Goal: Task Accomplishment & Management: Use online tool/utility

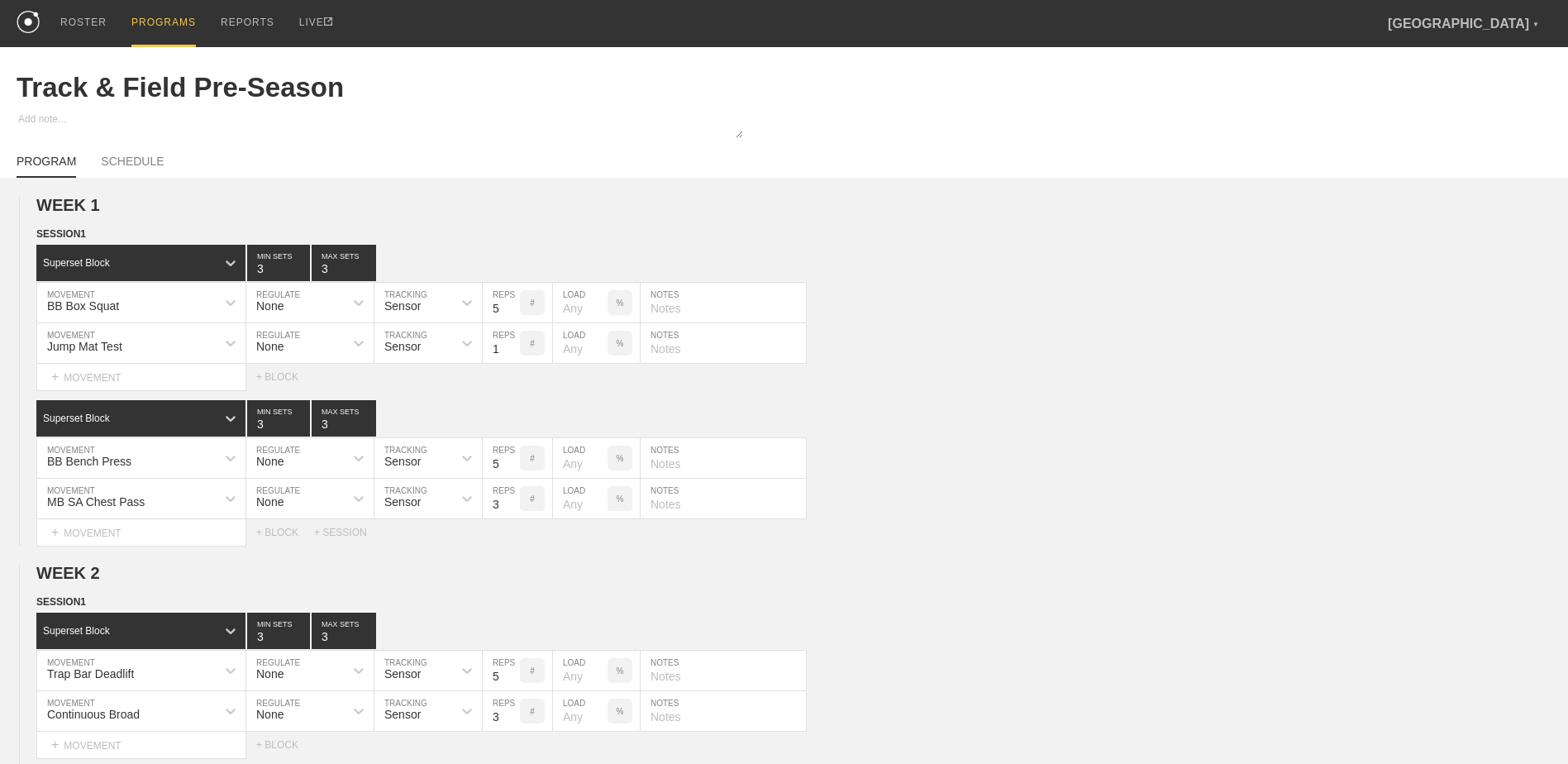
click at [176, 16] on div "PROGRAMS" at bounding box center [163, 24] width 64 height 47
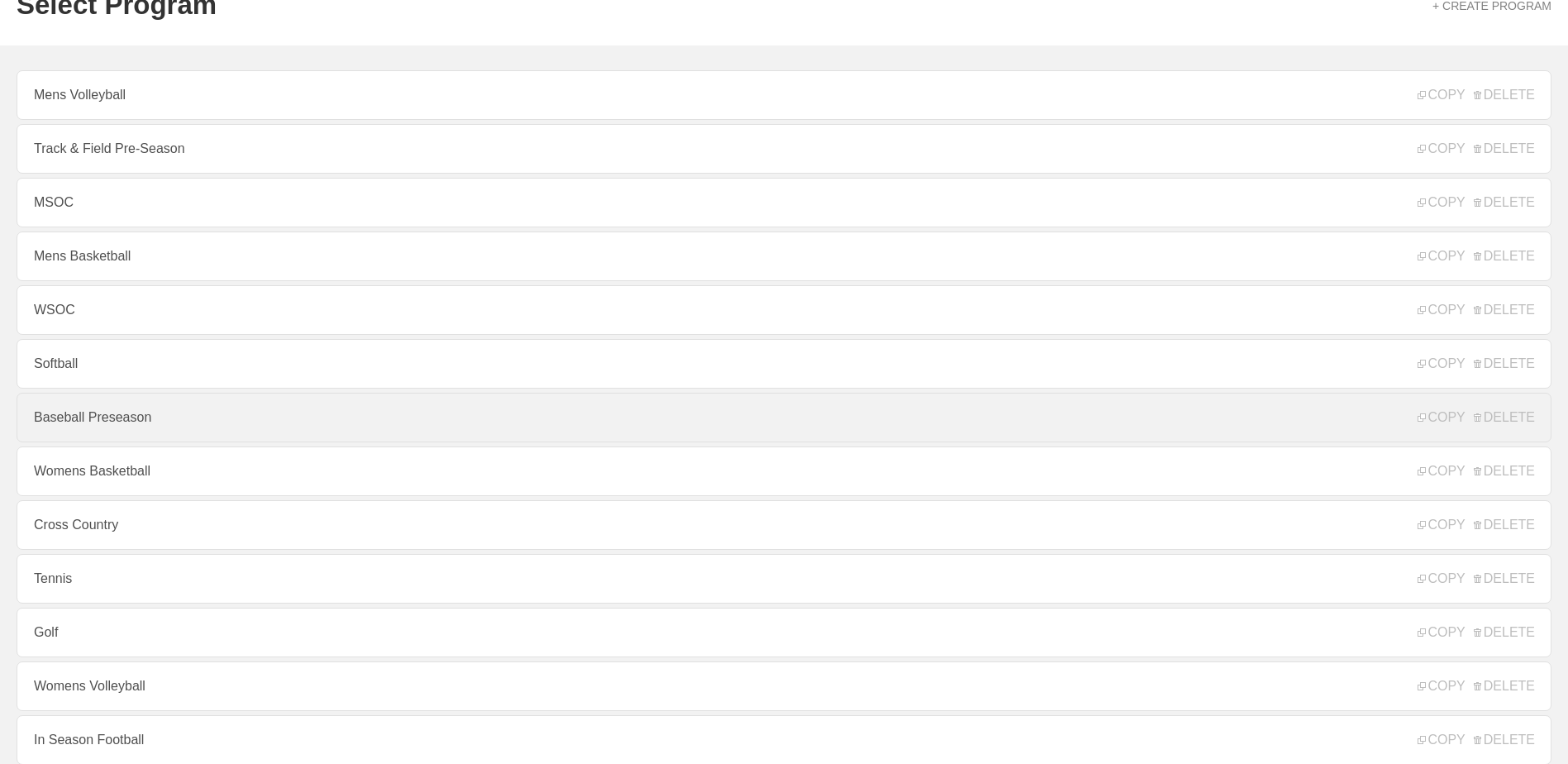
scroll to position [166, 0]
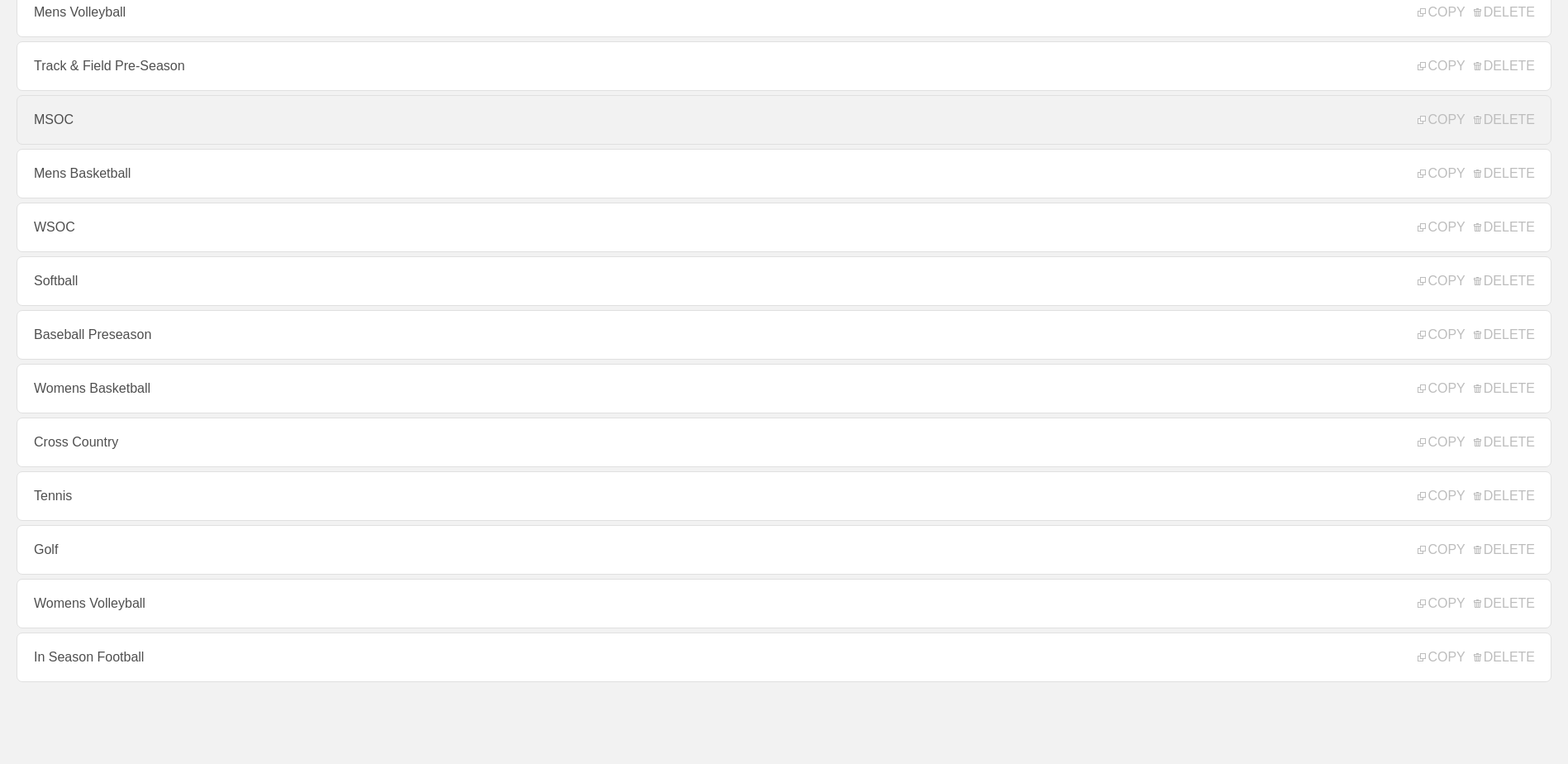
click at [68, 119] on link "MSOC" at bounding box center [783, 119] width 1535 height 50
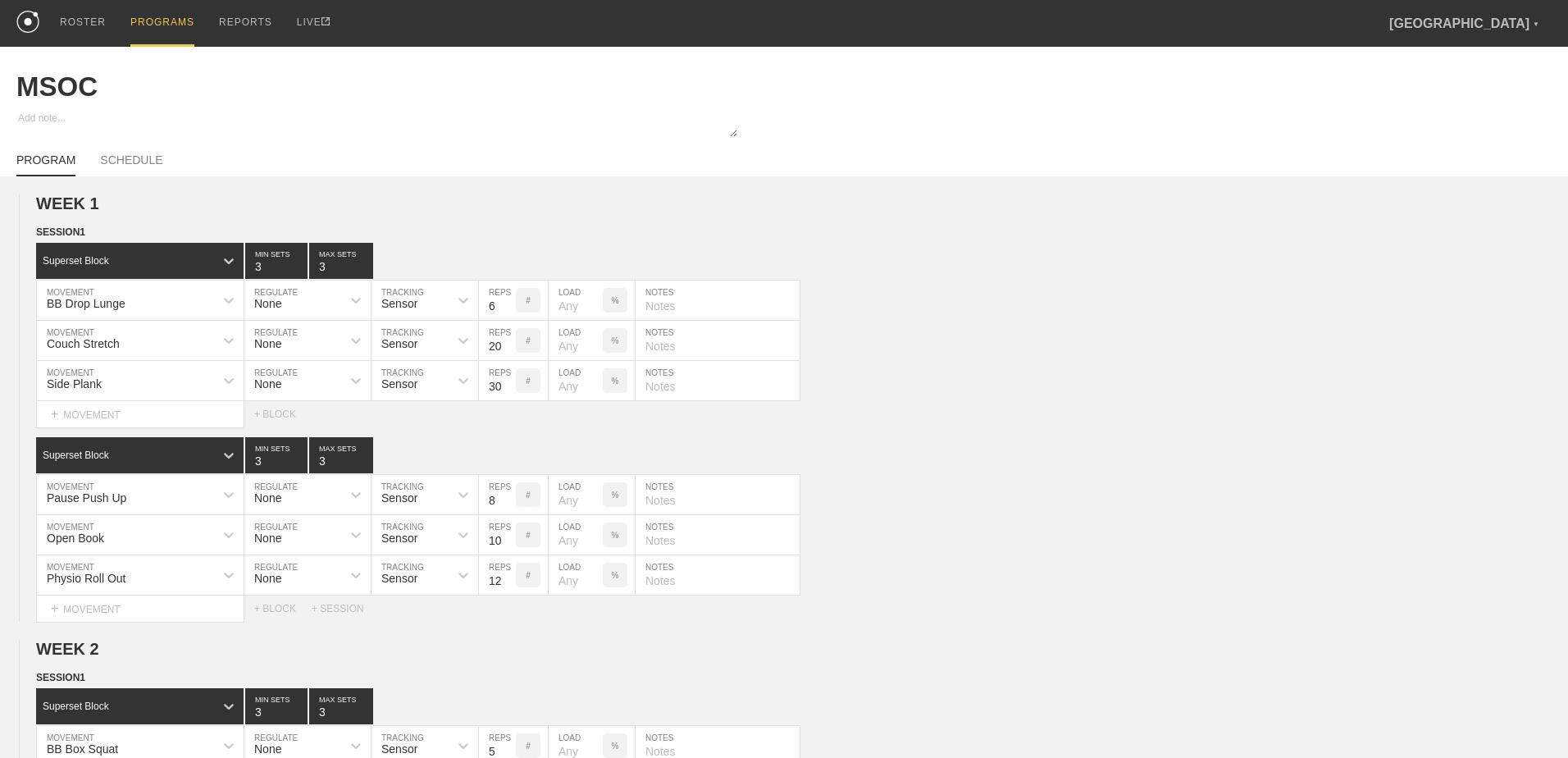
type textarea "x"
type input "MSOC"
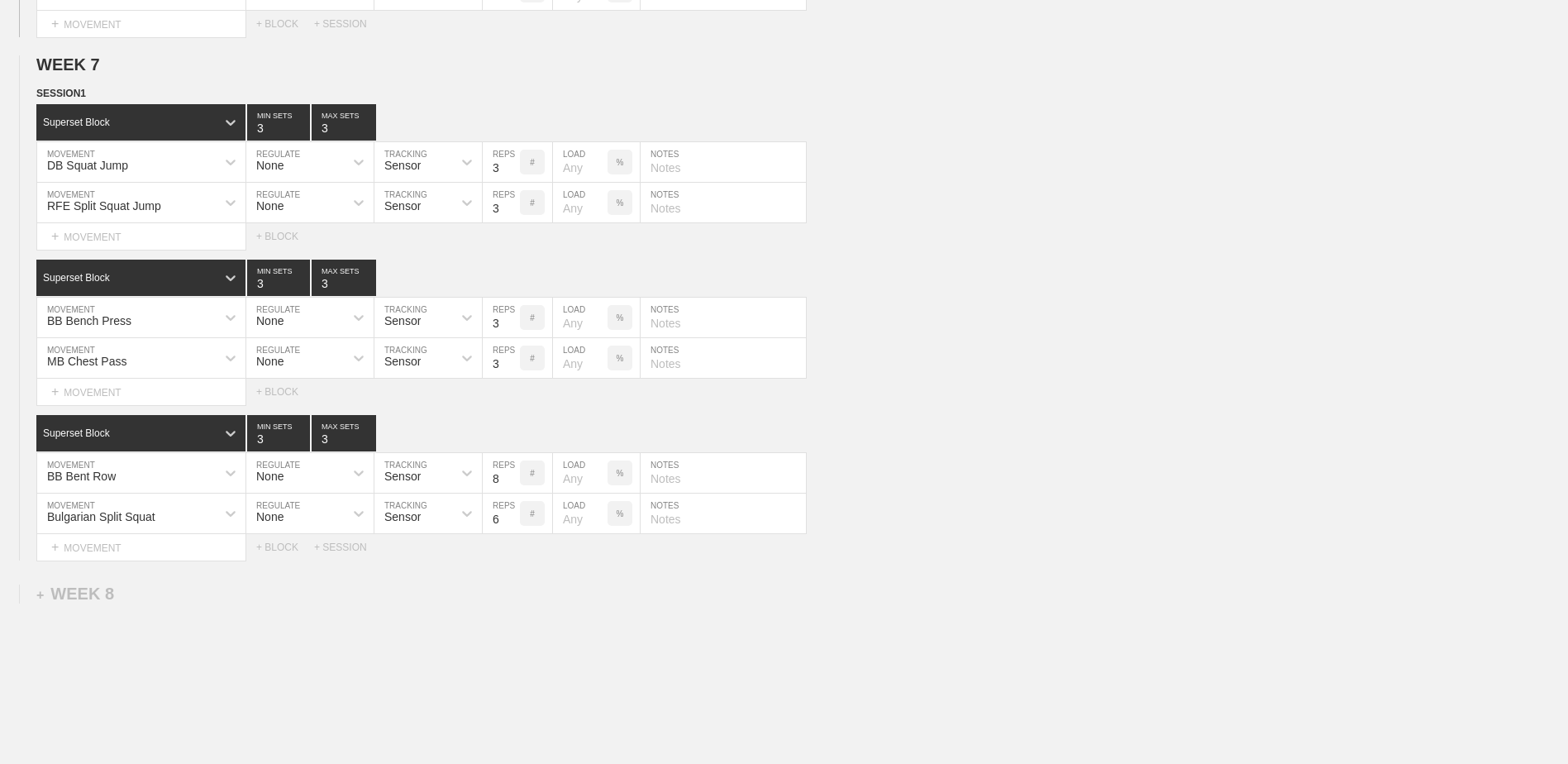
scroll to position [5055, 0]
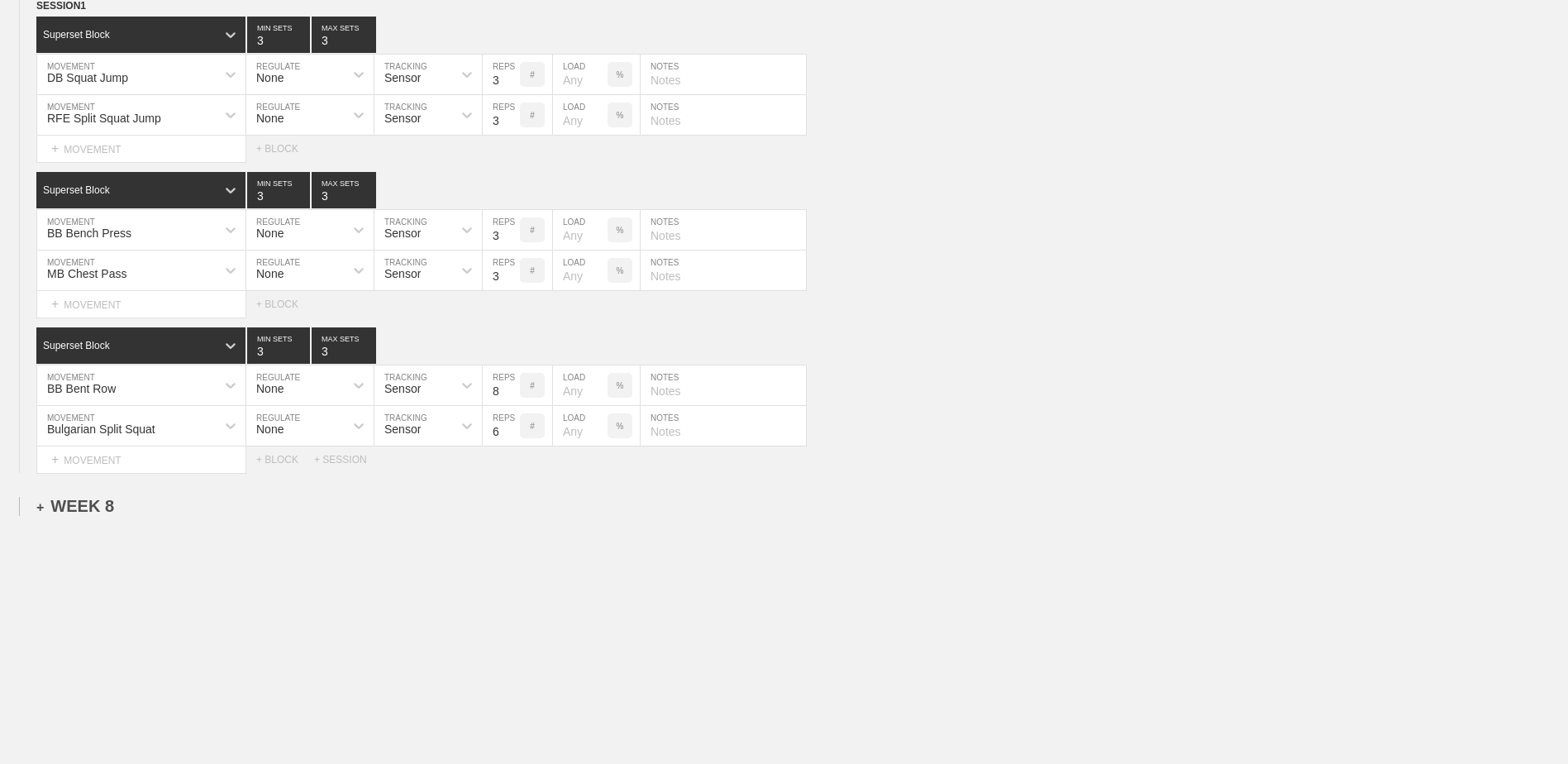
click at [89, 510] on div "+ WEEK 8" at bounding box center [75, 506] width 78 height 19
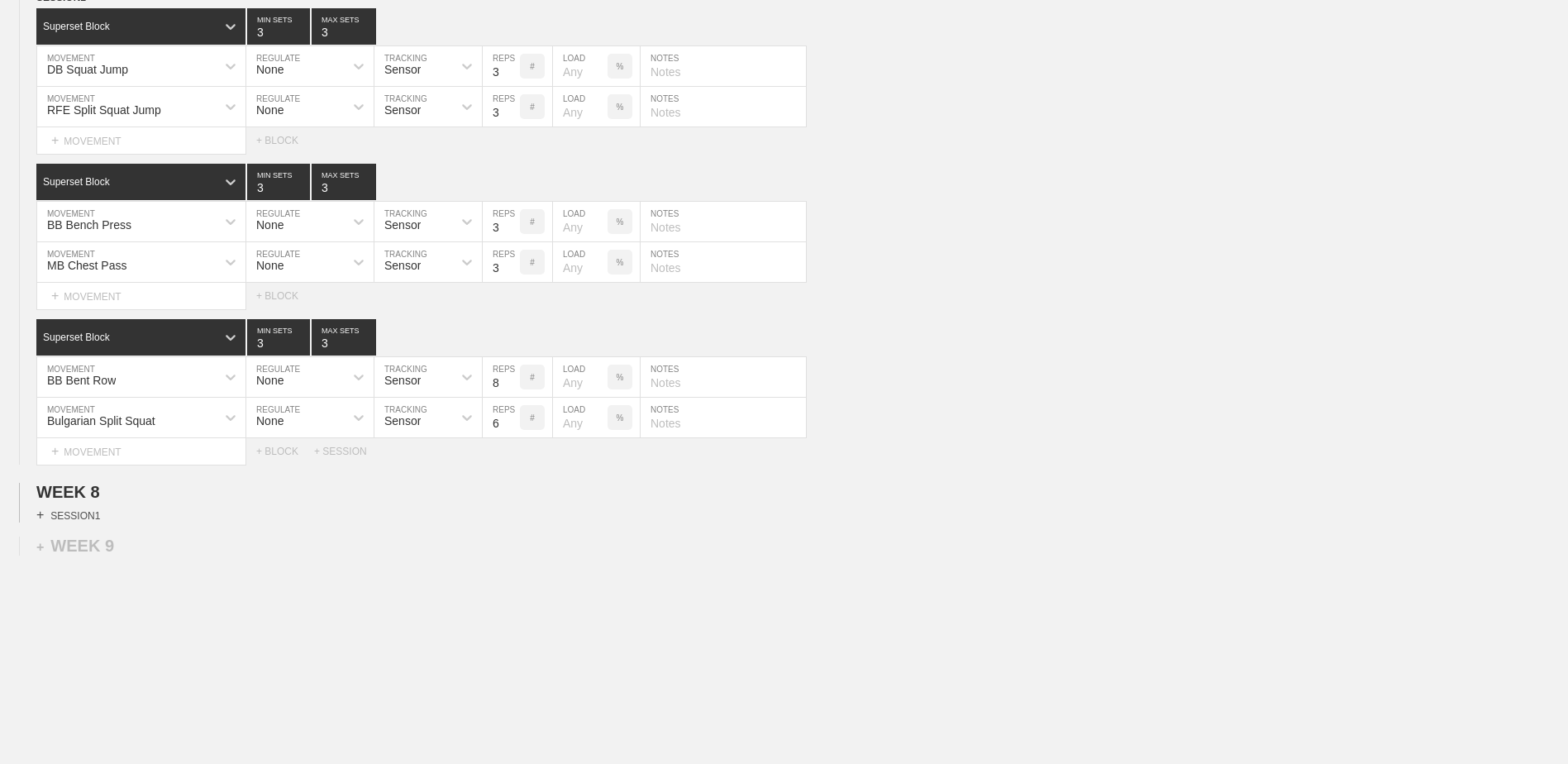
click at [86, 522] on div "+ SESSION 1" at bounding box center [68, 515] width 63 height 14
click at [95, 541] on div "+ BLOCK" at bounding box center [140, 544] width 208 height 26
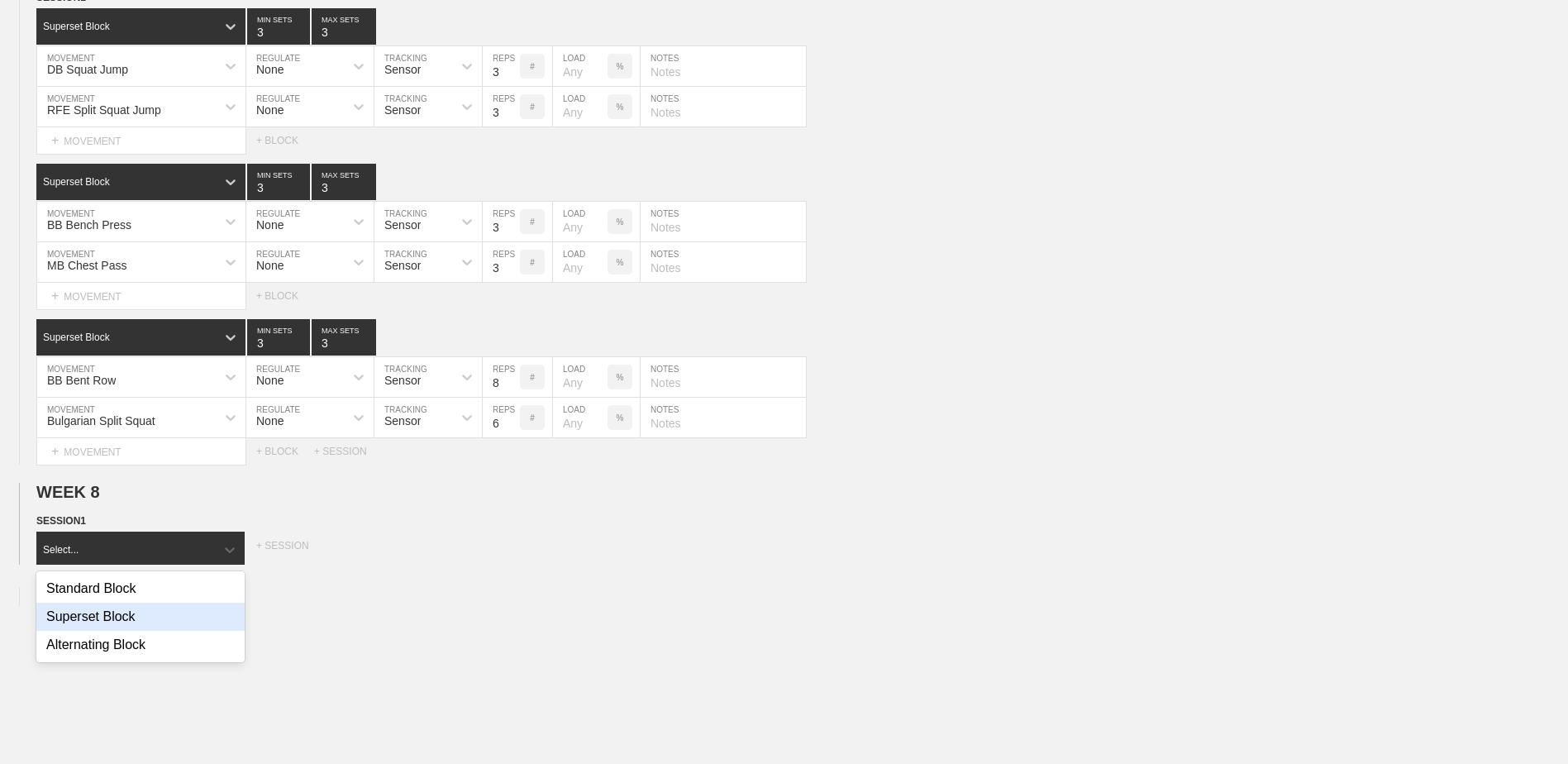
click at [108, 631] on div "Superset Block" at bounding box center [140, 616] width 208 height 28
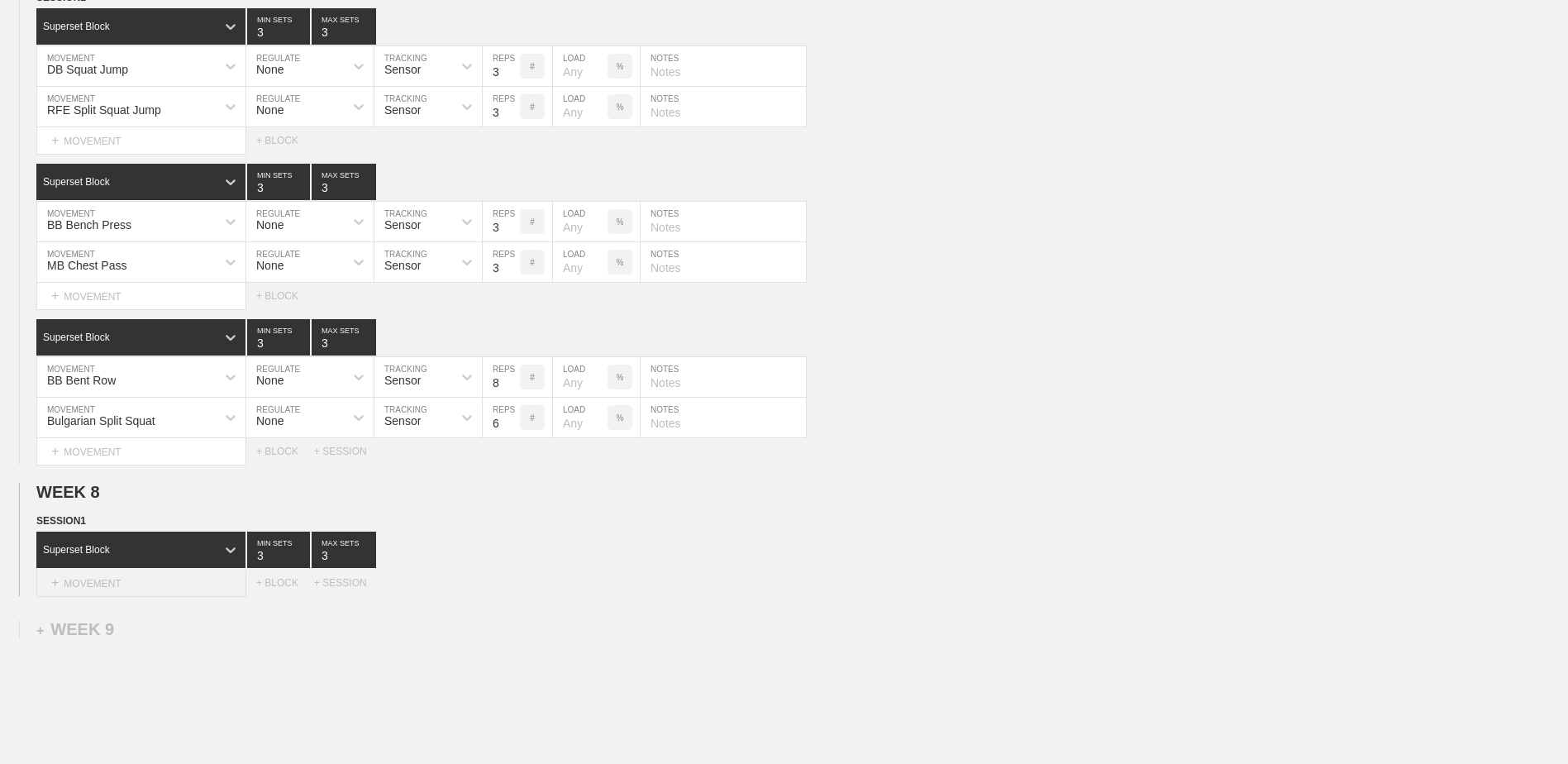
click at [110, 587] on div "+ MOVEMENT" at bounding box center [141, 583] width 210 height 27
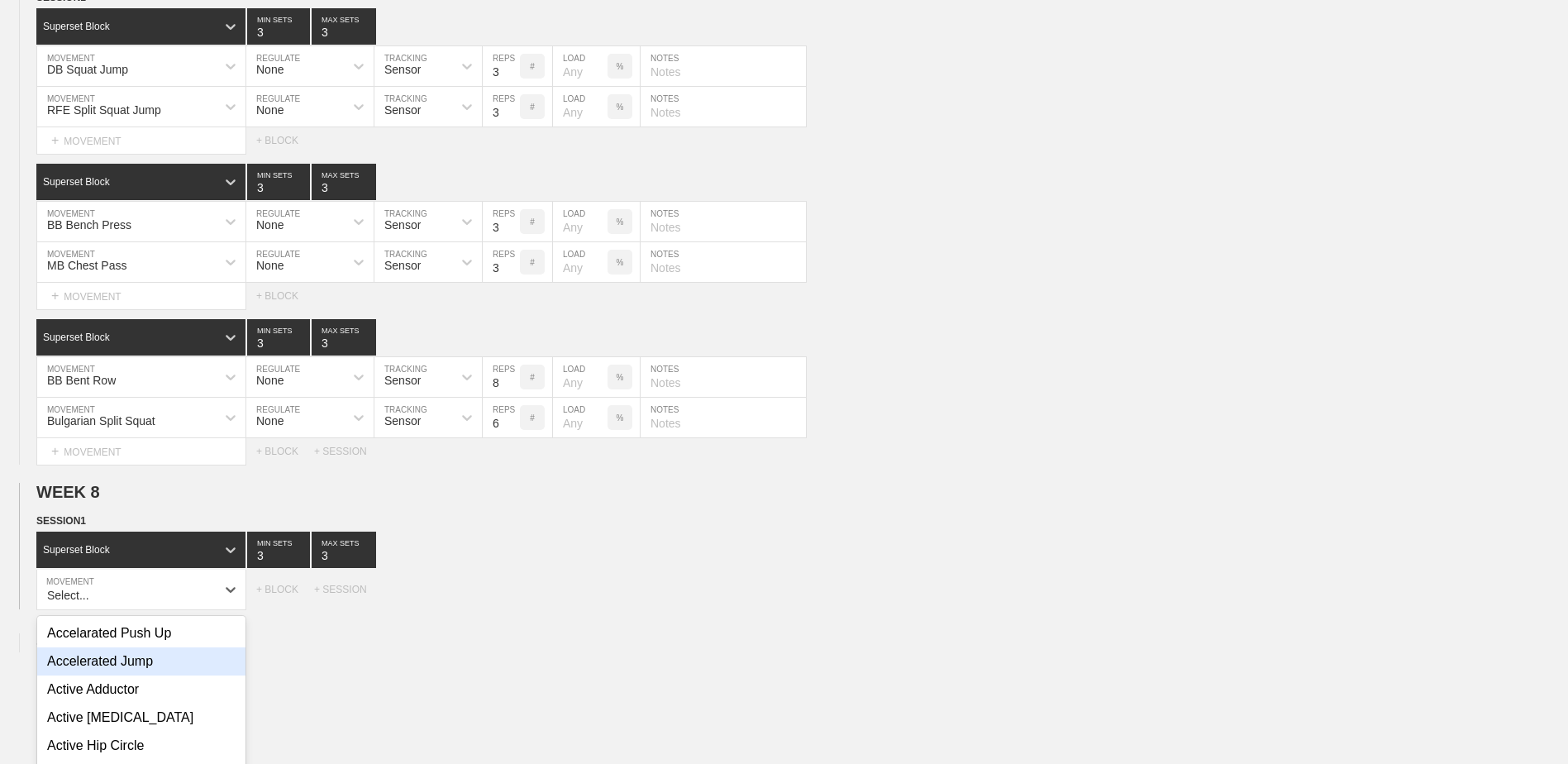
scroll to position [5170, 0]
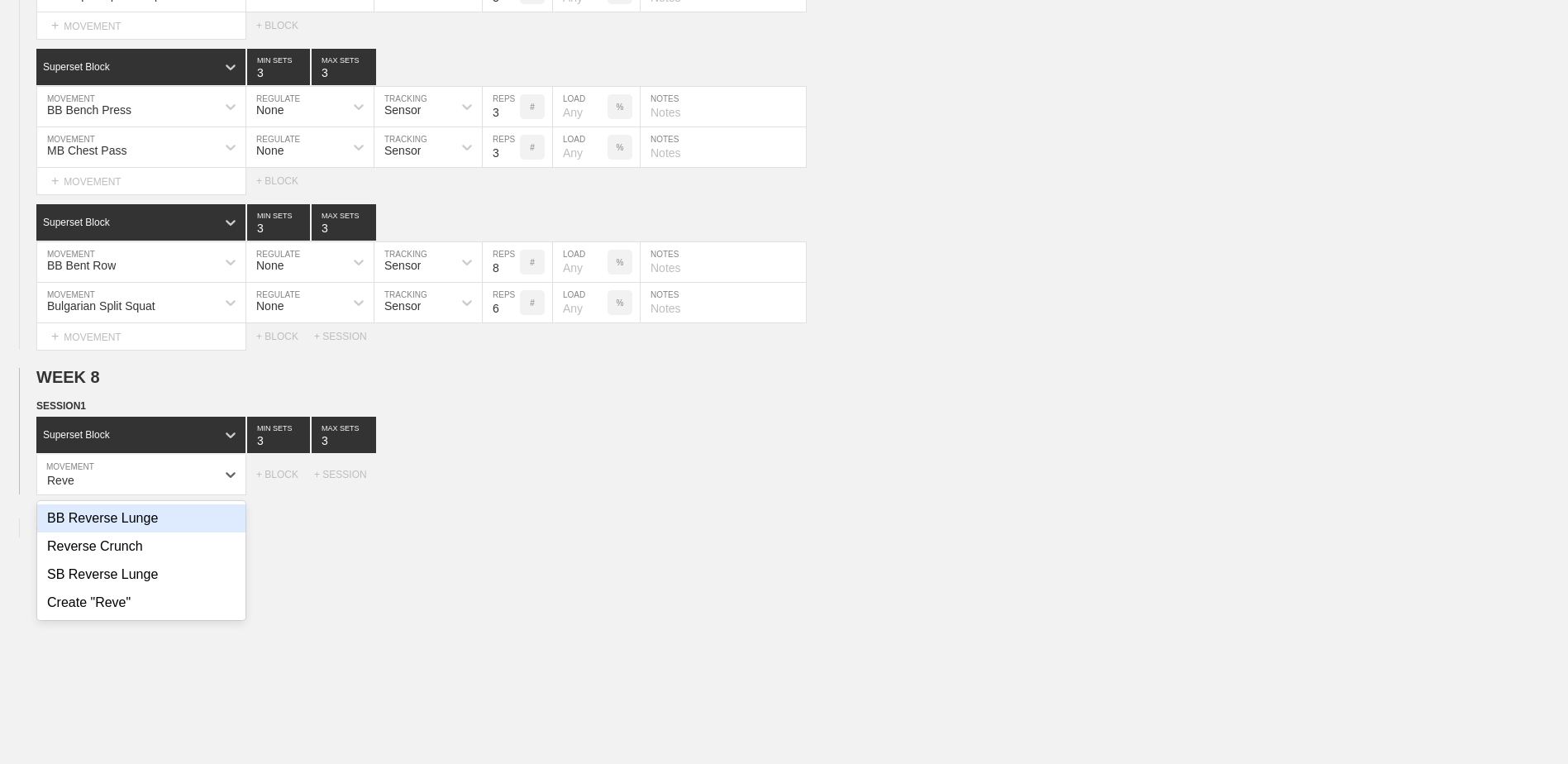
click at [145, 532] on div "BB Reverse Lunge" at bounding box center [141, 518] width 208 height 28
type input "Reve"
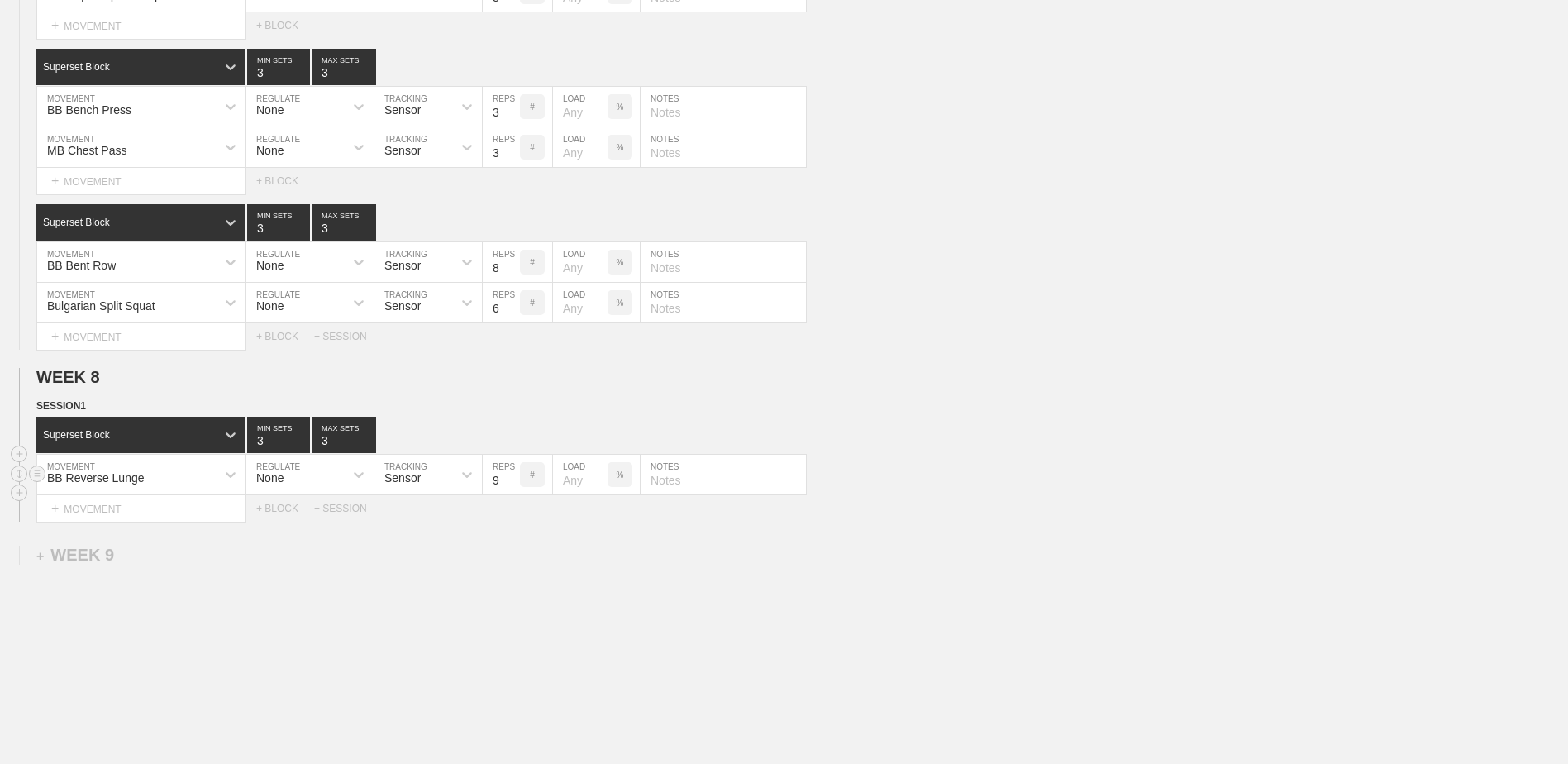
click at [511, 488] on input "9" at bounding box center [501, 474] width 37 height 40
click at [511, 488] on input "10" at bounding box center [501, 474] width 37 height 40
click at [512, 490] on input "9" at bounding box center [501, 474] width 37 height 40
click at [512, 490] on input "8" at bounding box center [501, 474] width 37 height 40
click at [512, 490] on input "7" at bounding box center [501, 474] width 37 height 40
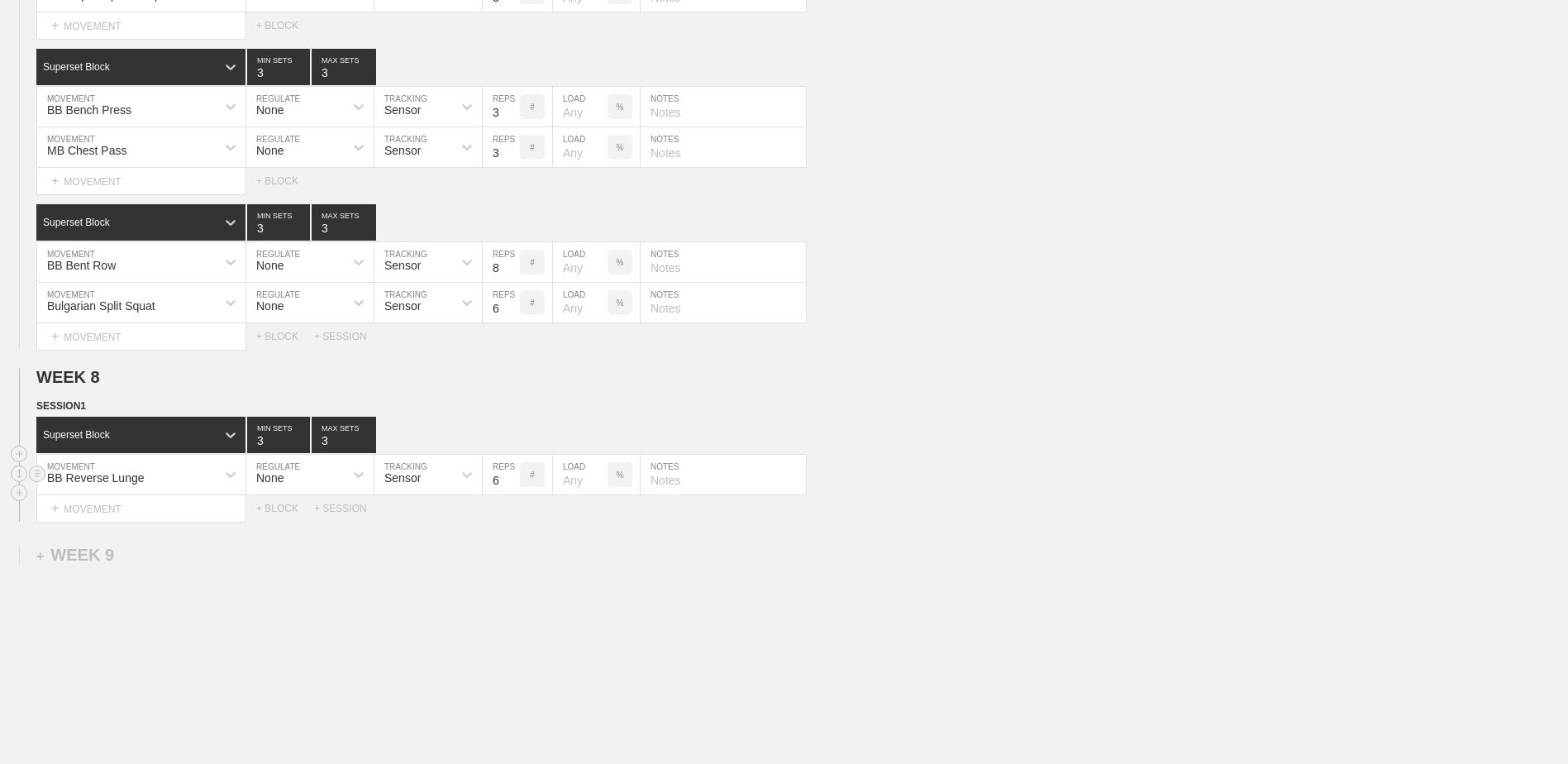
type input "6"
click at [512, 490] on input "6" at bounding box center [501, 474] width 37 height 40
click at [185, 522] on div "+ MOVEMENT" at bounding box center [141, 509] width 210 height 27
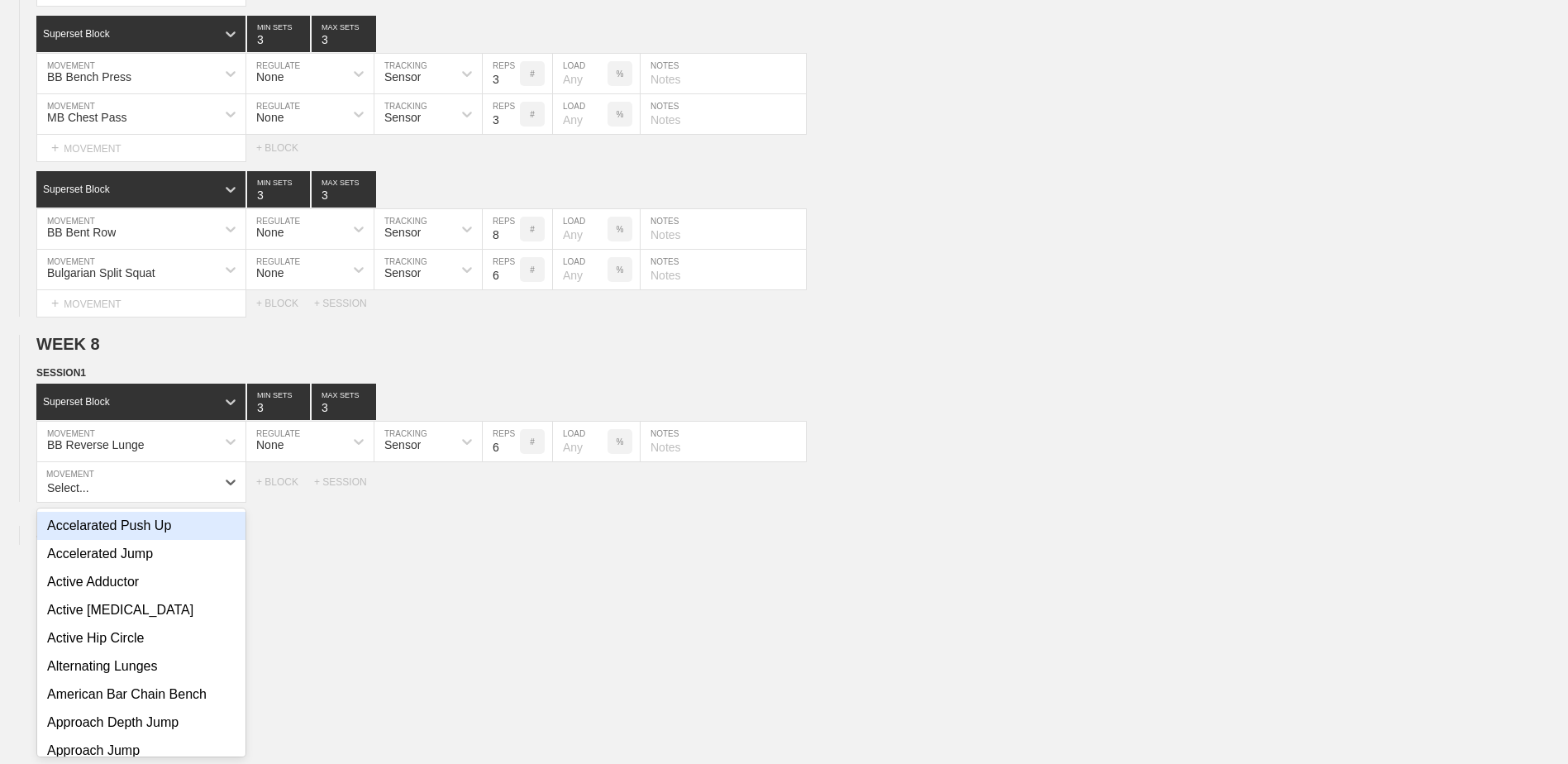
scroll to position [5210, 0]
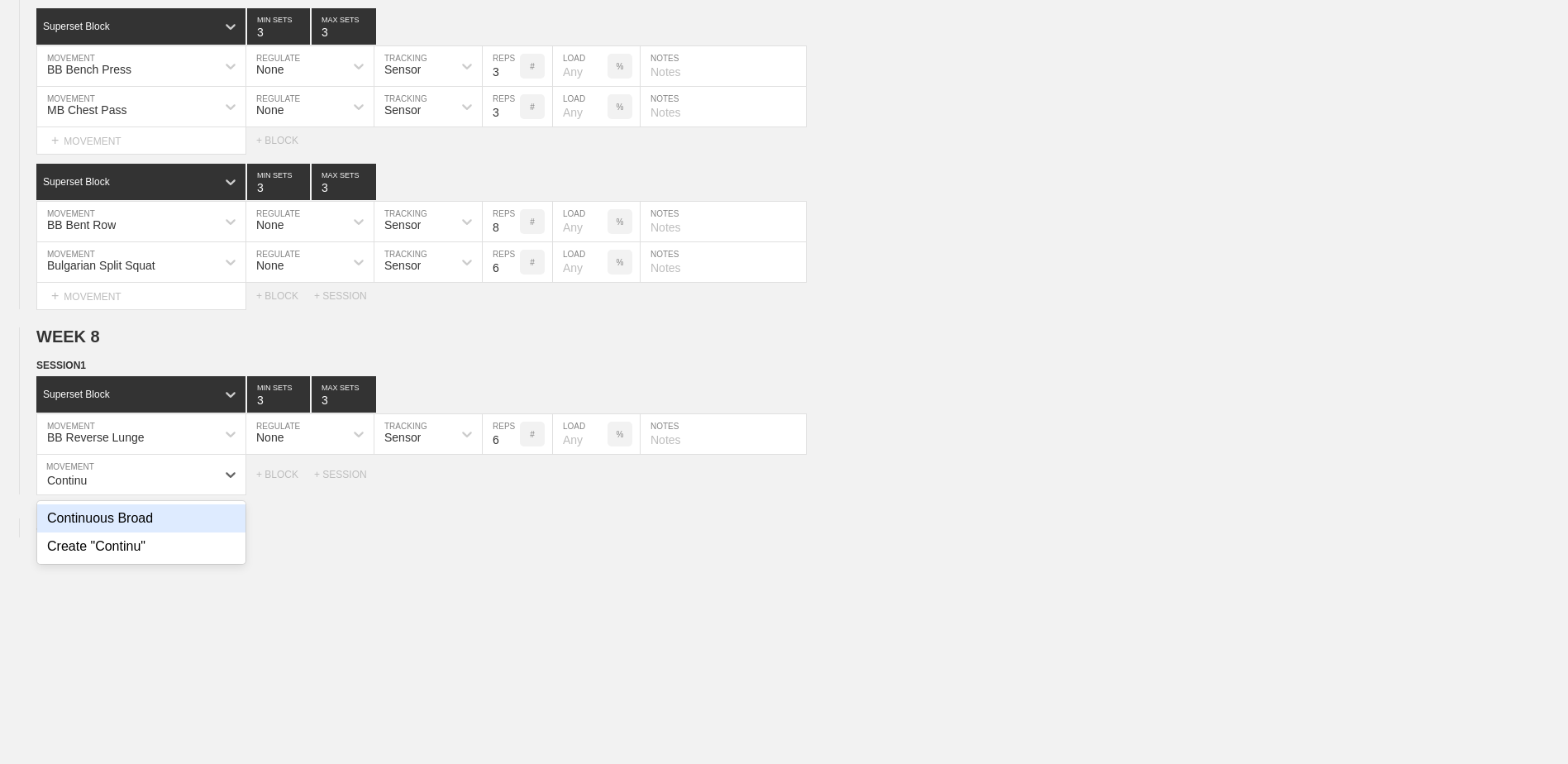
click at [185, 523] on div "Continuous Broad" at bounding box center [141, 518] width 208 height 28
type input "Continu"
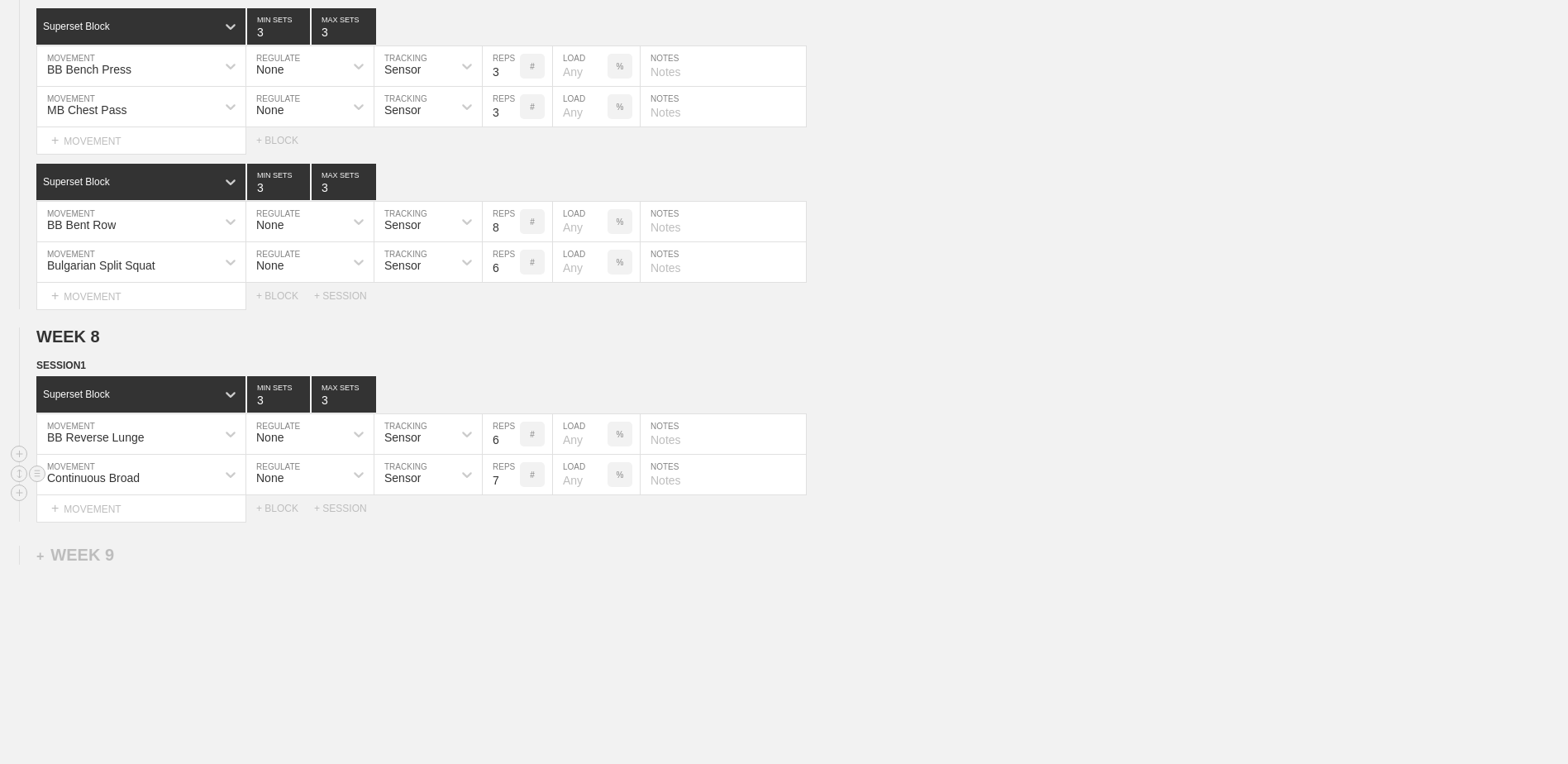
click at [512, 489] on input "7" at bounding box center [501, 474] width 37 height 40
click at [512, 489] on input "6" at bounding box center [501, 474] width 37 height 40
click at [512, 489] on input "5" at bounding box center [501, 474] width 37 height 40
click at [512, 489] on input "4" at bounding box center [501, 474] width 37 height 40
type input "3"
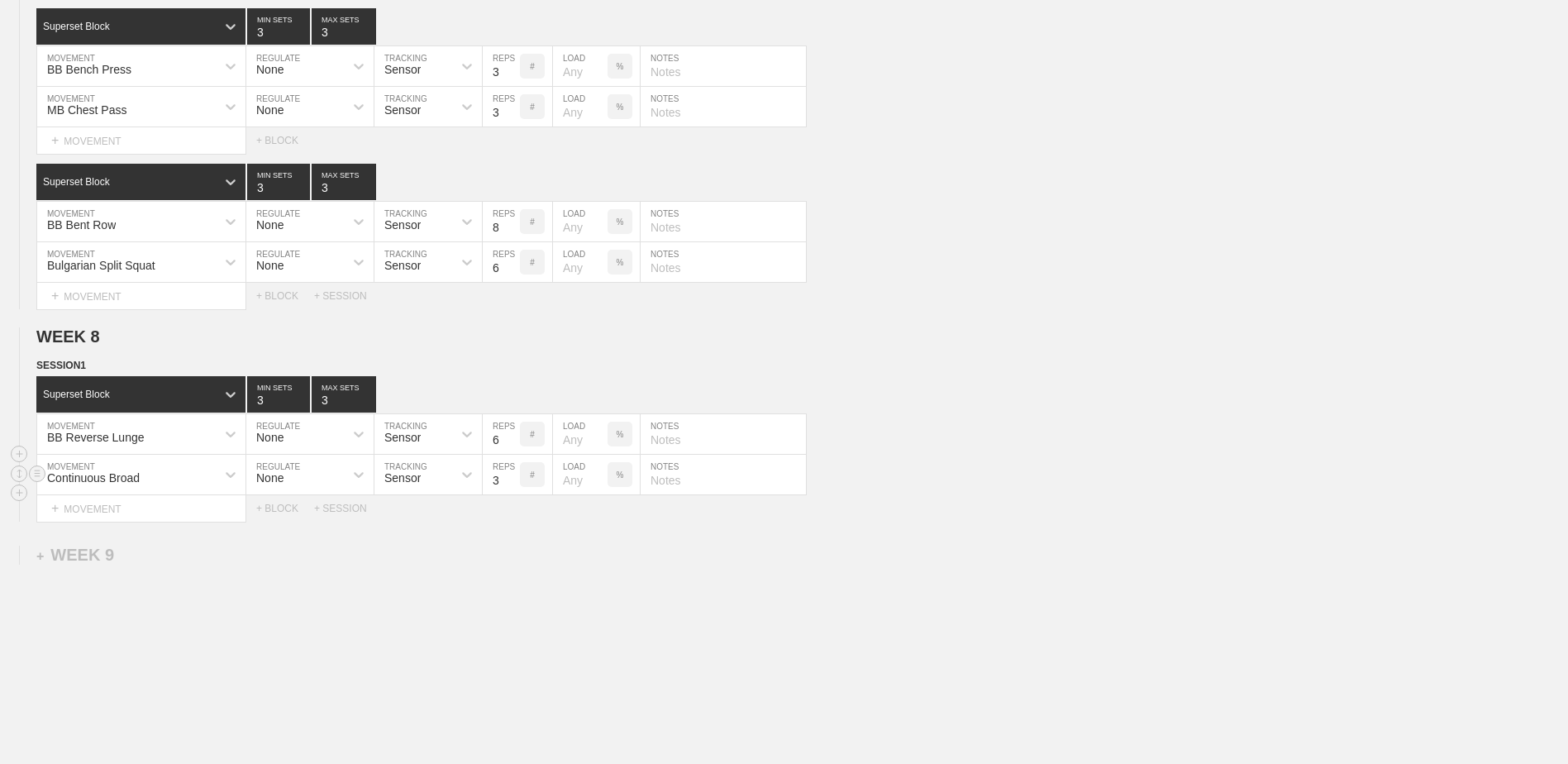
click at [512, 489] on input "3" at bounding box center [501, 474] width 37 height 40
click at [283, 514] on div "+ BLOCK" at bounding box center [285, 508] width 58 height 12
click at [162, 551] on div "Standard Block" at bounding box center [126, 549] width 179 height 14
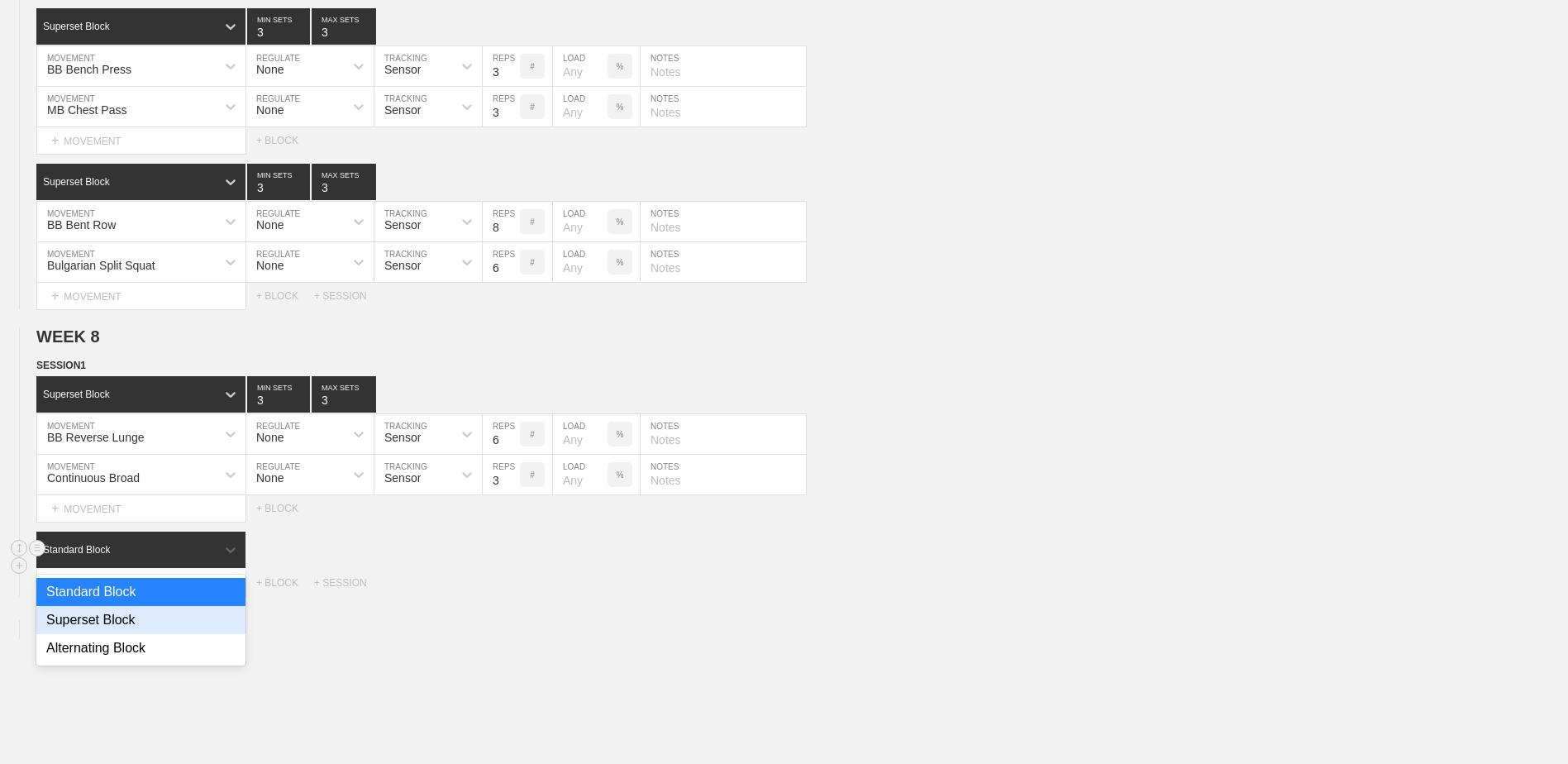
click at [160, 616] on div "Superset Block" at bounding box center [140, 619] width 209 height 28
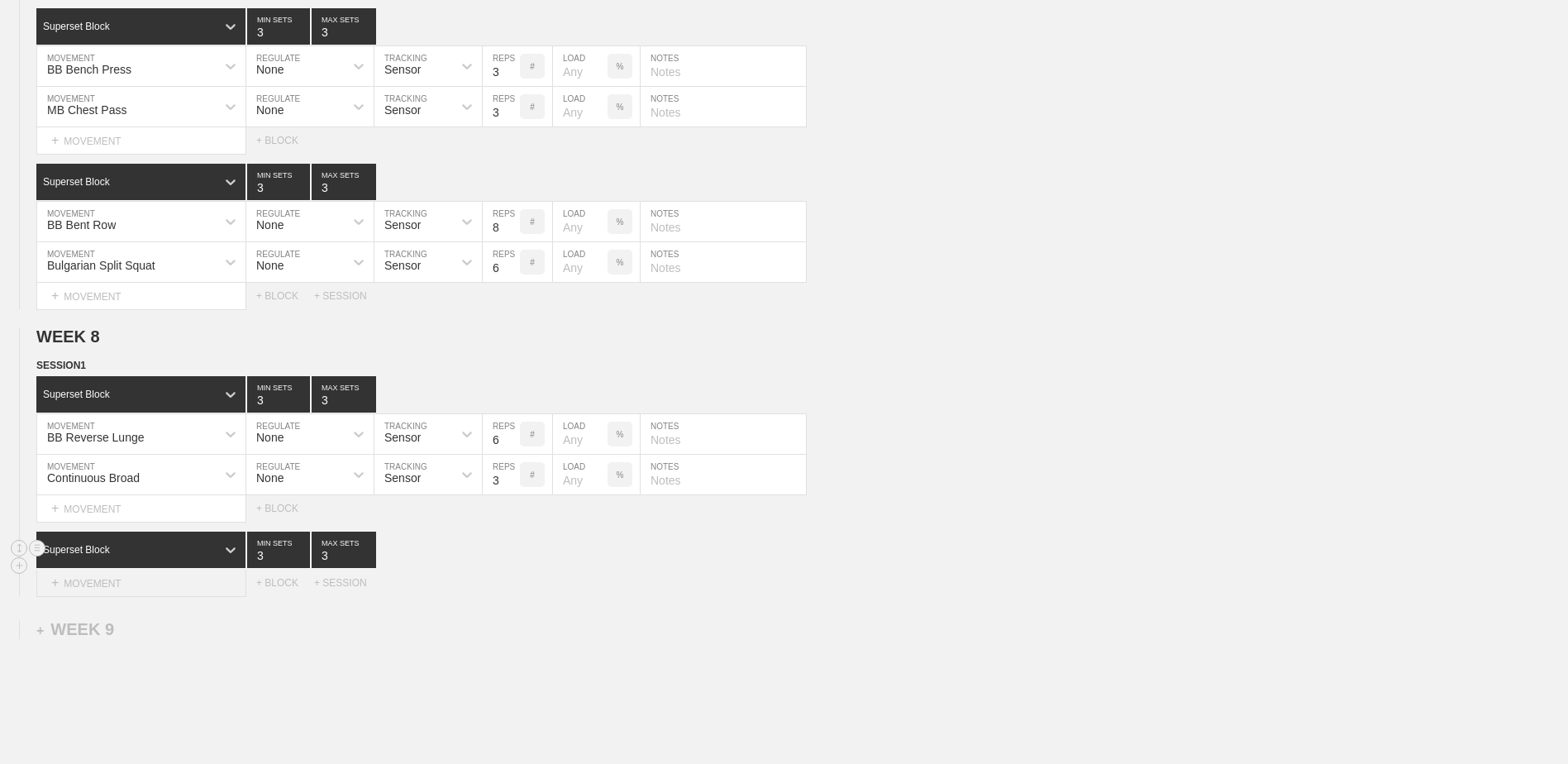
click at [160, 584] on div "+ MOVEMENT" at bounding box center [141, 583] width 210 height 27
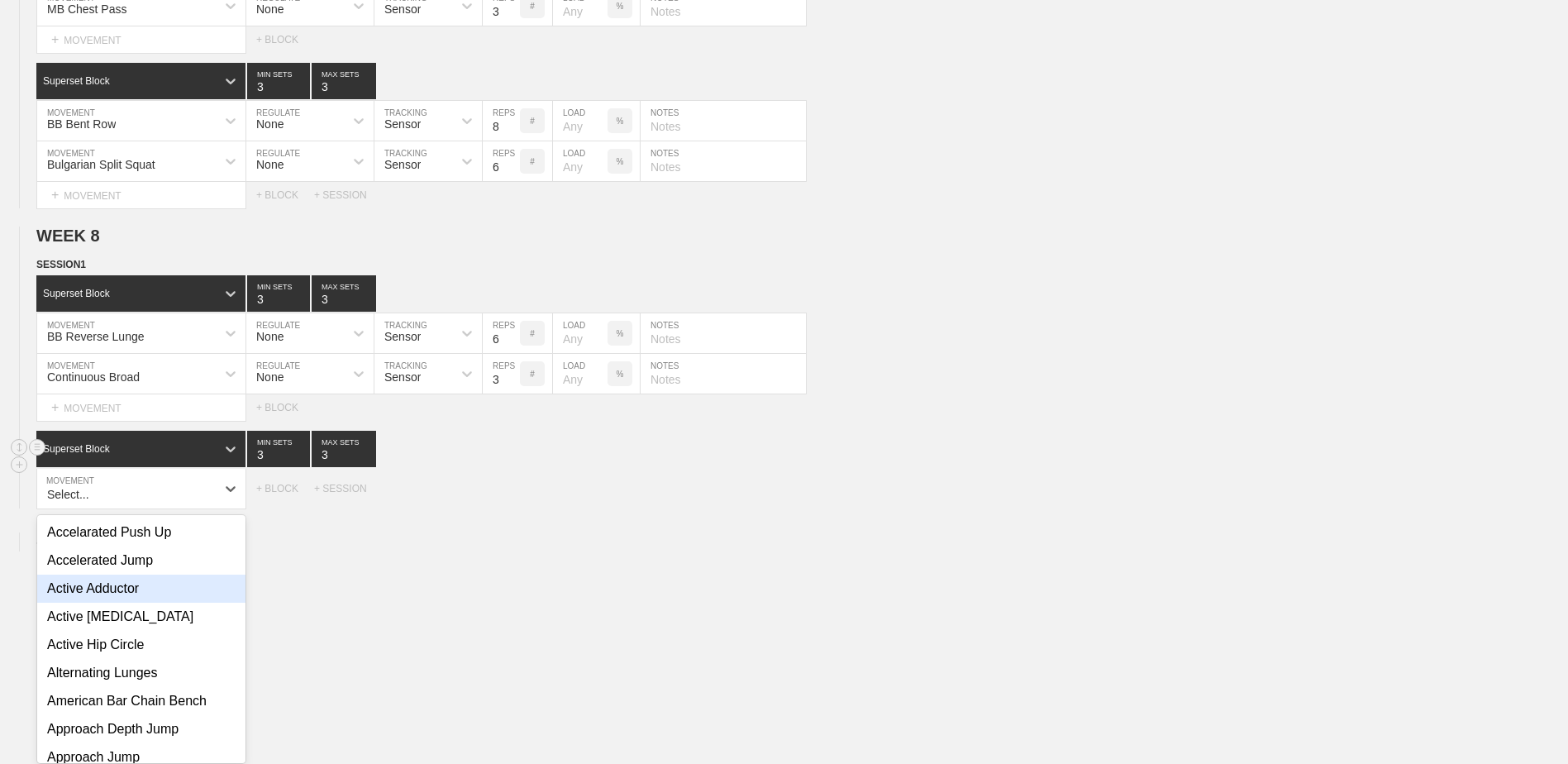
scroll to position [5324, 0]
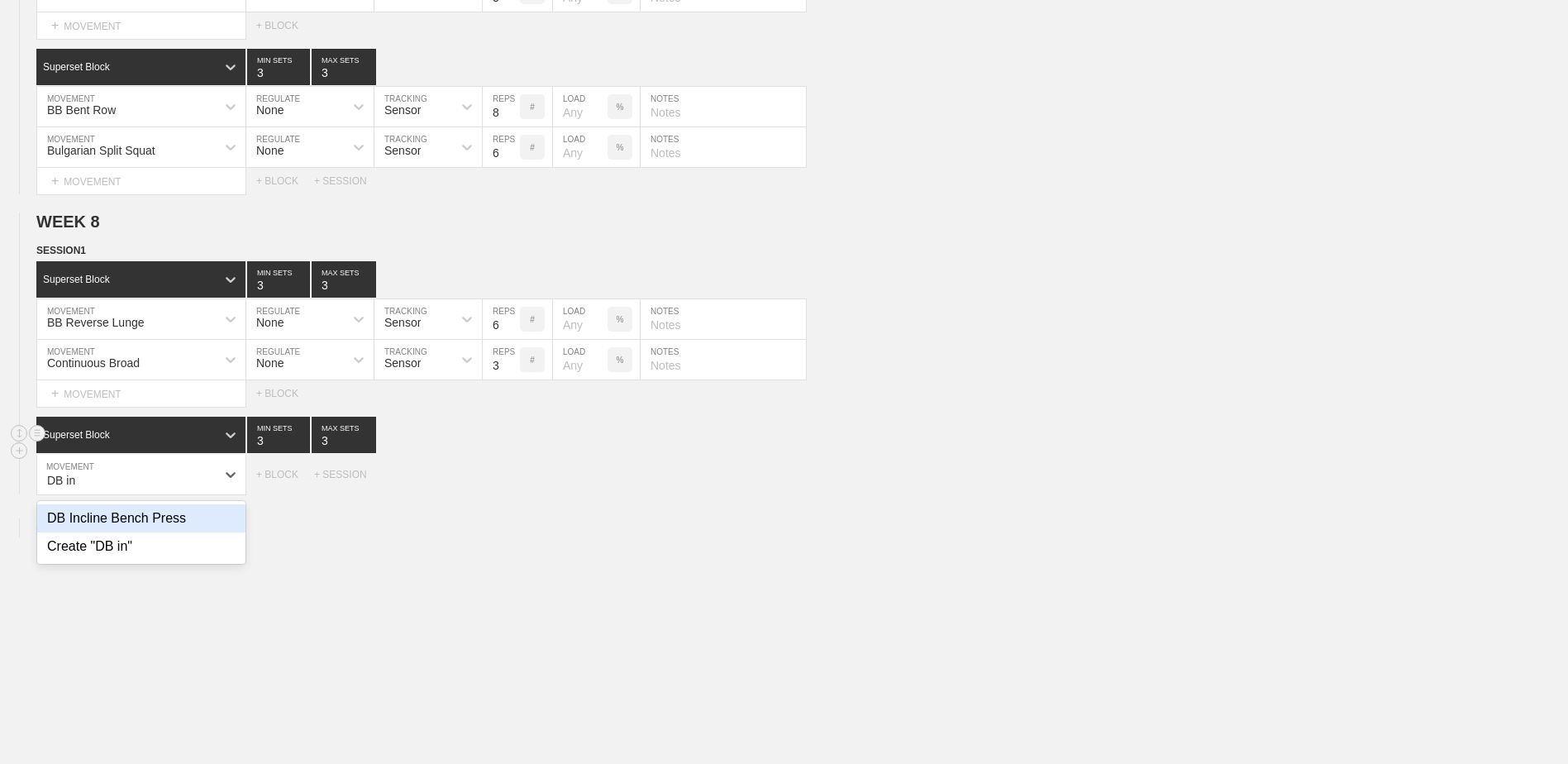
click at [112, 532] on div "DB Incline Bench Press" at bounding box center [141, 518] width 208 height 28
type input "DB in"
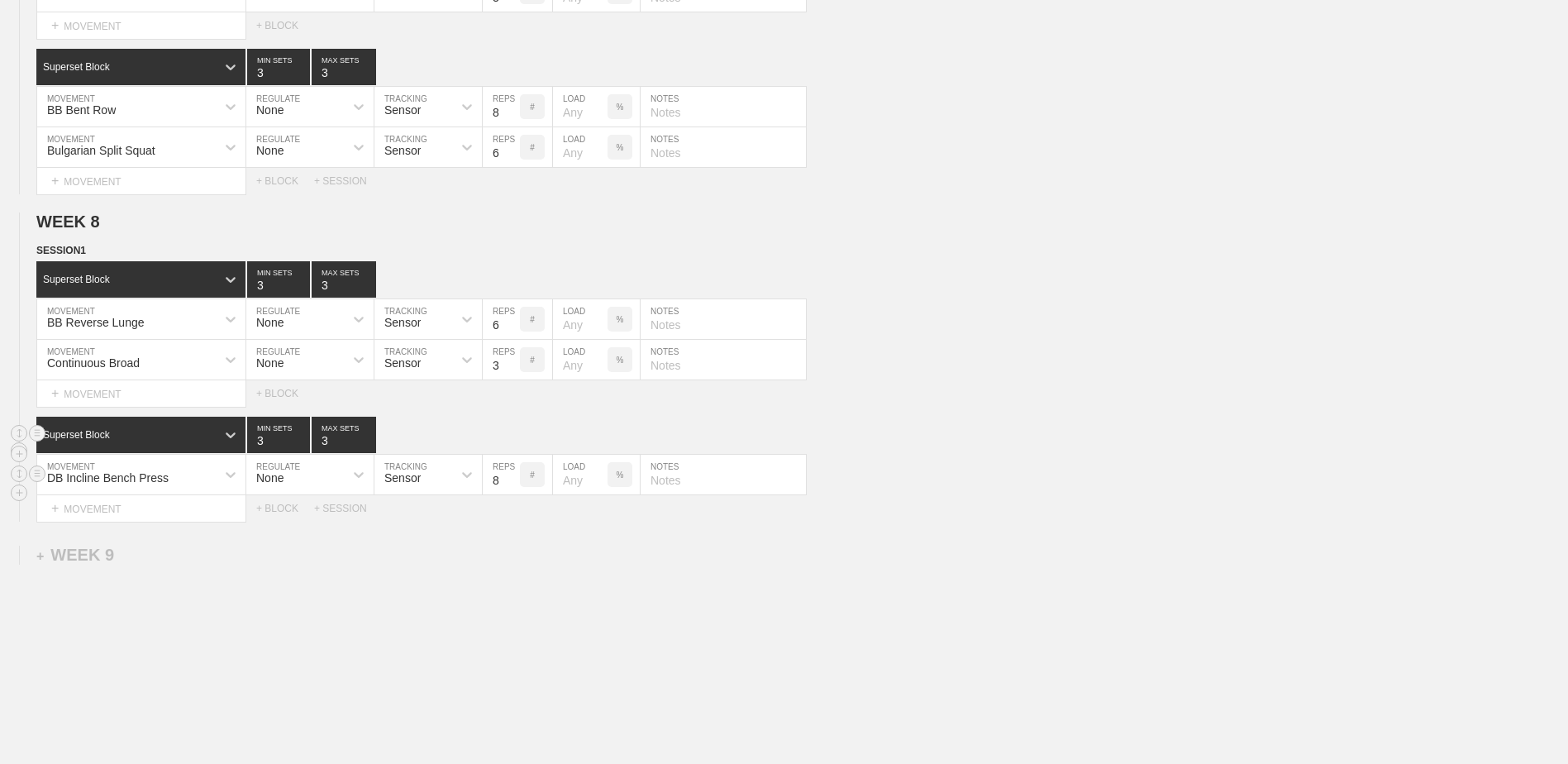
click at [518, 480] on input "8" at bounding box center [501, 474] width 37 height 40
click at [511, 482] on input "9" at bounding box center [501, 474] width 37 height 40
type input "10"
click at [511, 482] on input "10" at bounding box center [501, 474] width 37 height 40
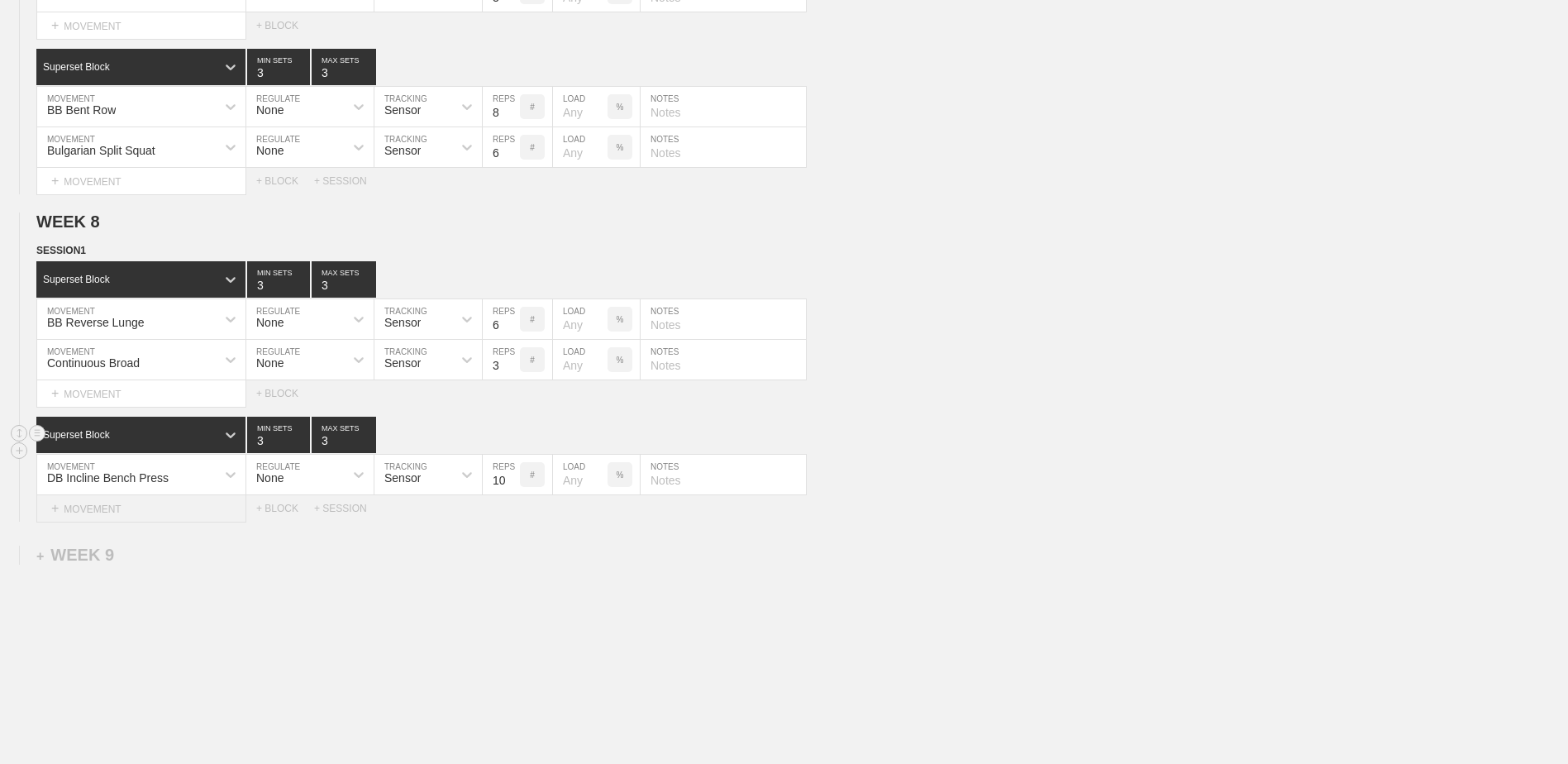
click at [176, 516] on div "+ MOVEMENT" at bounding box center [141, 509] width 210 height 27
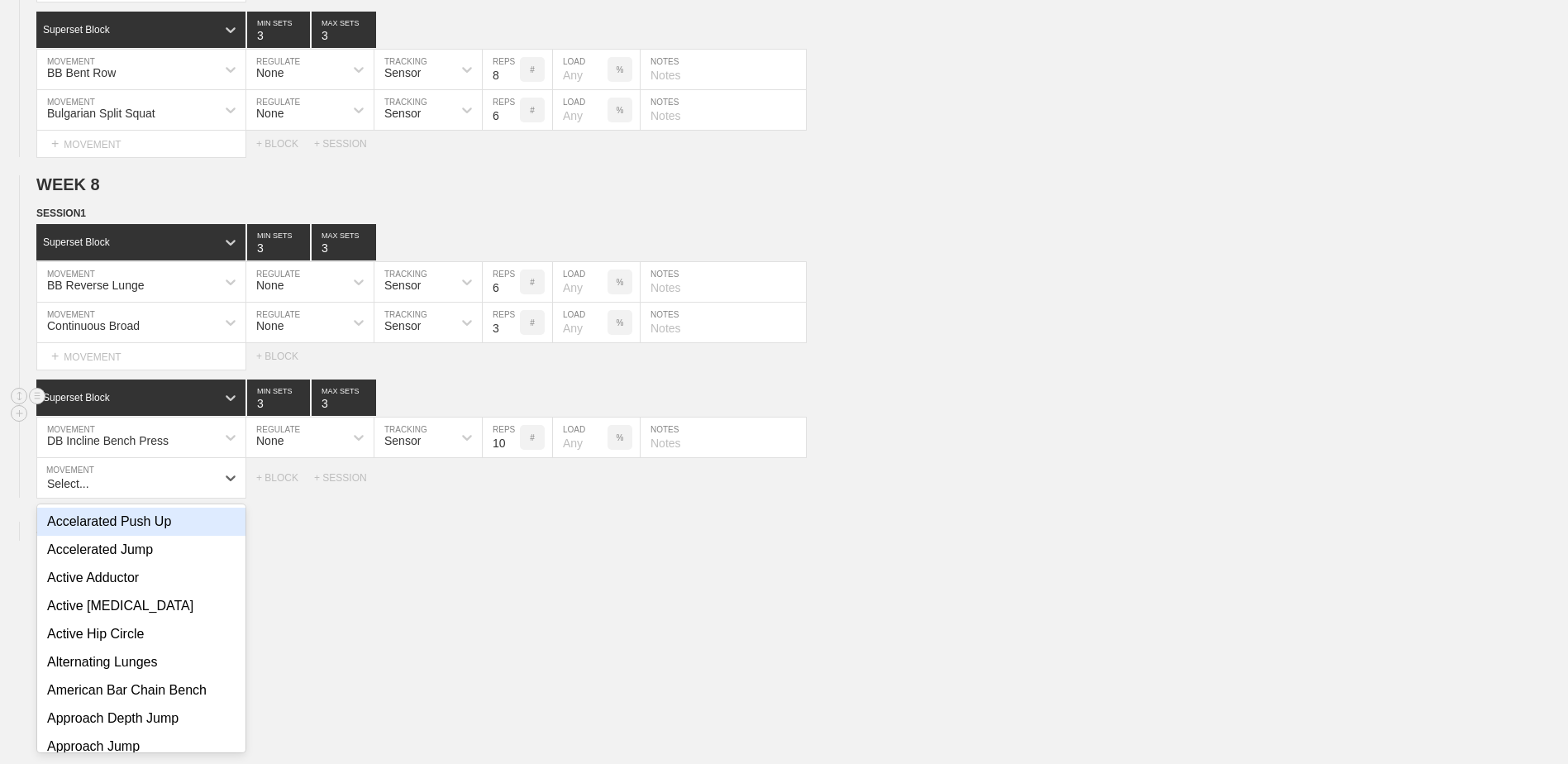
scroll to position [5365, 0]
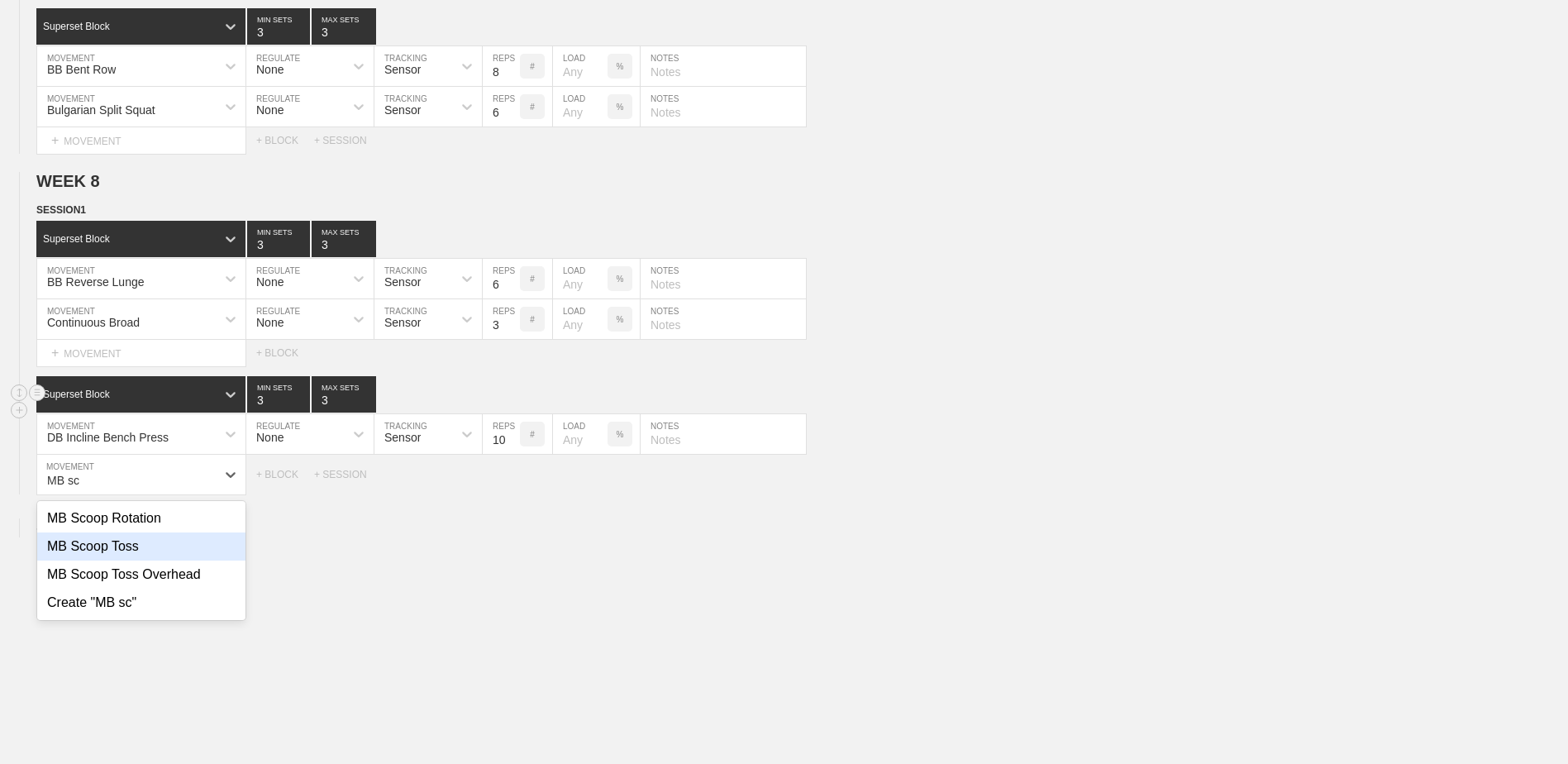
click at [160, 558] on div "MB Scoop Toss" at bounding box center [141, 546] width 208 height 28
type input "MB sc"
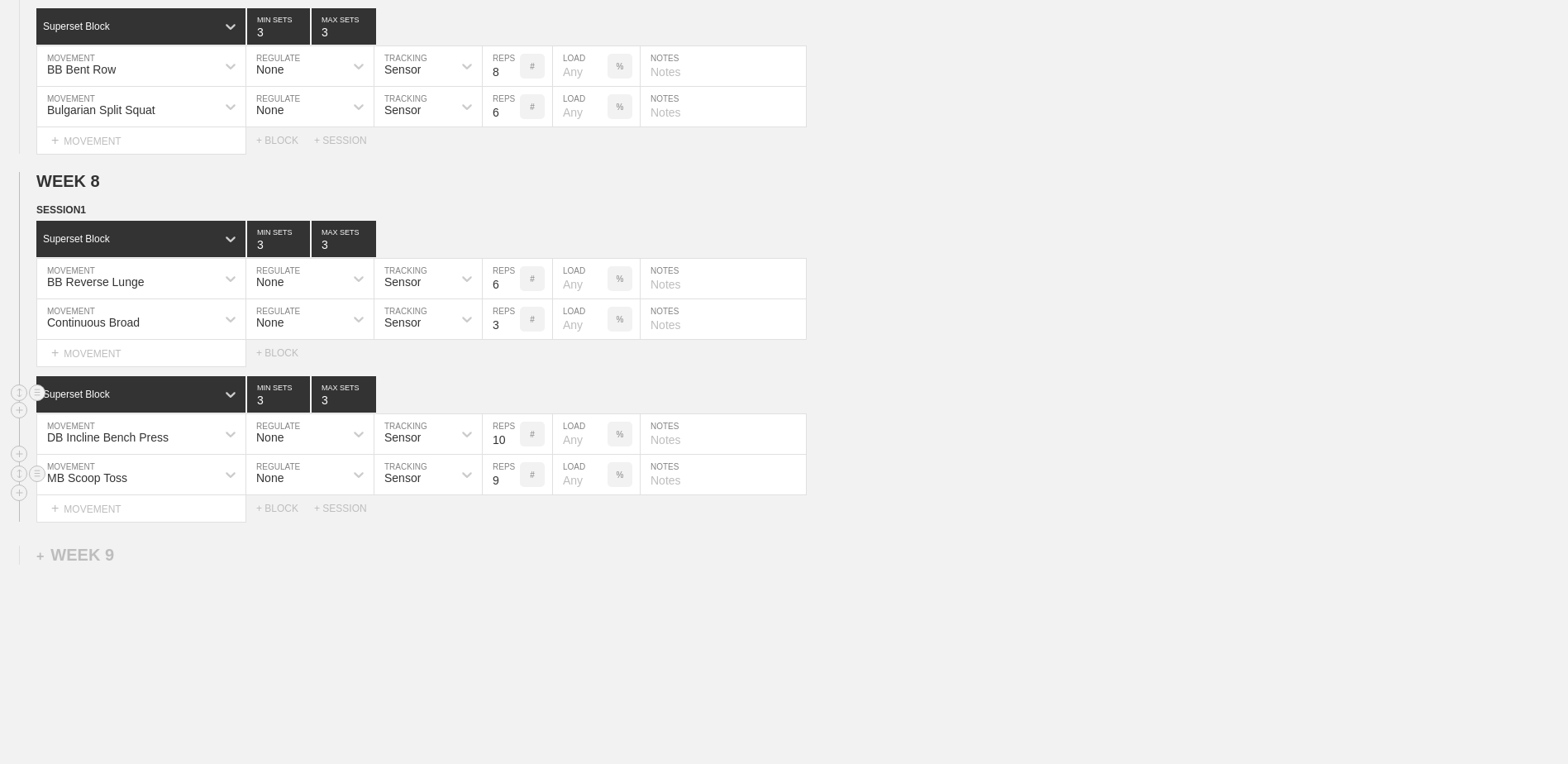
click at [513, 483] on input "9" at bounding box center [501, 474] width 37 height 40
click at [513, 483] on input "10" at bounding box center [501, 474] width 37 height 40
click at [512, 494] on input "9" at bounding box center [501, 474] width 37 height 40
click at [512, 494] on input "8" at bounding box center [501, 474] width 37 height 40
click at [512, 494] on input "7" at bounding box center [501, 474] width 37 height 40
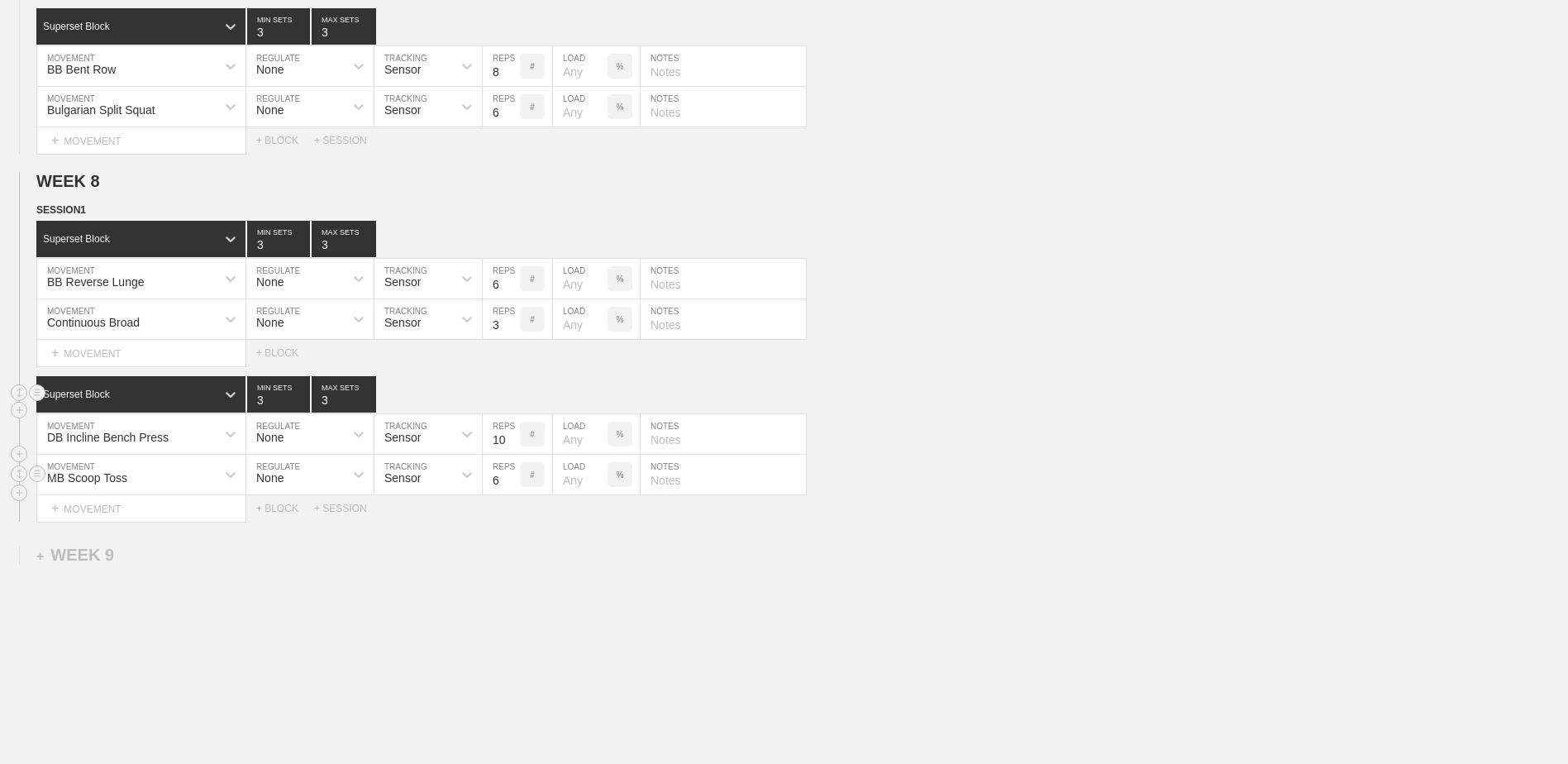
click at [512, 494] on input "6" at bounding box center [501, 474] width 37 height 40
click at [512, 494] on input "5" at bounding box center [501, 474] width 37 height 40
click at [512, 494] on input "4" at bounding box center [501, 474] width 37 height 40
type input "3"
click at [512, 494] on input "3" at bounding box center [501, 474] width 37 height 40
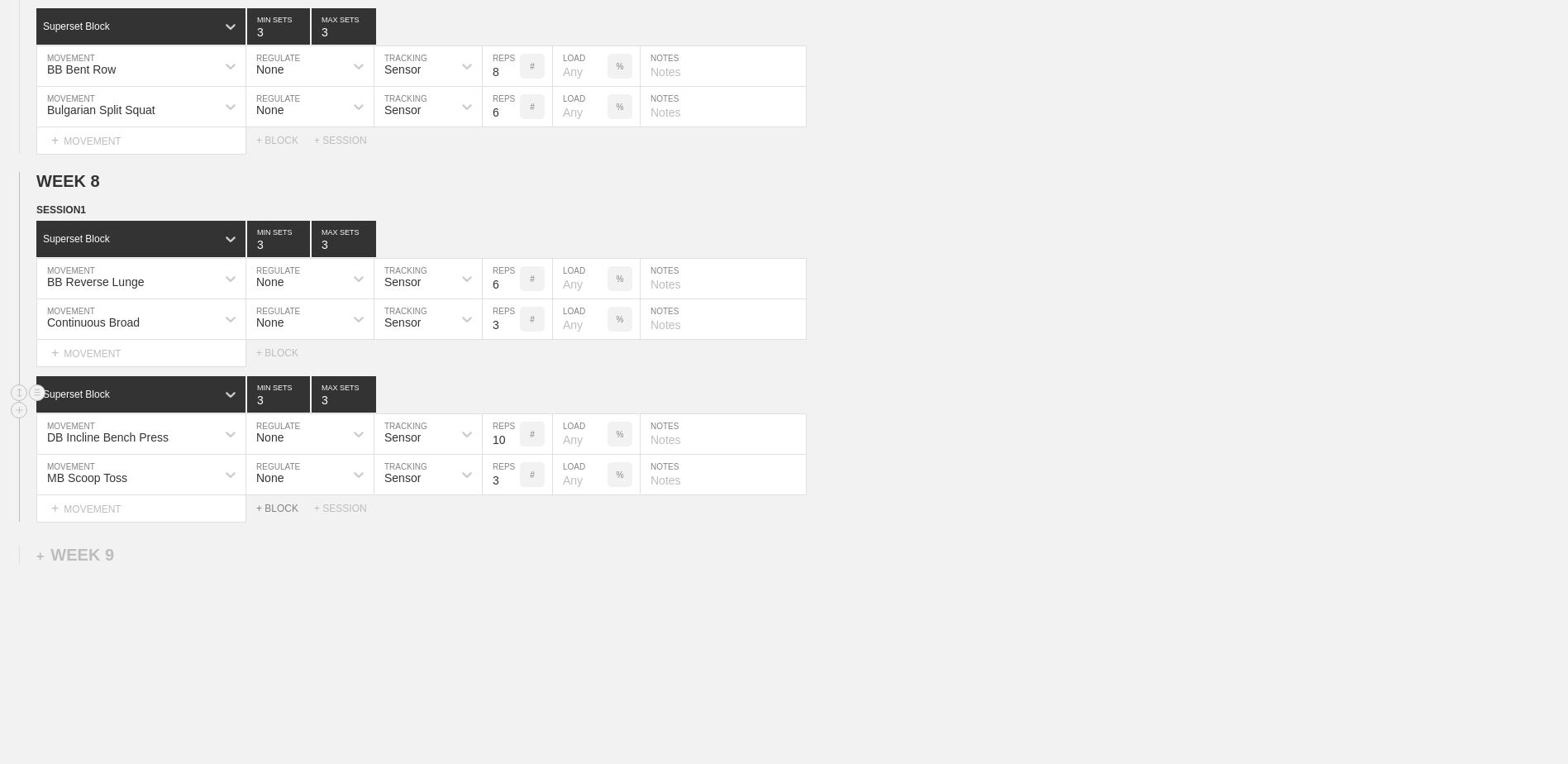
click at [282, 511] on div "+ BLOCK" at bounding box center [285, 508] width 58 height 12
click at [160, 557] on div "Standard Block" at bounding box center [126, 549] width 179 height 14
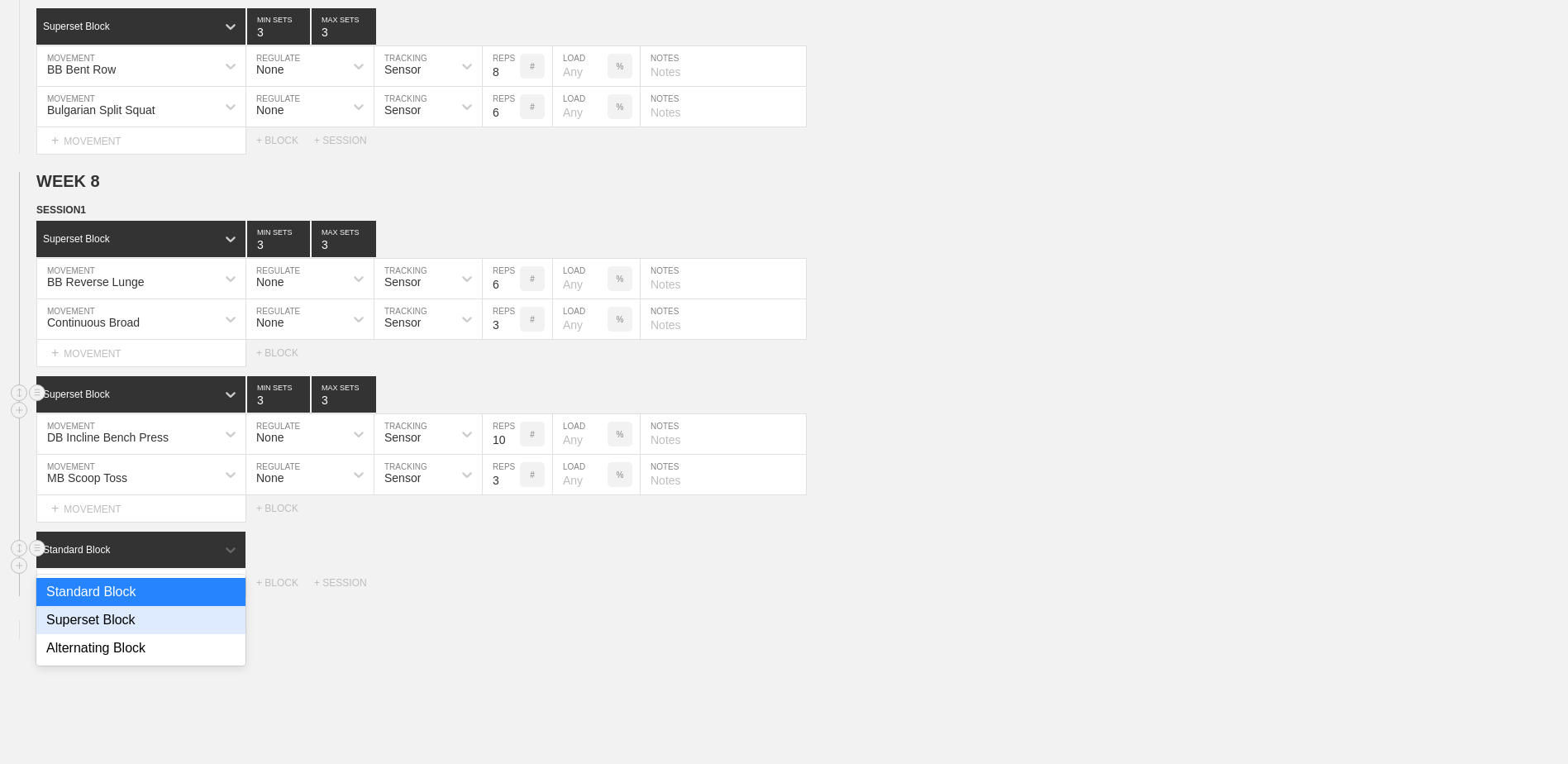
click at [135, 622] on div "Superset Block" at bounding box center [140, 619] width 209 height 28
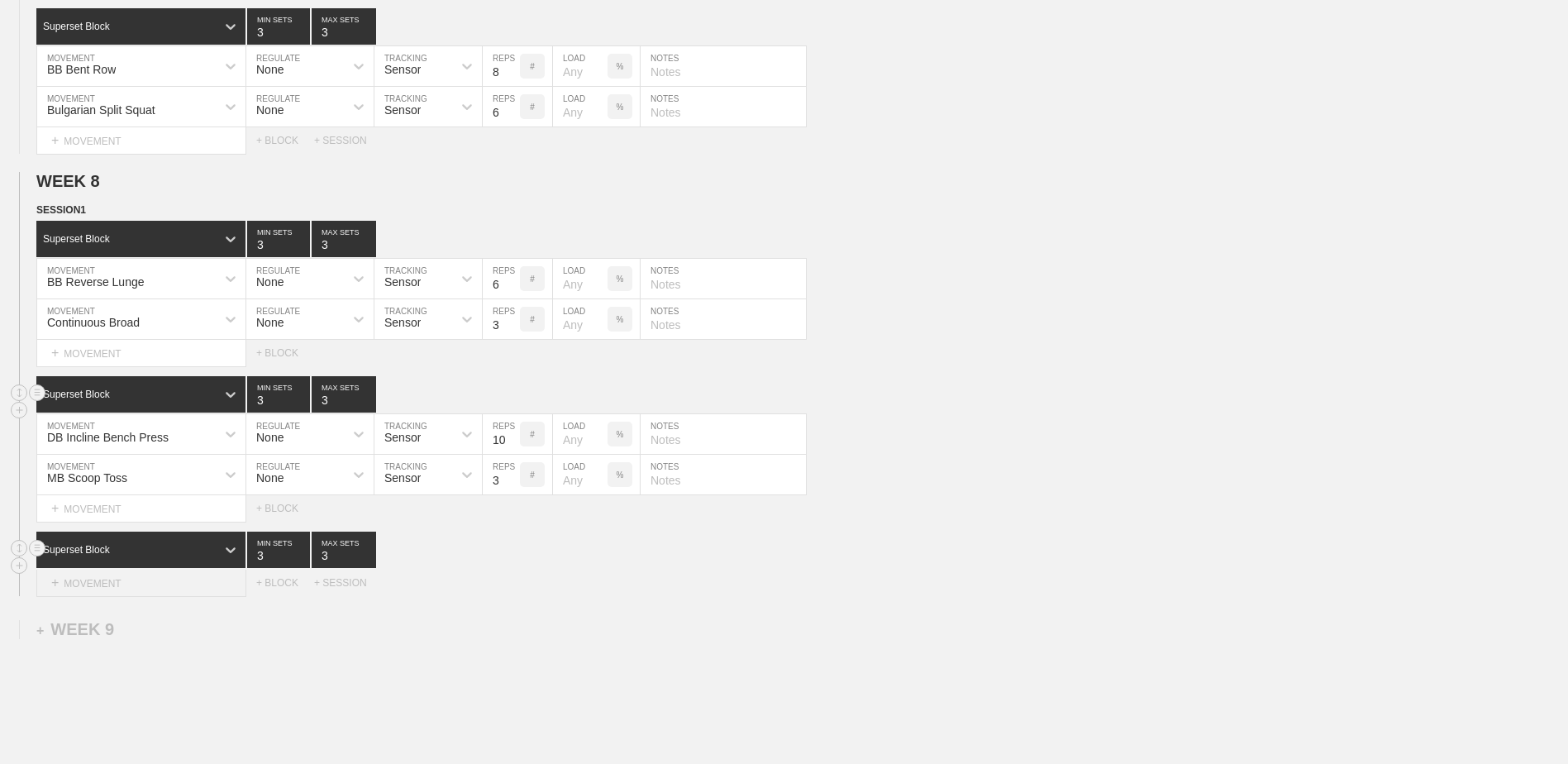
click at [133, 595] on div "+ MOVEMENT" at bounding box center [141, 583] width 210 height 27
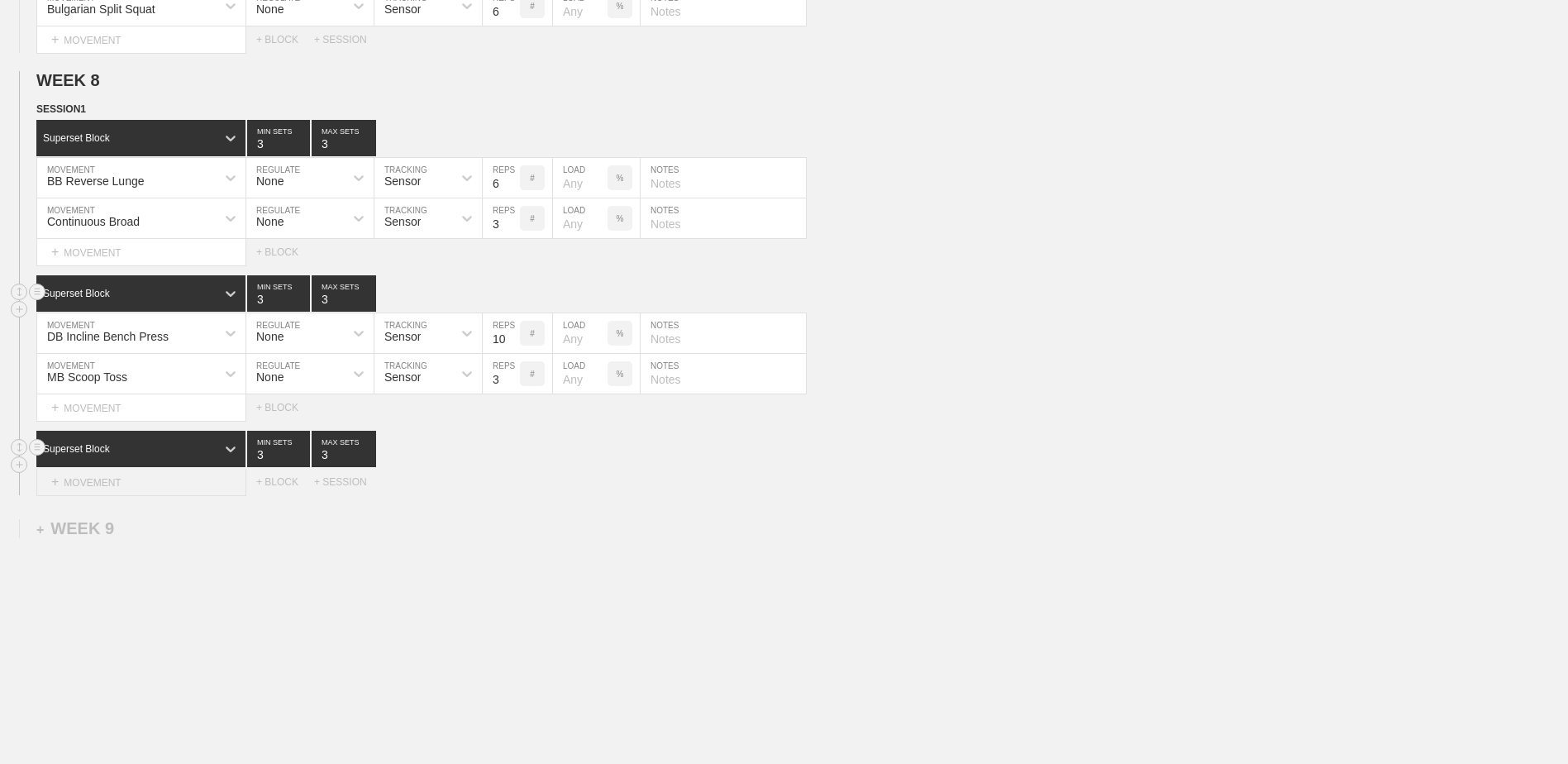
scroll to position [5480, 0]
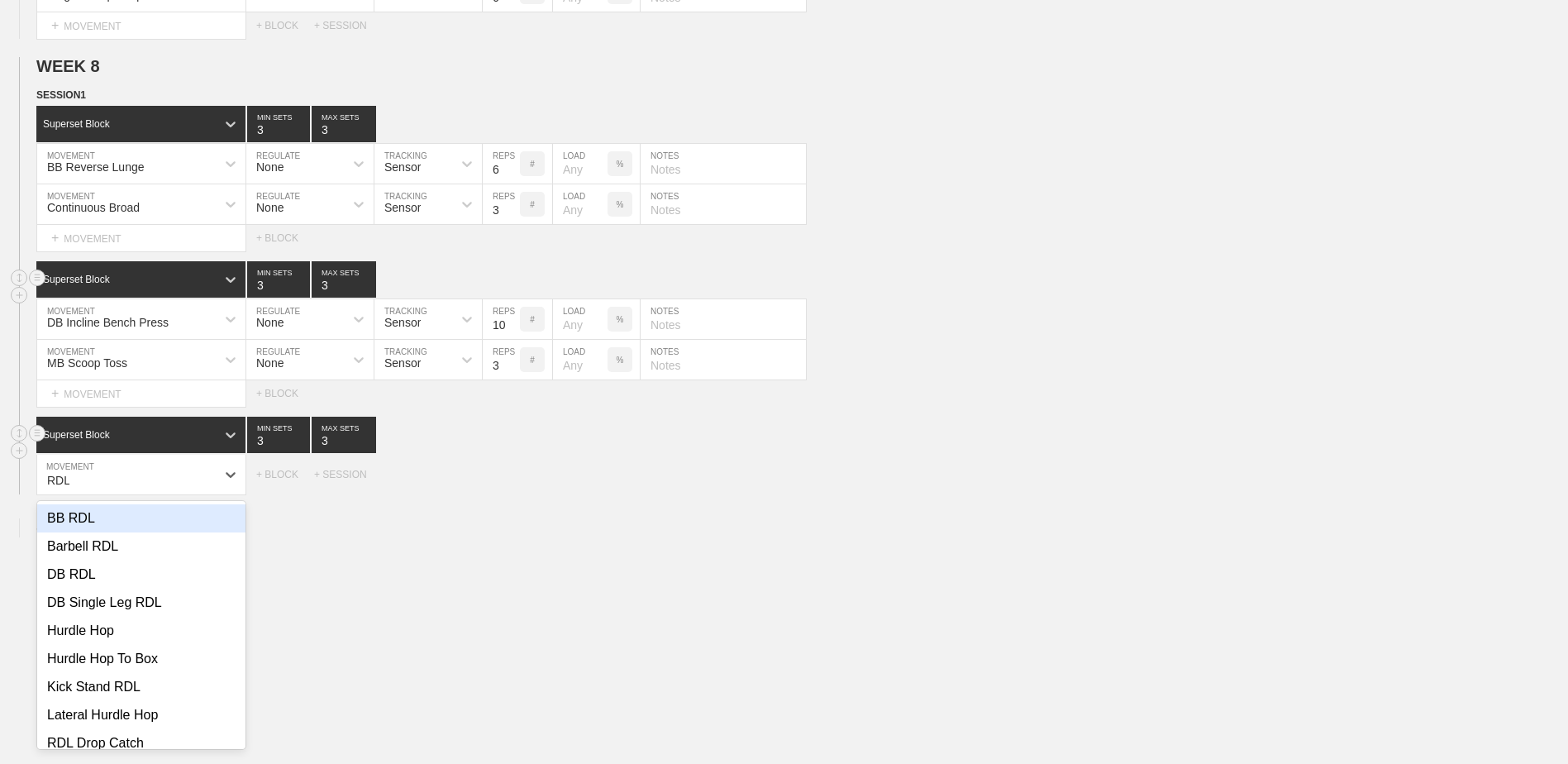
click at [98, 532] on div "BB RDL" at bounding box center [141, 518] width 208 height 28
type input "RDL"
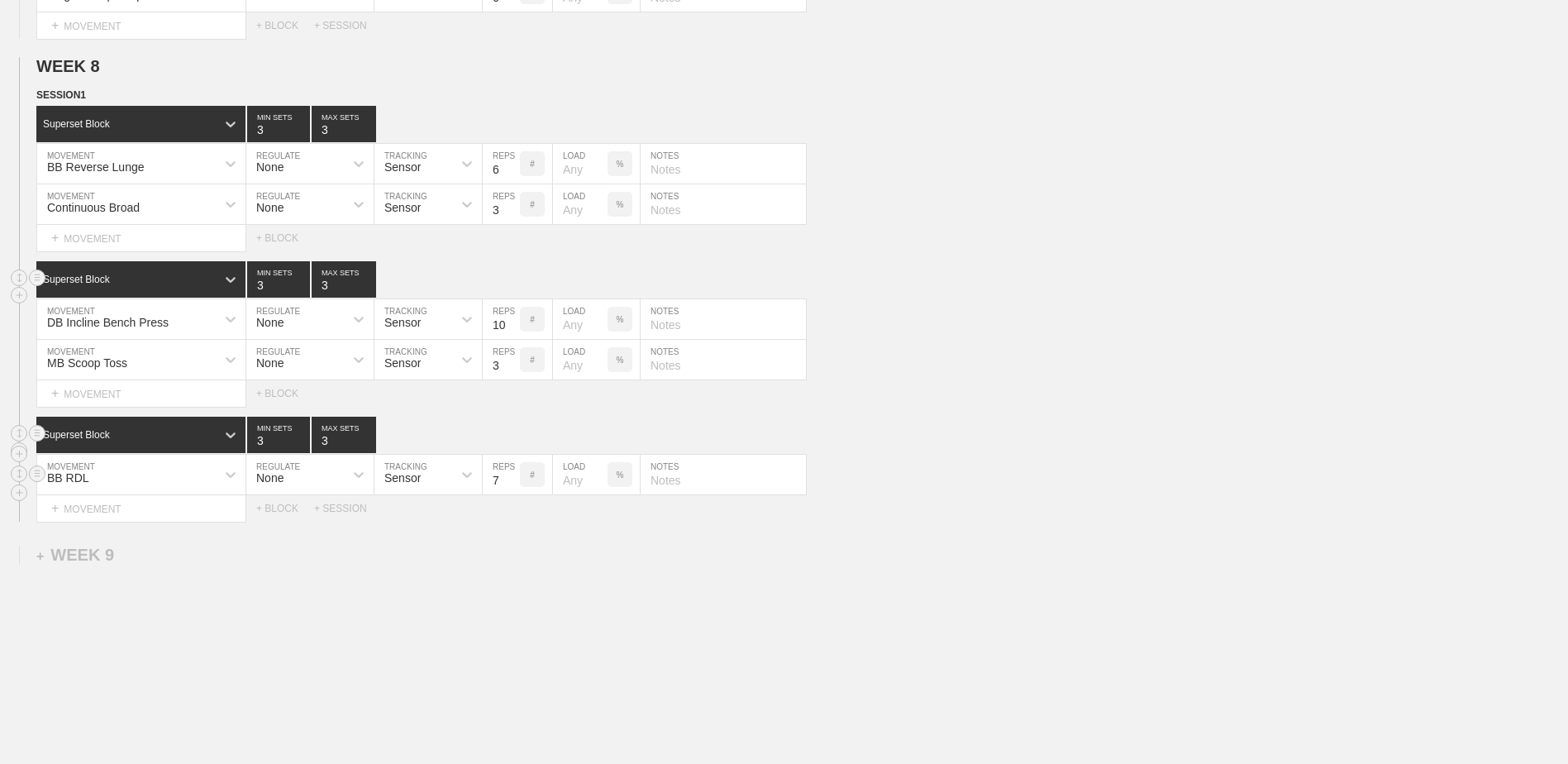
click at [512, 489] on input "7" at bounding box center [501, 474] width 37 height 40
type input "6"
click at [512, 489] on input "6" at bounding box center [501, 474] width 37 height 40
click at [158, 522] on div "+ MOVEMENT" at bounding box center [141, 509] width 210 height 27
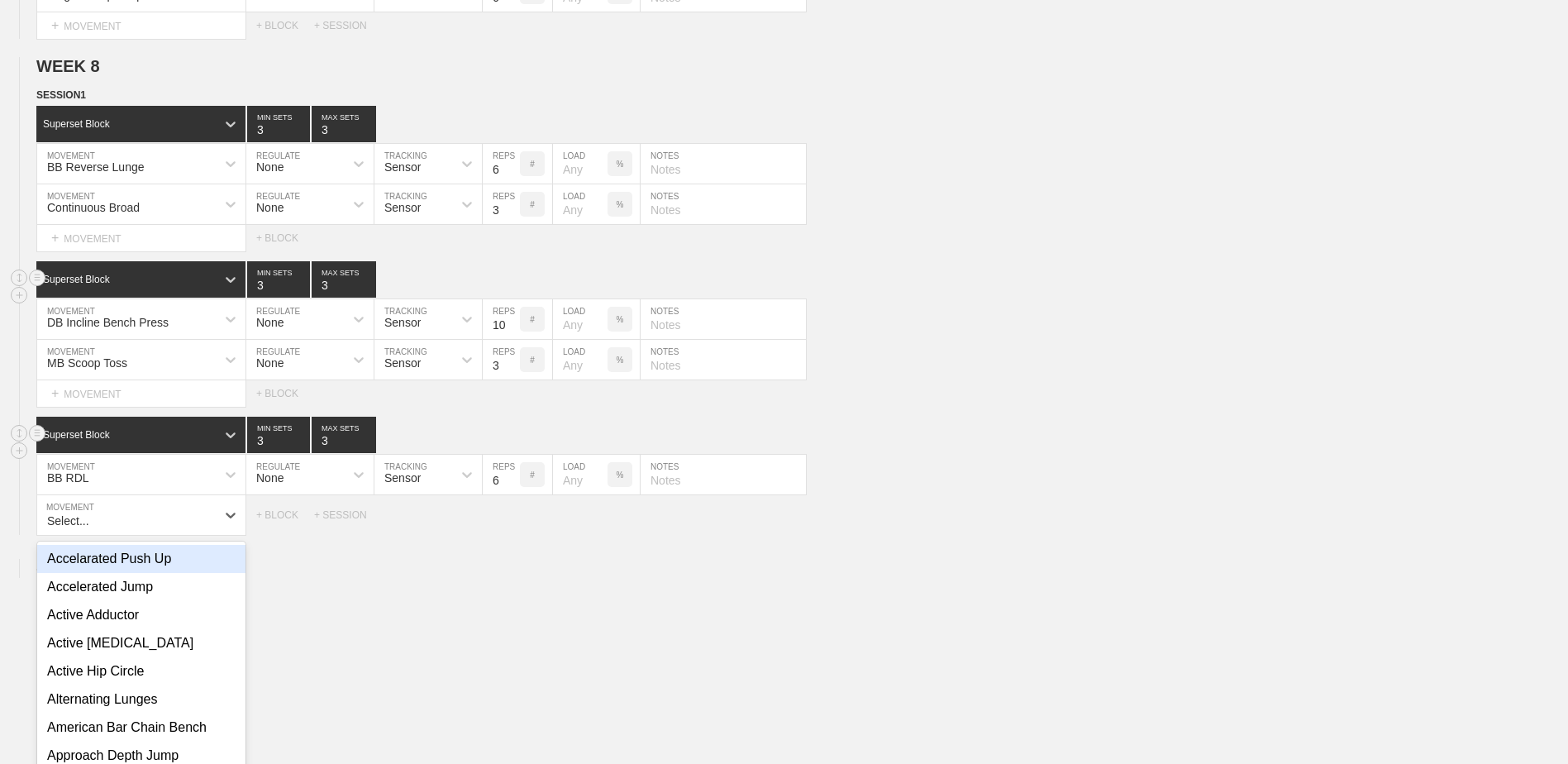
scroll to position [5521, 0]
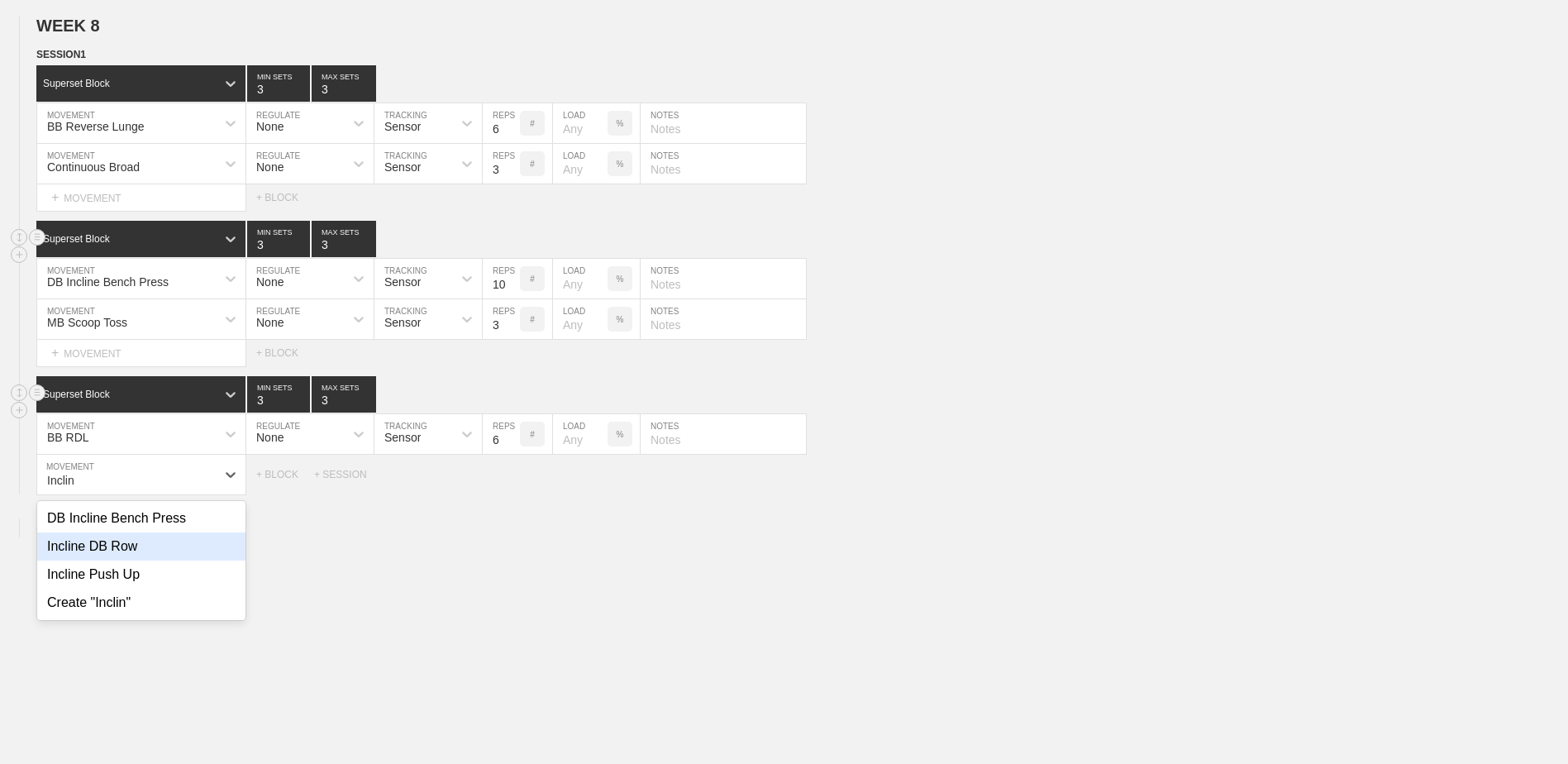
click at [156, 549] on div "Incline DB Row" at bounding box center [141, 546] width 208 height 28
type input "Inclin"
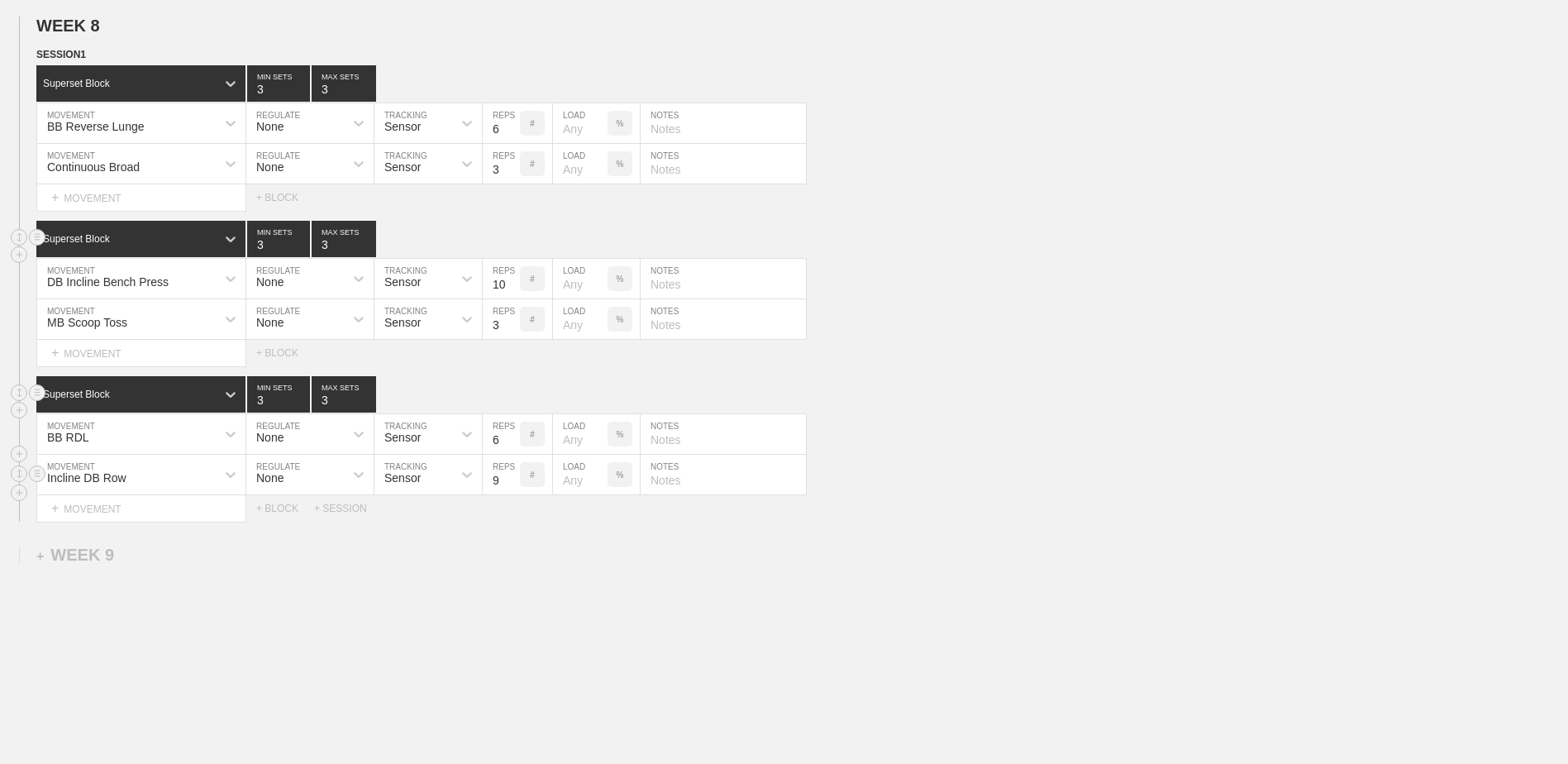
click at [516, 483] on input "9" at bounding box center [501, 474] width 37 height 40
type input "10"
click at [516, 483] on input "10" at bounding box center [501, 474] width 37 height 40
type input "2"
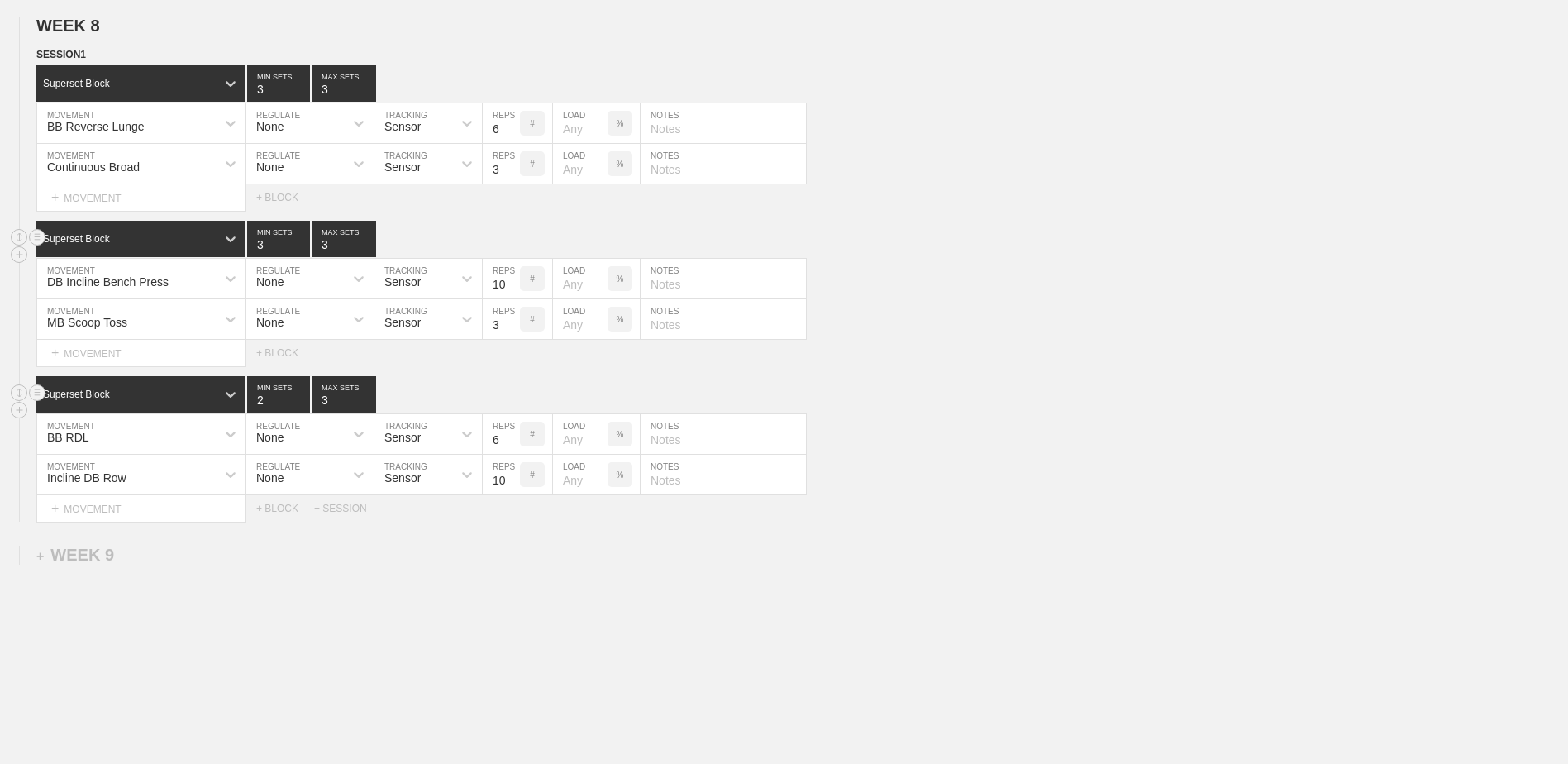
click at [298, 410] on input "2" at bounding box center [278, 394] width 62 height 36
type input "2"
click at [365, 410] on input "2" at bounding box center [343, 394] width 64 height 36
click at [874, 450] on div "BB RDL MOVEMENT None REGULATE Sensor TRACKING 6 REPS # LOAD % NOTES" at bounding box center [784, 434] width 1568 height 41
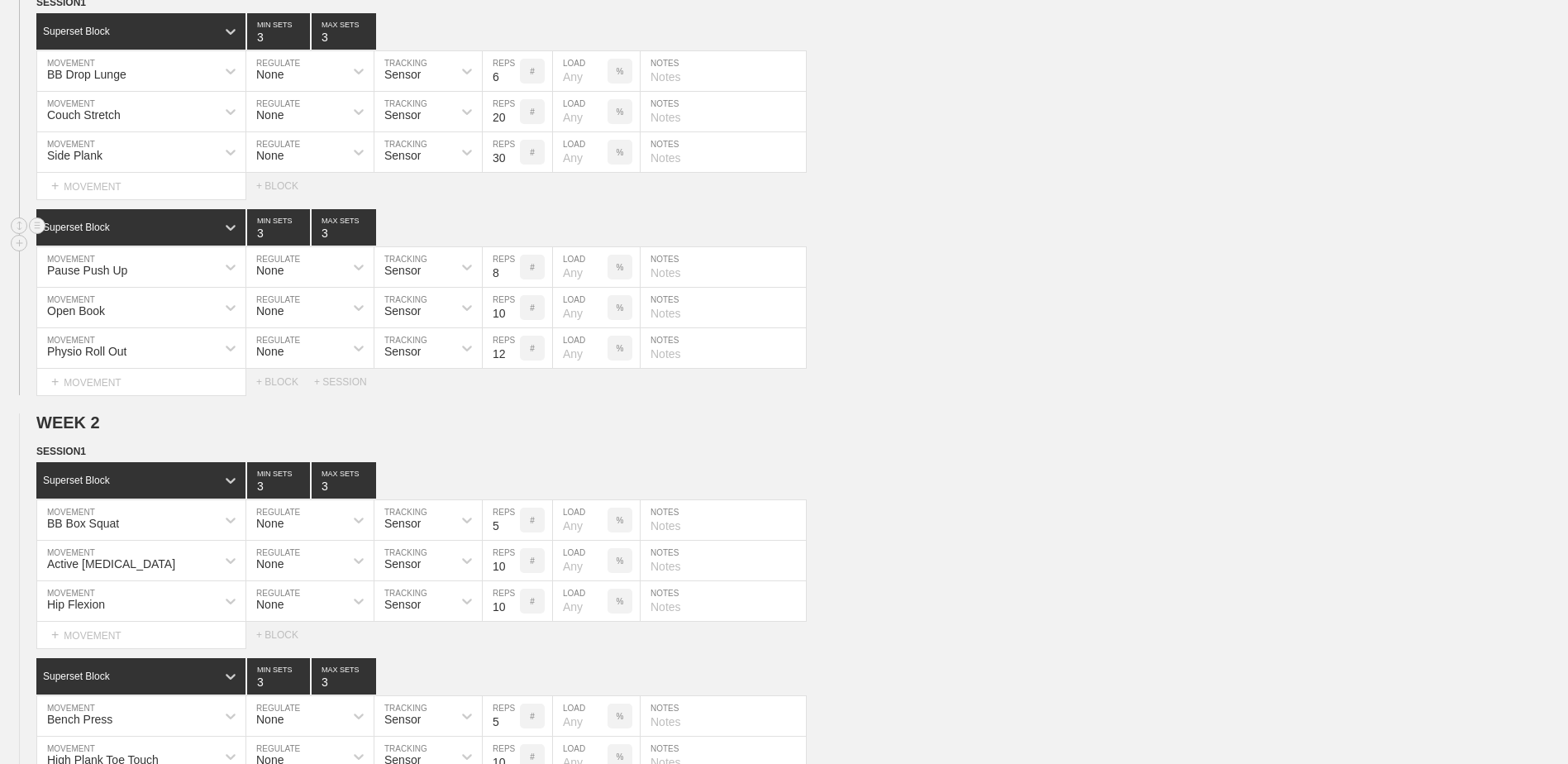
scroll to position [0, 0]
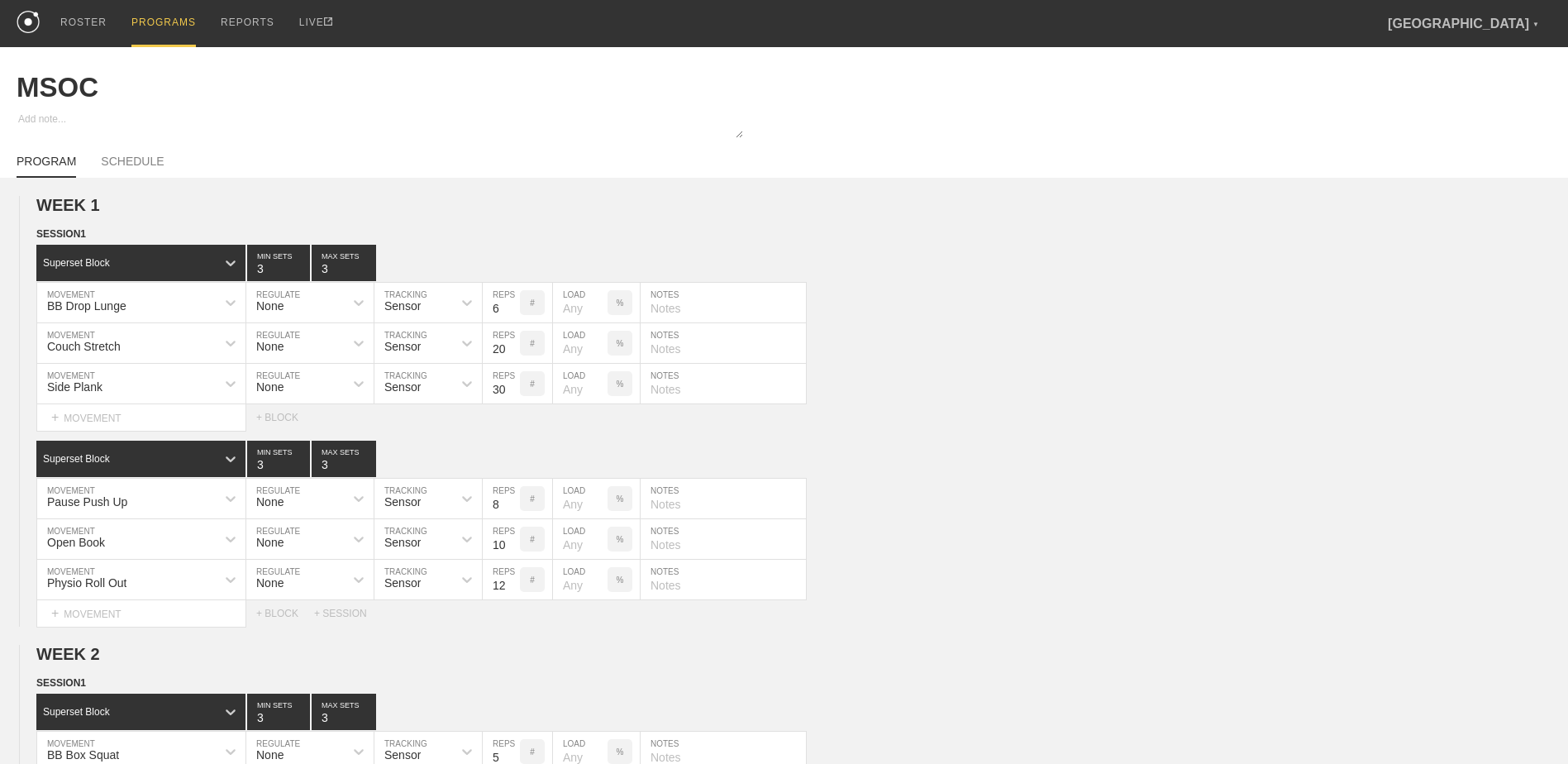
click at [157, 29] on div "PROGRAMS" at bounding box center [163, 24] width 64 height 47
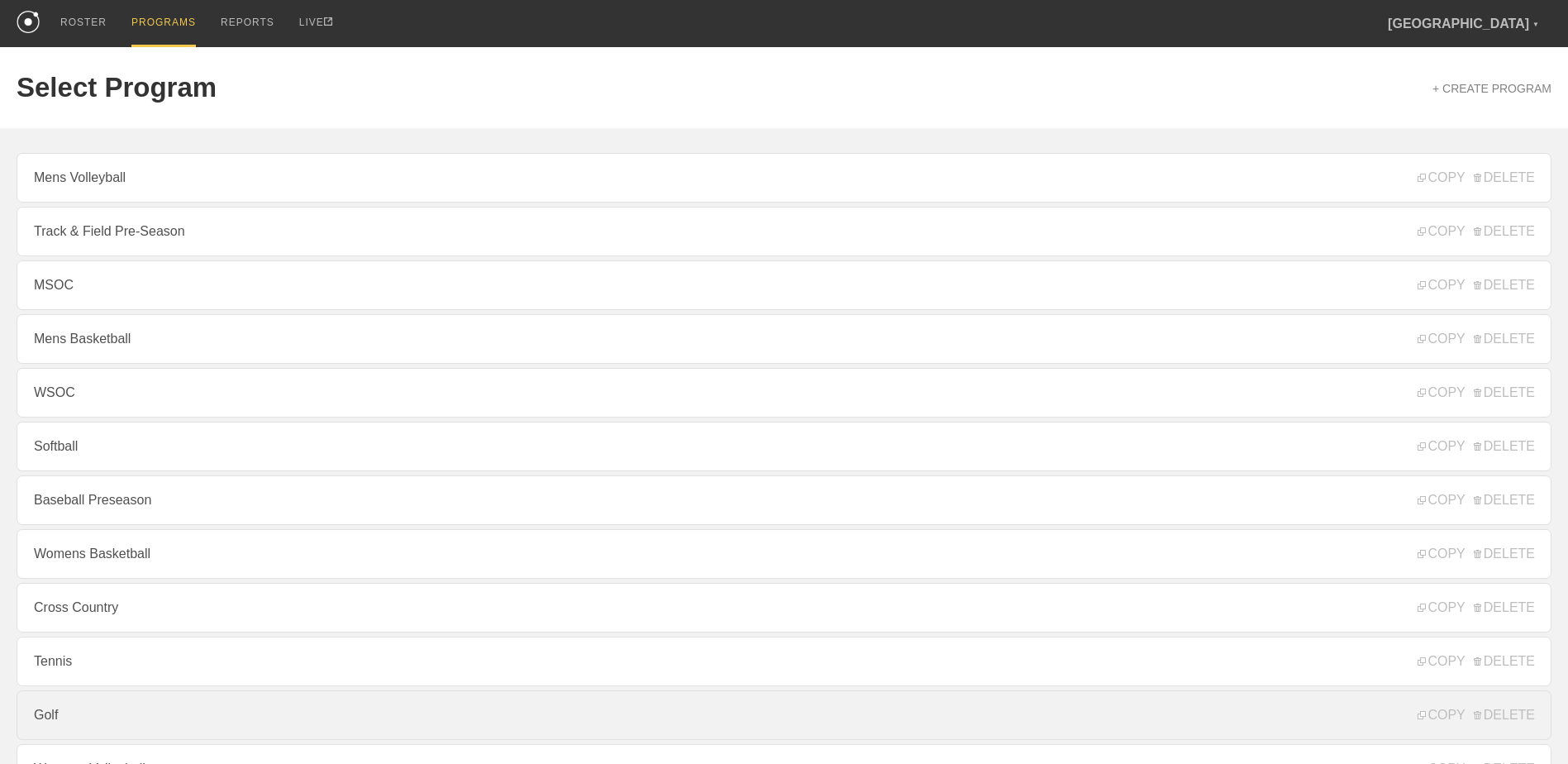
scroll to position [177, 0]
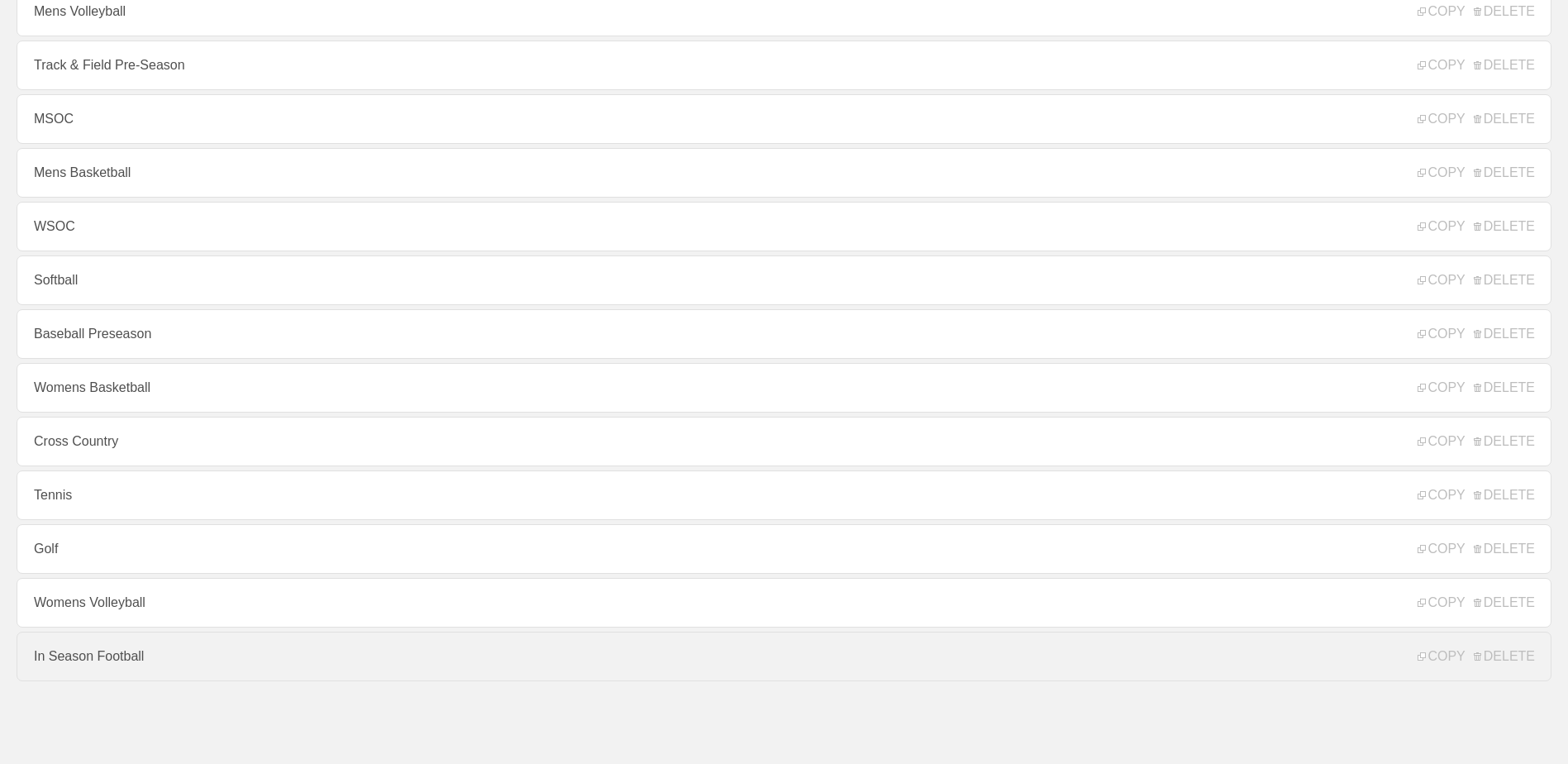
click at [322, 649] on link "In Season Football" at bounding box center [783, 656] width 1535 height 50
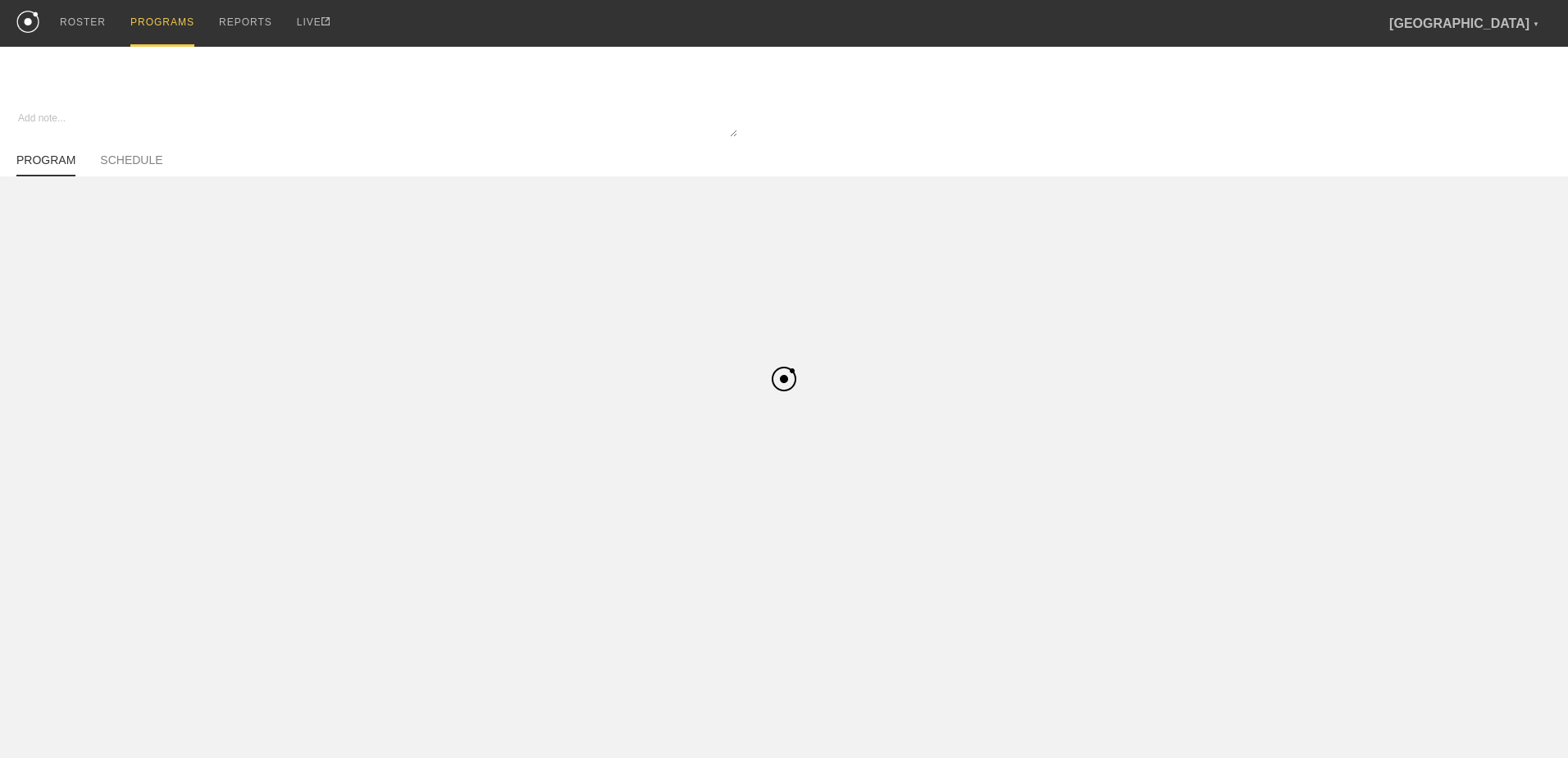
type textarea "x"
type input "In Season Football"
type textarea "Block 1"
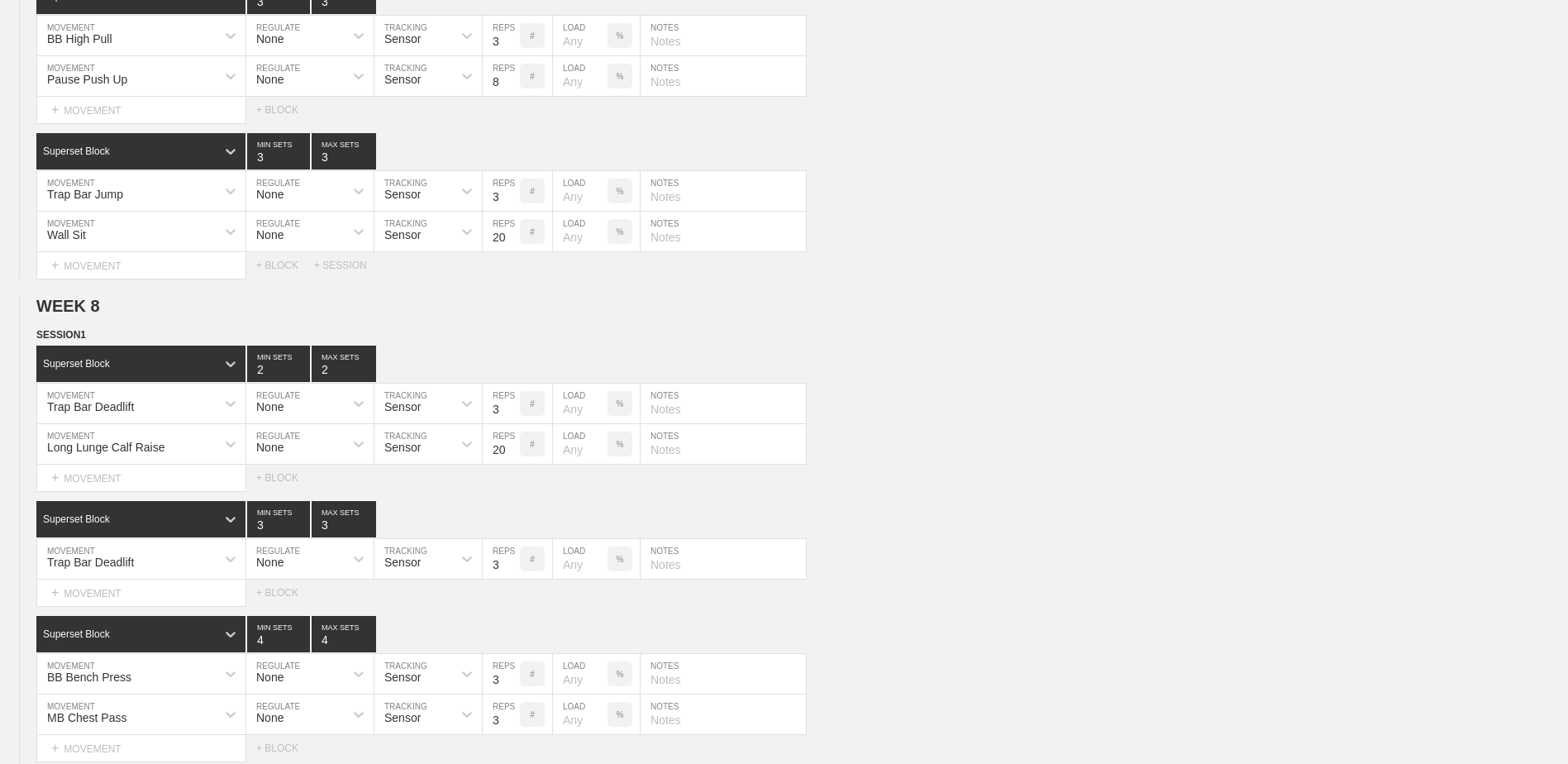
scroll to position [8387, 0]
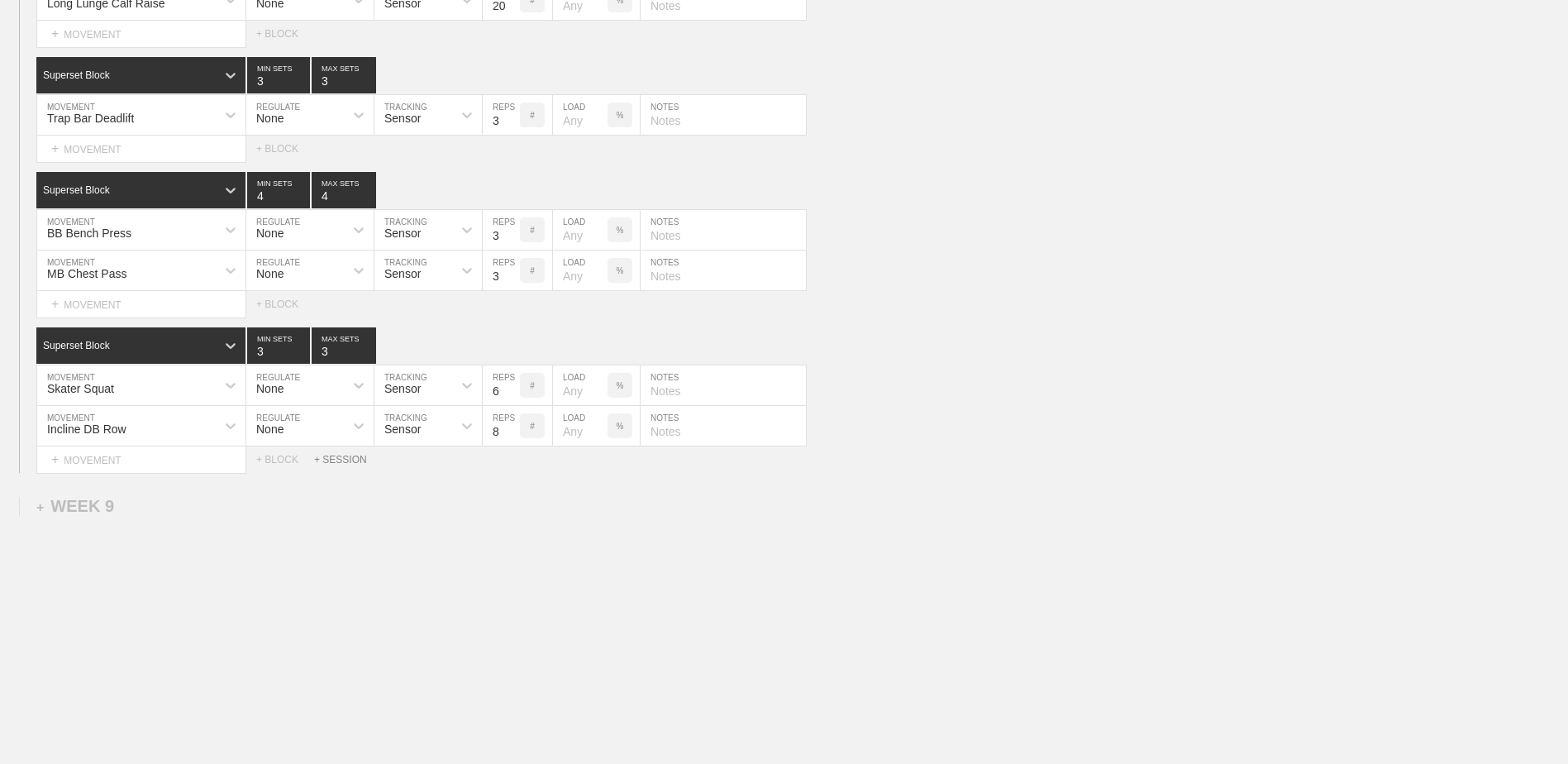
click at [338, 463] on div "+ SESSION" at bounding box center [347, 459] width 66 height 12
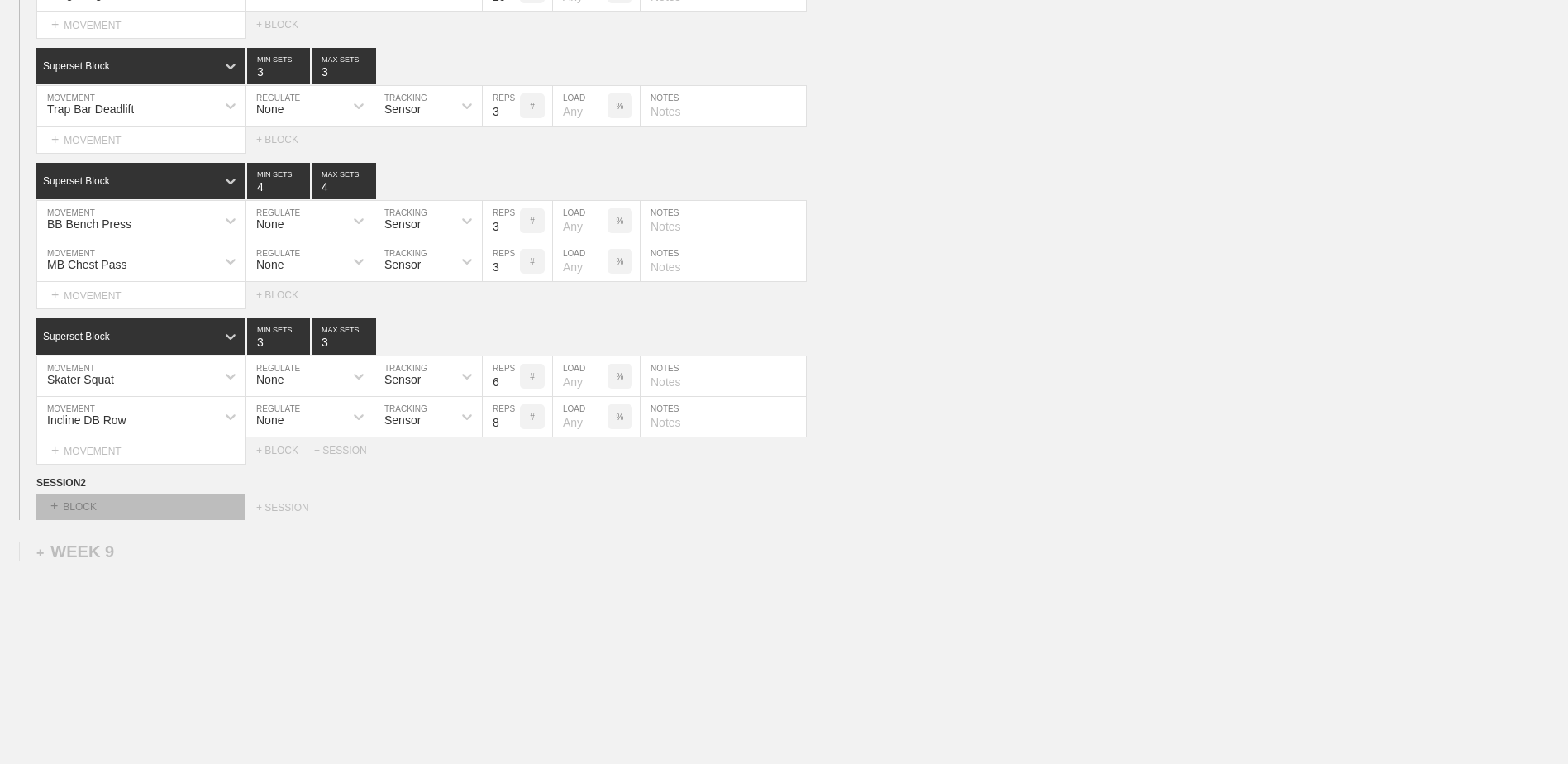
click at [215, 518] on div "+ BLOCK" at bounding box center [140, 506] width 208 height 26
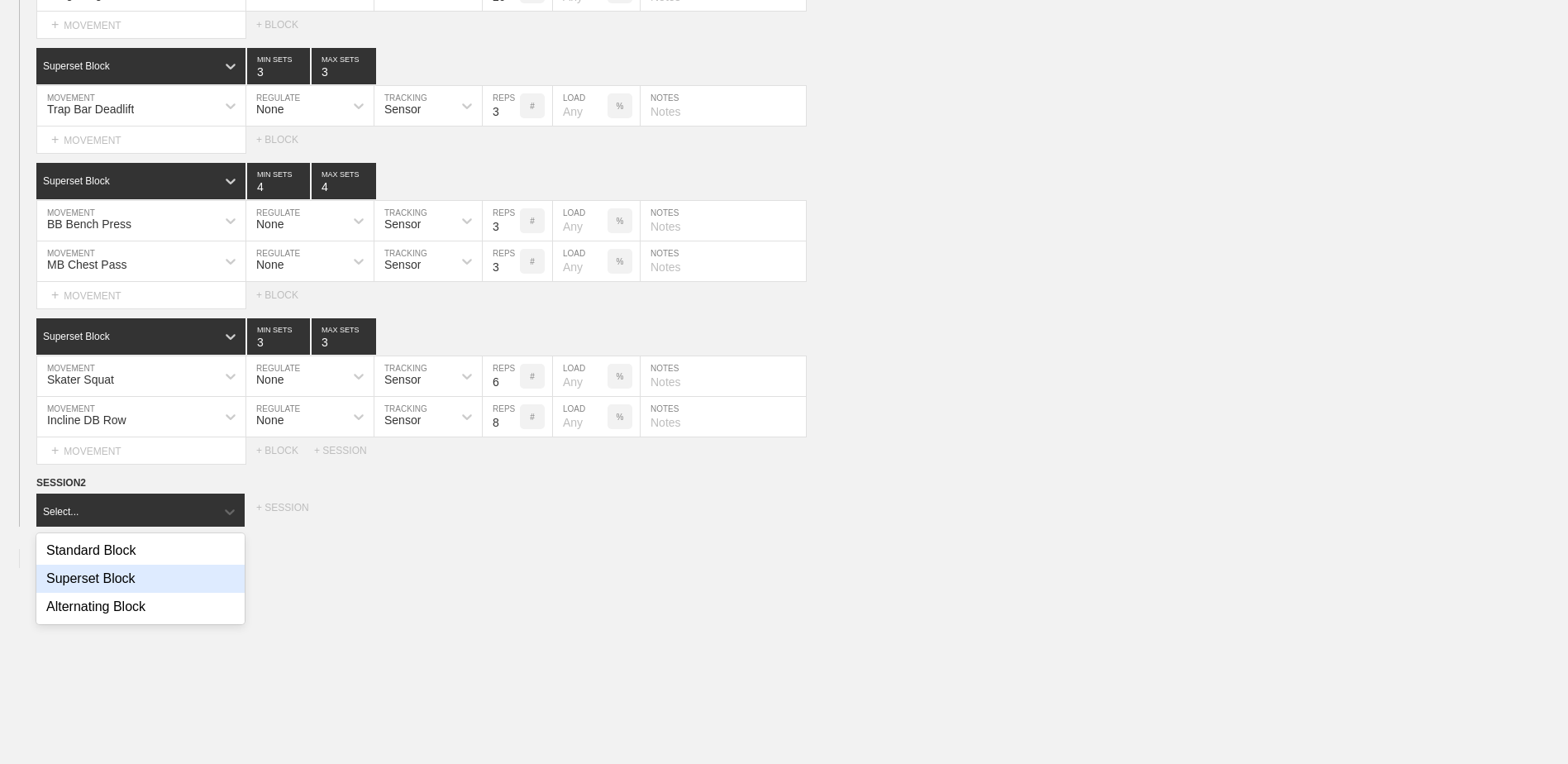
click at [195, 578] on div "Superset Block" at bounding box center [140, 578] width 208 height 28
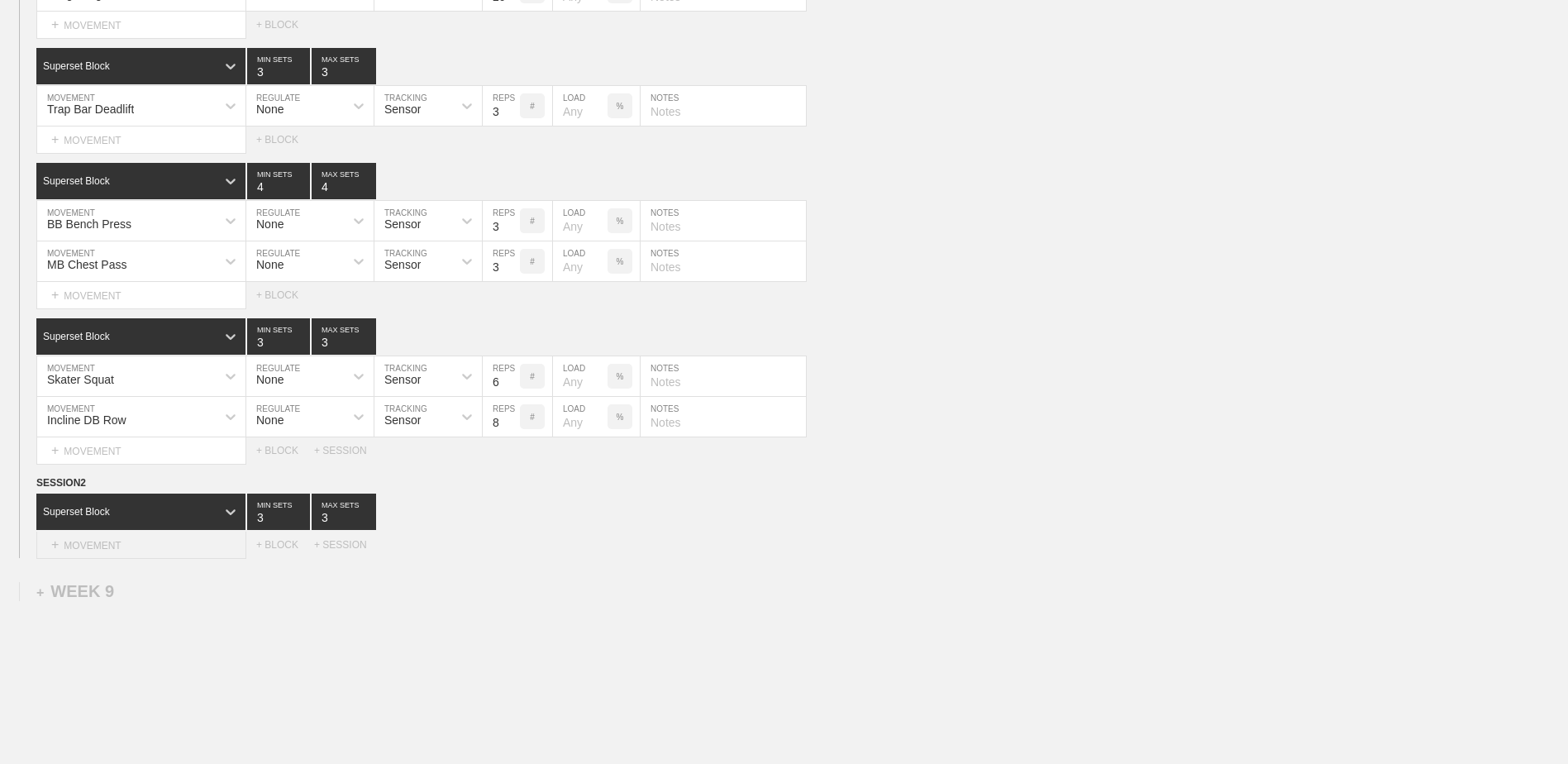
click at [171, 552] on div "+ MOVEMENT" at bounding box center [141, 545] width 210 height 27
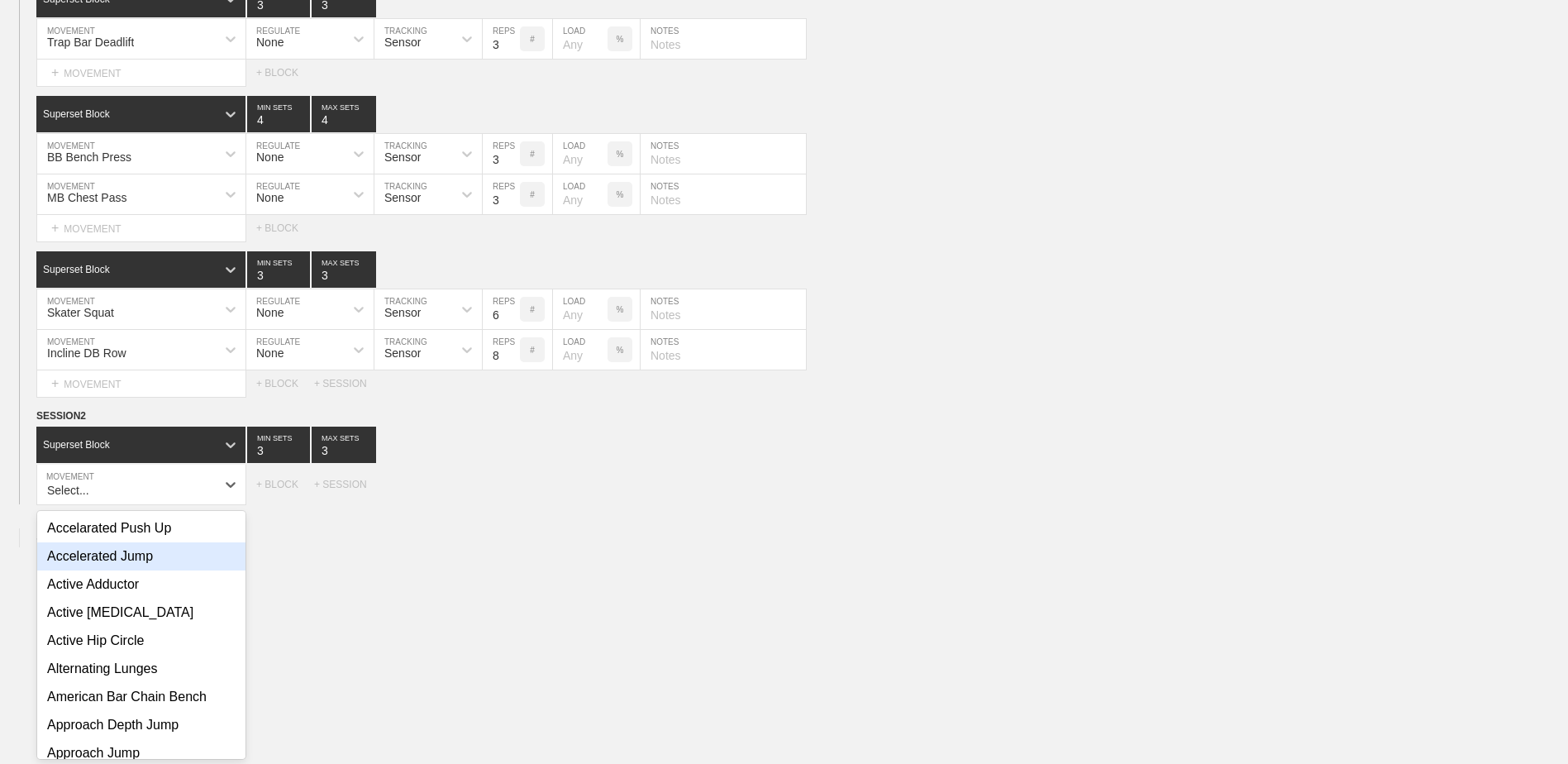
scroll to position [8464, 0]
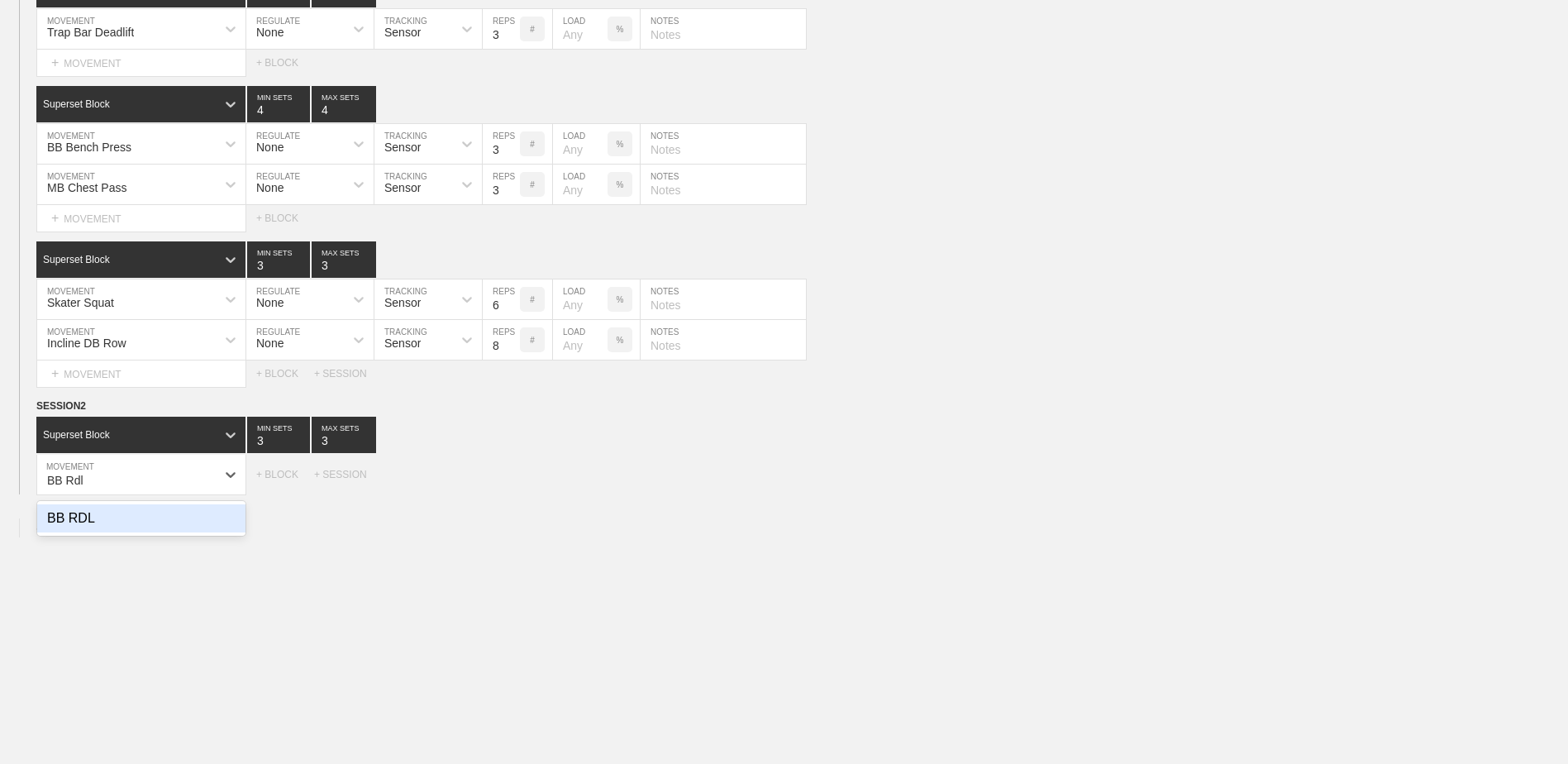
click at [184, 528] on div "BB RDL" at bounding box center [141, 518] width 208 height 28
type input "BB Rdl"
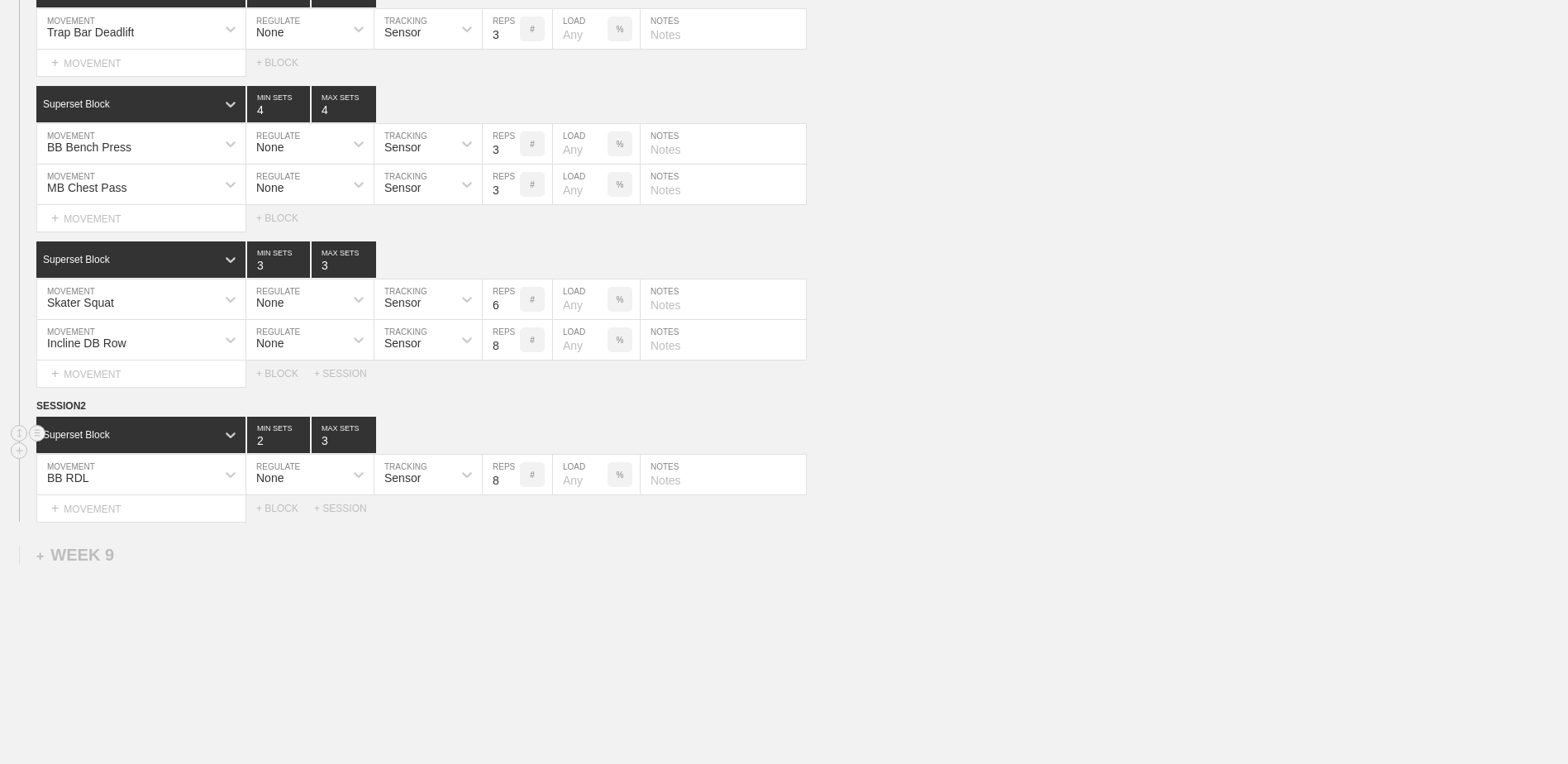
type input "2"
click at [299, 450] on input "2" at bounding box center [278, 435] width 62 height 36
type input "2"
click at [370, 453] on input "2" at bounding box center [343, 435] width 64 height 36
click at [514, 485] on input "9" at bounding box center [501, 474] width 37 height 40
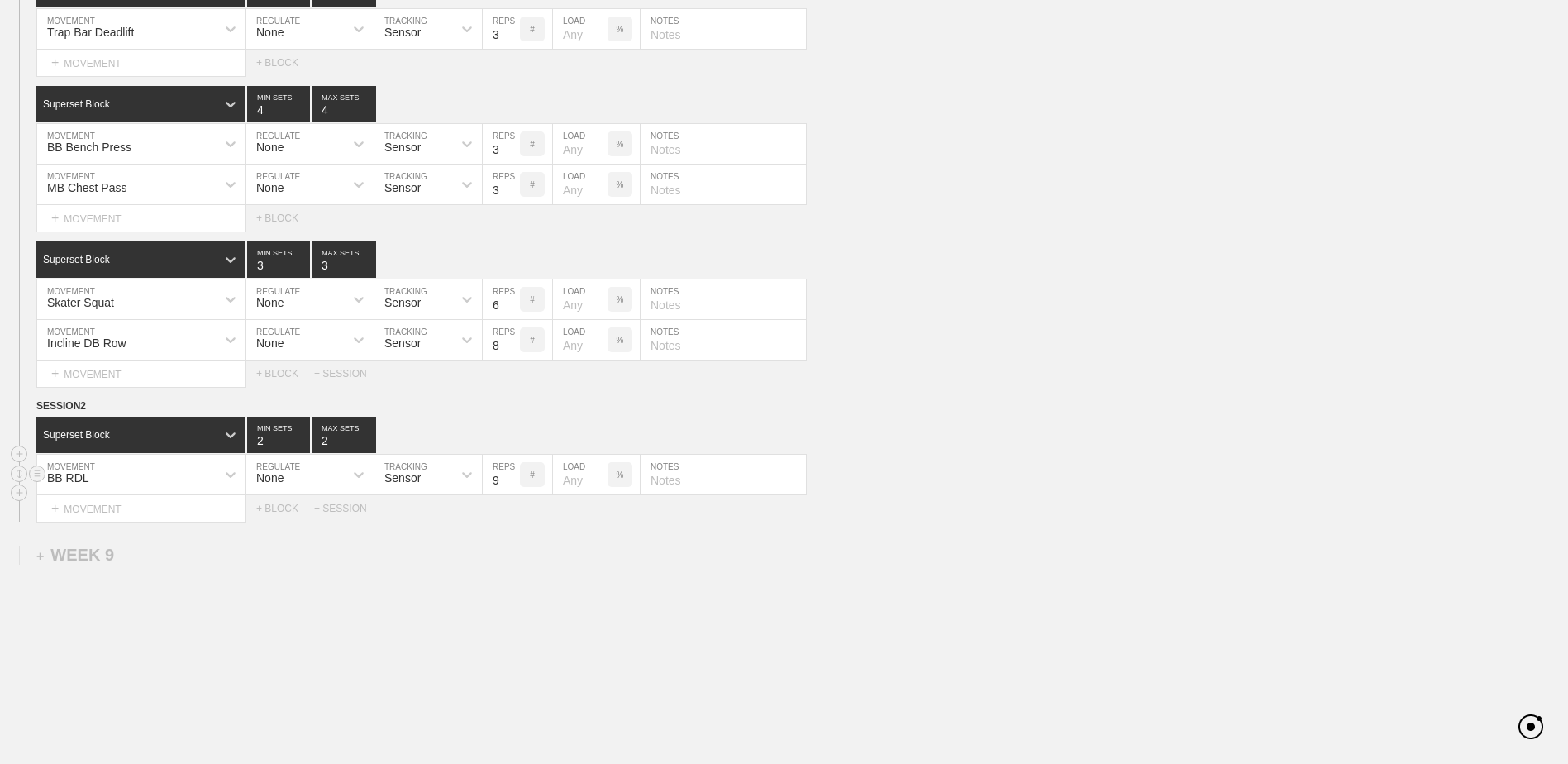
type input "10"
click at [514, 485] on input "10" at bounding box center [501, 474] width 37 height 40
click at [196, 510] on div "+ MOVEMENT" at bounding box center [141, 509] width 210 height 27
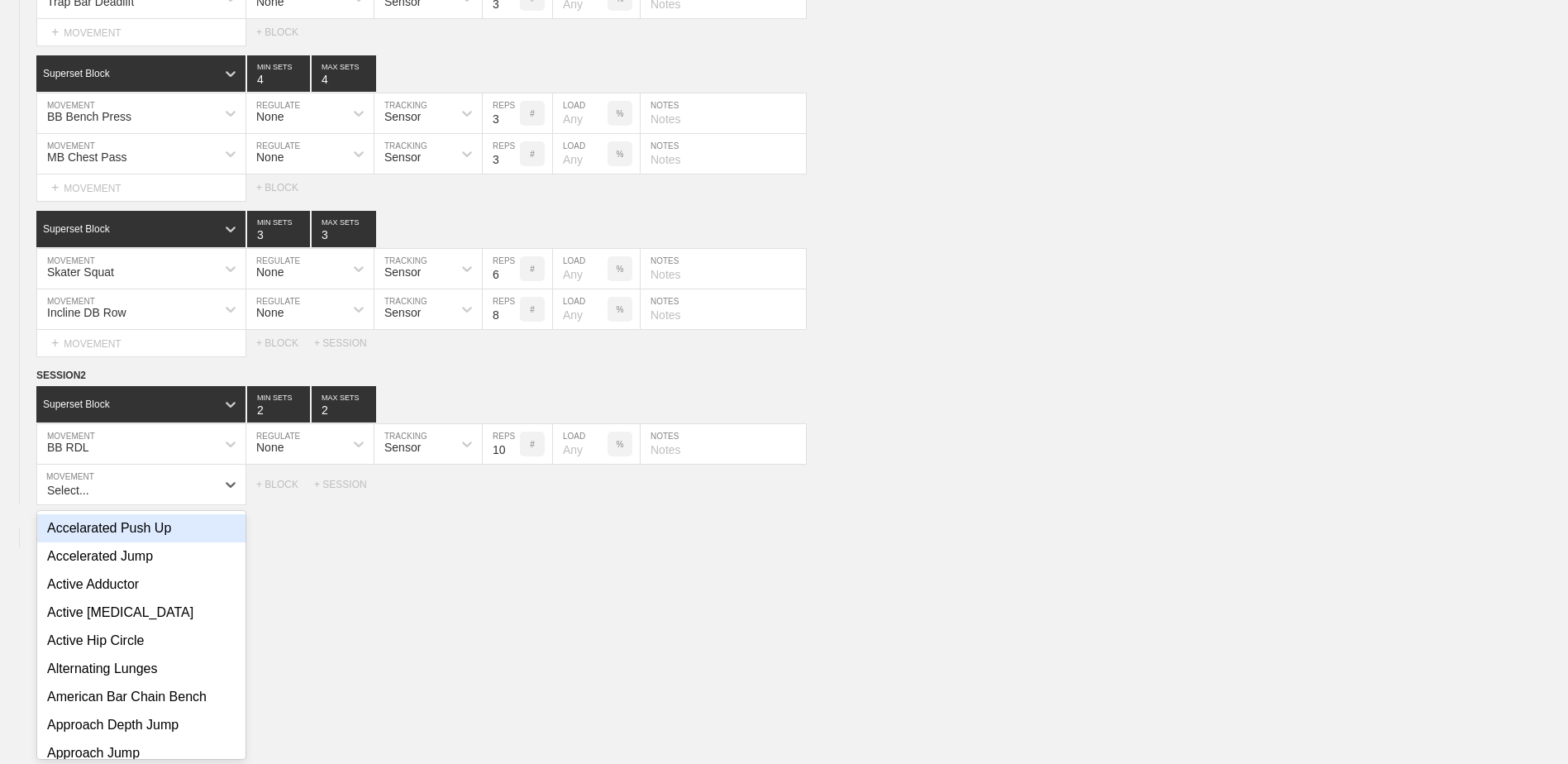
scroll to position [8504, 0]
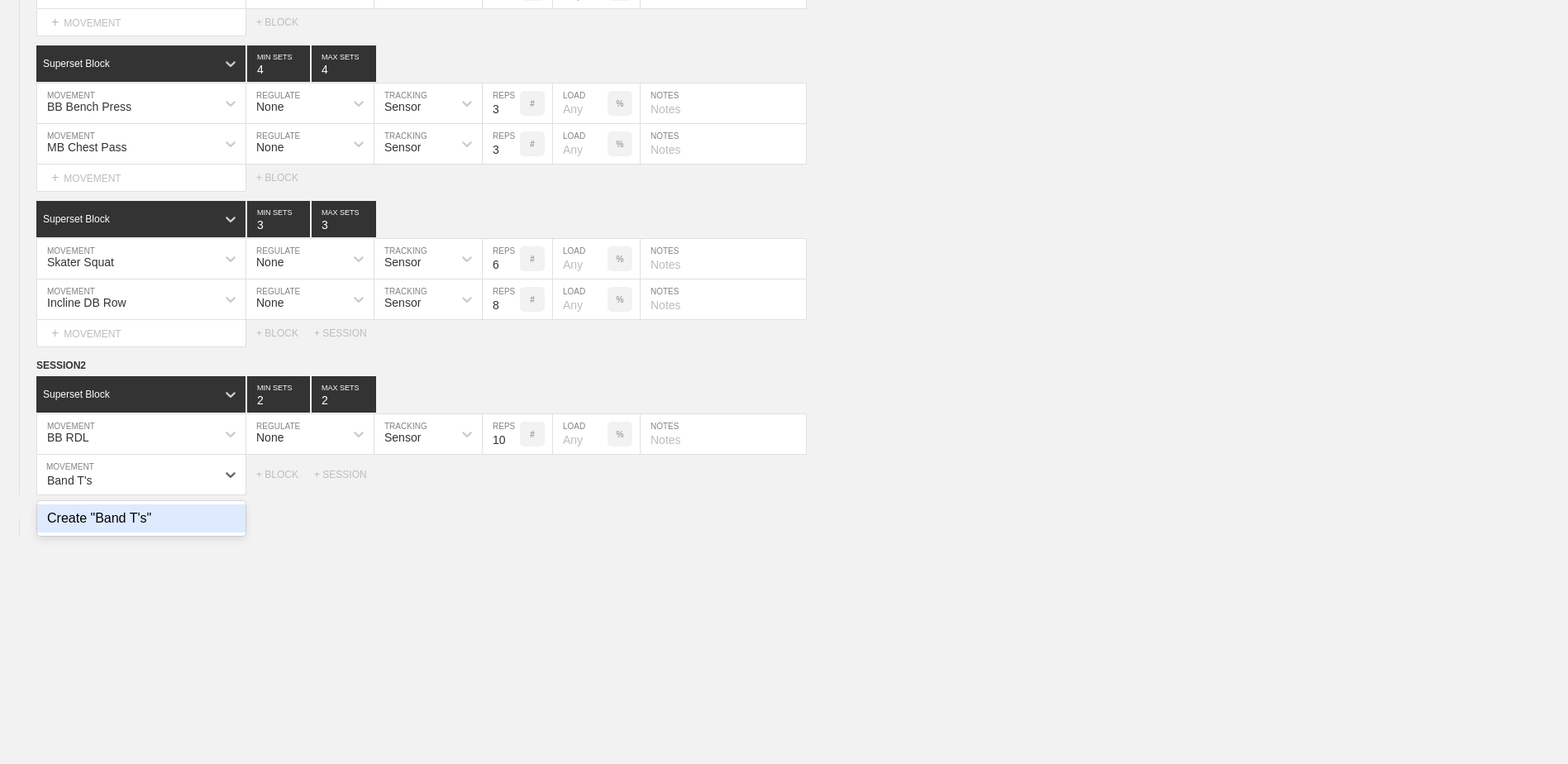
click at [195, 522] on div "Create "Band T's"" at bounding box center [141, 518] width 208 height 28
type input "Band T's"
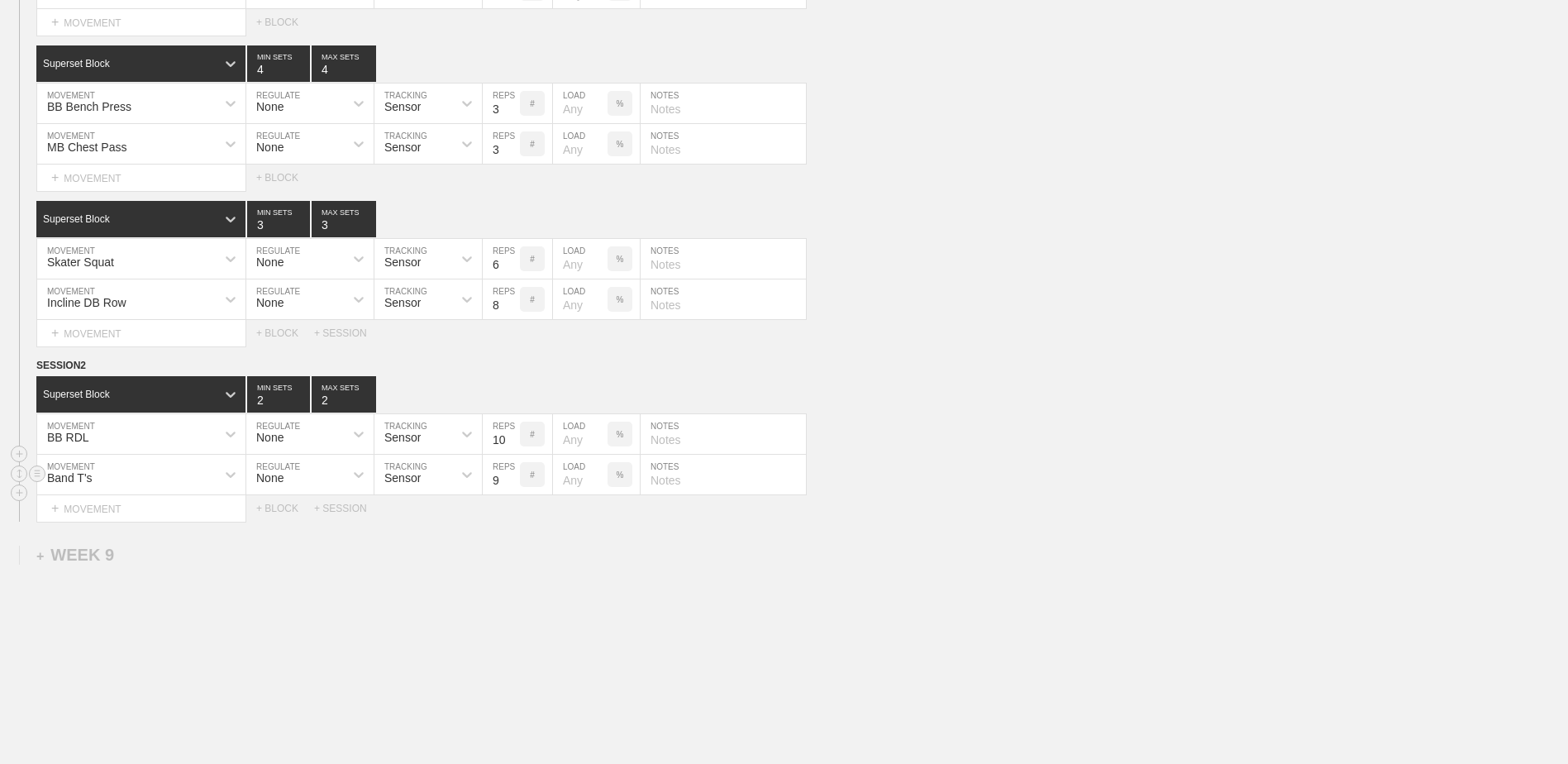
click at [510, 483] on input "9" at bounding box center [501, 474] width 37 height 40
type input "10"
click at [510, 483] on input "10" at bounding box center [501, 474] width 37 height 40
click at [284, 514] on div "+ BLOCK" at bounding box center [285, 508] width 58 height 12
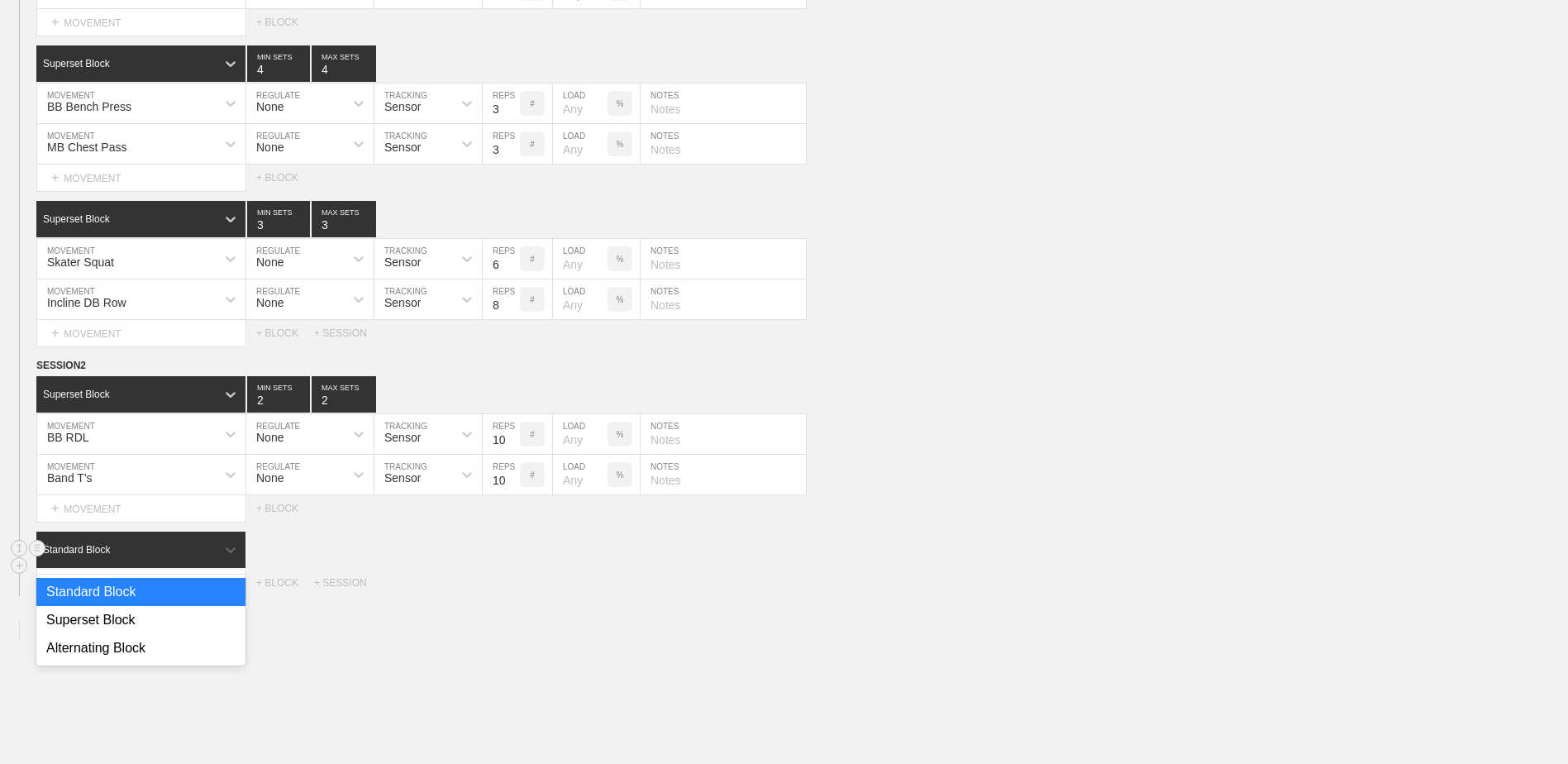
click at [186, 548] on div "Standard Block" at bounding box center [140, 549] width 209 height 36
click at [156, 622] on div "Superset Block" at bounding box center [140, 619] width 209 height 28
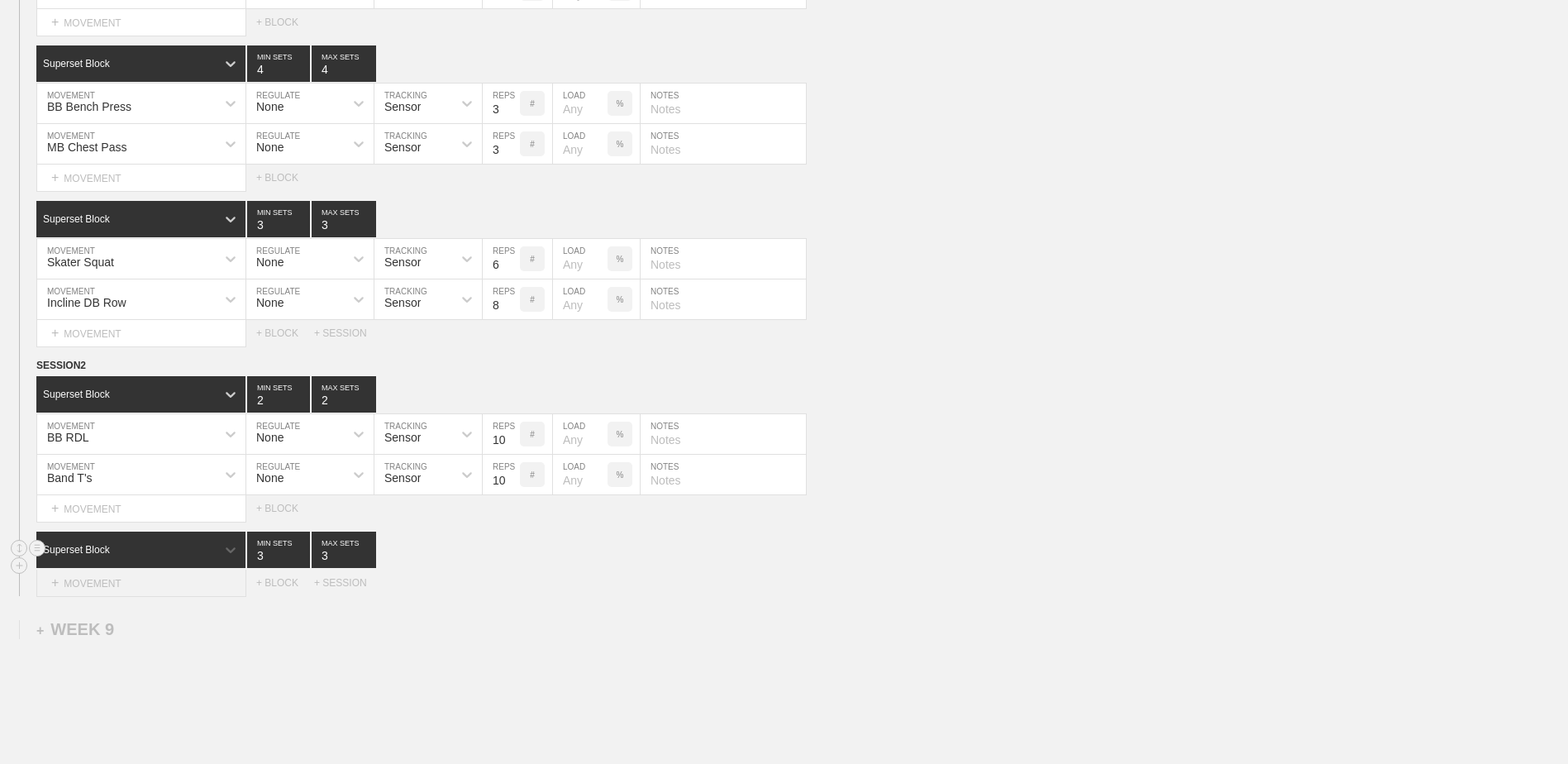
click at [150, 587] on div "+ MOVEMENT" at bounding box center [141, 583] width 210 height 27
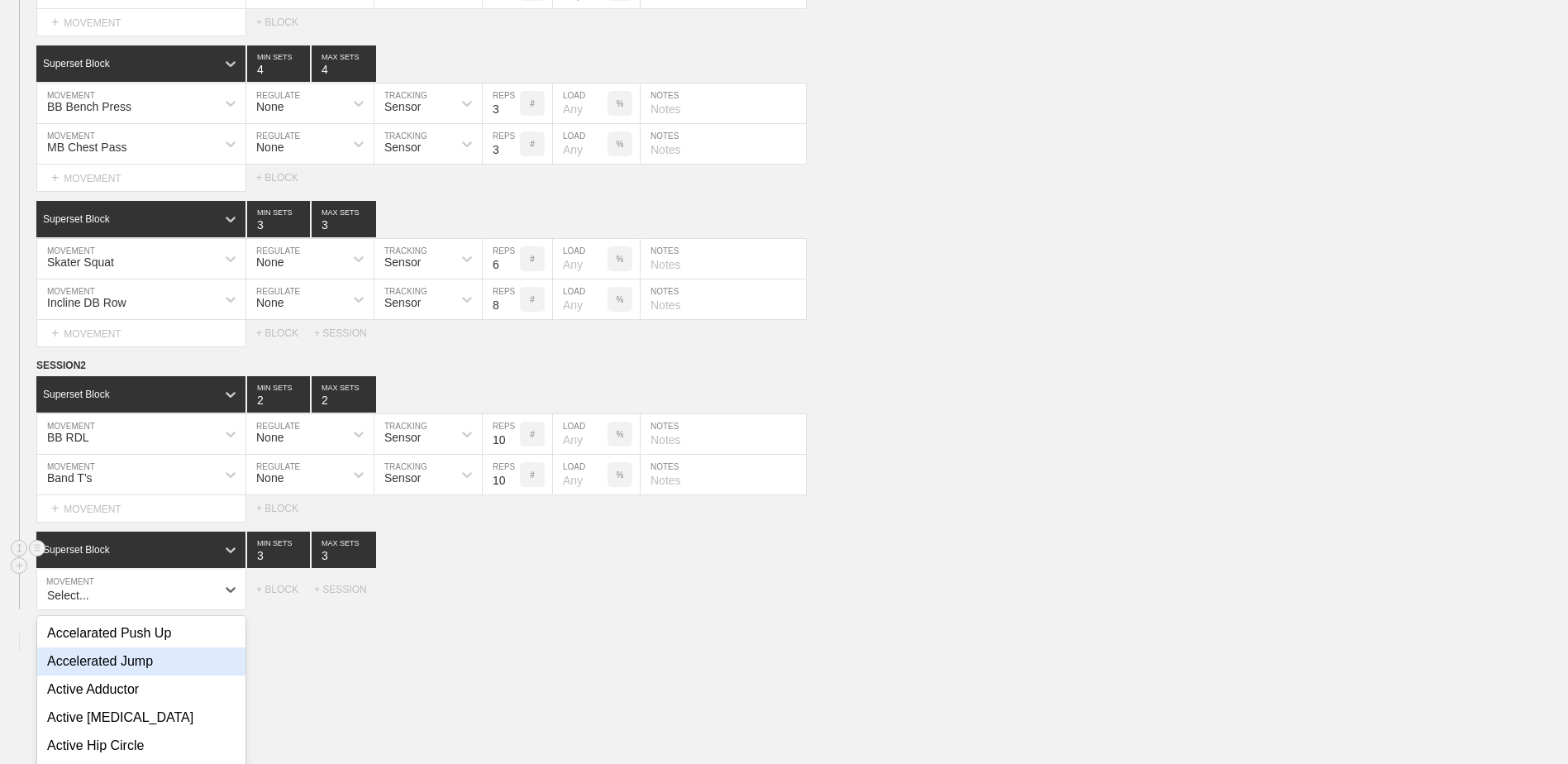
scroll to position [8619, 0]
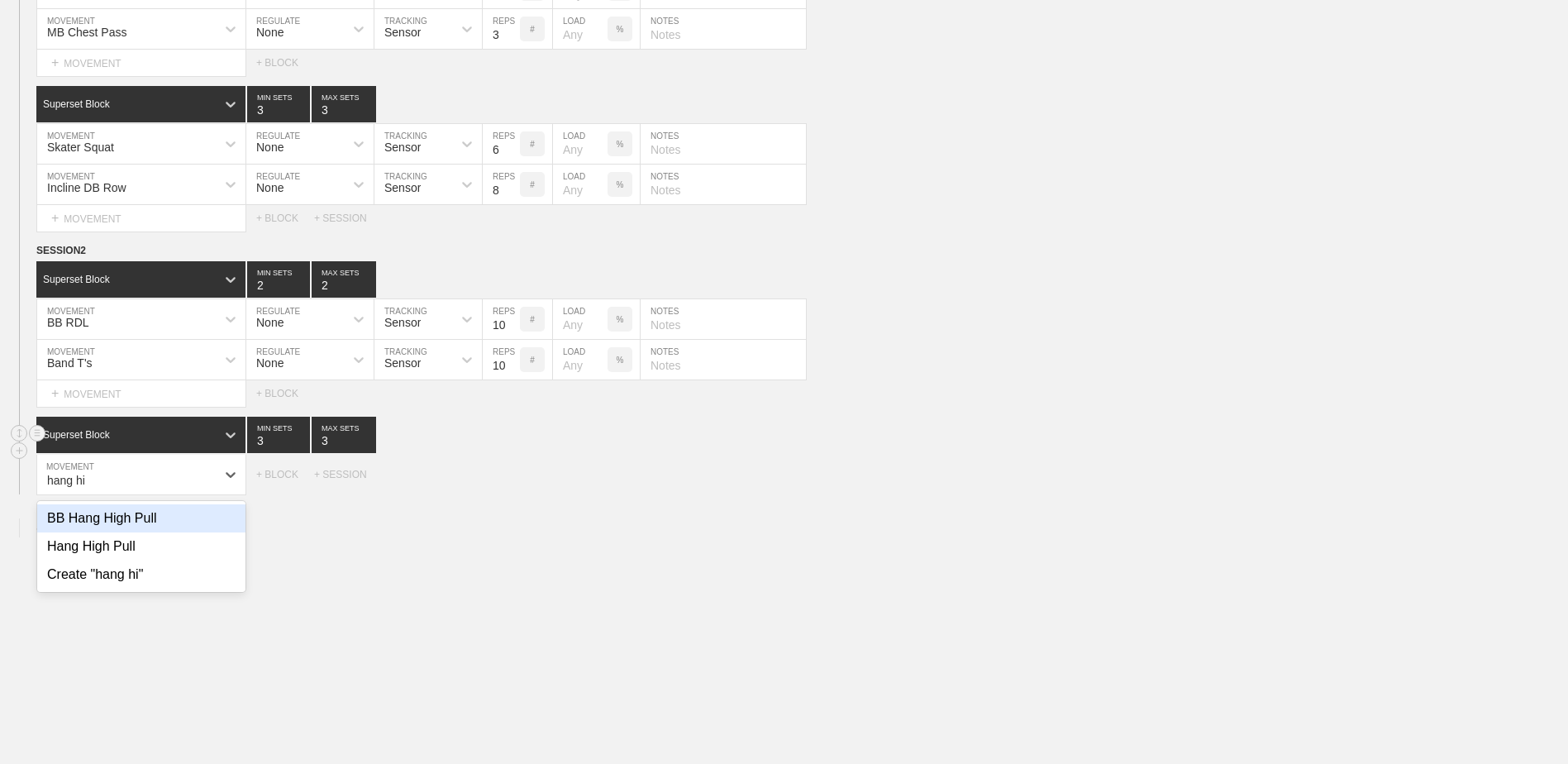
click at [148, 531] on div "BB Hang High Pull" at bounding box center [141, 518] width 208 height 28
type input "hang hi"
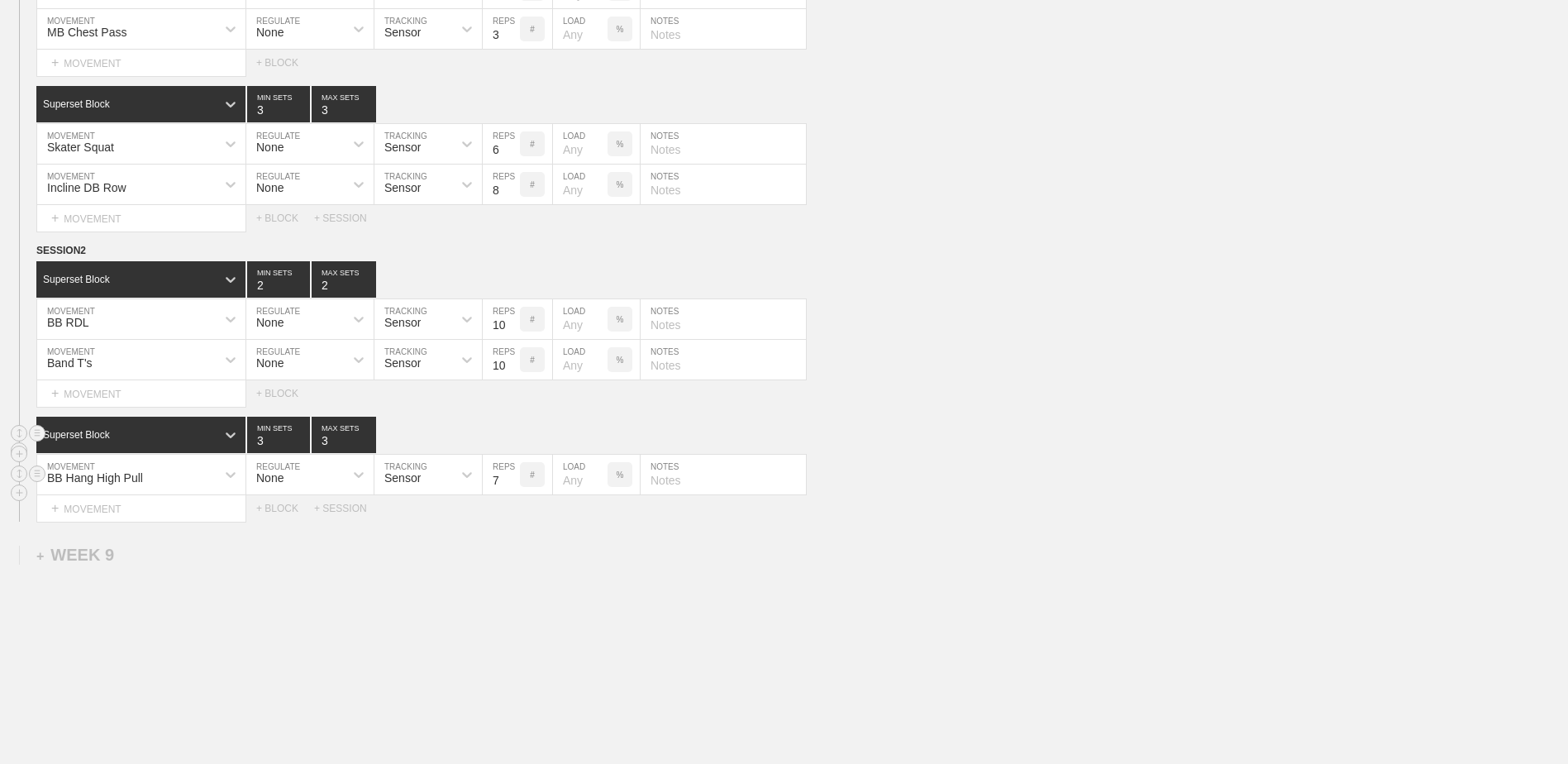
click at [515, 489] on input "7" at bounding box center [501, 474] width 37 height 40
click at [515, 489] on input "6" at bounding box center [501, 474] width 37 height 40
type input "5"
click at [515, 489] on input "5" at bounding box center [501, 474] width 37 height 40
click at [301, 453] on input "3" at bounding box center [278, 435] width 62 height 36
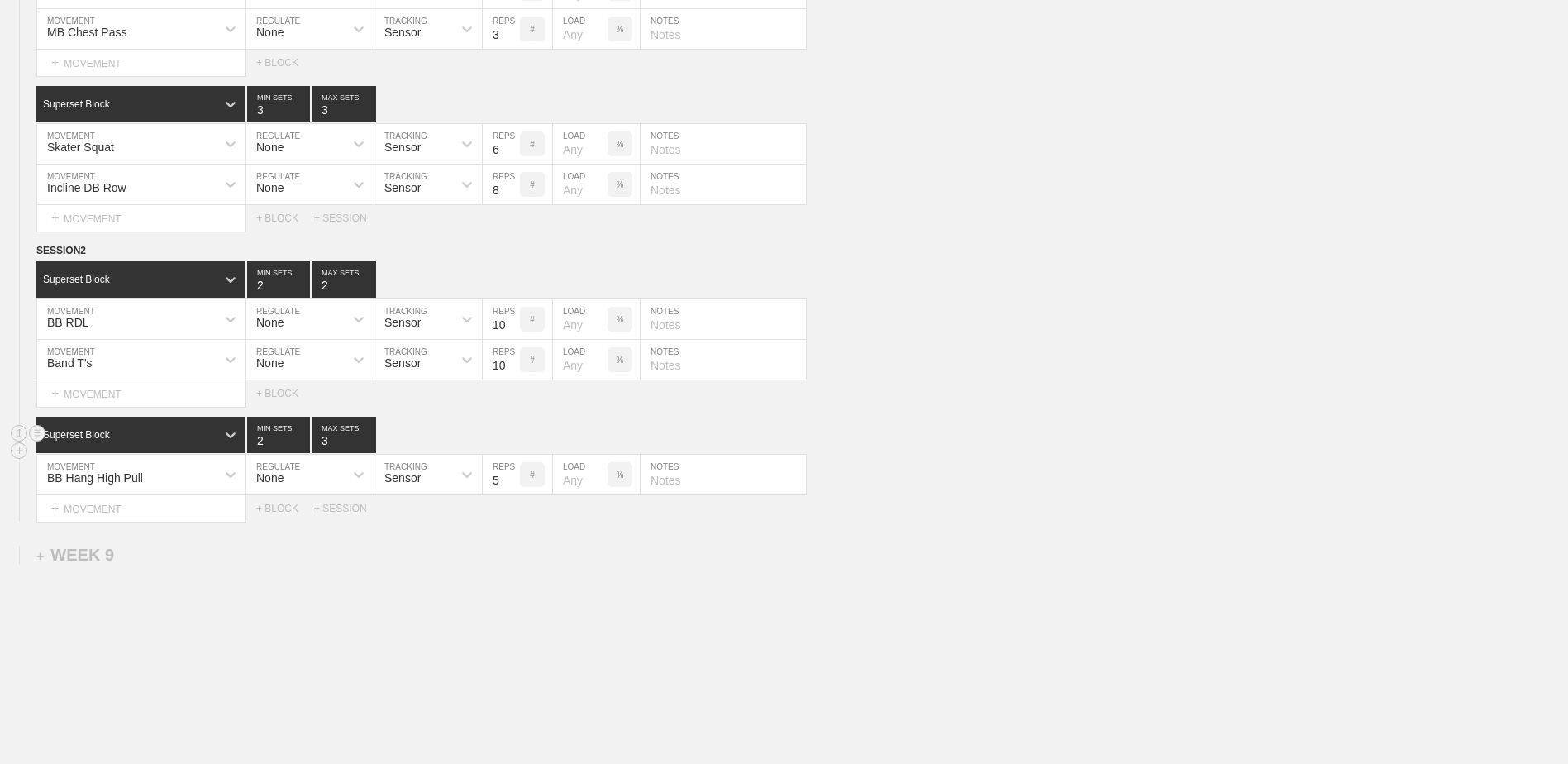
type input "2"
click at [303, 450] on input "2" at bounding box center [278, 435] width 62 height 36
type input "2"
click at [369, 453] on input "2" at bounding box center [343, 435] width 64 height 36
click at [197, 510] on div "+ MOVEMENT" at bounding box center [141, 509] width 210 height 27
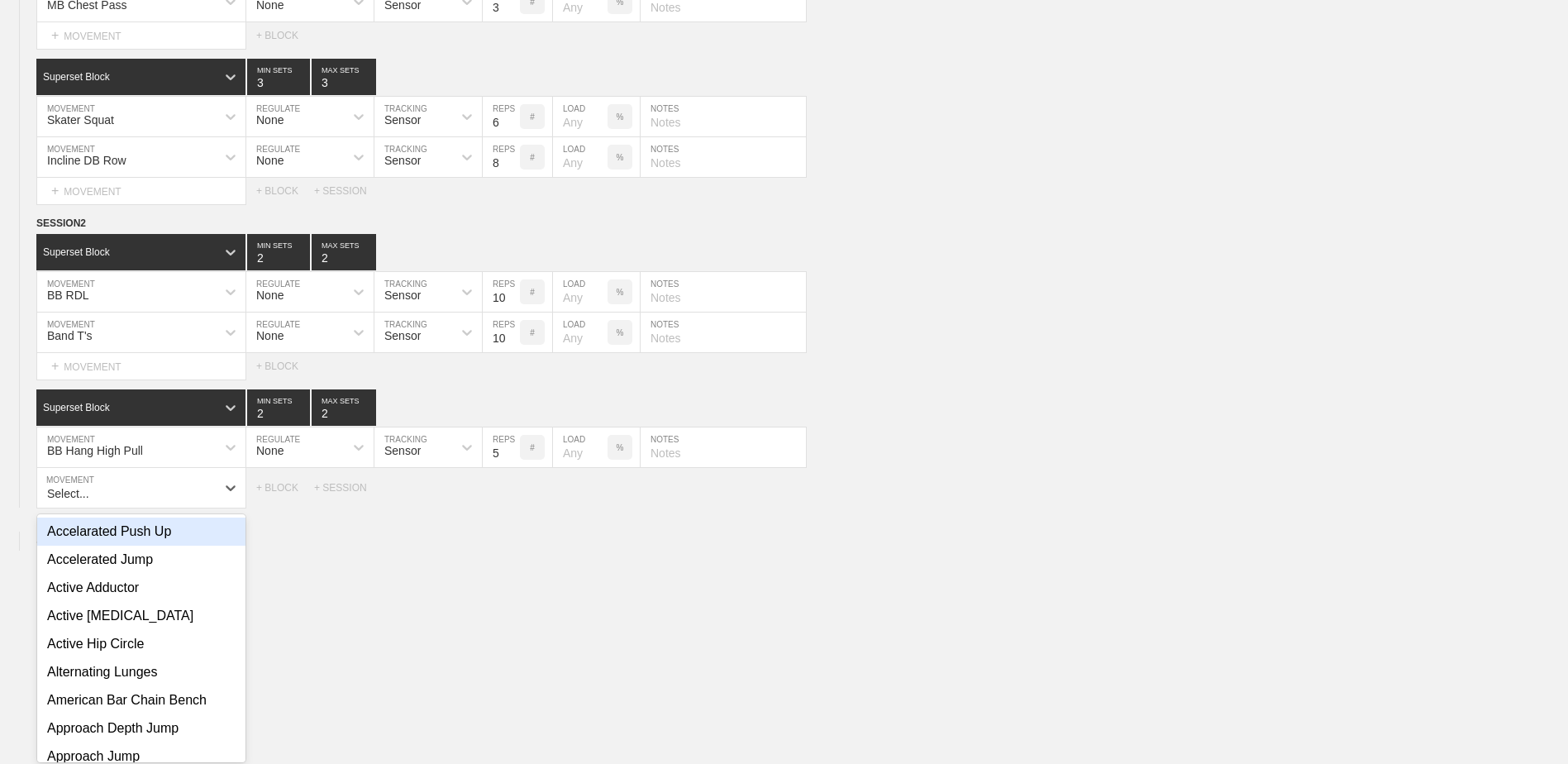
scroll to position [8659, 0]
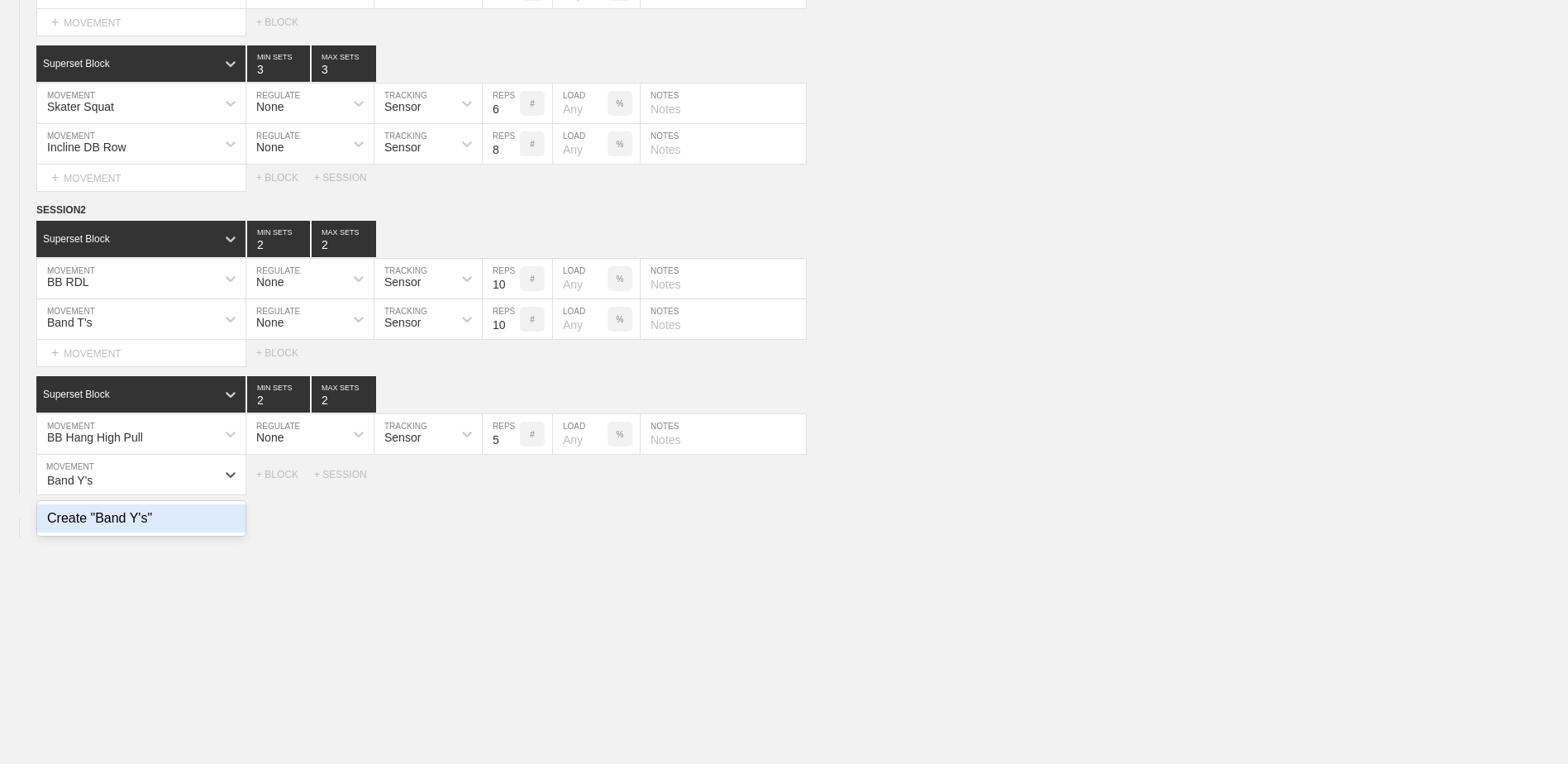
click at [199, 530] on div "Create "Band Y's"" at bounding box center [141, 518] width 208 height 28
type input "Band Y's"
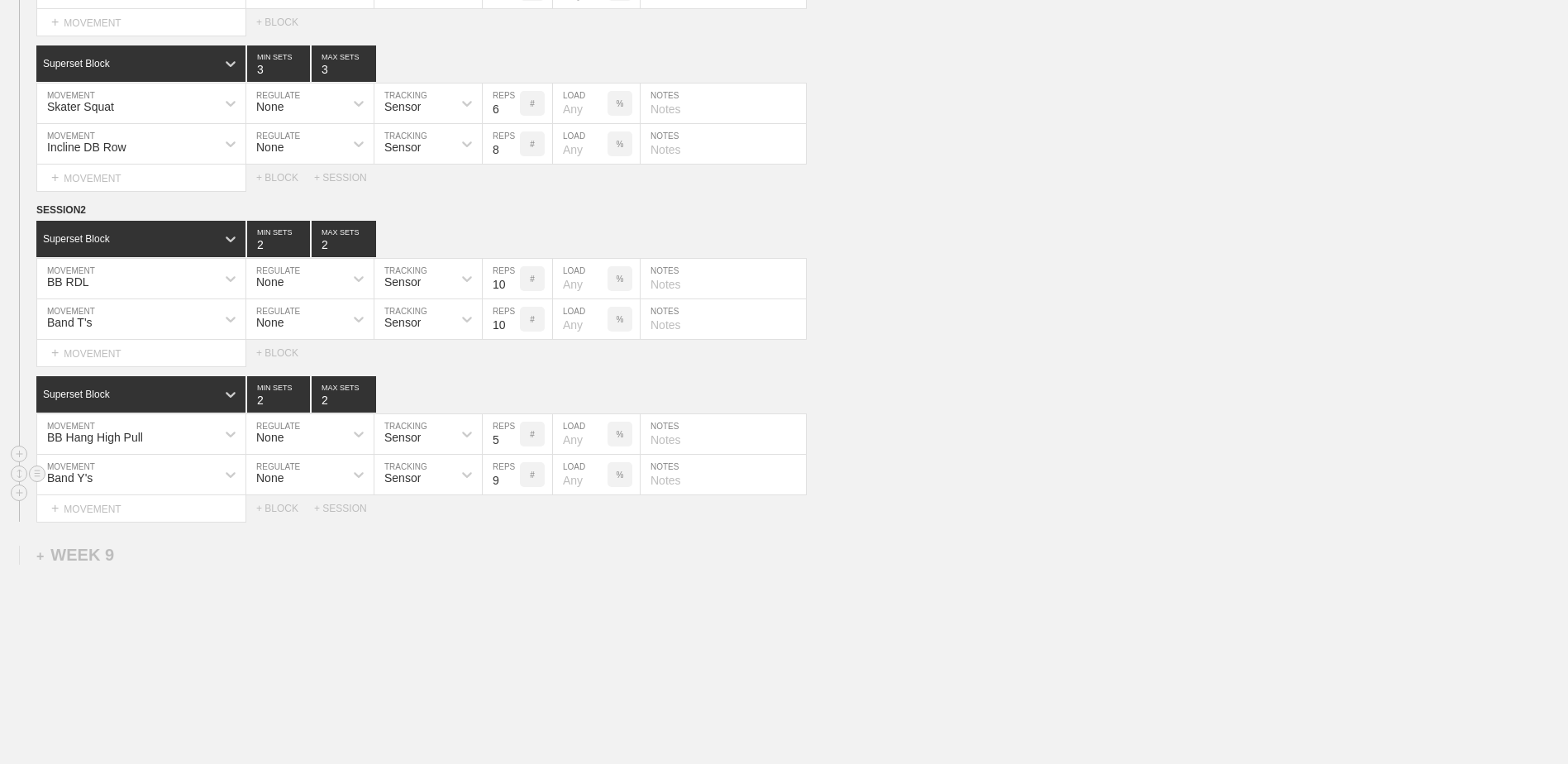
click at [512, 484] on input "9" at bounding box center [501, 474] width 37 height 40
type input "10"
click at [512, 484] on input "10" at bounding box center [501, 474] width 37 height 40
click at [286, 514] on div "+ BLOCK" at bounding box center [285, 508] width 58 height 12
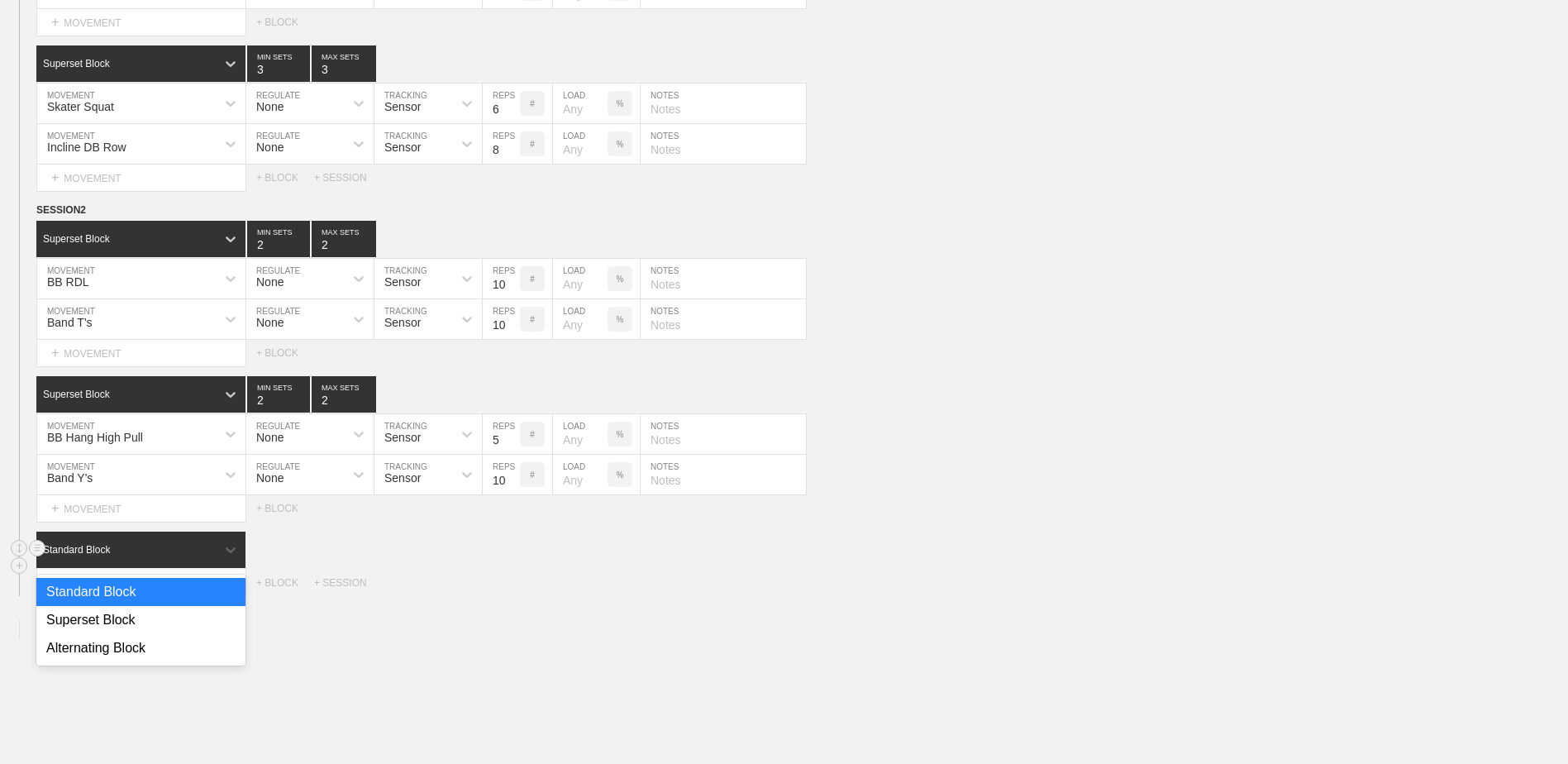
click at [185, 565] on div "Standard Block" at bounding box center [140, 549] width 209 height 36
click at [158, 623] on div "Superset Block" at bounding box center [140, 619] width 209 height 28
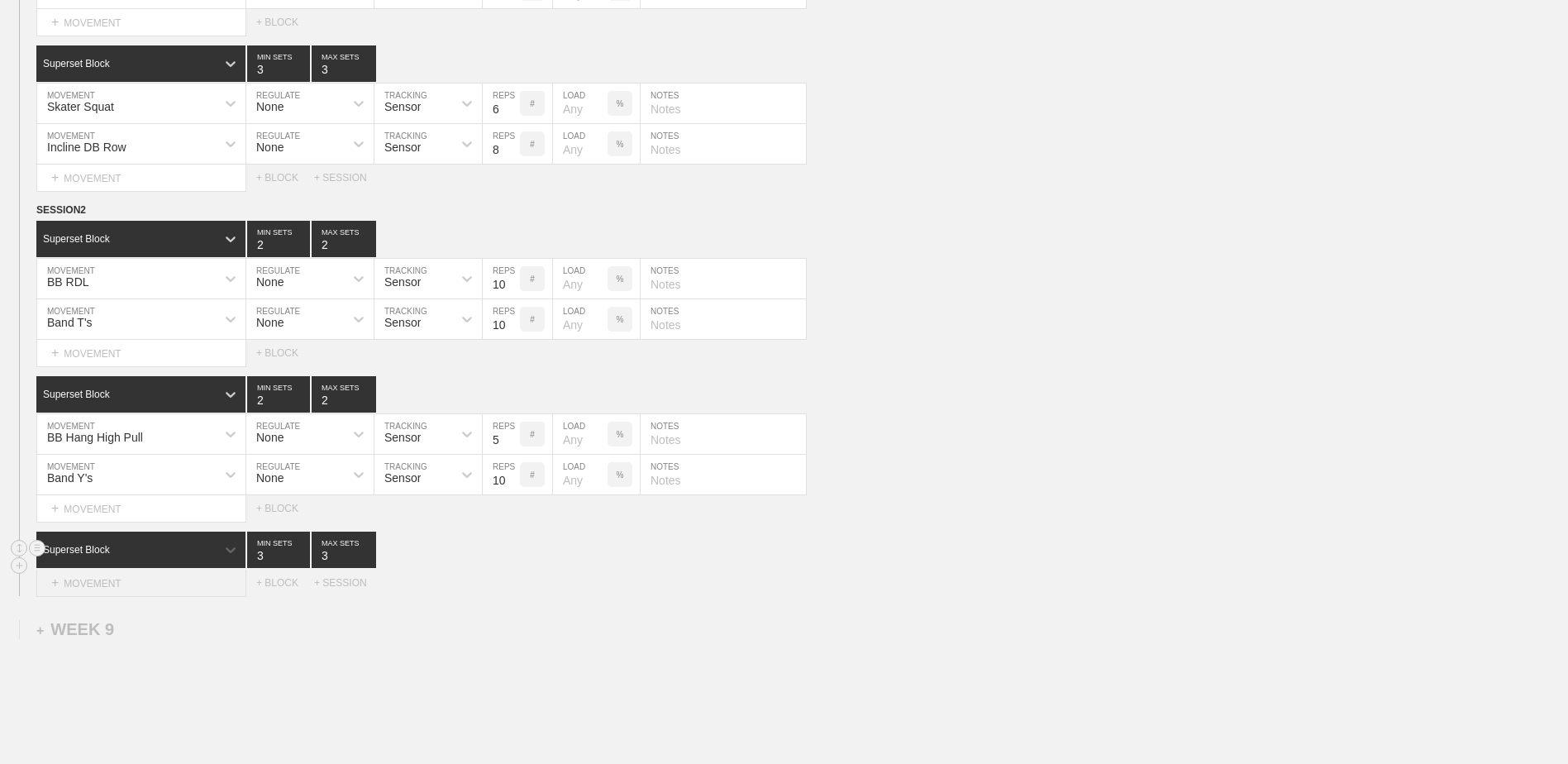
click at [148, 589] on div "+ MOVEMENT" at bounding box center [141, 583] width 210 height 27
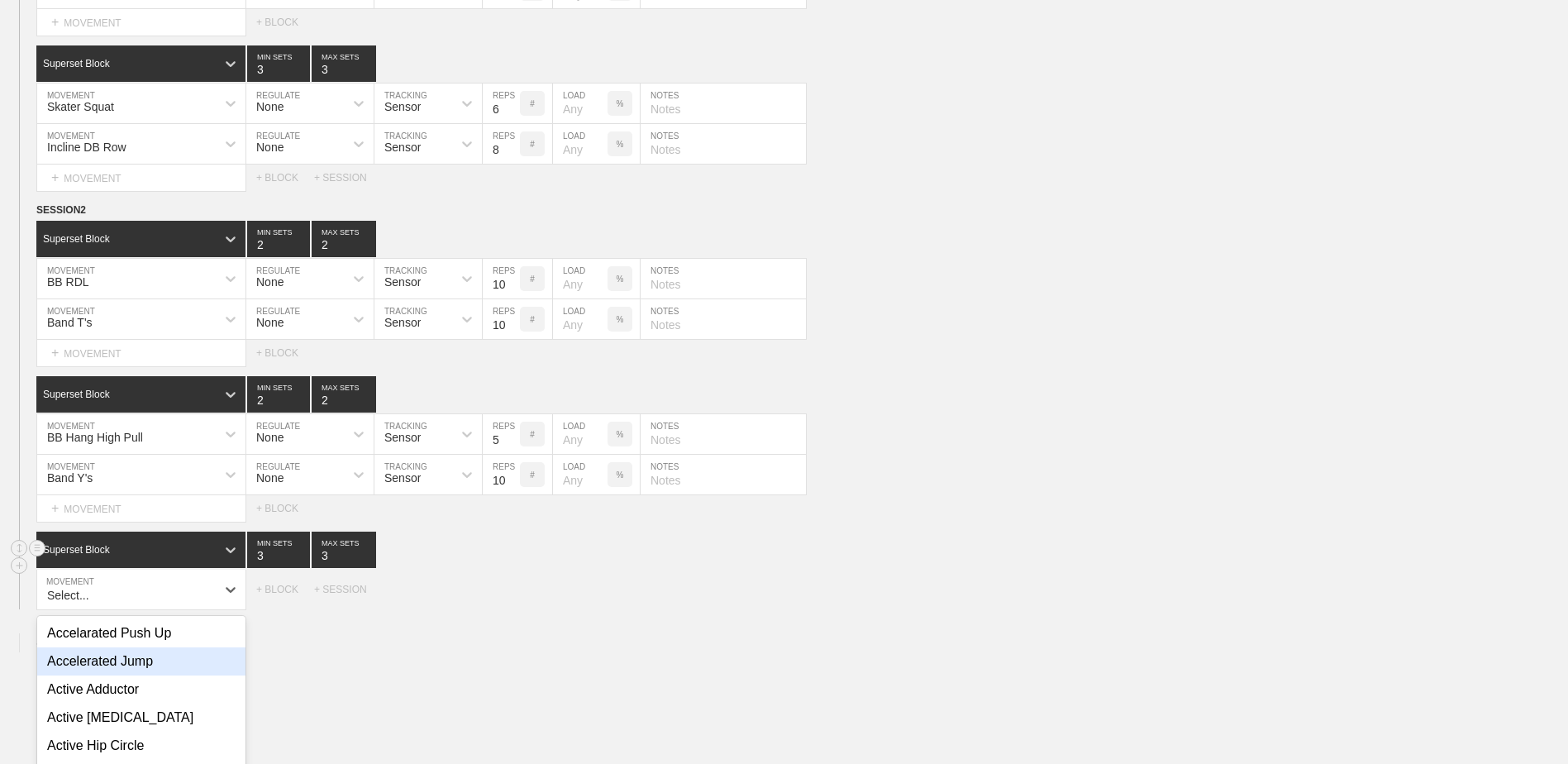
scroll to position [8774, 0]
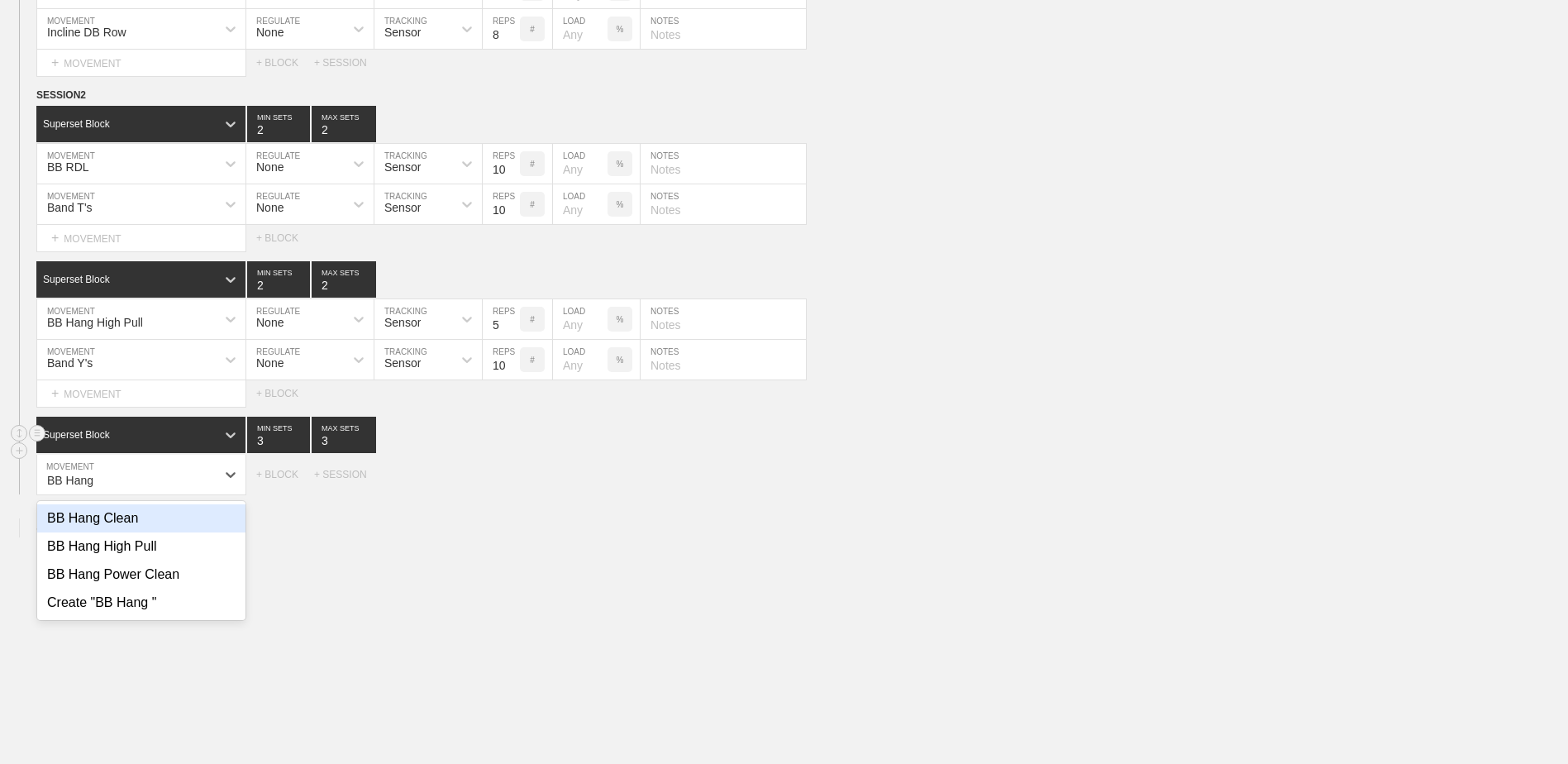
click at [148, 588] on div "BB Hang Power Clean" at bounding box center [141, 574] width 208 height 28
type input "BB Hang"
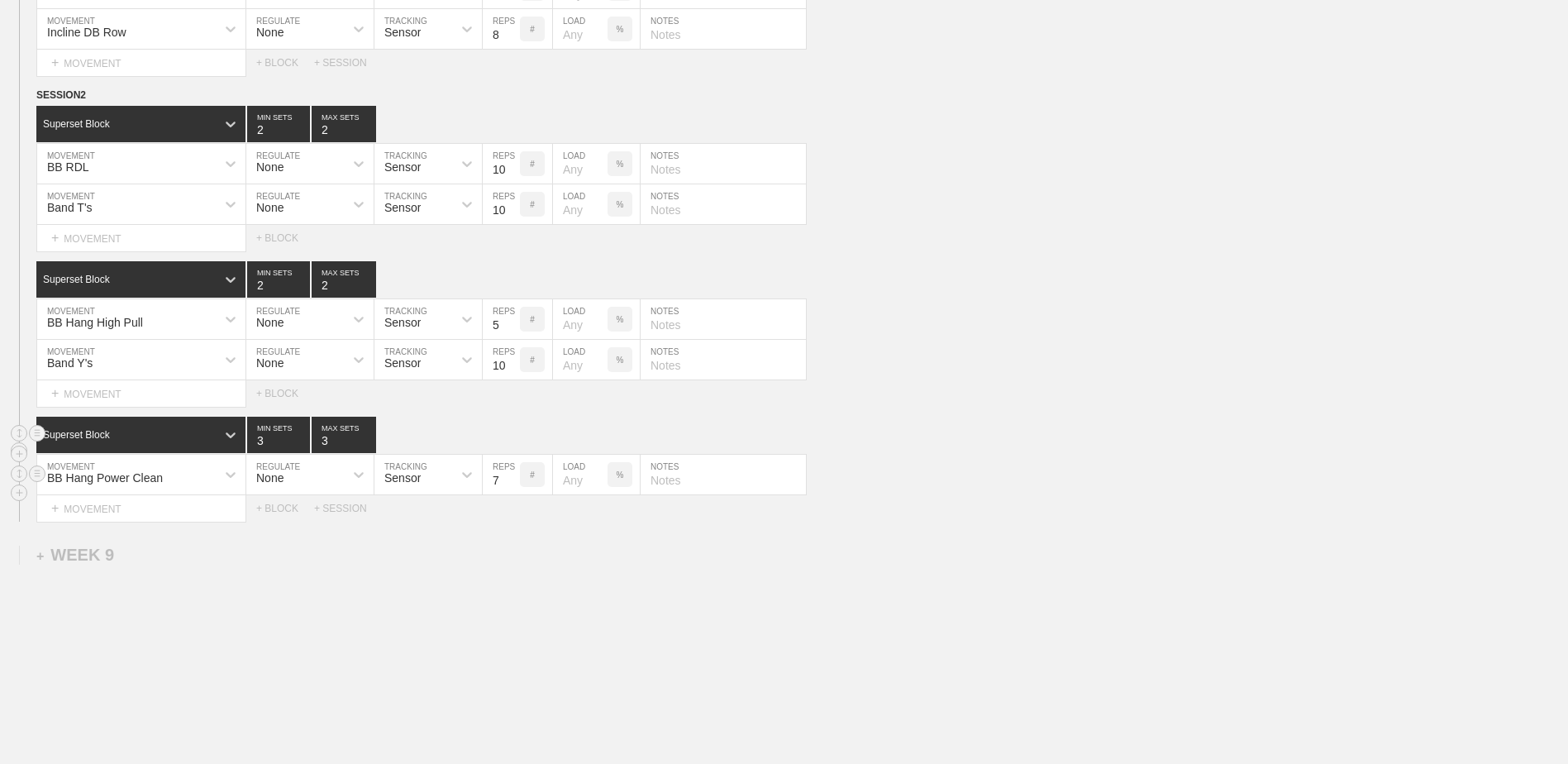
click at [515, 489] on input "7" at bounding box center [501, 474] width 37 height 40
click at [515, 489] on input "6" at bounding box center [501, 474] width 37 height 40
click at [515, 489] on input "5" at bounding box center [501, 474] width 37 height 40
click at [515, 489] on input "4" at bounding box center [501, 474] width 37 height 40
click at [515, 489] on input "3" at bounding box center [501, 474] width 37 height 40
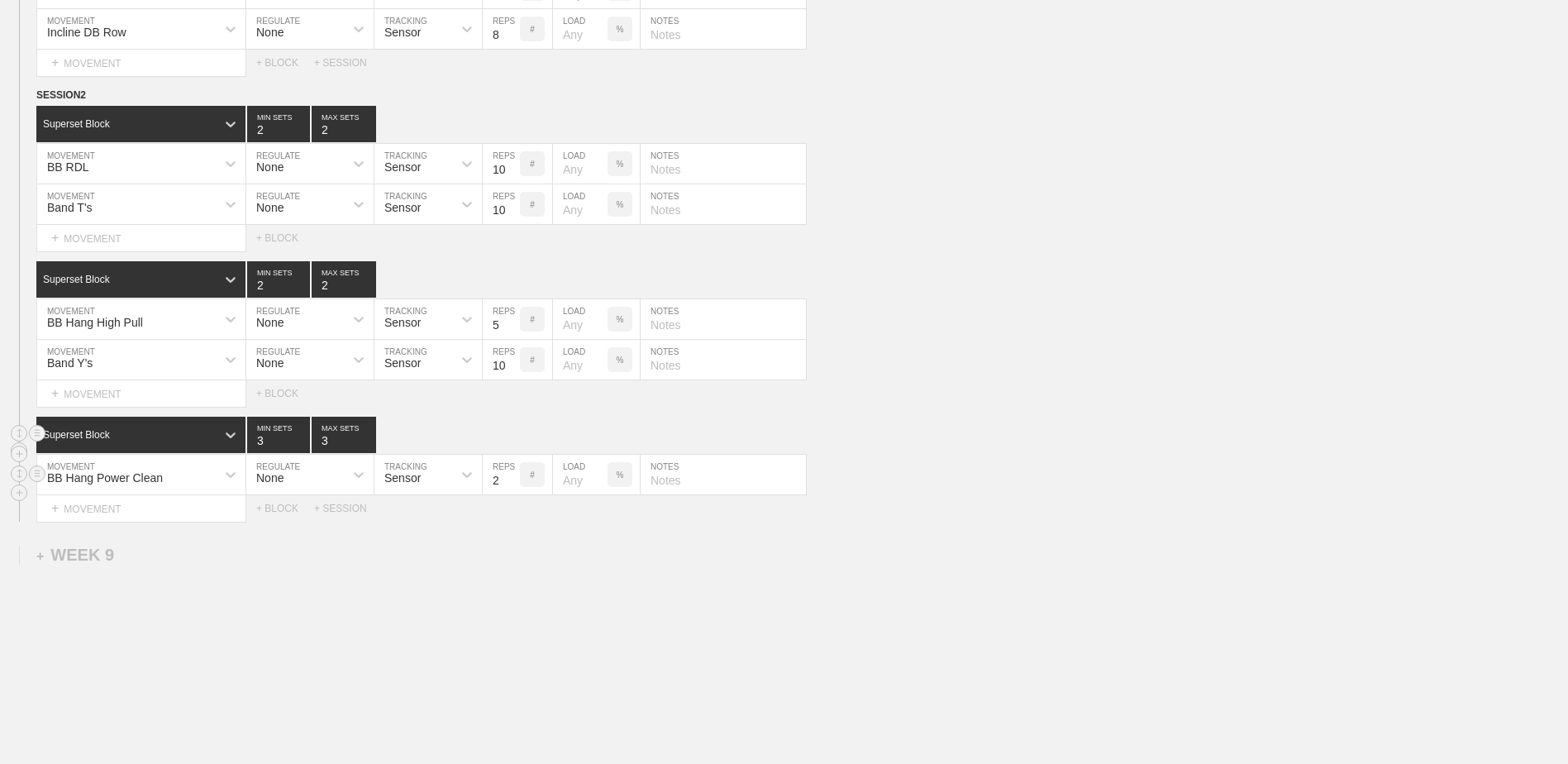
type input "2"
click at [515, 489] on input "2" at bounding box center [501, 474] width 37 height 40
type input "4"
click at [299, 447] on input "4" at bounding box center [278, 435] width 62 height 36
type input "4"
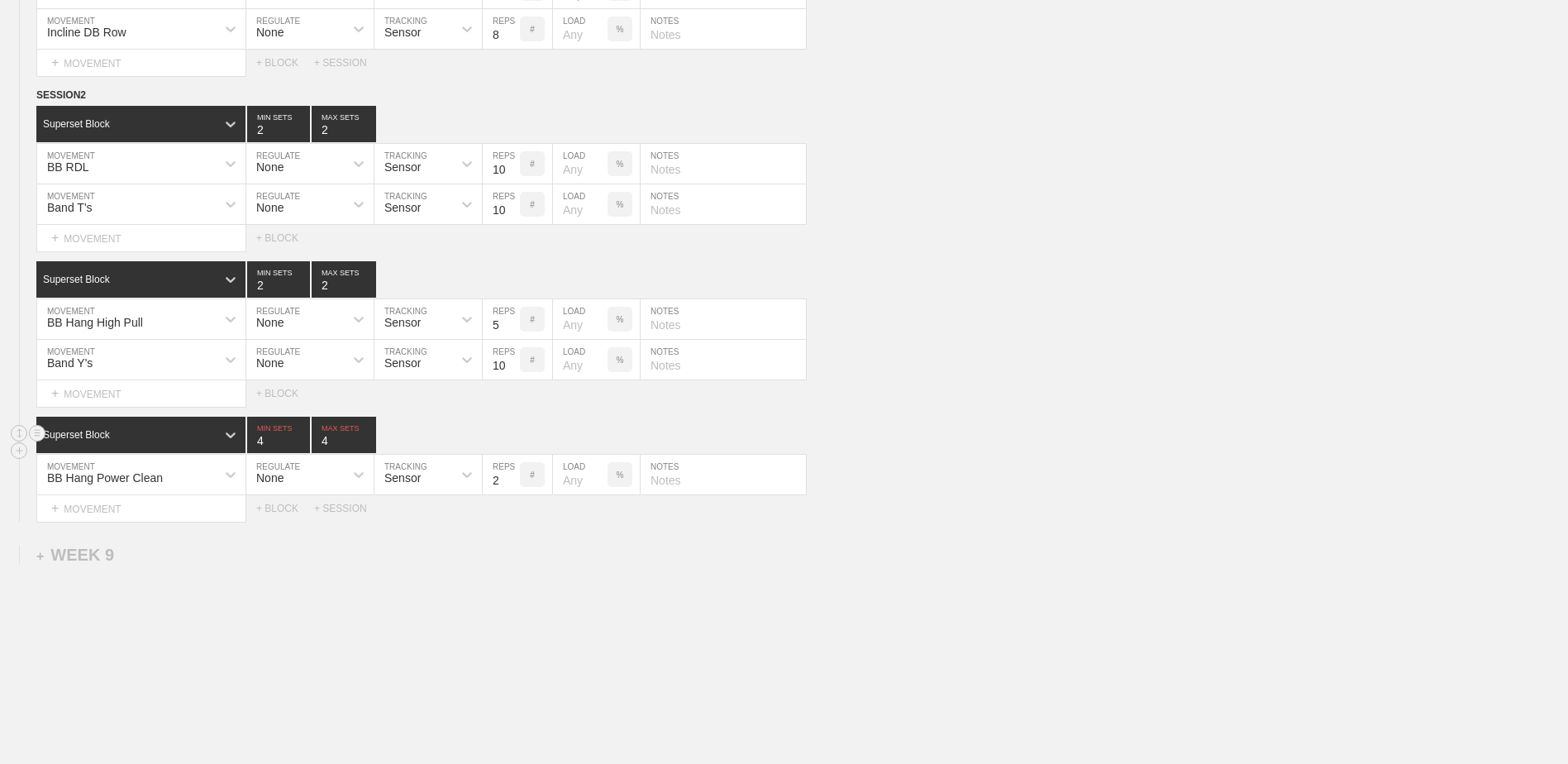
click at [366, 446] on input "4" at bounding box center [343, 435] width 64 height 36
click at [191, 518] on div "+ MOVEMENT" at bounding box center [141, 509] width 210 height 27
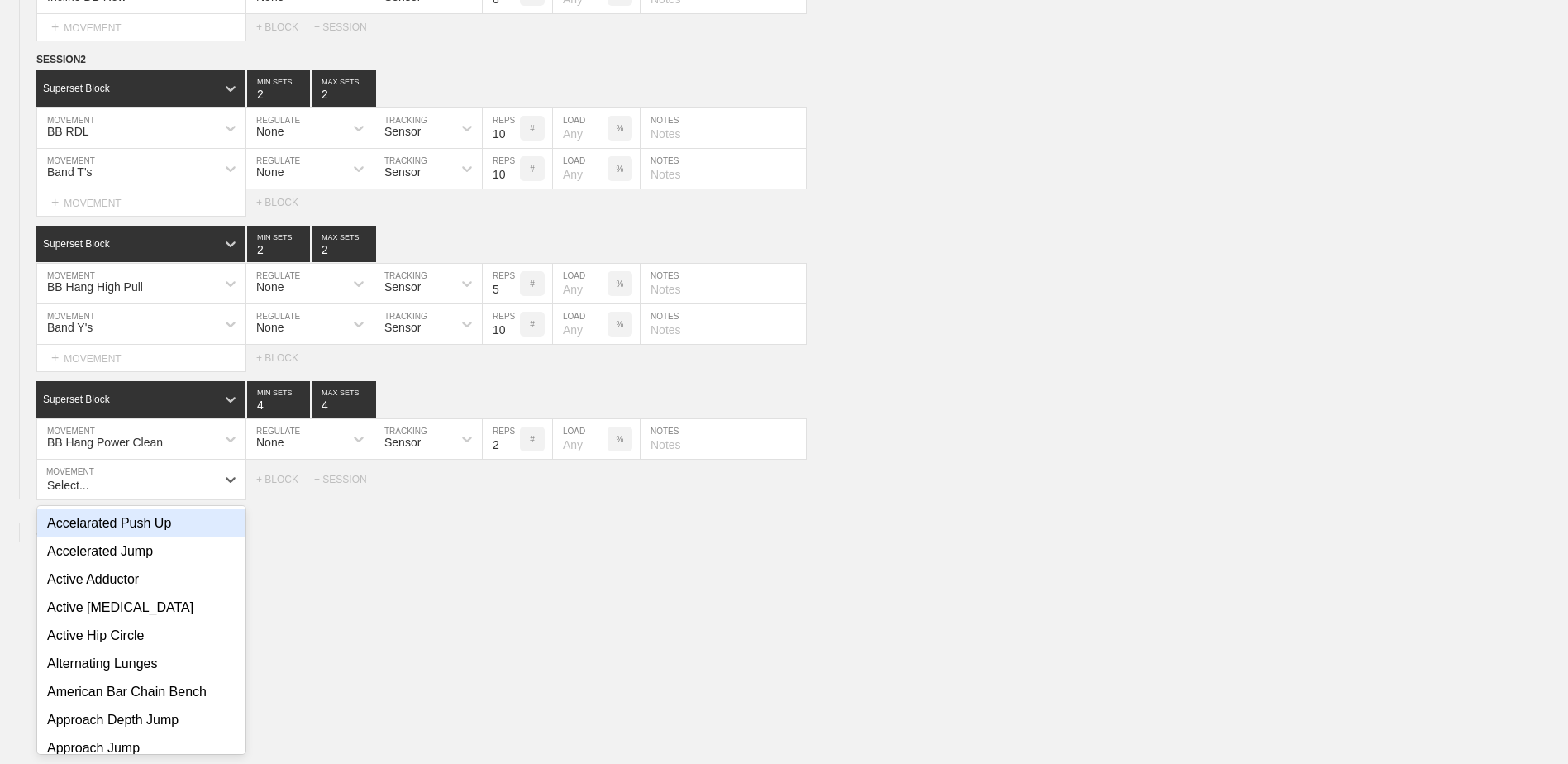
scroll to position [8815, 0]
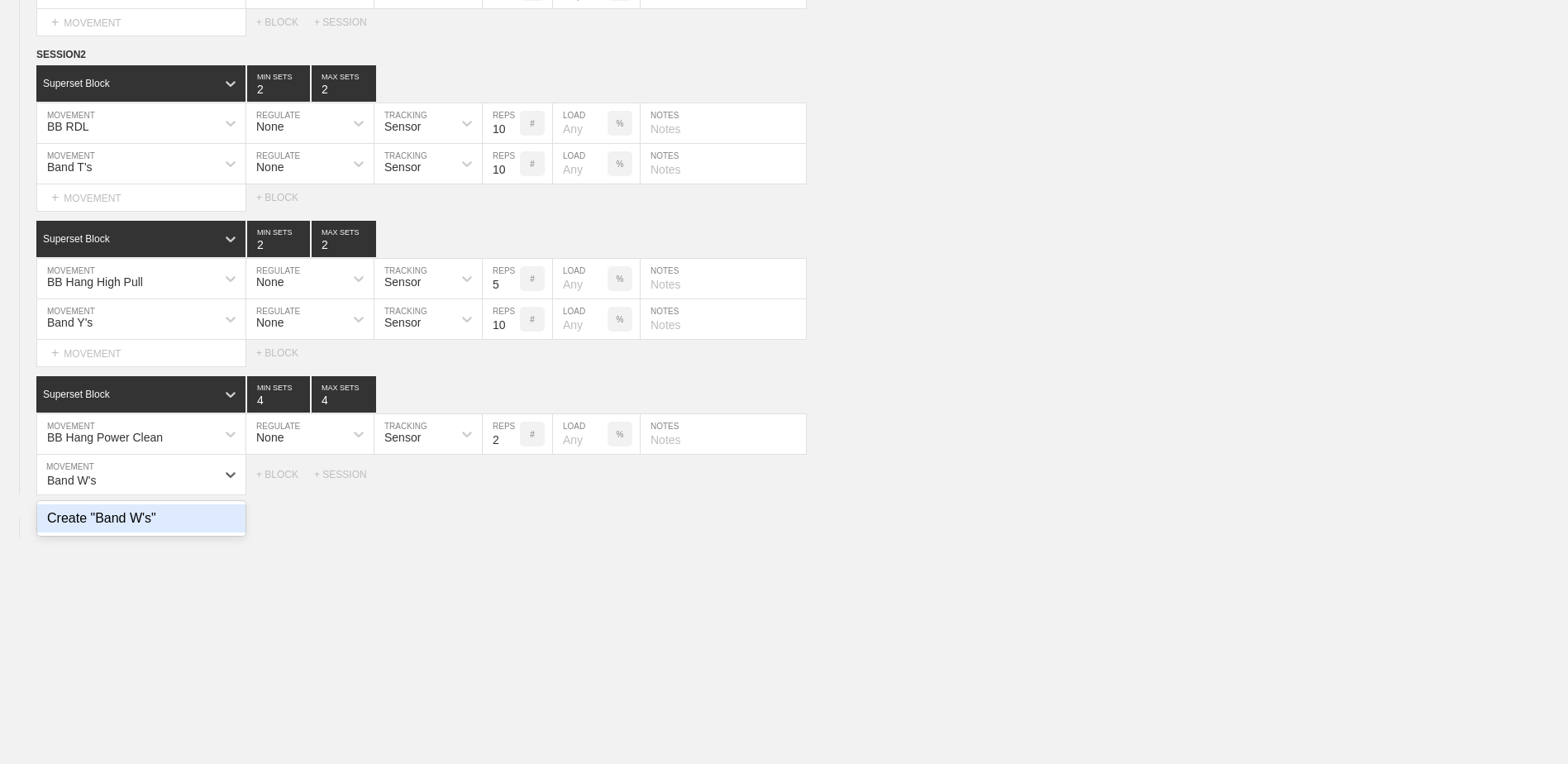
click at [191, 518] on div "Create "Band W's"" at bounding box center [141, 518] width 208 height 28
type input "Band W's"
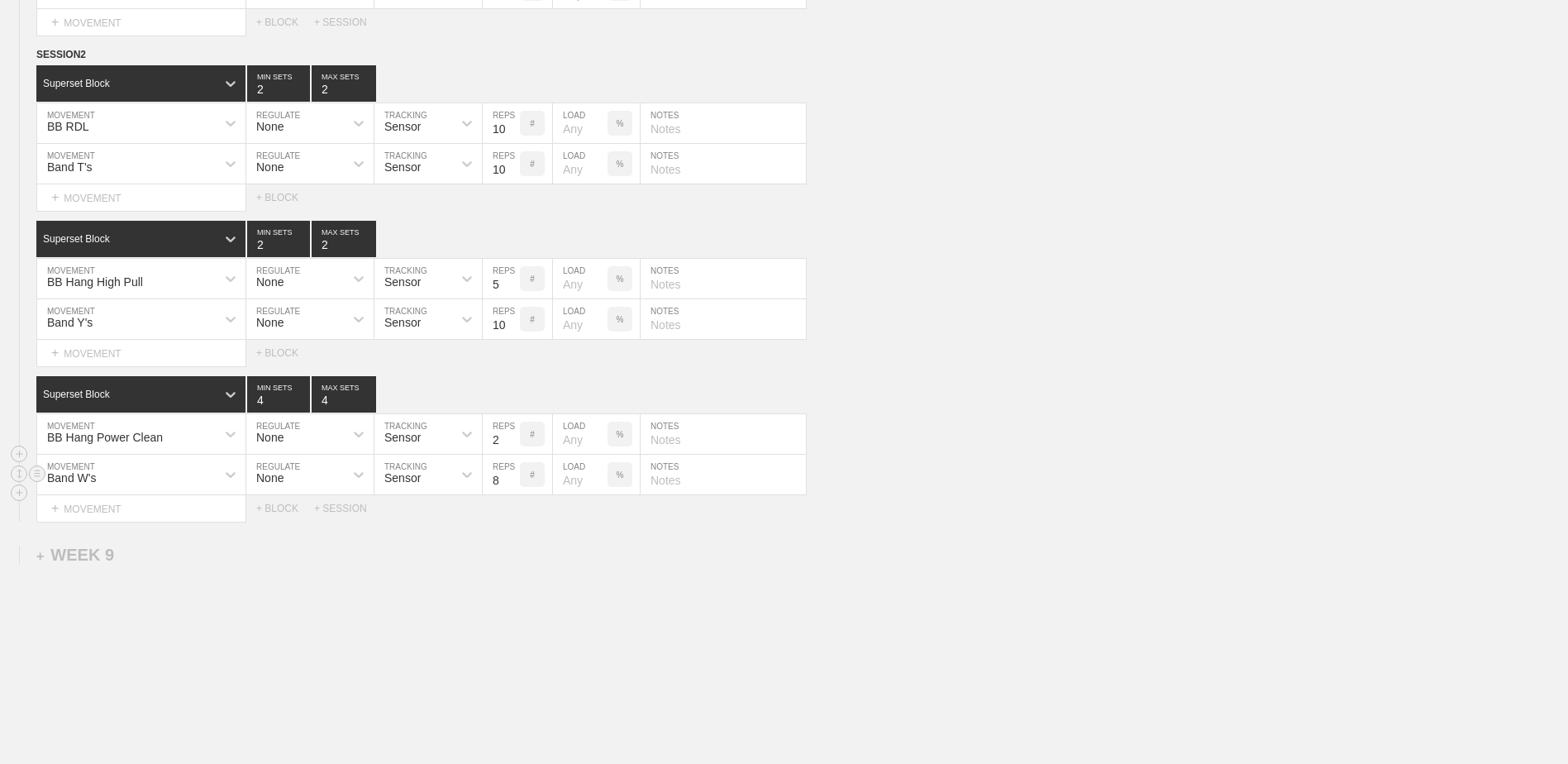
click at [504, 483] on input "8" at bounding box center [501, 474] width 37 height 40
click at [508, 480] on input "8" at bounding box center [501, 474] width 37 height 40
click at [512, 486] on input "9" at bounding box center [501, 474] width 37 height 40
type input "10"
click at [512, 486] on input "10" at bounding box center [501, 474] width 37 height 40
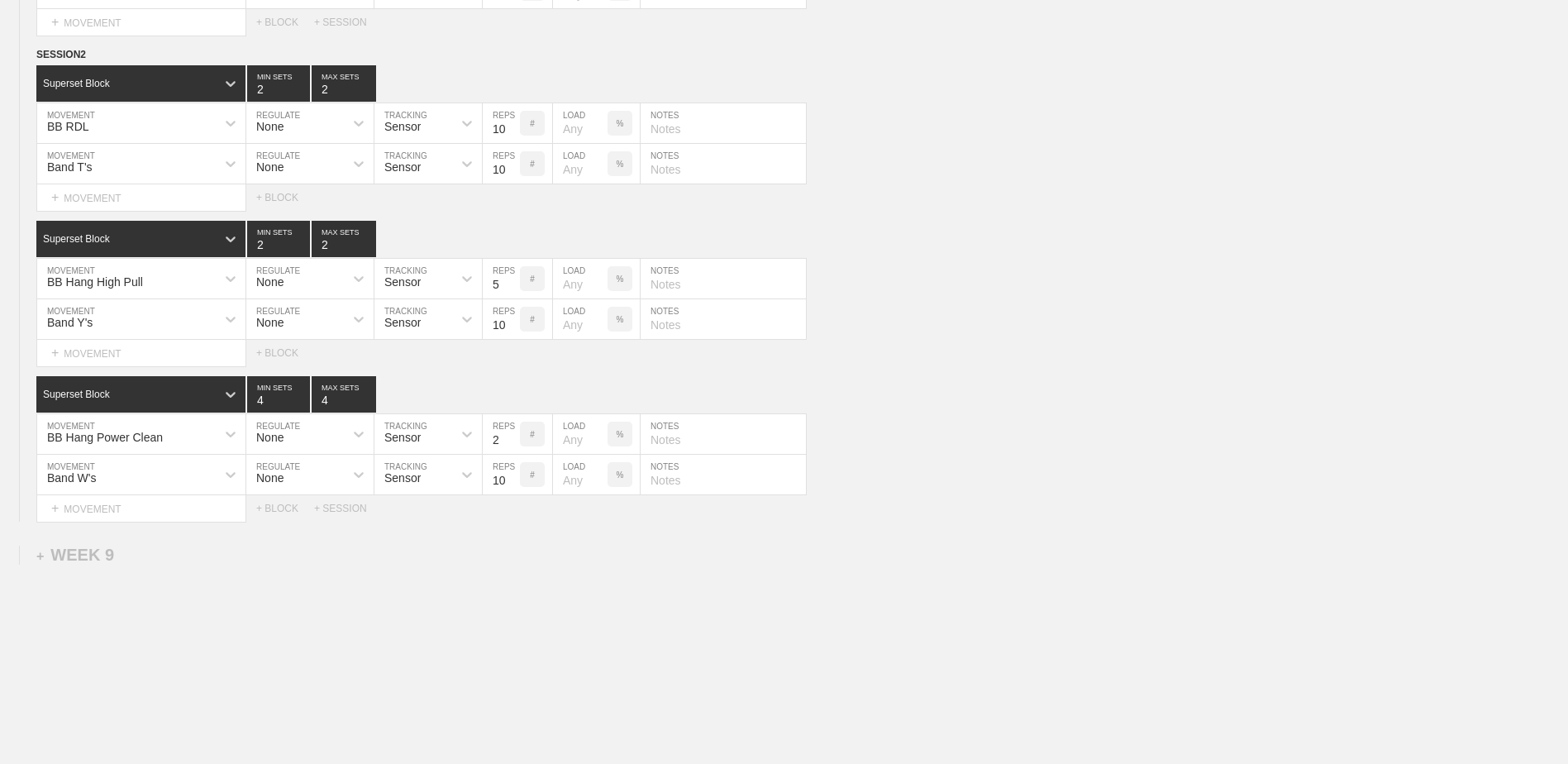
type input "3"
click at [299, 411] on input "3" at bounding box center [278, 394] width 62 height 36
type input "3"
click at [373, 413] on input "3" at bounding box center [343, 394] width 64 height 36
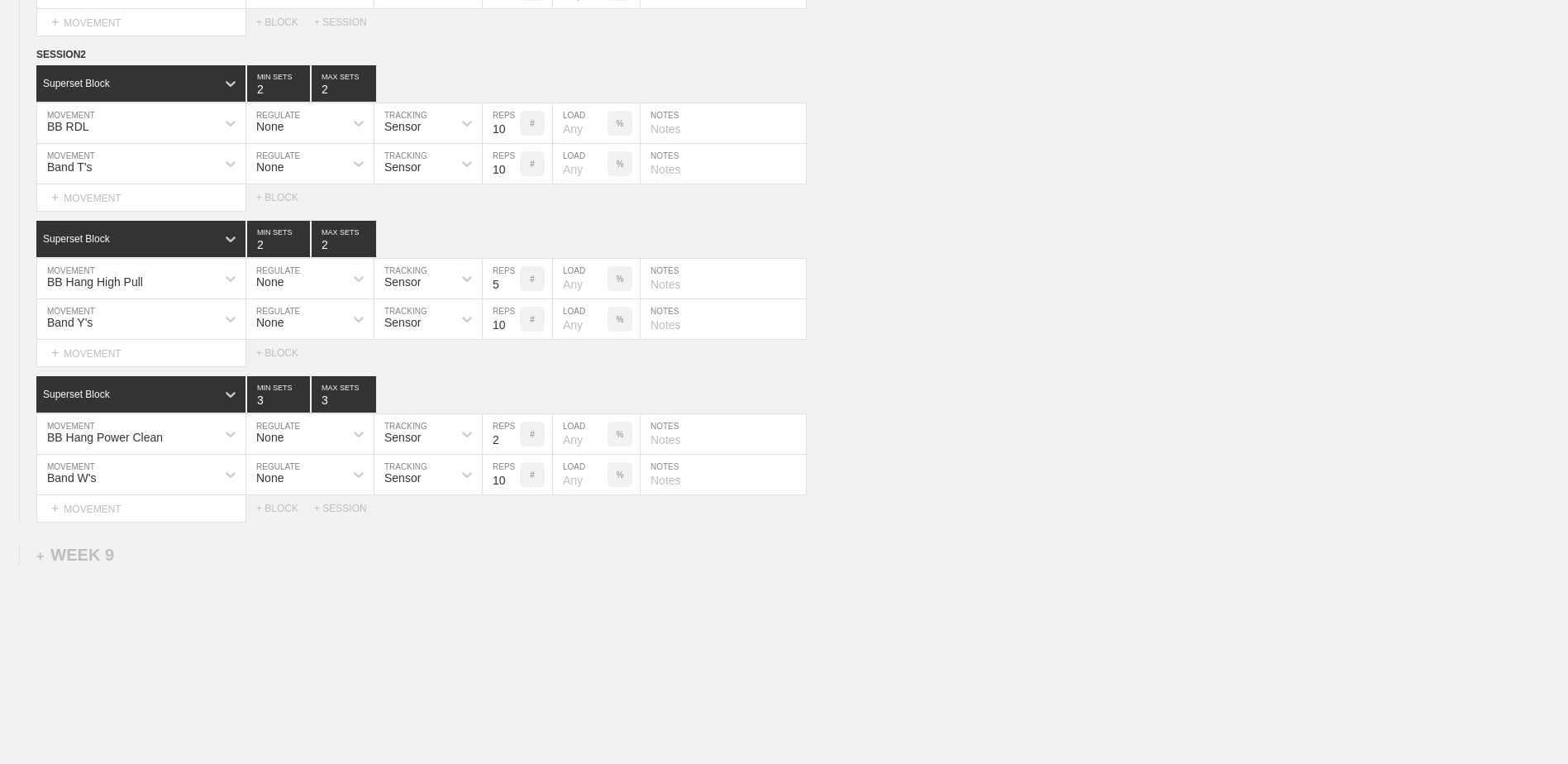
click at [280, 514] on div "+ BLOCK" at bounding box center [285, 508] width 58 height 12
click at [200, 554] on div "Standard Block" at bounding box center [126, 549] width 179 height 14
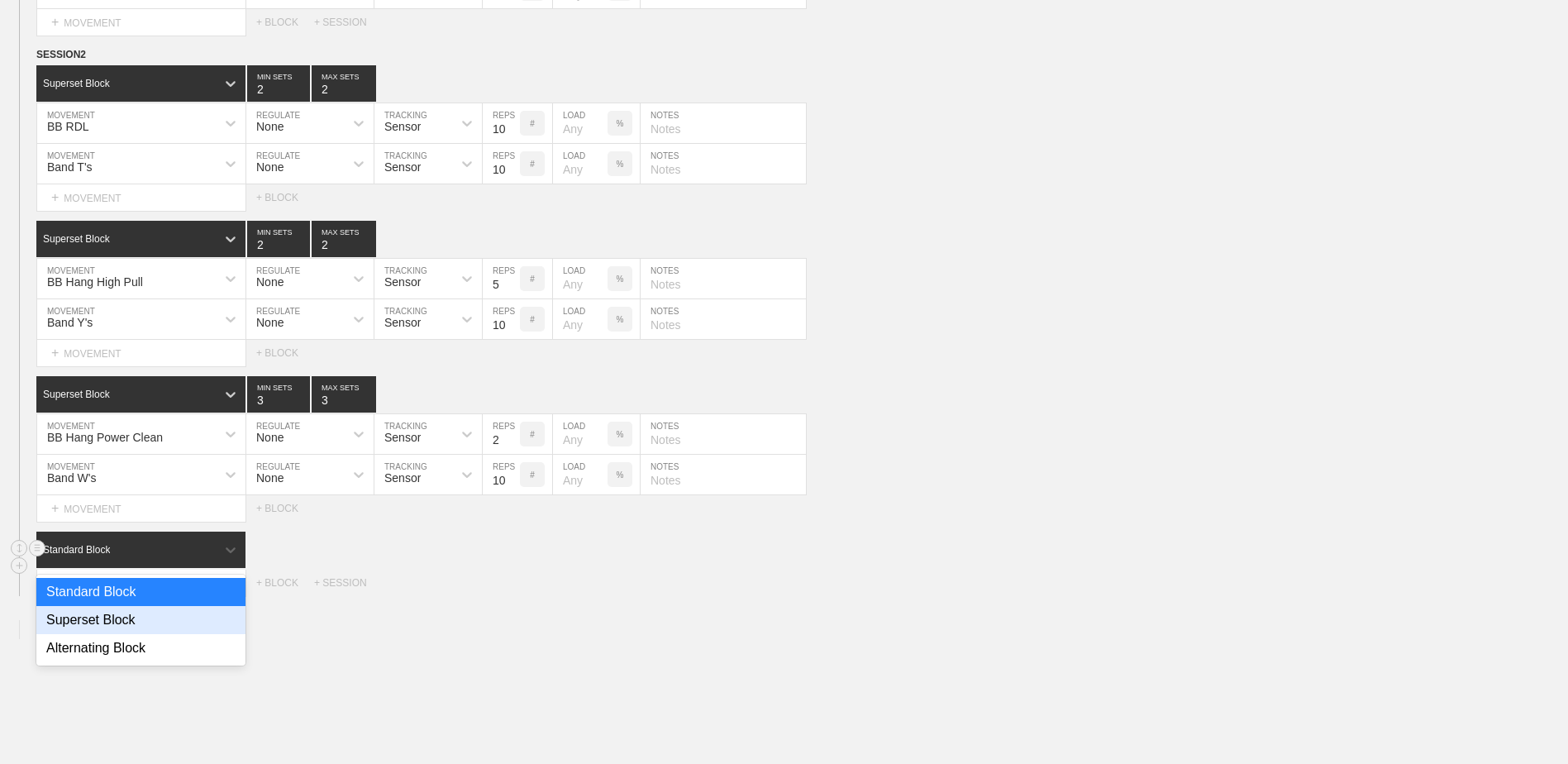
click at [191, 622] on div "Superset Block" at bounding box center [140, 619] width 209 height 28
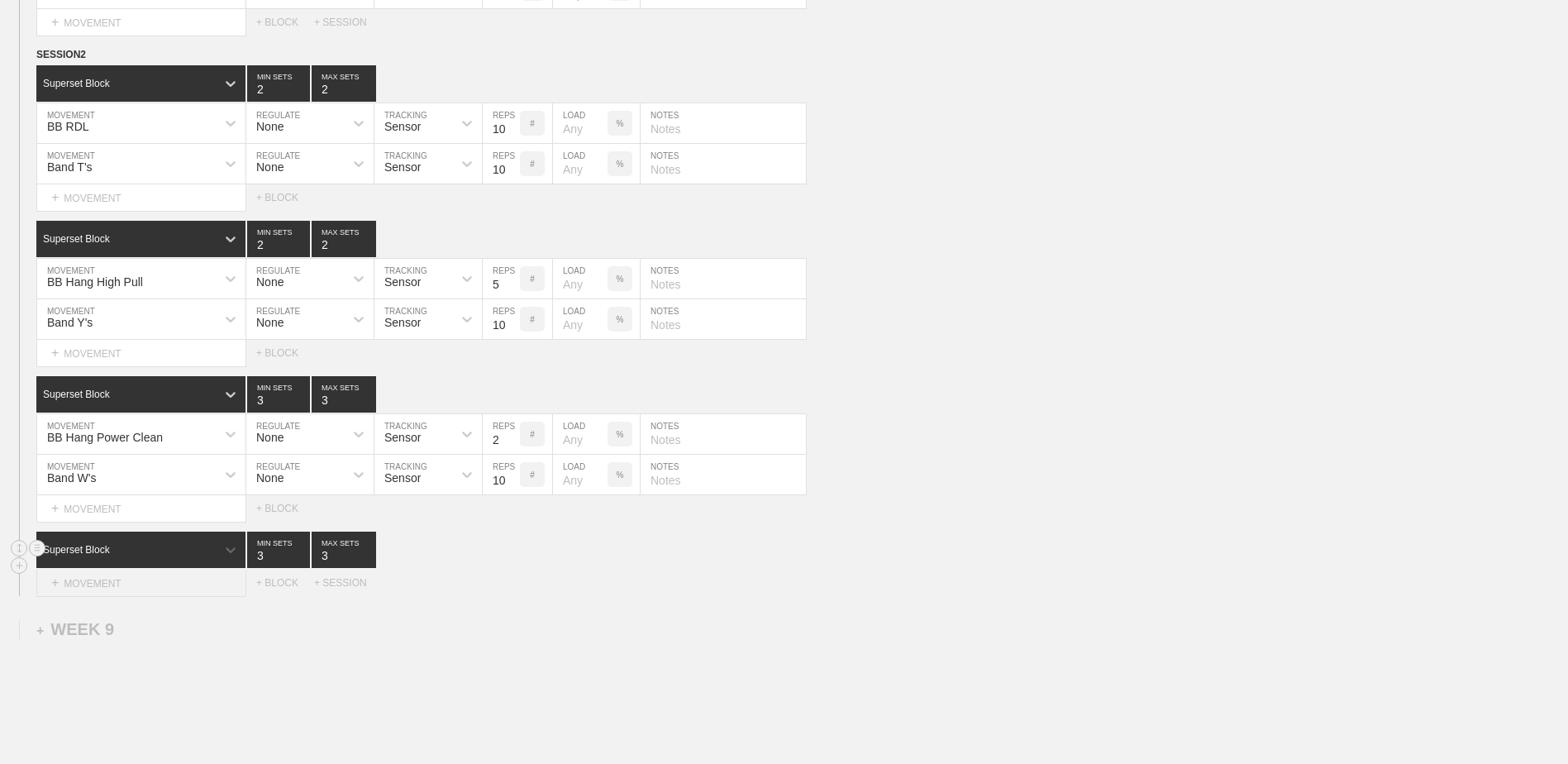
click at [184, 595] on div "+ MOVEMENT" at bounding box center [141, 583] width 210 height 27
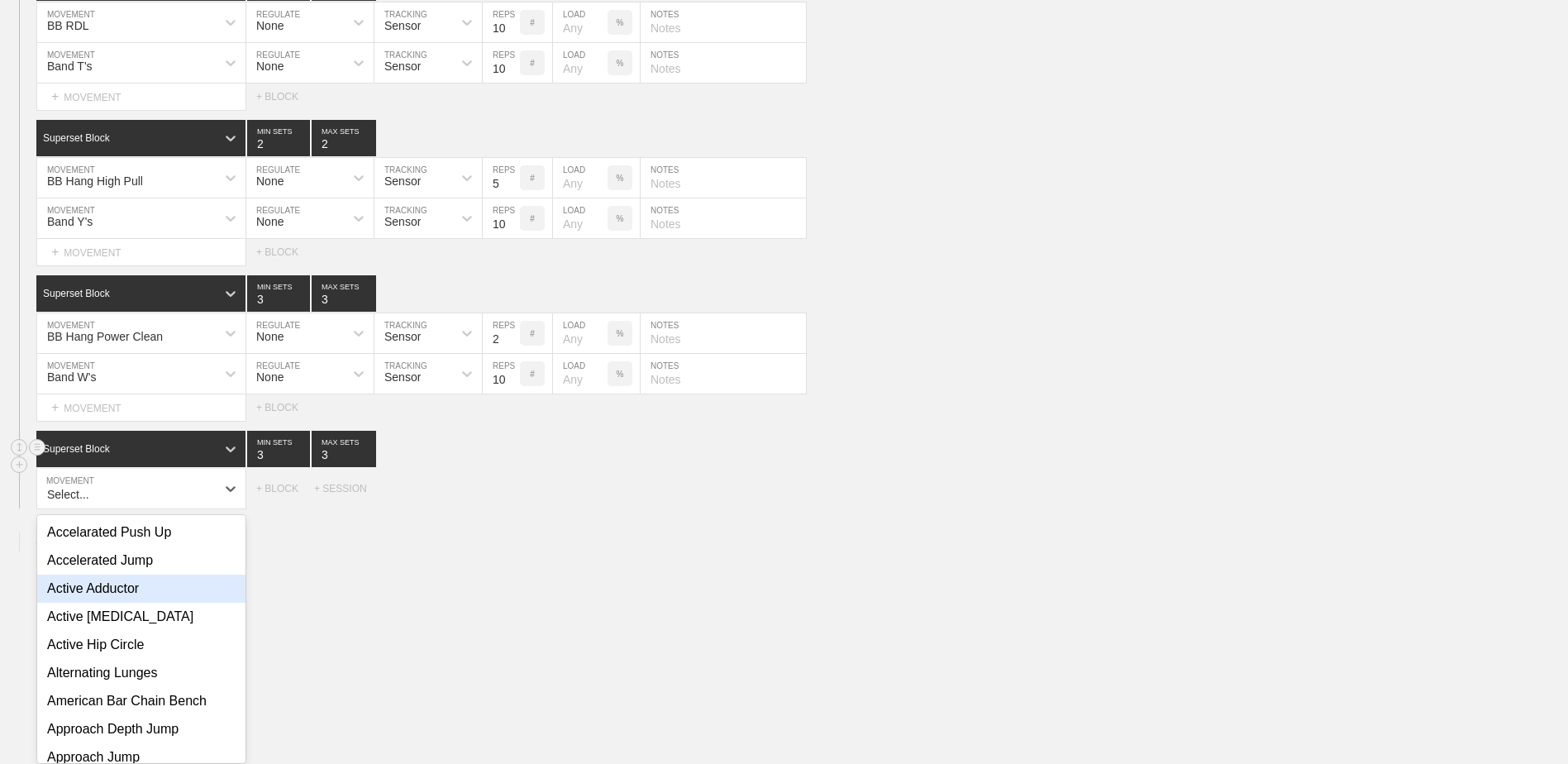
scroll to position [8930, 0]
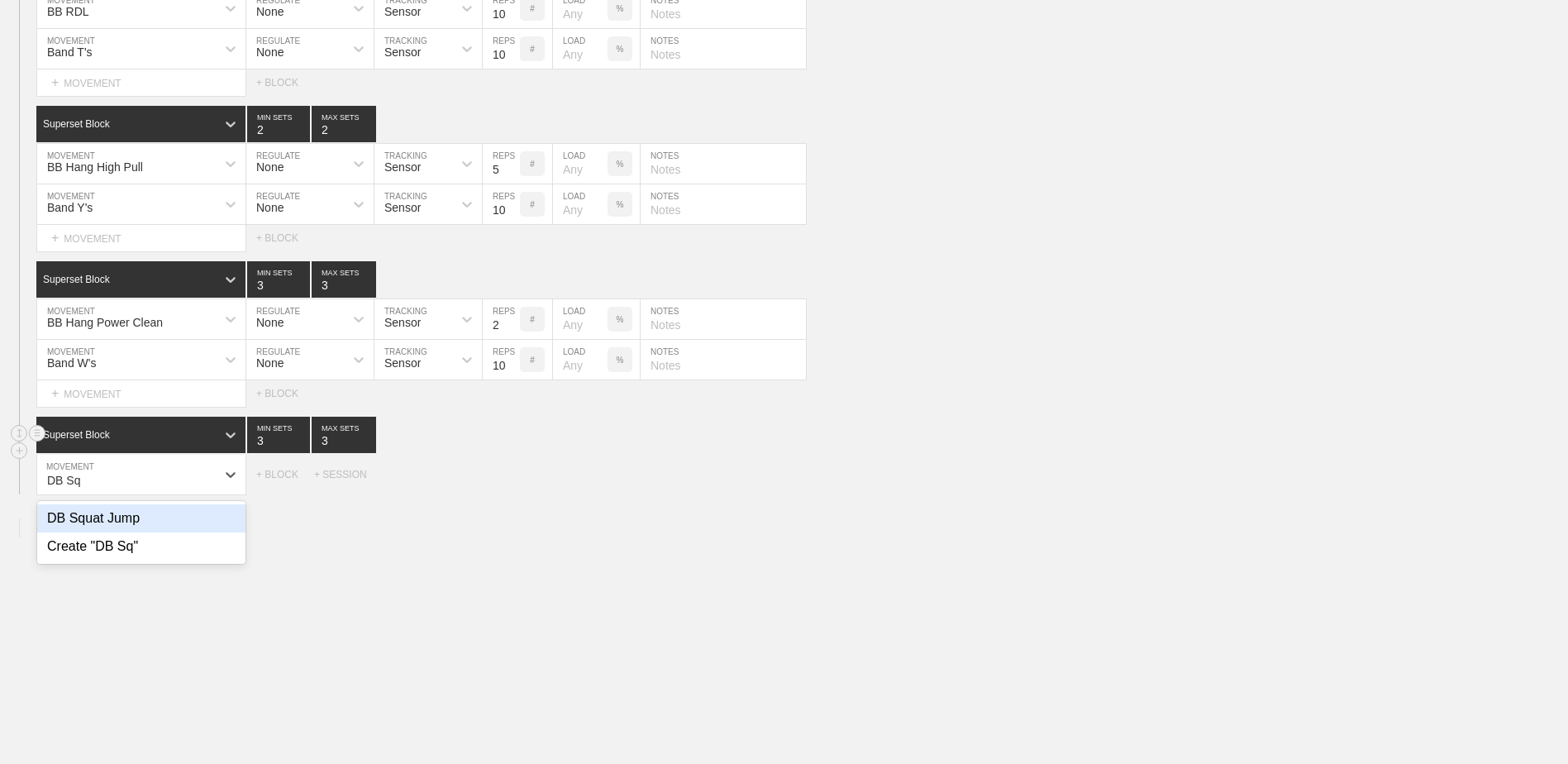
click at [217, 525] on div "DB Squat Jump" at bounding box center [141, 518] width 208 height 28
type input "DB Sq"
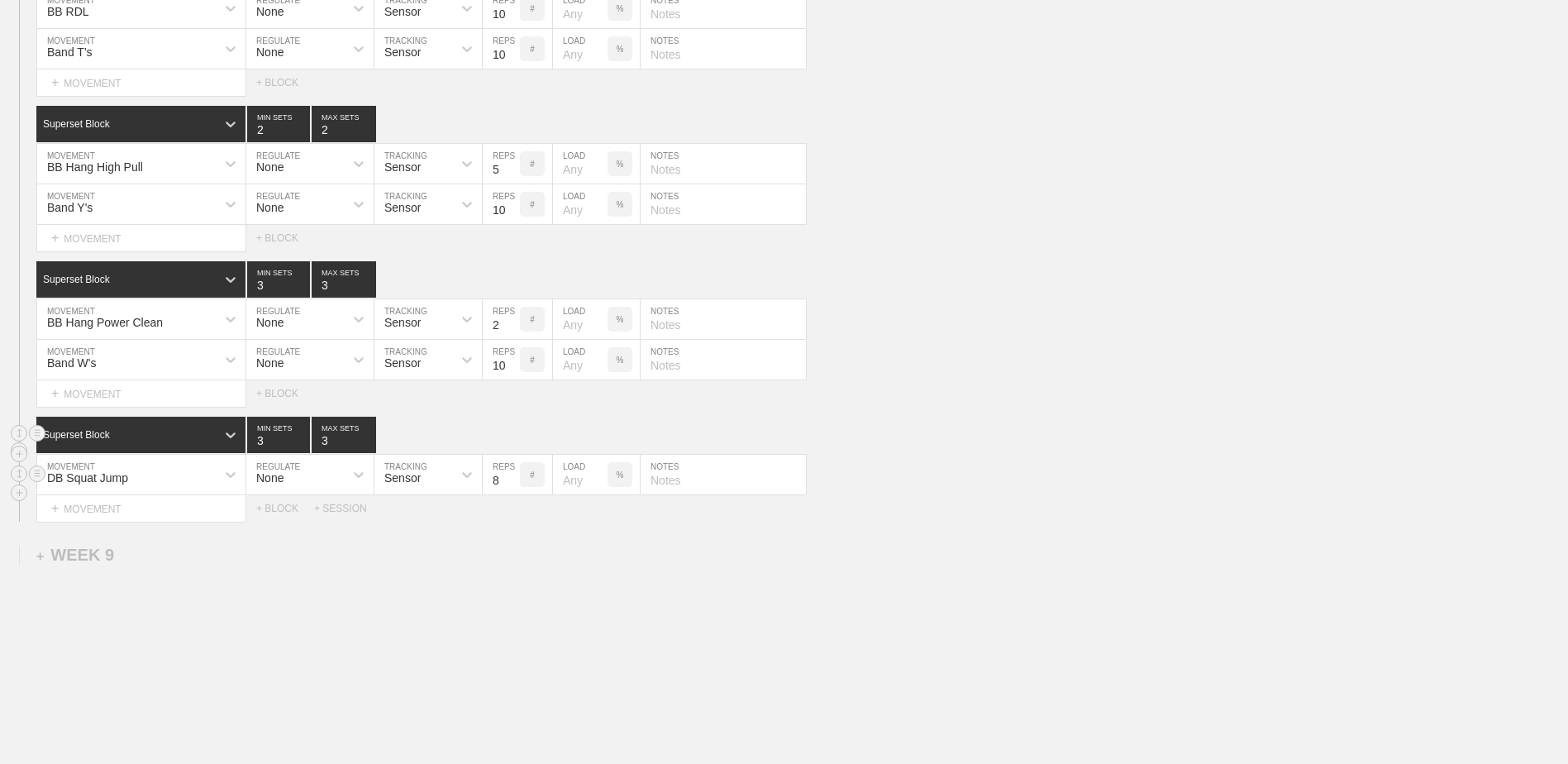
click at [515, 489] on input "7" at bounding box center [501, 474] width 37 height 40
click at [515, 489] on input "6" at bounding box center [501, 474] width 37 height 40
click at [515, 489] on input "5" at bounding box center [501, 474] width 37 height 40
click at [515, 489] on input "4" at bounding box center [501, 474] width 37 height 40
type input "3"
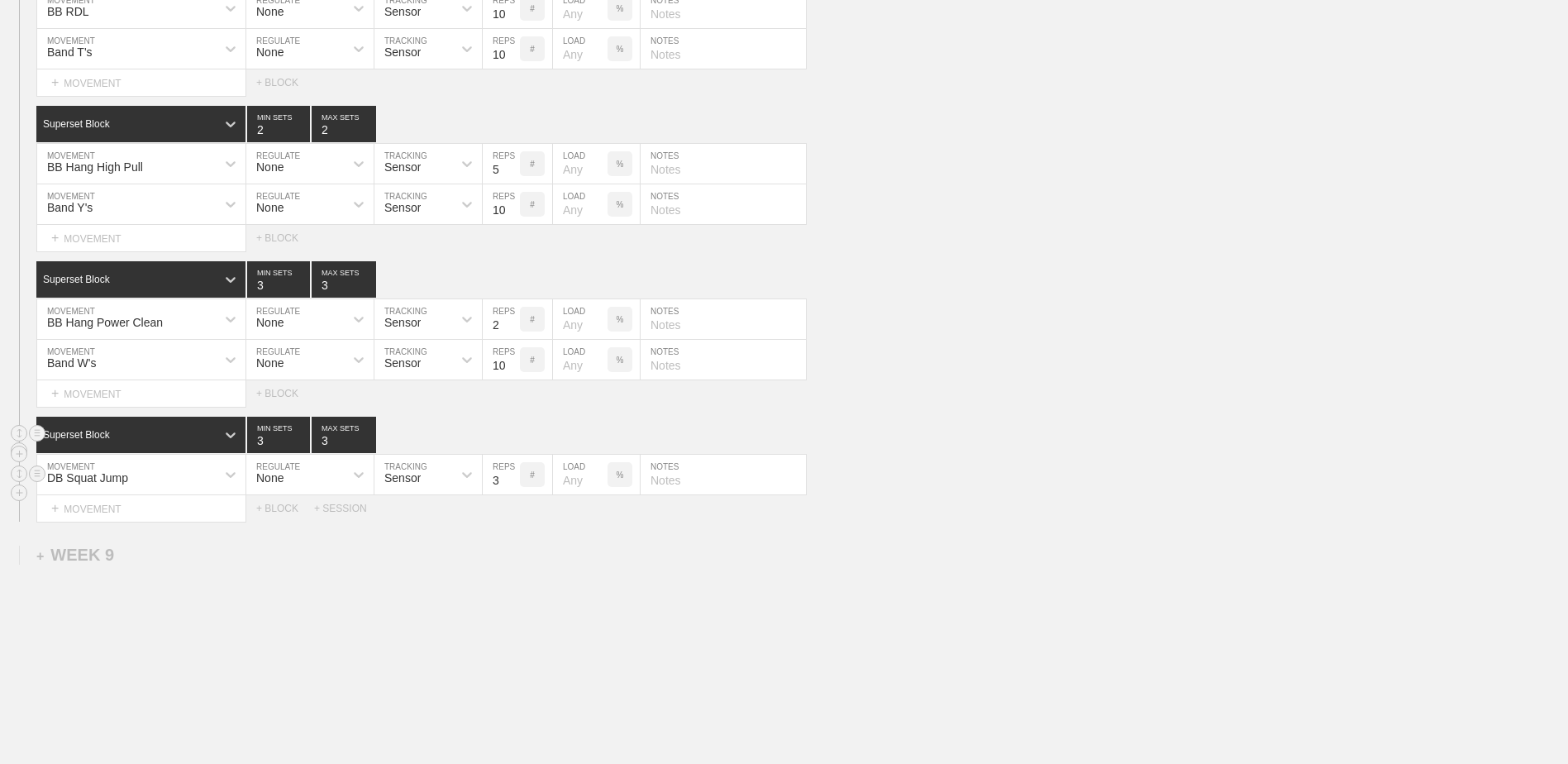
click at [515, 489] on input "3" at bounding box center [501, 474] width 37 height 40
click at [213, 518] on div "+ MOVEMENT" at bounding box center [141, 509] width 210 height 27
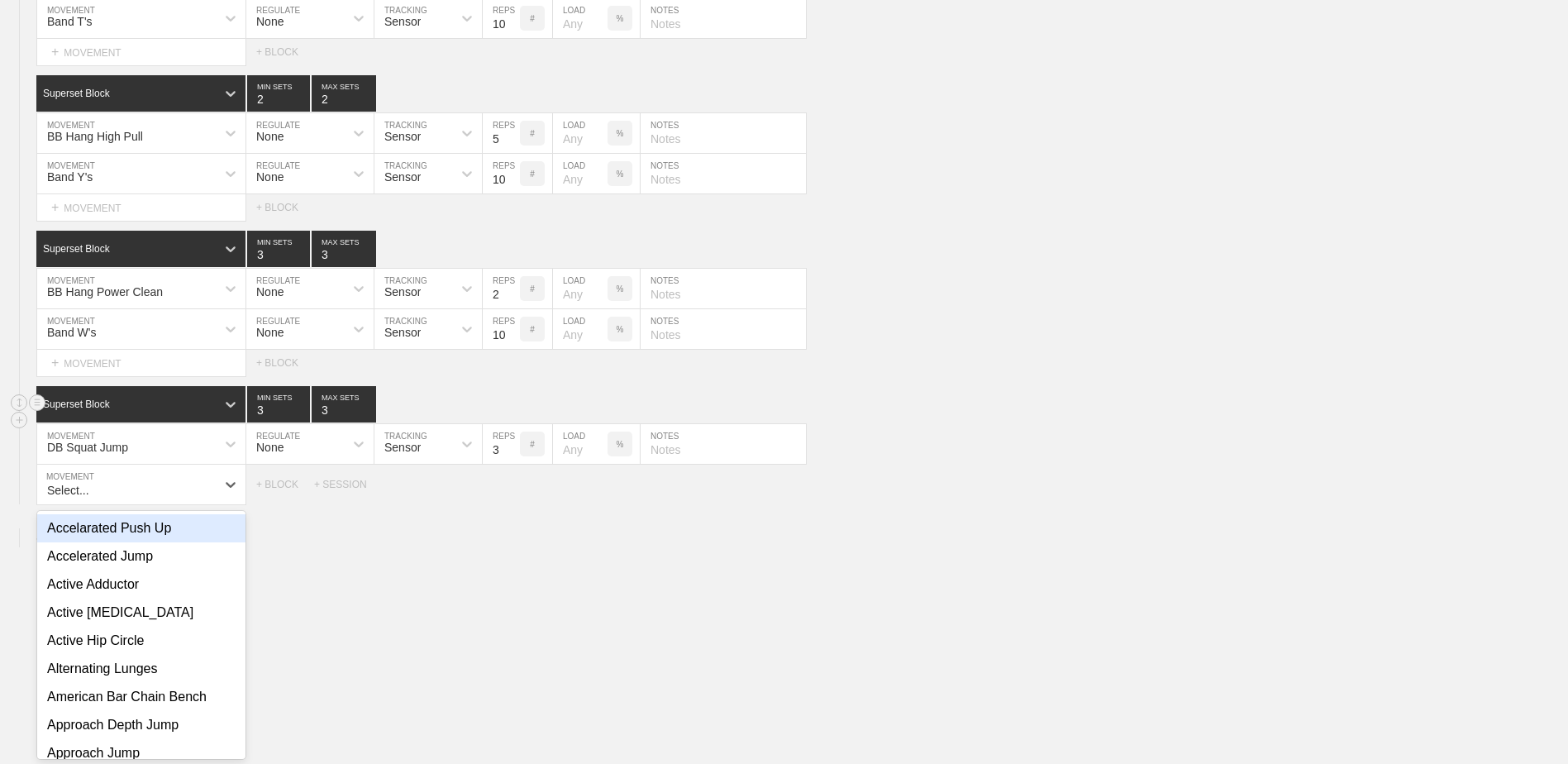
scroll to position [8970, 0]
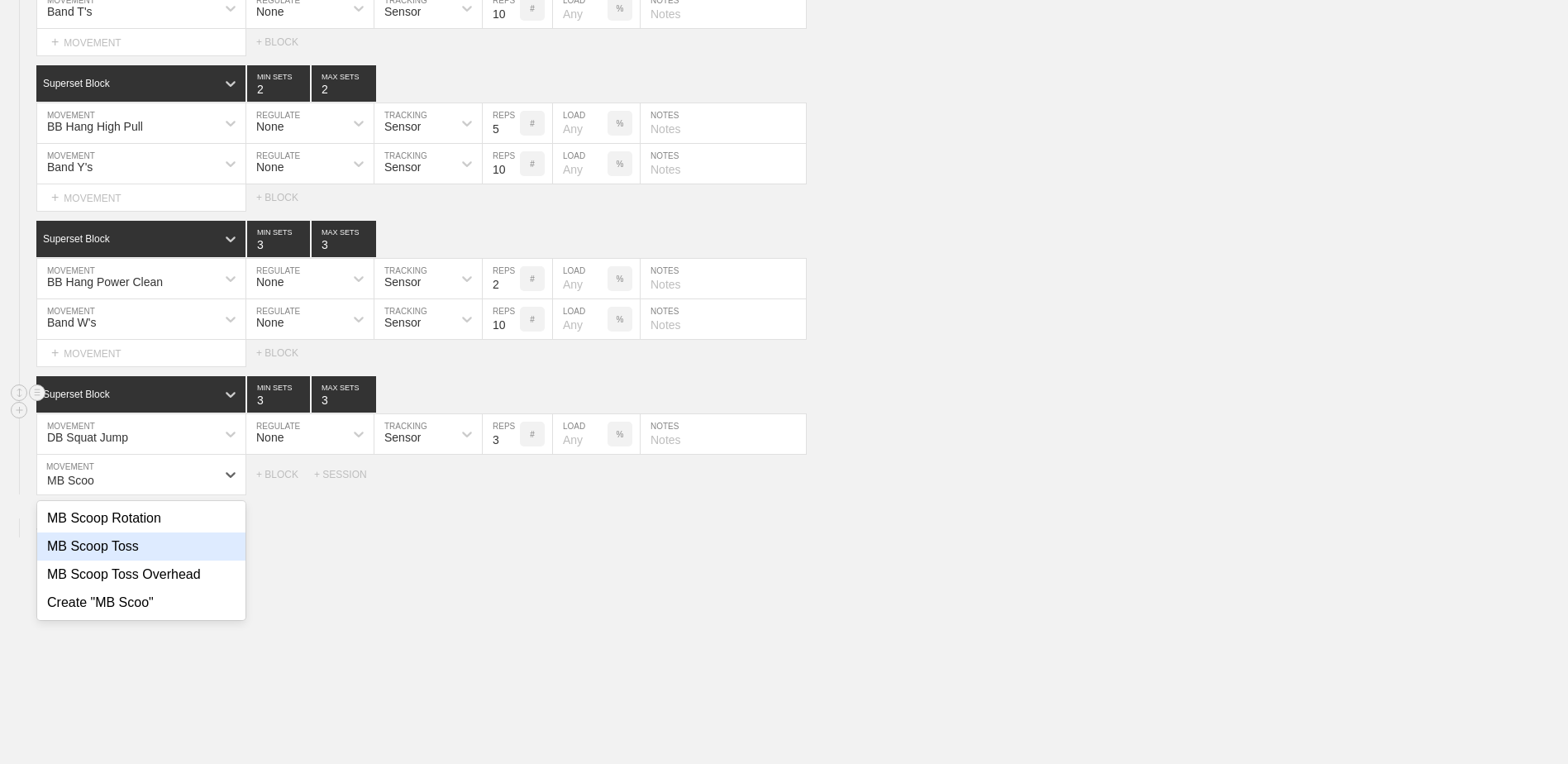
click at [201, 549] on div "MB Scoop Toss" at bounding box center [141, 546] width 208 height 28
type input "MB Scoo"
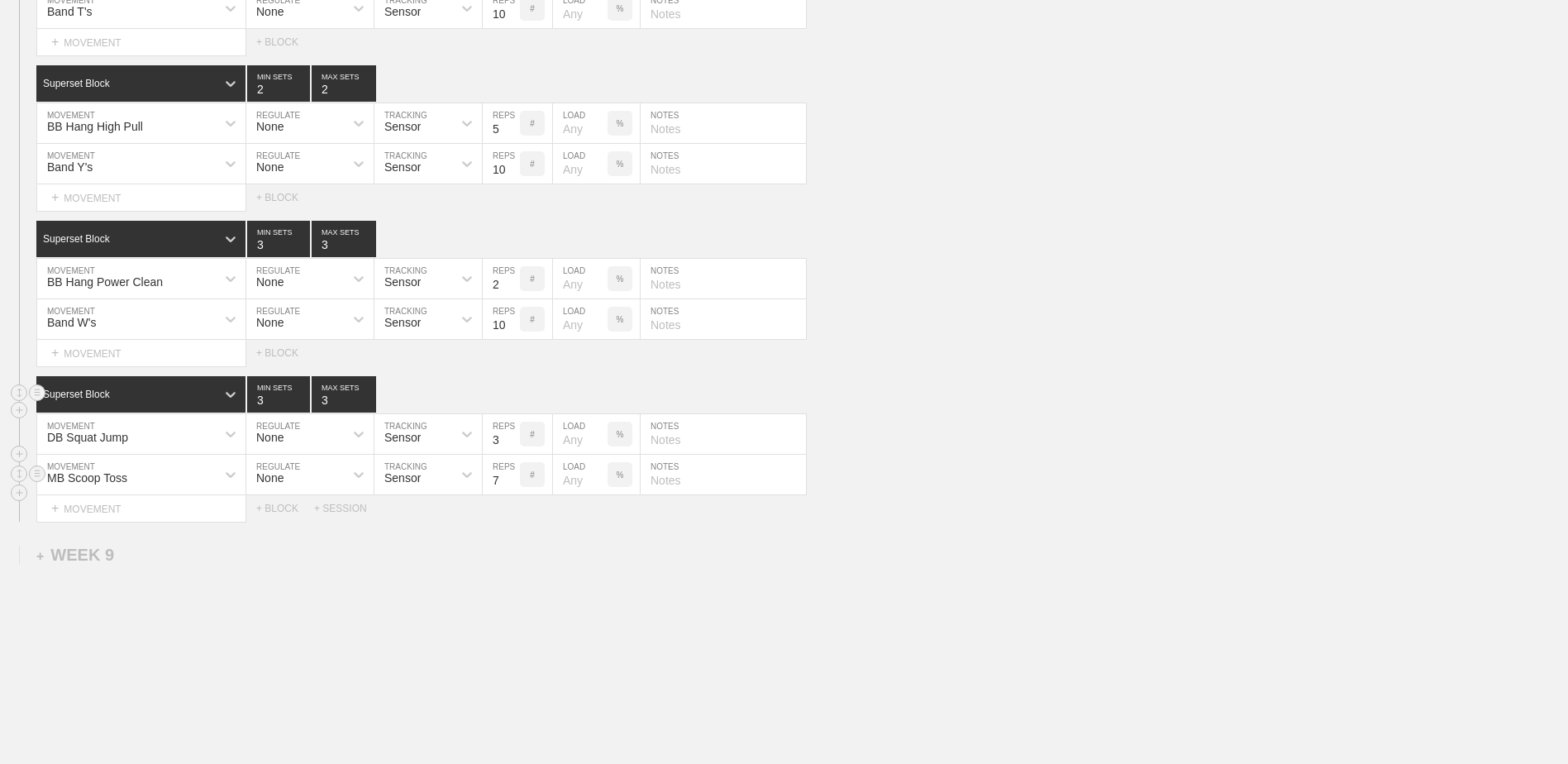
click at [512, 494] on input "7" at bounding box center [501, 474] width 37 height 40
click at [512, 494] on input "6" at bounding box center [501, 474] width 37 height 40
click at [512, 494] on input "5" at bounding box center [501, 474] width 37 height 40
click at [512, 494] on input "4" at bounding box center [501, 474] width 37 height 40
type input "3"
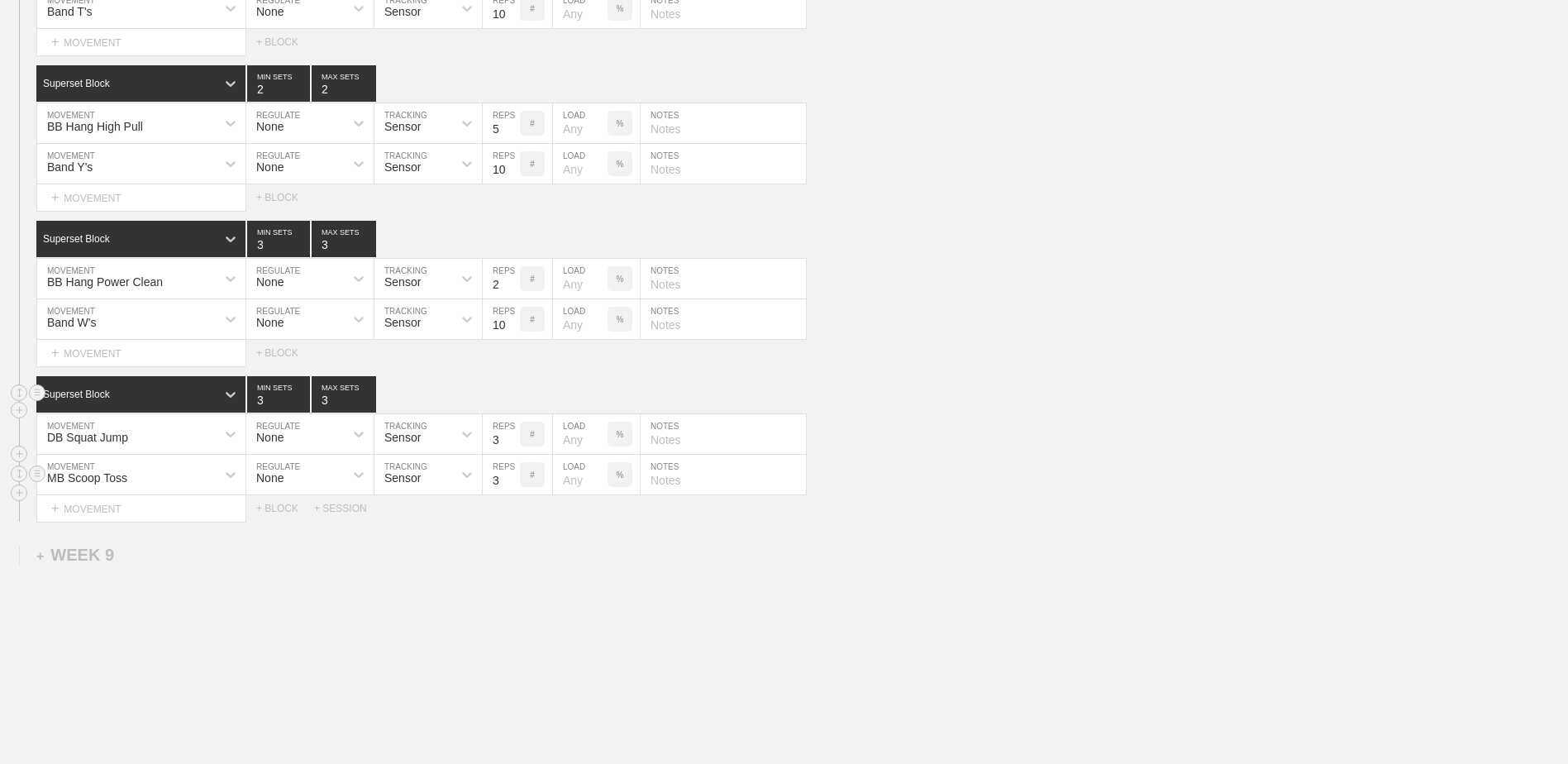
click at [512, 494] on input "3" at bounding box center [501, 474] width 37 height 40
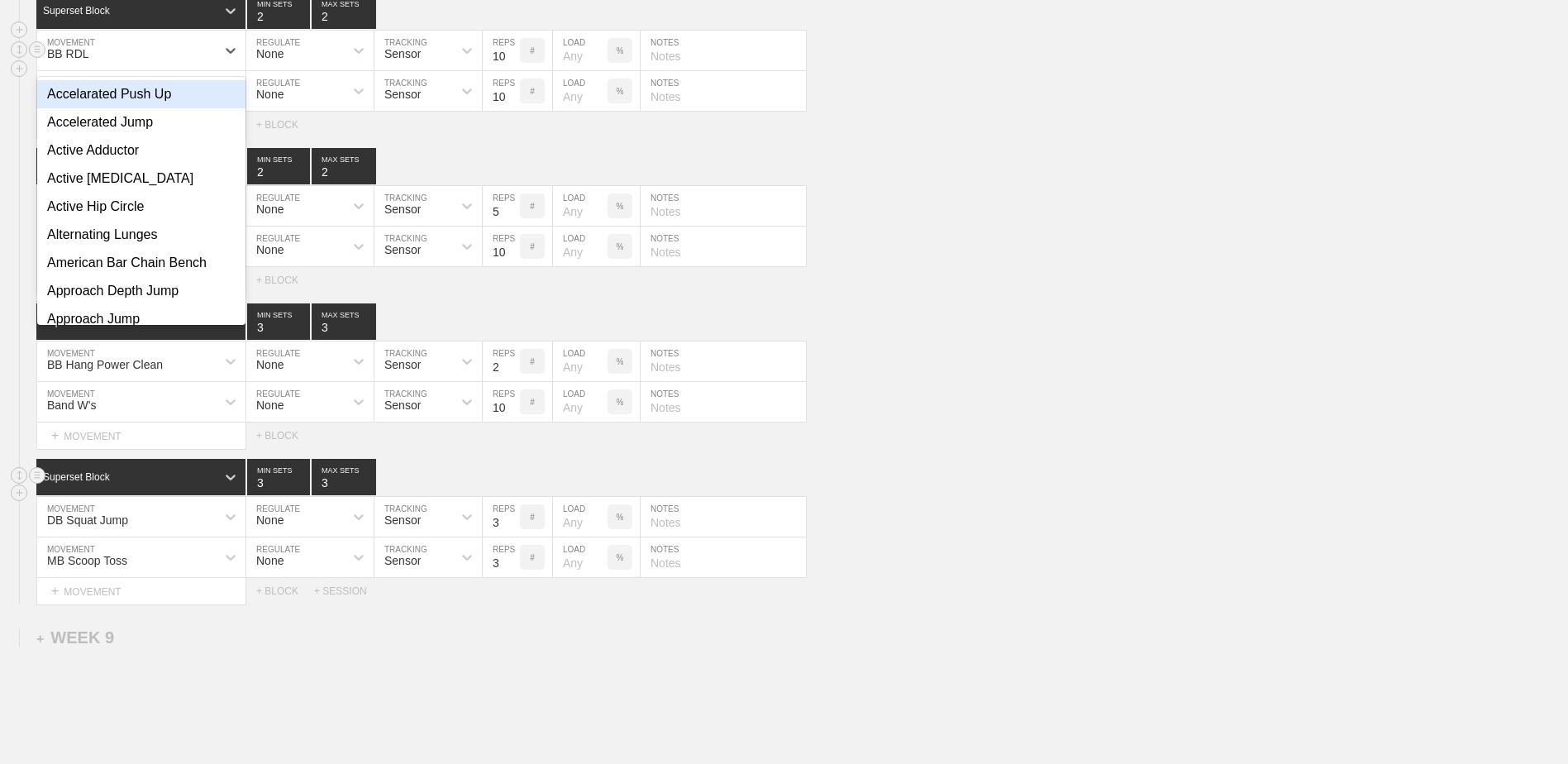
click at [107, 62] on div "BB RDL" at bounding box center [126, 50] width 178 height 28
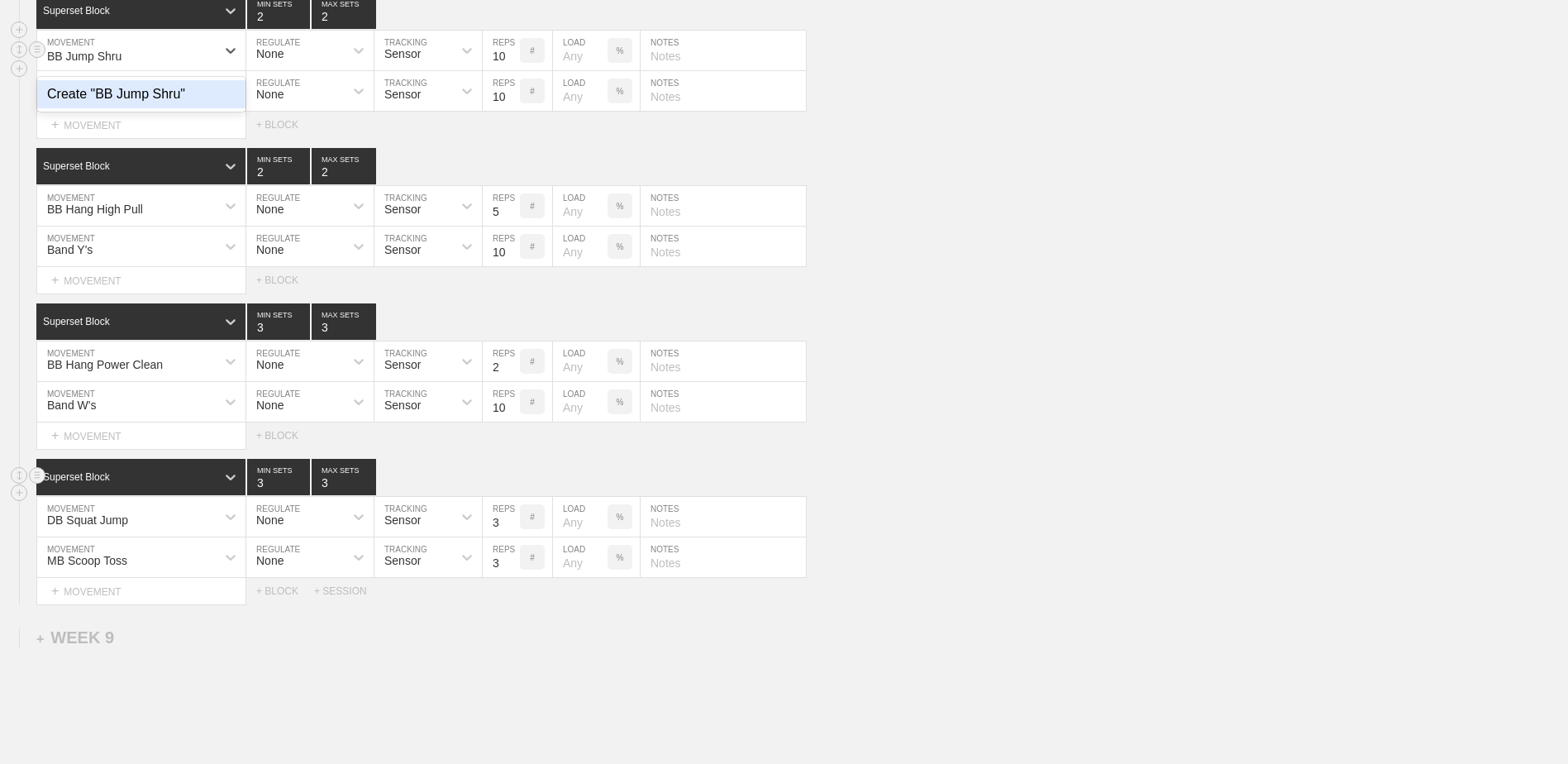
type input "BB Jump Shrug"
click at [129, 101] on div "Create "BB Jump Shrug"" at bounding box center [141, 94] width 208 height 28
click at [514, 70] on input "9" at bounding box center [501, 51] width 37 height 40
click at [514, 70] on input "8" at bounding box center [501, 51] width 37 height 40
click at [514, 70] on input "7" at bounding box center [501, 51] width 37 height 40
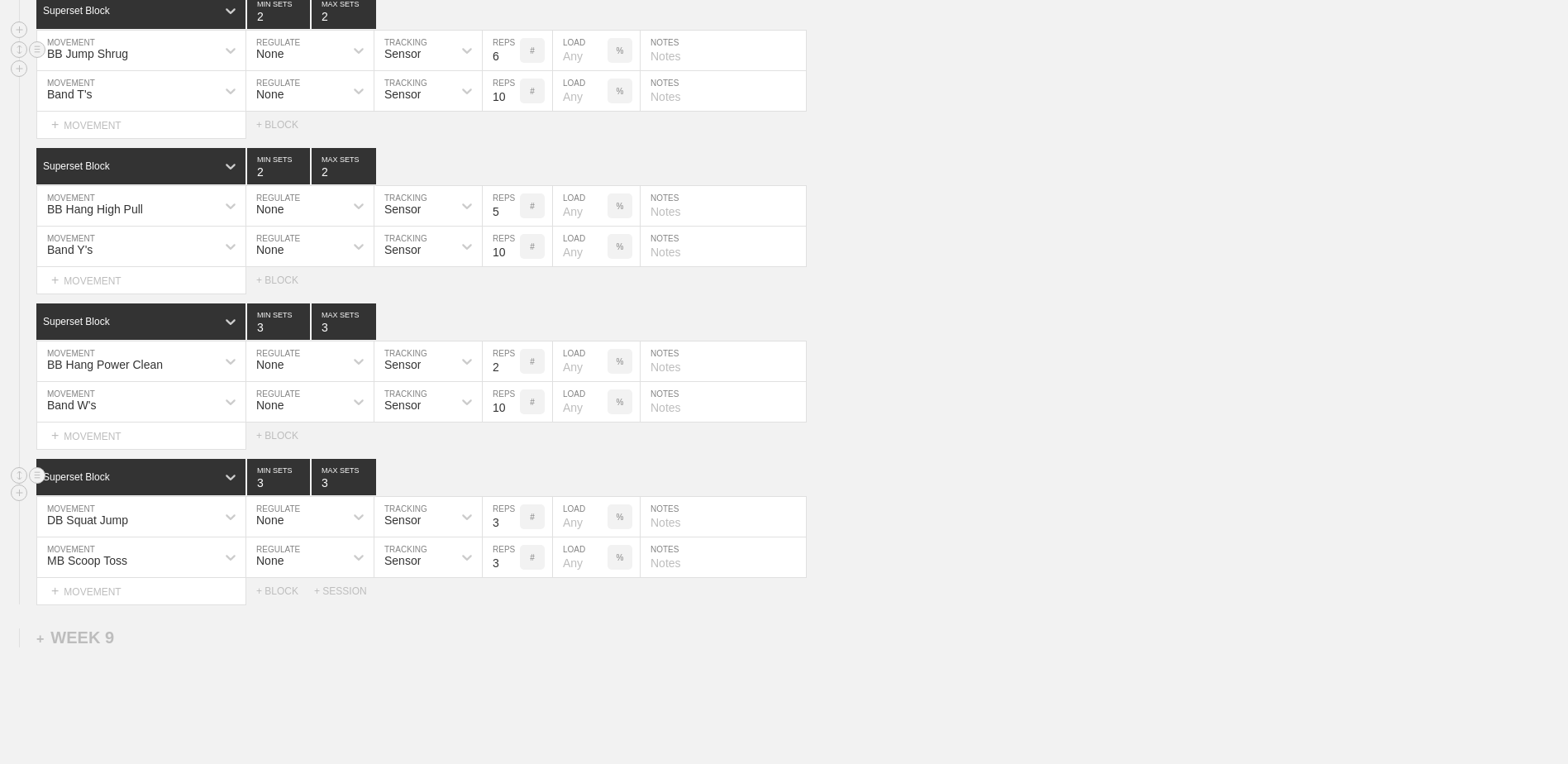
click at [514, 70] on input "6" at bounding box center [501, 51] width 37 height 40
click at [514, 70] on input "5" at bounding box center [501, 51] width 37 height 40
click at [514, 70] on input "4" at bounding box center [501, 51] width 37 height 40
click at [514, 70] on input "3" at bounding box center [501, 51] width 37 height 40
click at [513, 59] on input "4" at bounding box center [501, 51] width 37 height 40
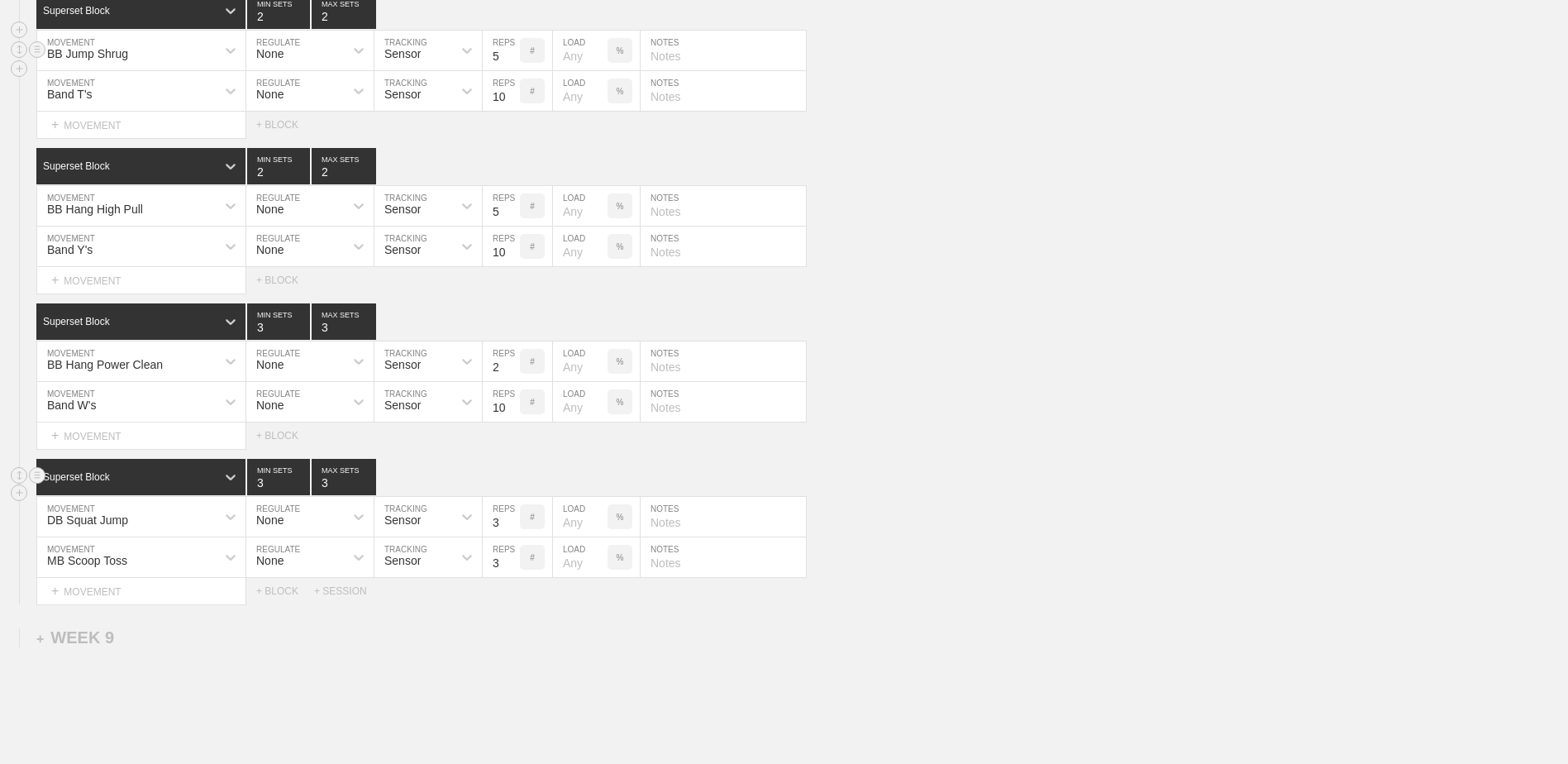
type input "5"
click at [513, 59] on input "5" at bounding box center [501, 51] width 37 height 40
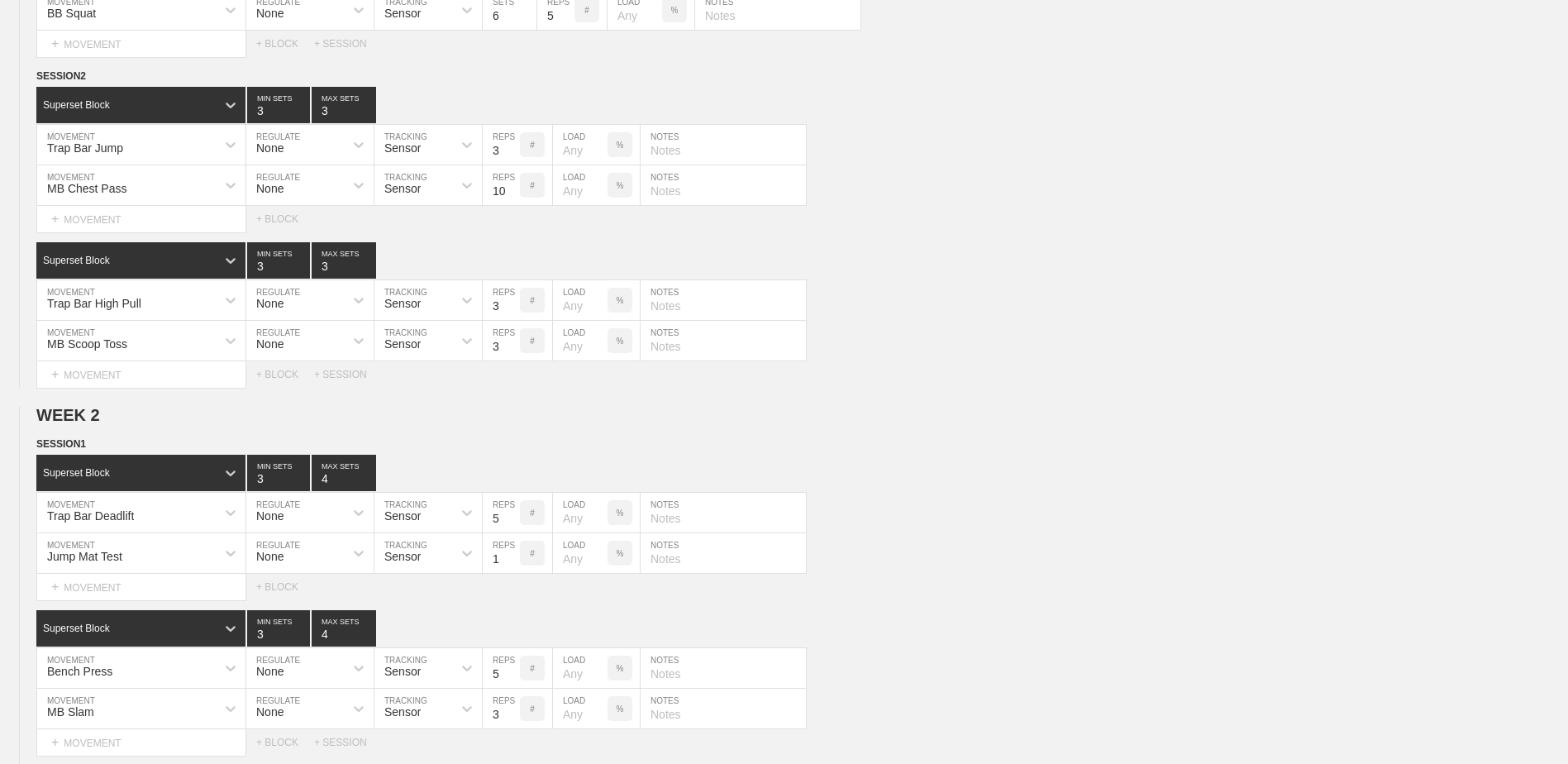
scroll to position [0, 0]
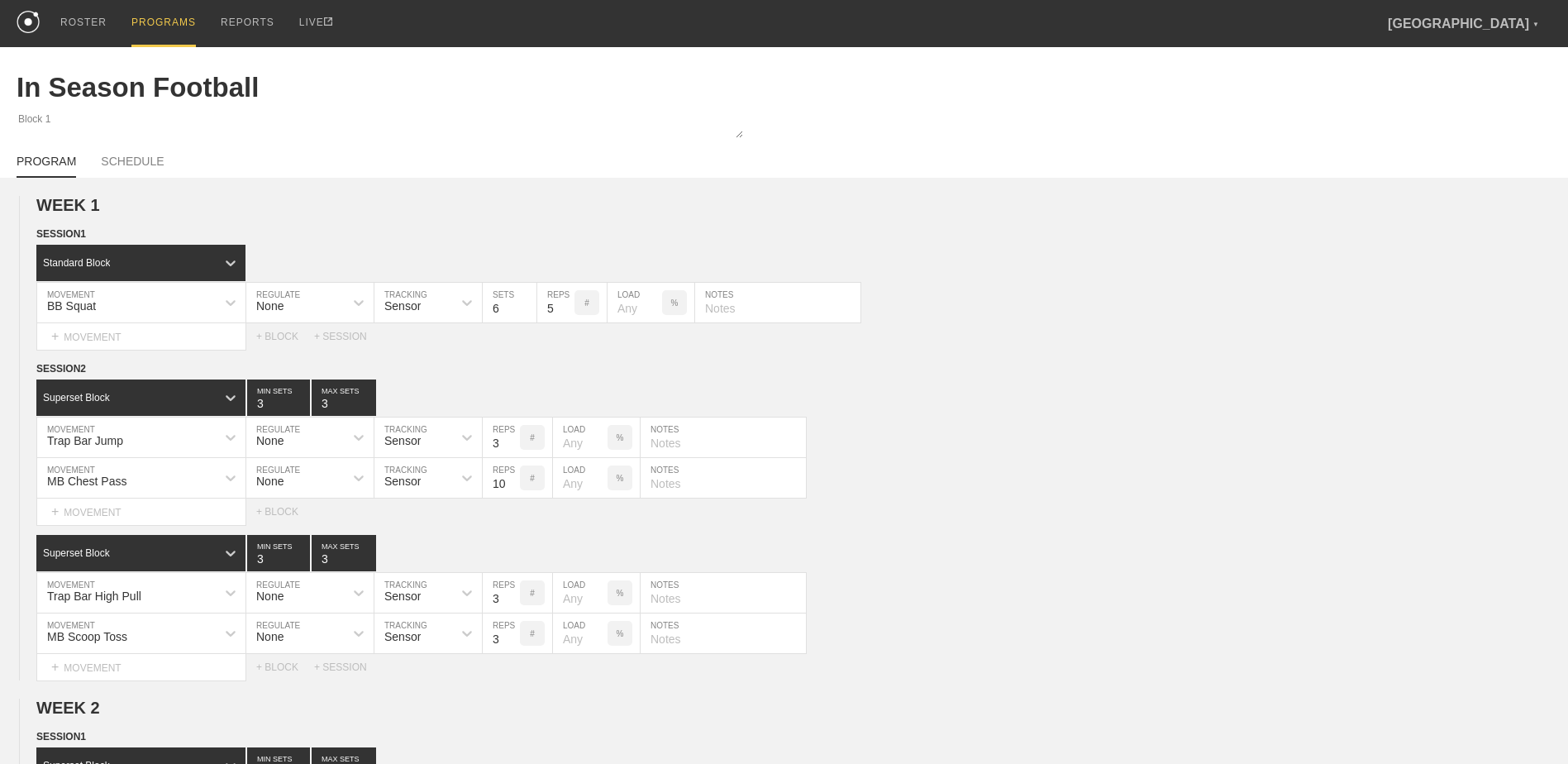
drag, startPoint x: 177, startPoint y: 17, endPoint x: 166, endPoint y: 17, distance: 11.0
click at [177, 17] on div "PROGRAMS" at bounding box center [163, 24] width 64 height 47
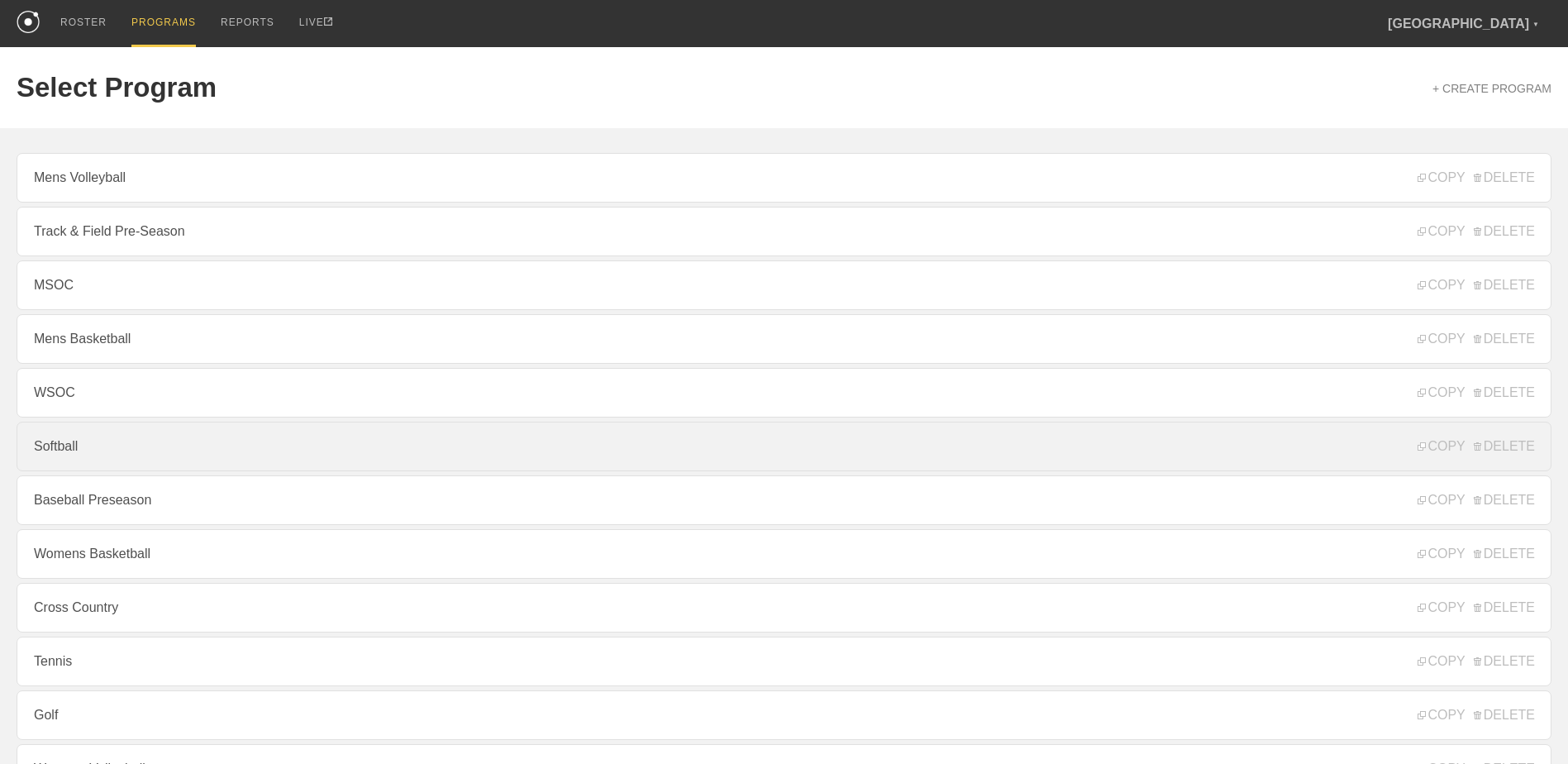
click at [138, 454] on link "Softball" at bounding box center [783, 446] width 1535 height 50
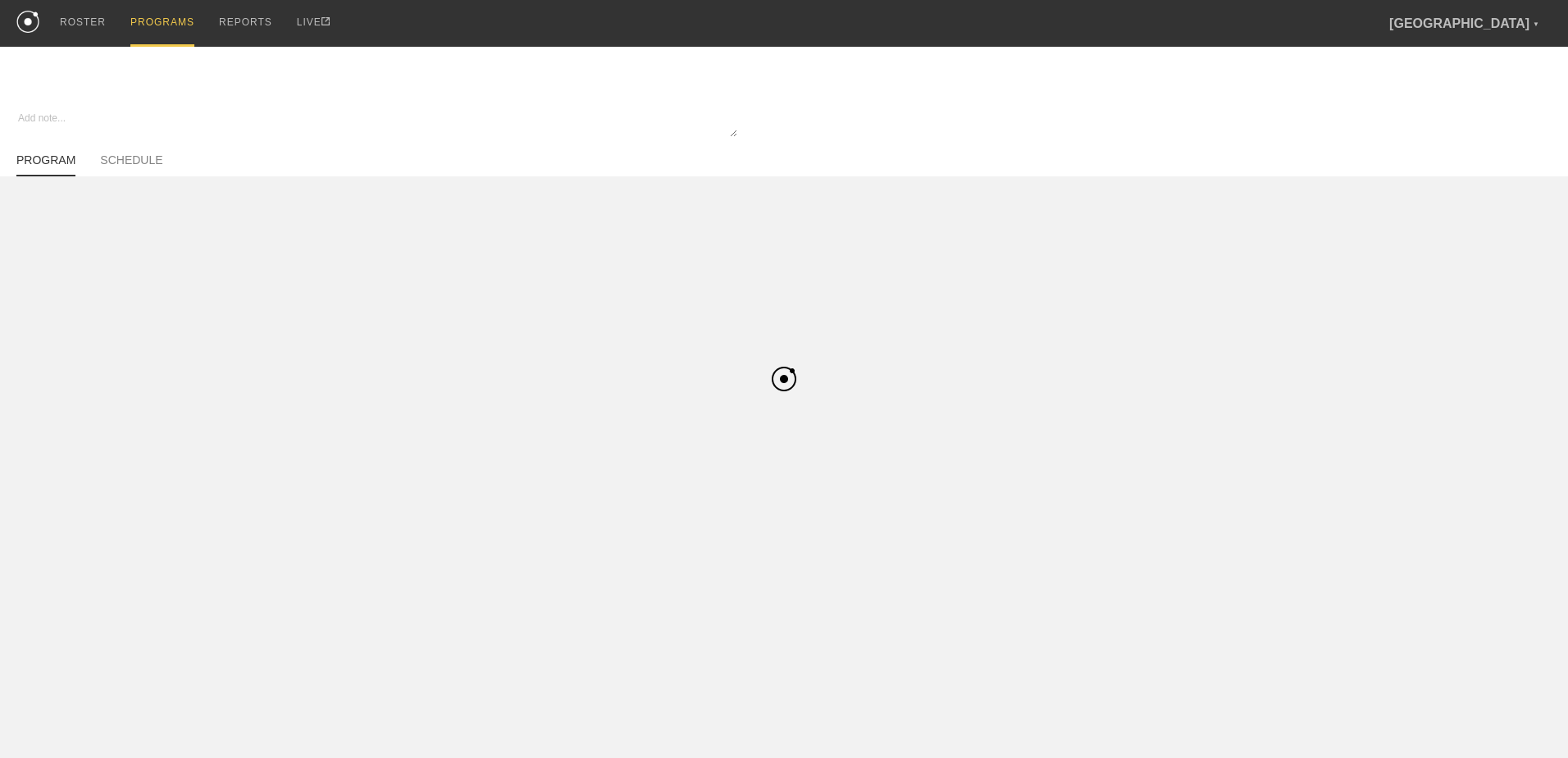
type textarea "x"
type input "Softball"
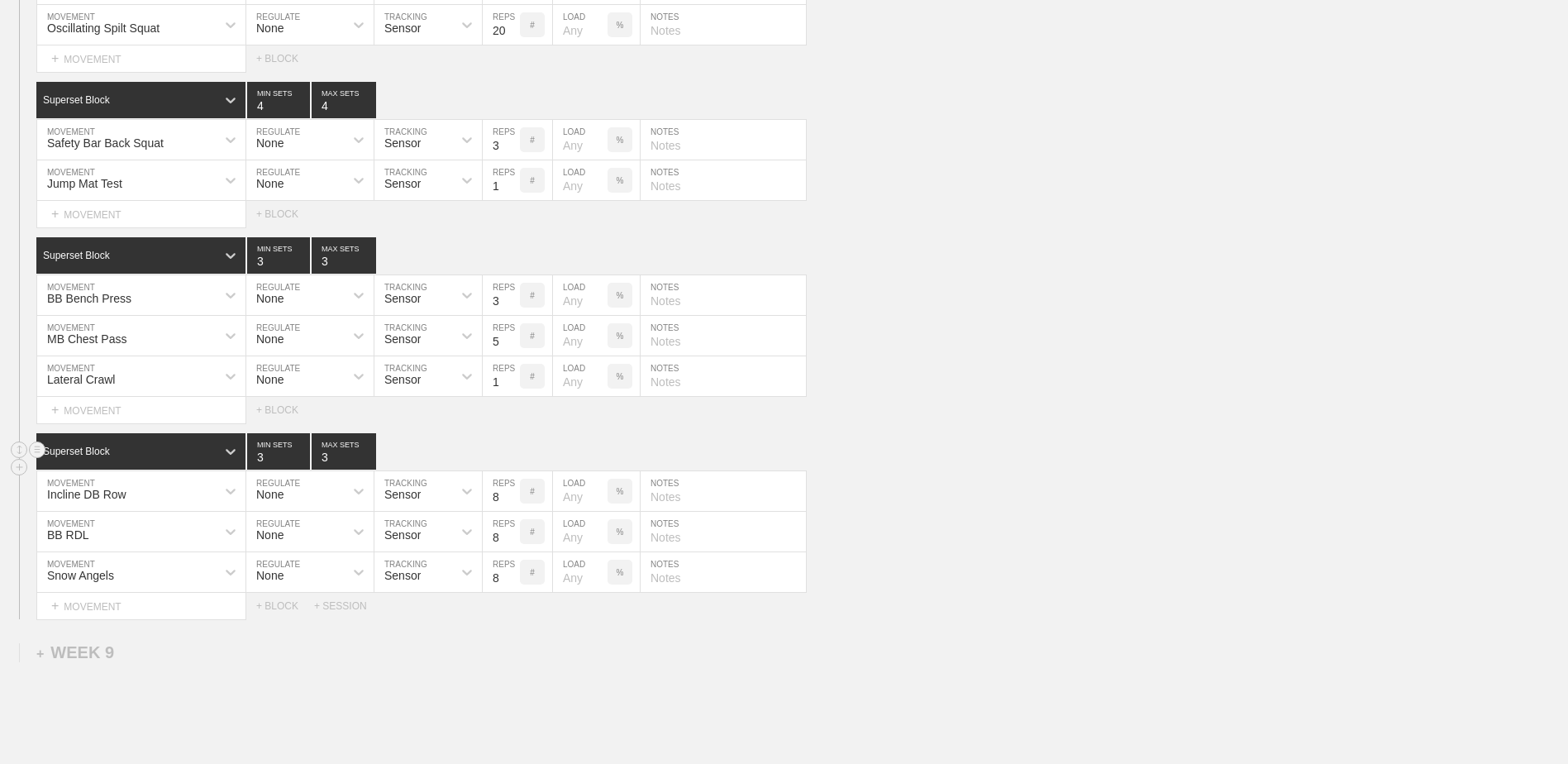
scroll to position [6436, 0]
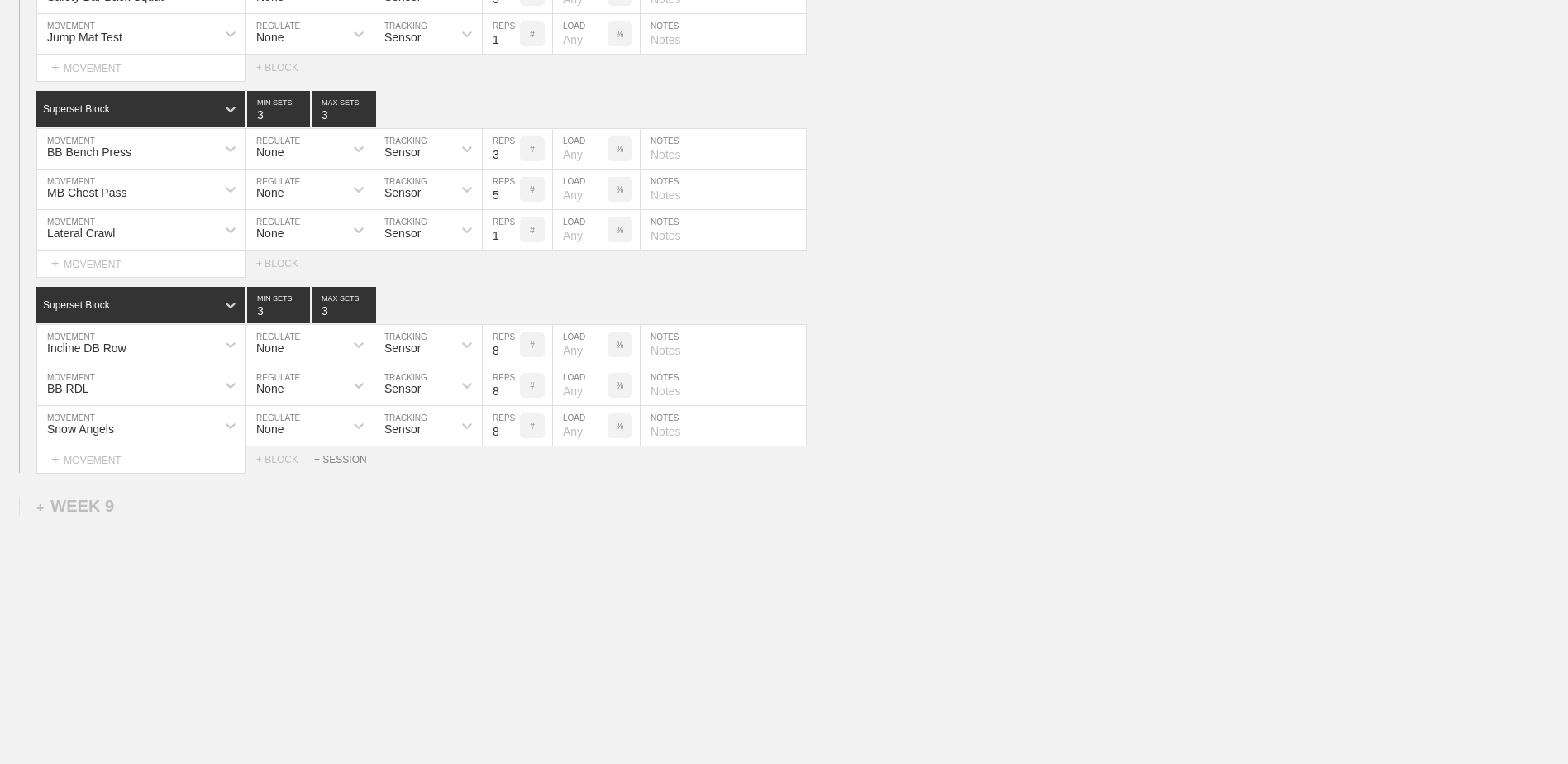
click at [328, 459] on div "+ SESSION" at bounding box center [347, 459] width 66 height 12
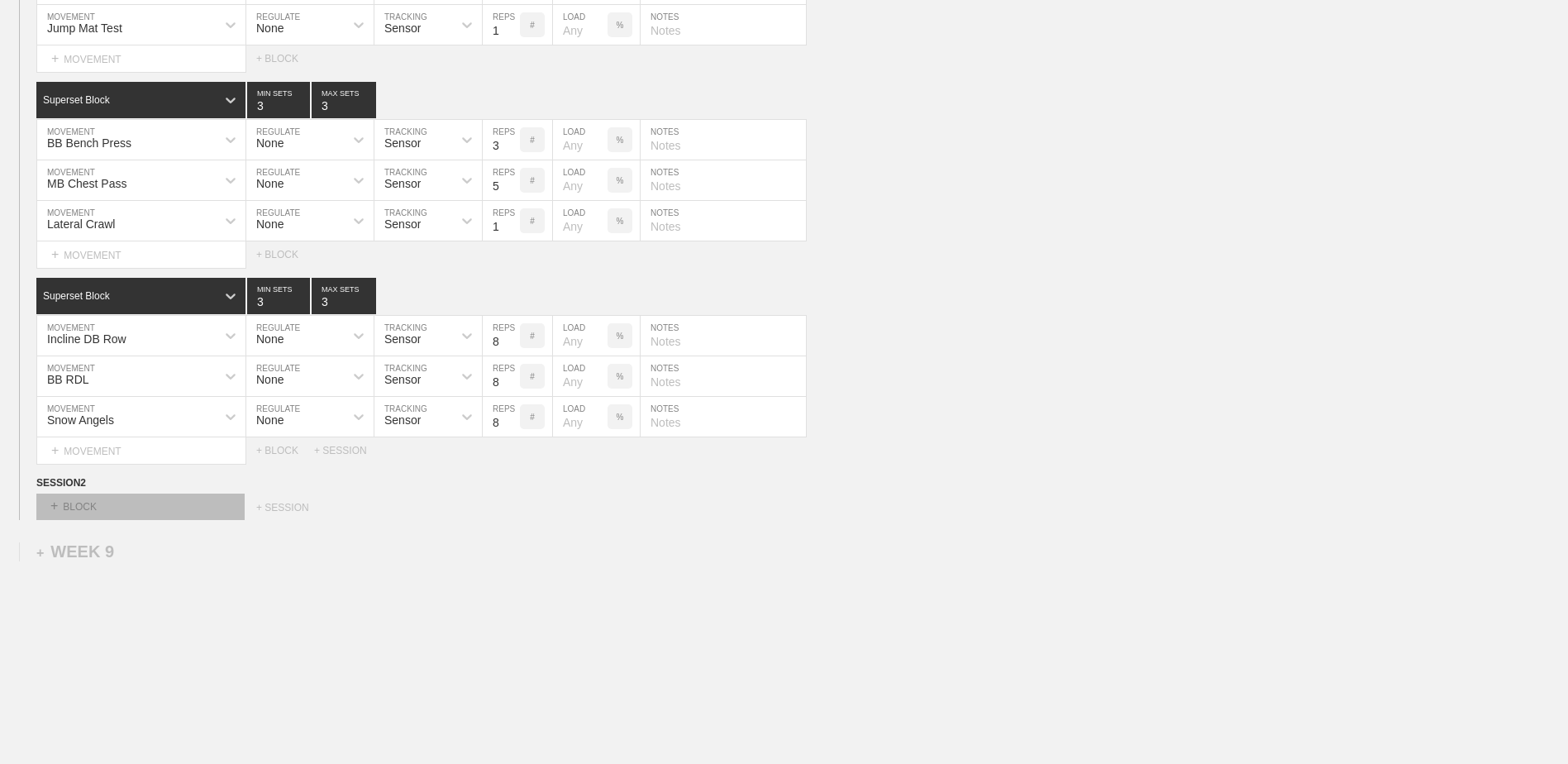
click at [161, 508] on div "+ BLOCK" at bounding box center [140, 506] width 208 height 26
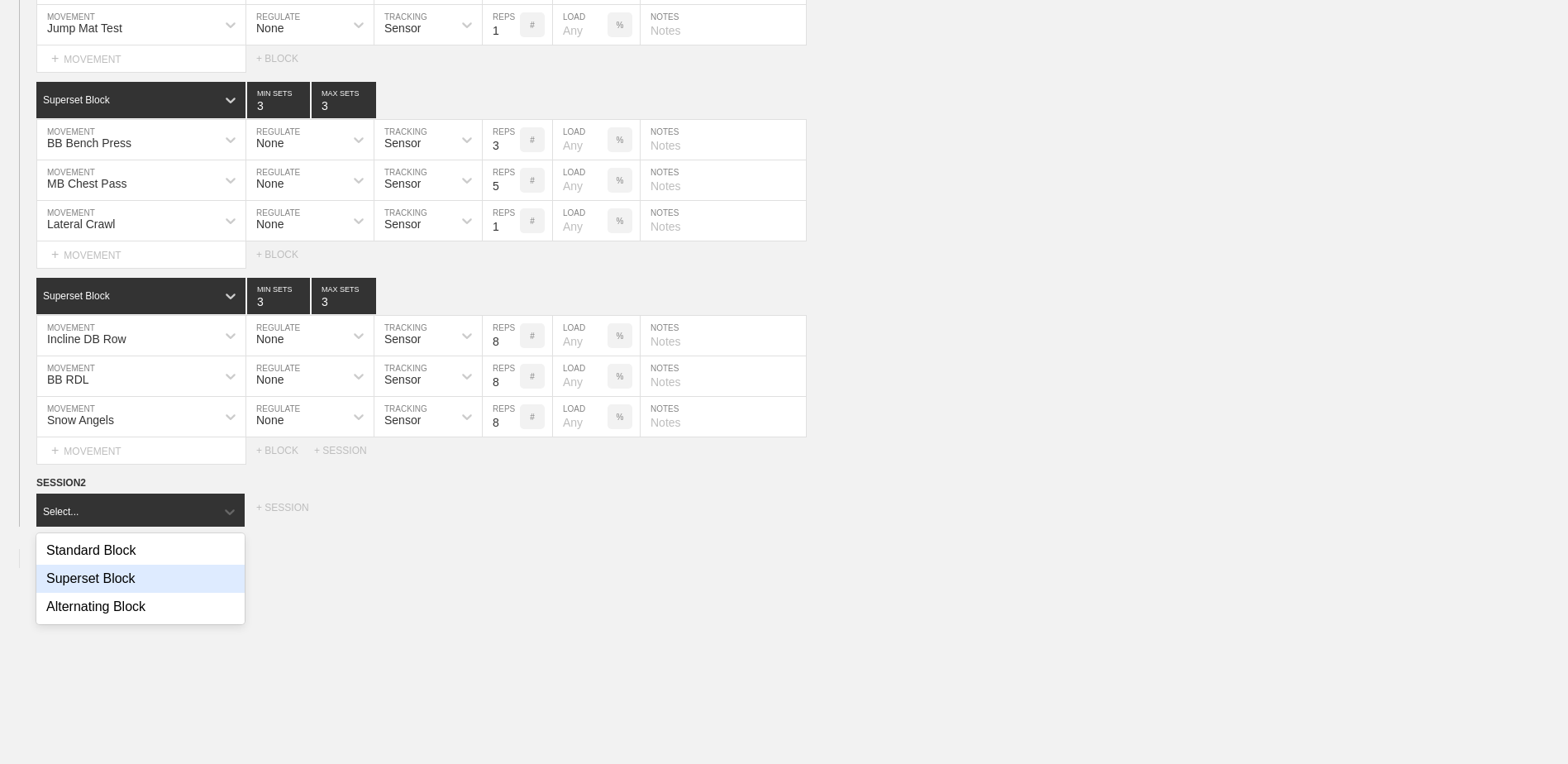
click at [126, 582] on div "Superset Block" at bounding box center [140, 578] width 208 height 28
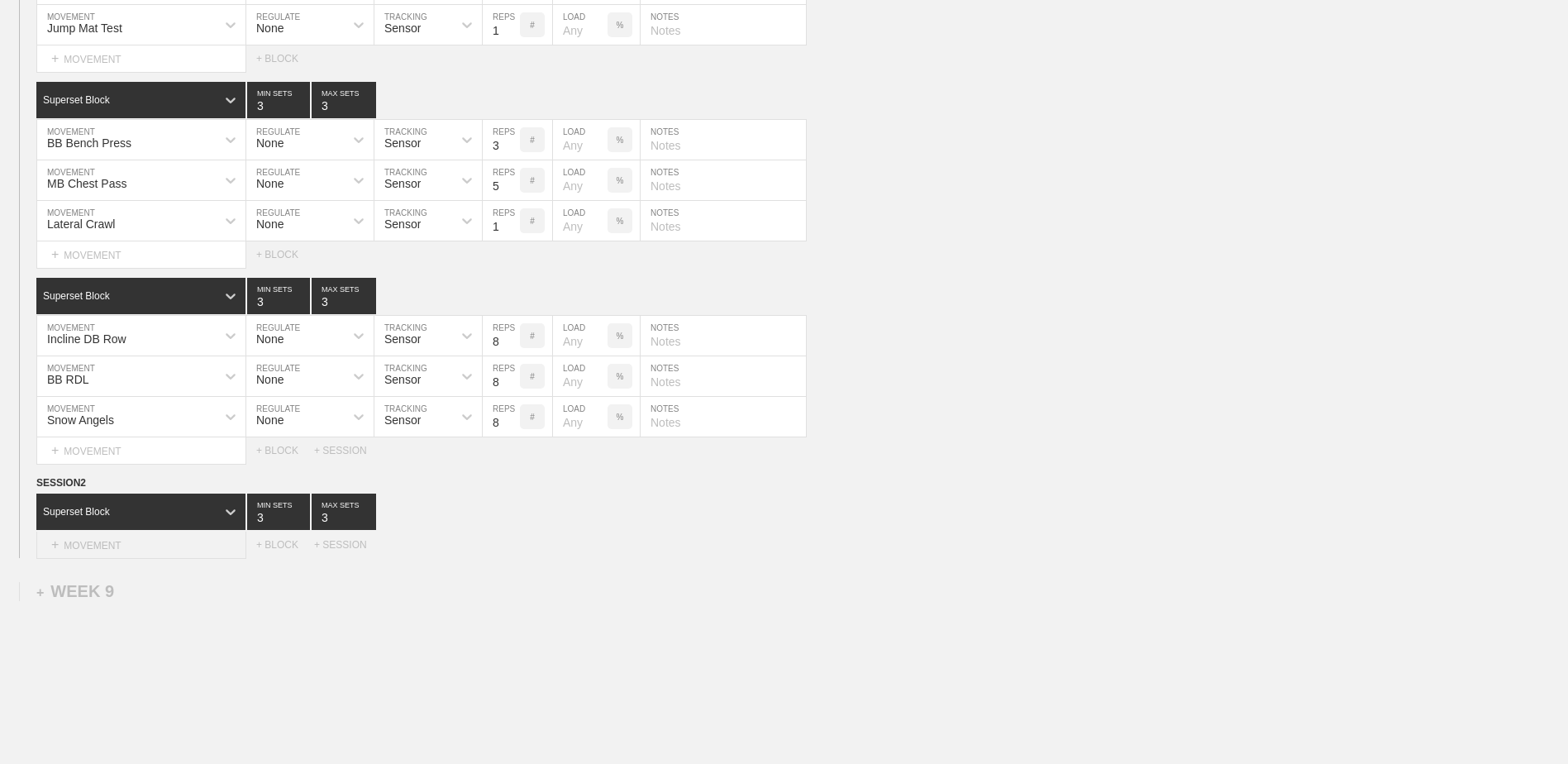
click at [137, 553] on div "+ MOVEMENT" at bounding box center [141, 545] width 210 height 27
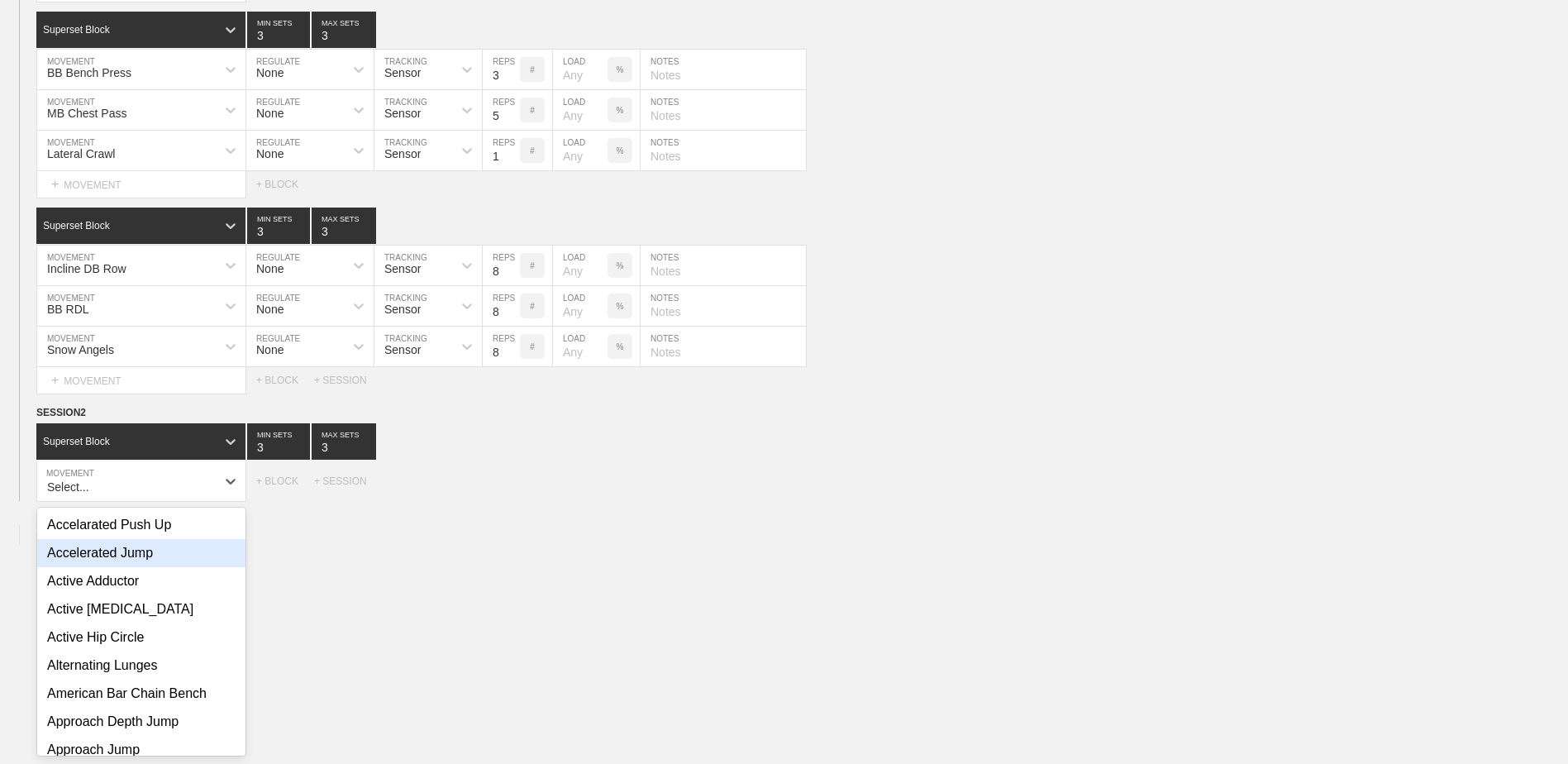
scroll to position [6513, 0]
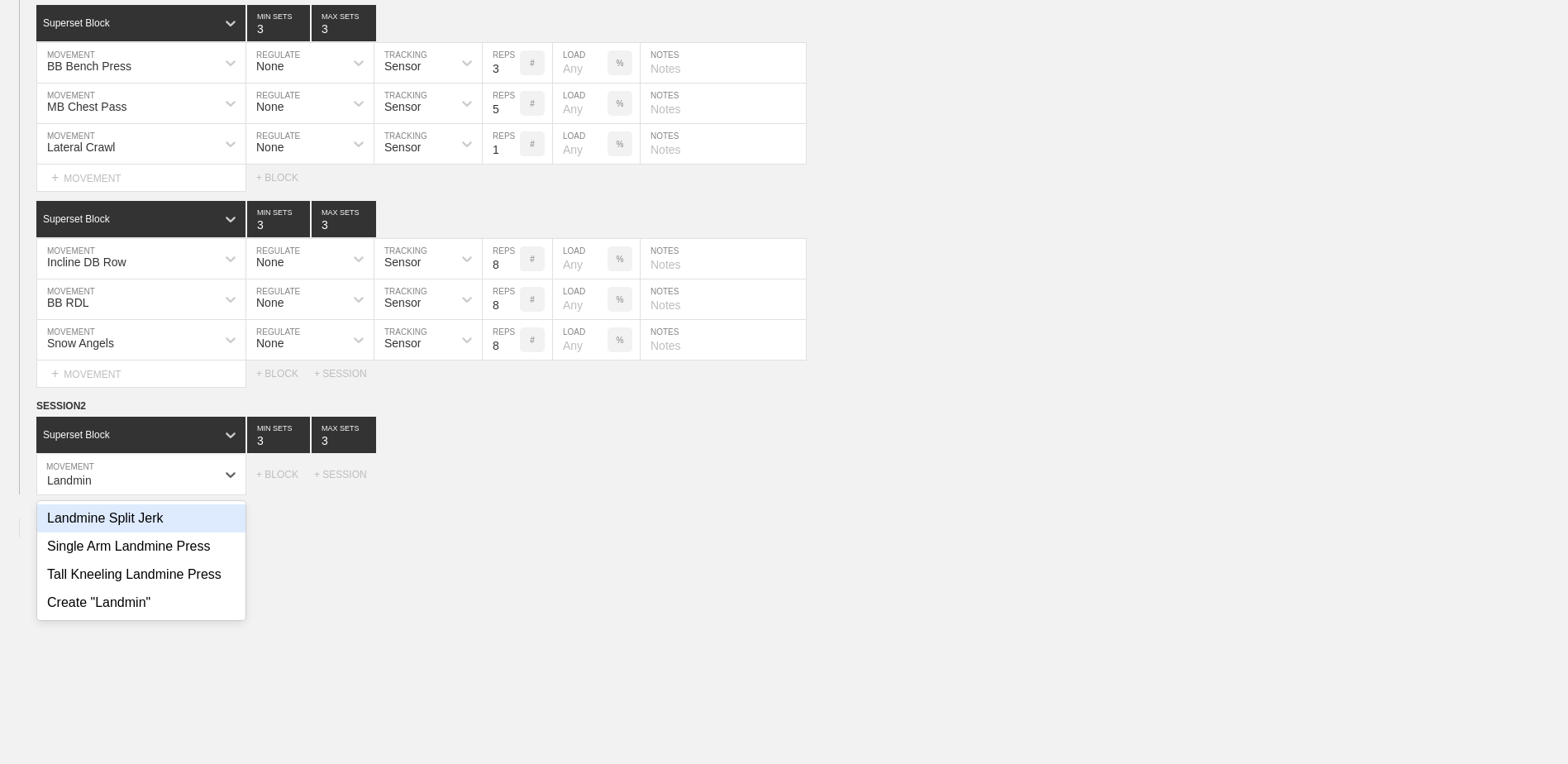
click at [166, 530] on div "Landmine Split Jerk" at bounding box center [141, 518] width 208 height 28
type input "Landmin"
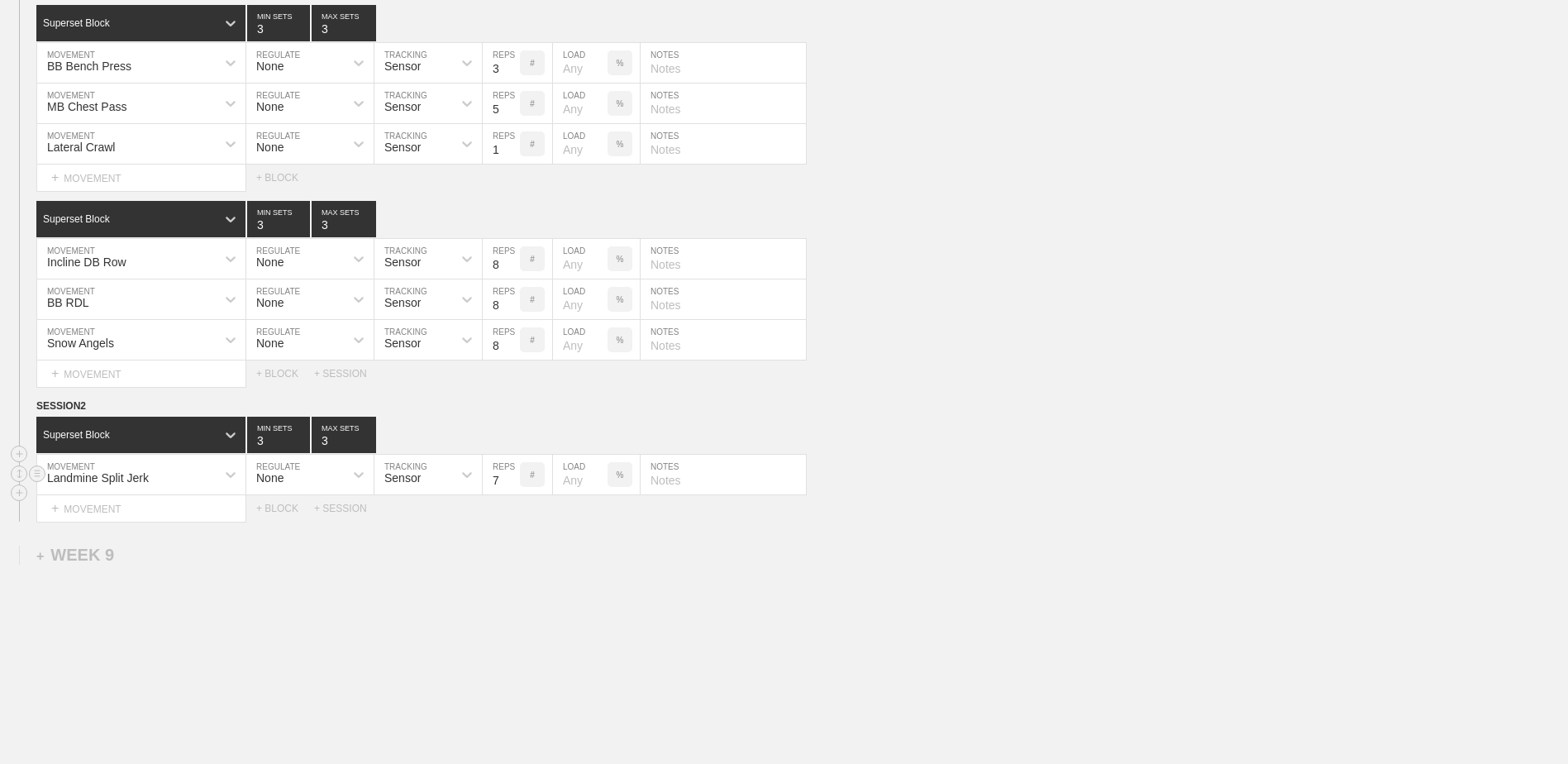
click at [511, 493] on input "7" at bounding box center [501, 474] width 37 height 40
click at [511, 493] on input "6" at bounding box center [501, 474] width 37 height 40
click at [511, 493] on input "5" at bounding box center [501, 474] width 37 height 40
click at [511, 493] on input "4" at bounding box center [501, 474] width 37 height 40
type input "3"
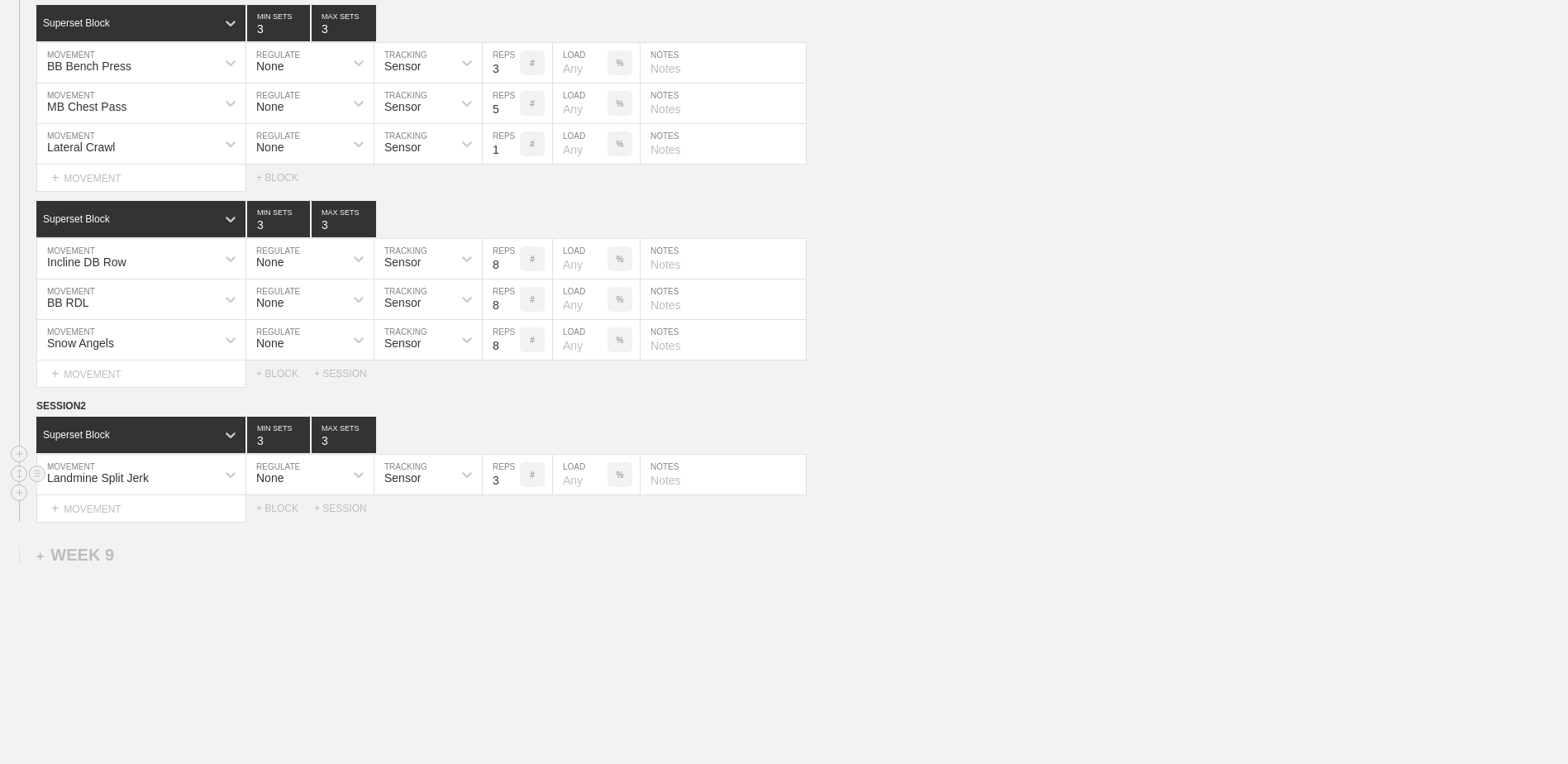
click at [511, 493] on input "3" at bounding box center [501, 474] width 37 height 40
click at [177, 519] on div "+ MOVEMENT" at bounding box center [141, 509] width 210 height 27
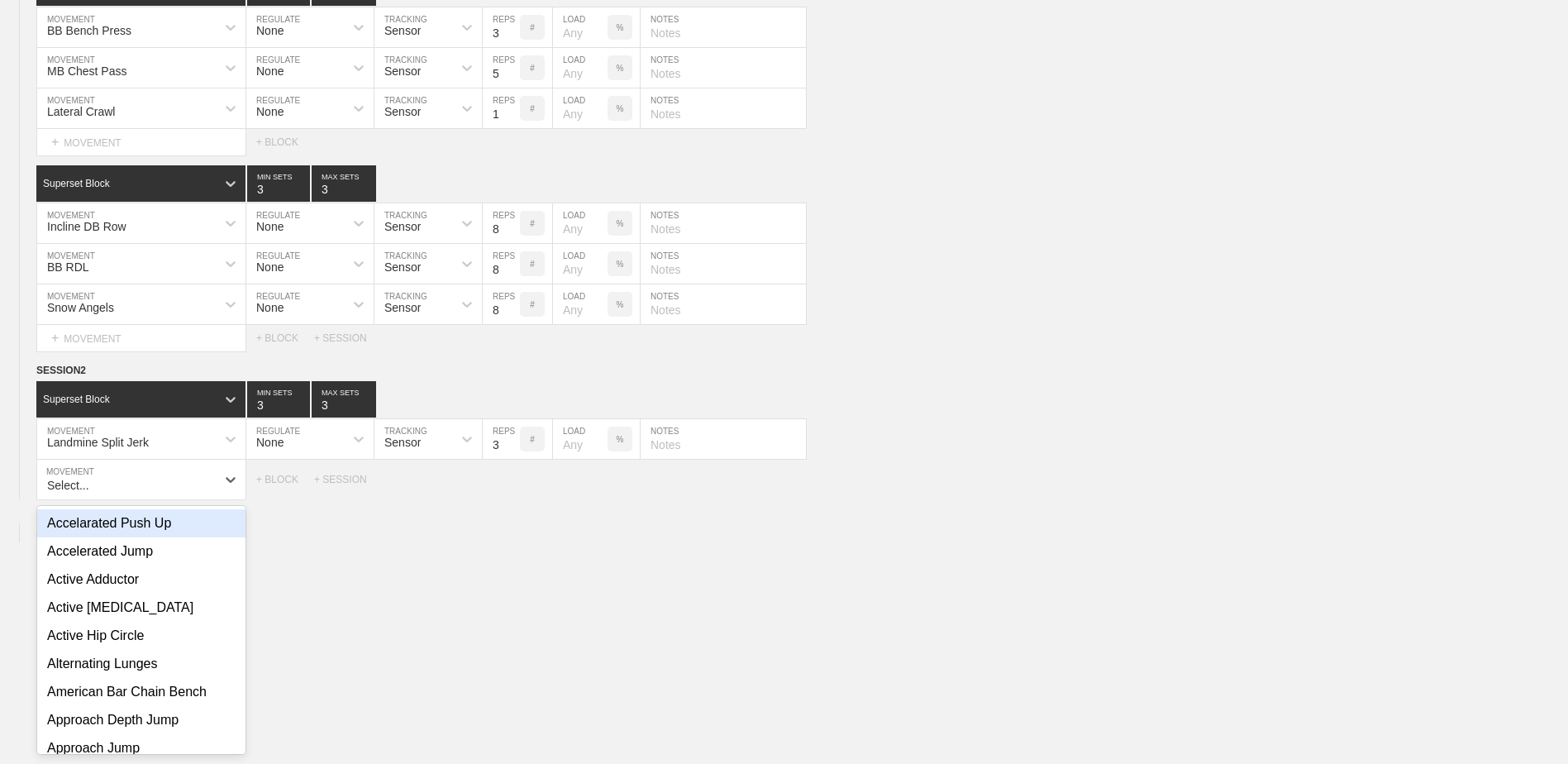
scroll to position [6554, 0]
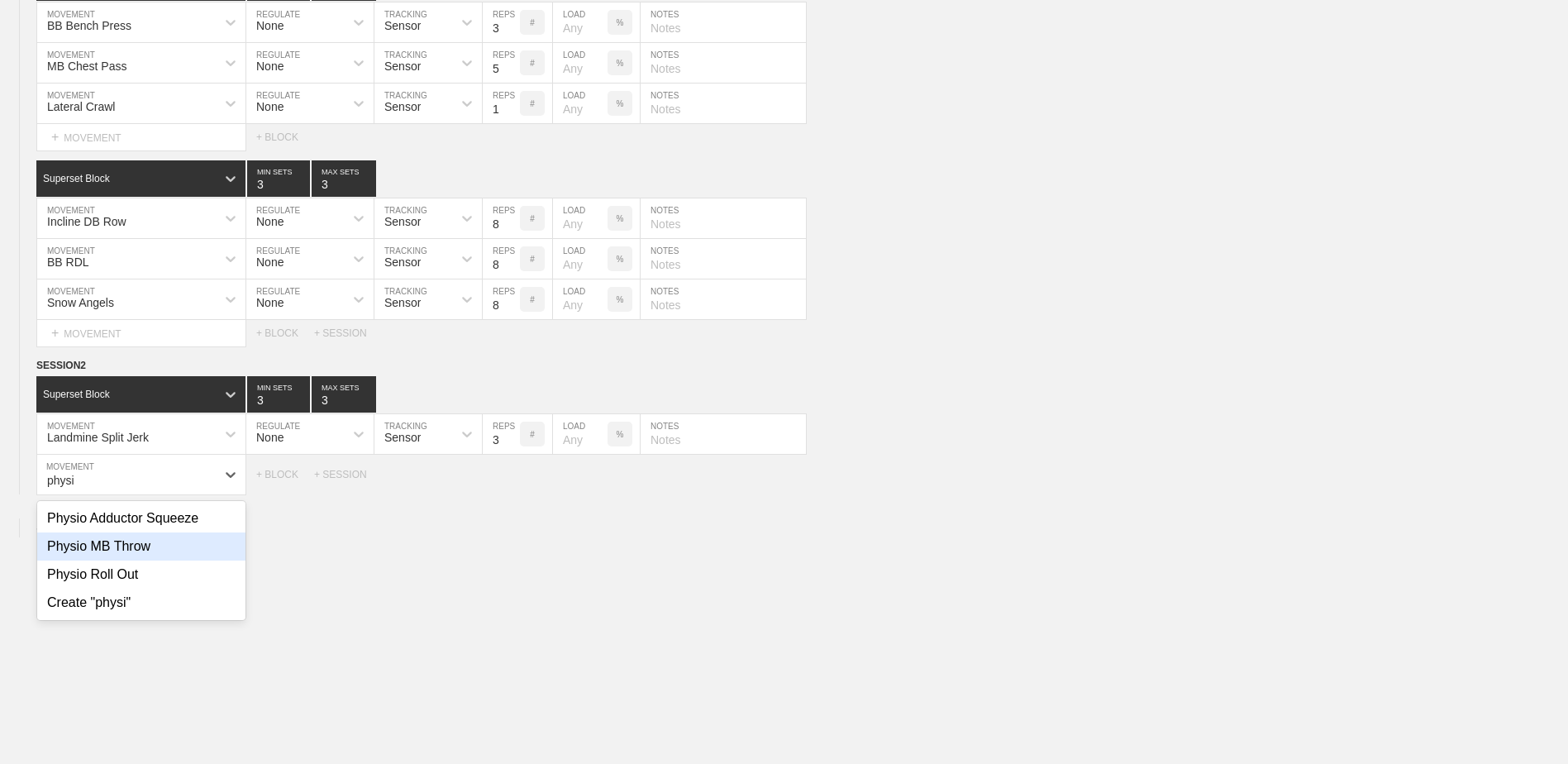
click at [99, 556] on div "Physio MB Throw" at bounding box center [141, 546] width 208 height 28
type input "physi"
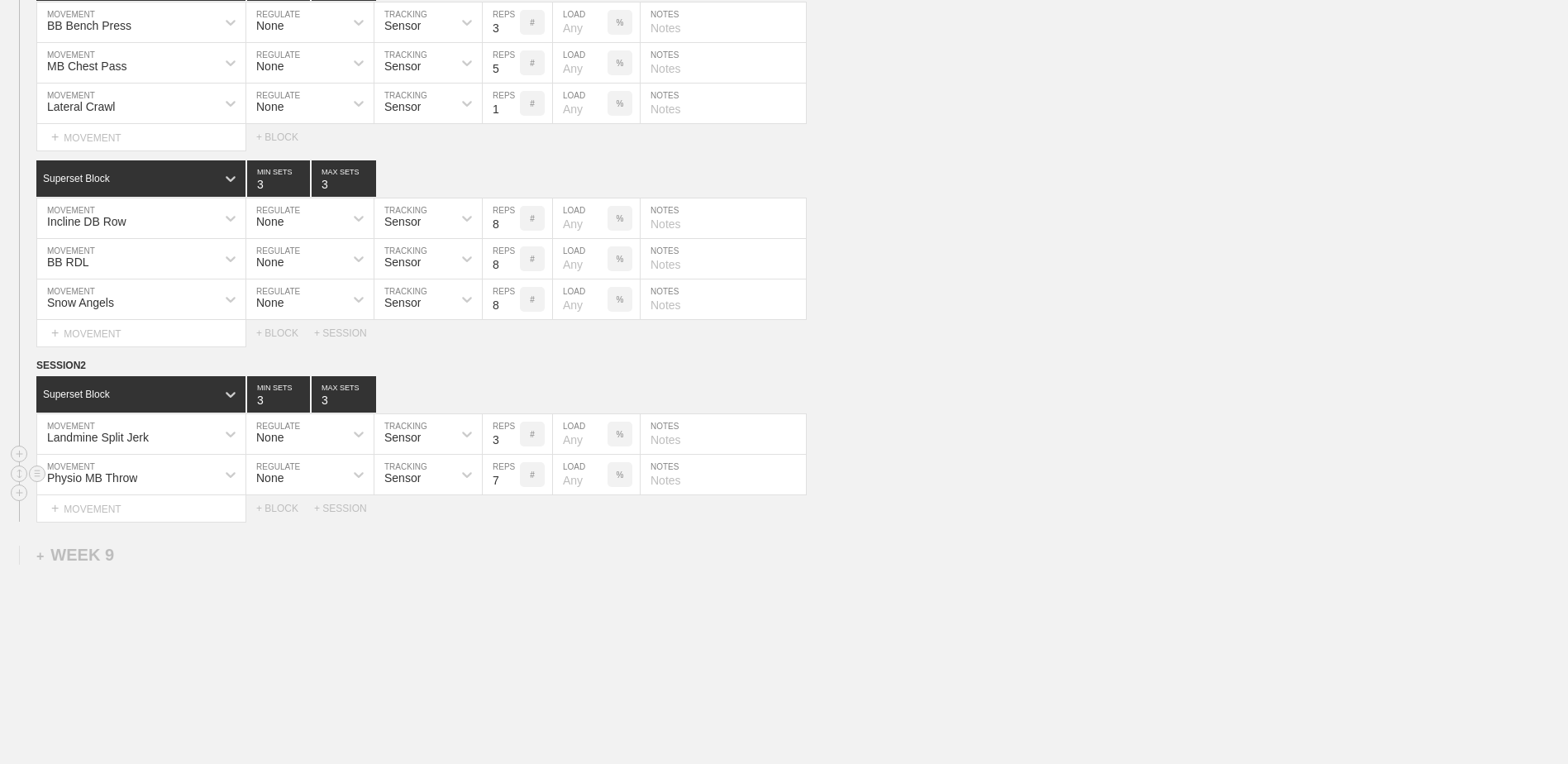
click at [513, 492] on input "7" at bounding box center [501, 474] width 37 height 40
click at [513, 492] on input "6" at bounding box center [501, 474] width 37 height 40
click at [513, 492] on input "5" at bounding box center [501, 474] width 37 height 40
click at [513, 492] on input "4" at bounding box center [501, 474] width 37 height 40
type input "3"
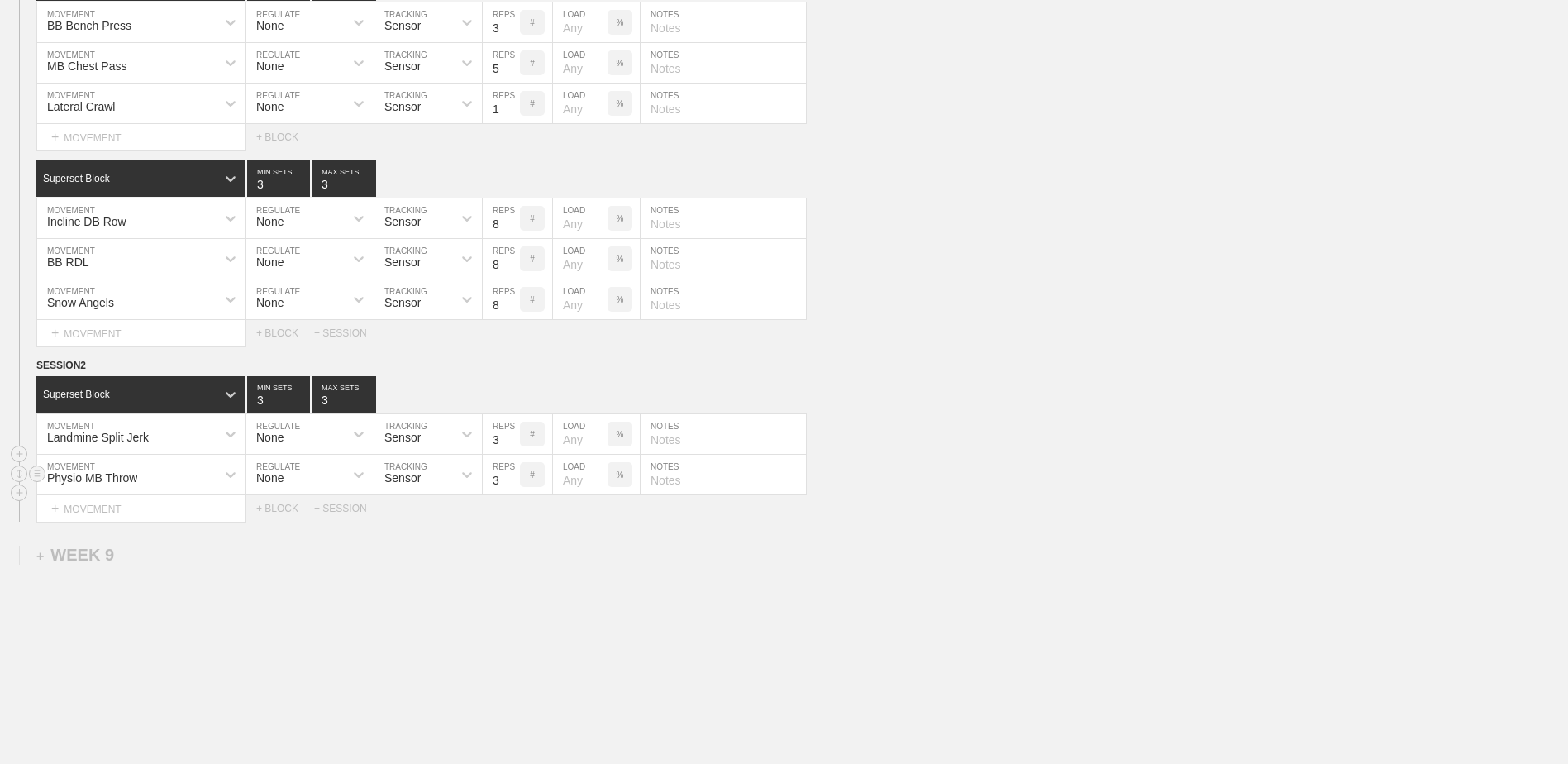
click at [513, 492] on input "3" at bounding box center [501, 474] width 37 height 40
click at [289, 514] on div "+ BLOCK" at bounding box center [285, 508] width 58 height 12
click at [130, 557] on div "Standard Block" at bounding box center [126, 549] width 179 height 14
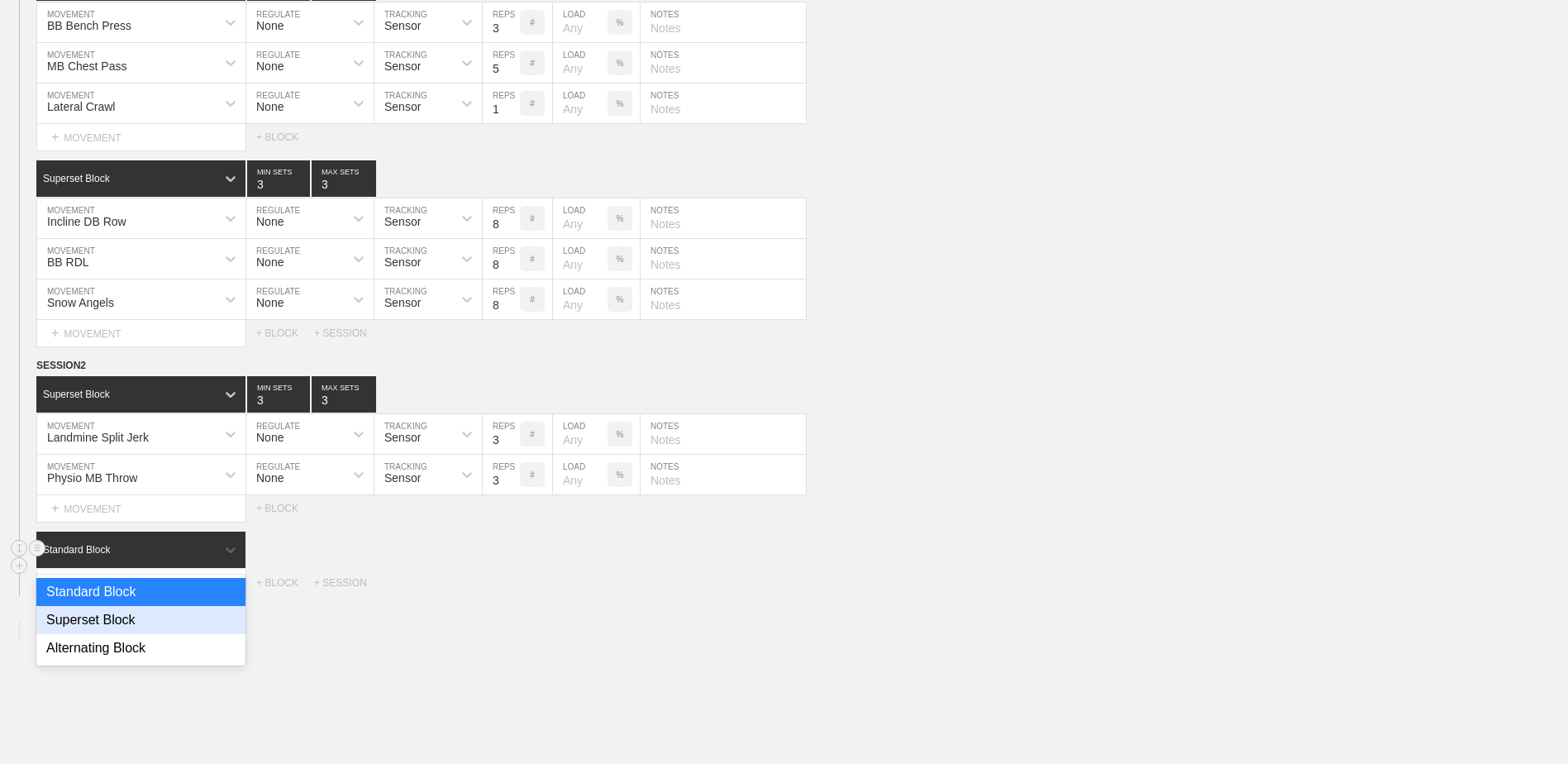
click at [126, 629] on div "Superset Block" at bounding box center [140, 619] width 209 height 28
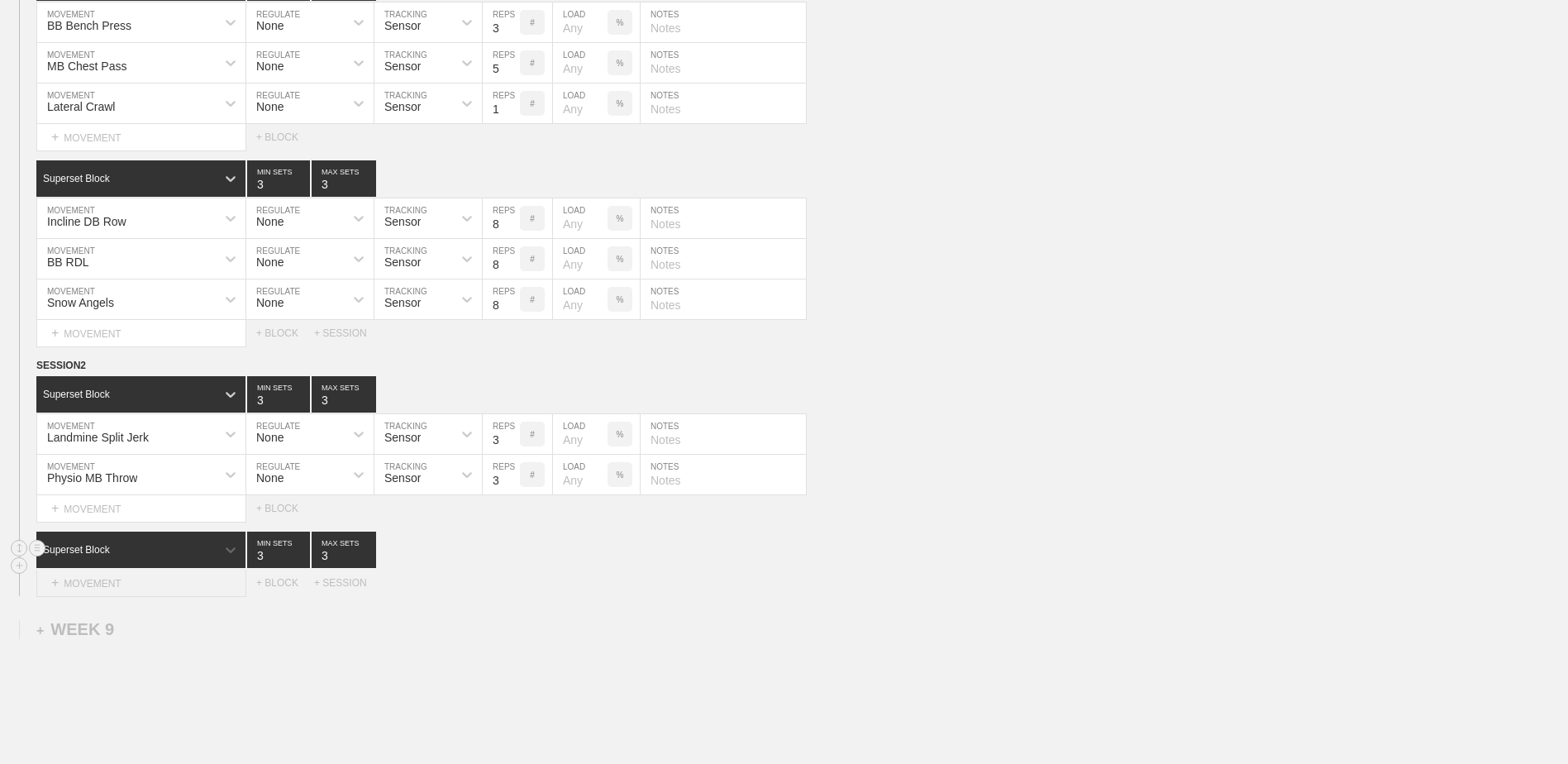
click at [125, 590] on div "+ MOVEMENT" at bounding box center [141, 583] width 210 height 27
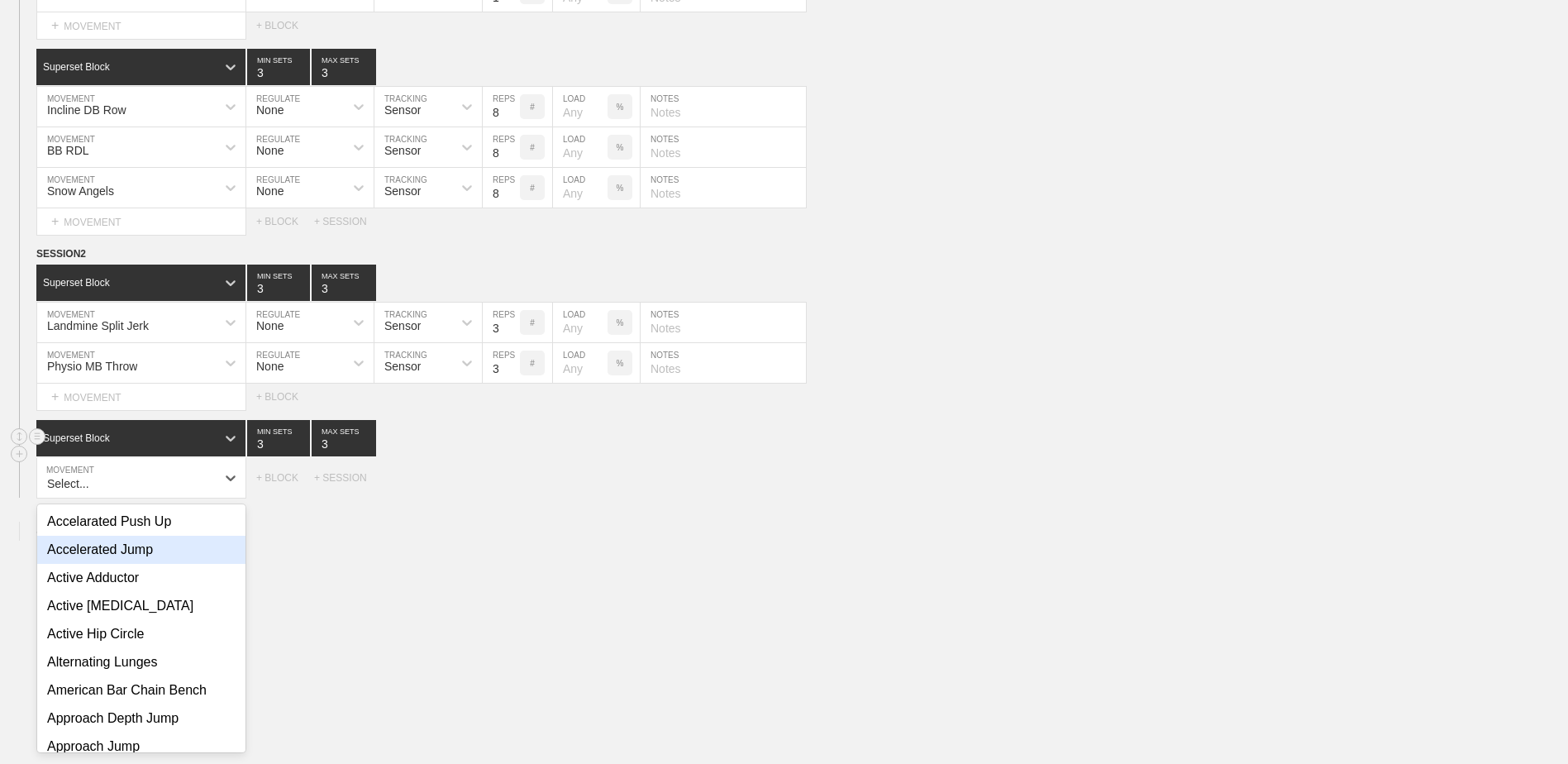
scroll to position [6669, 0]
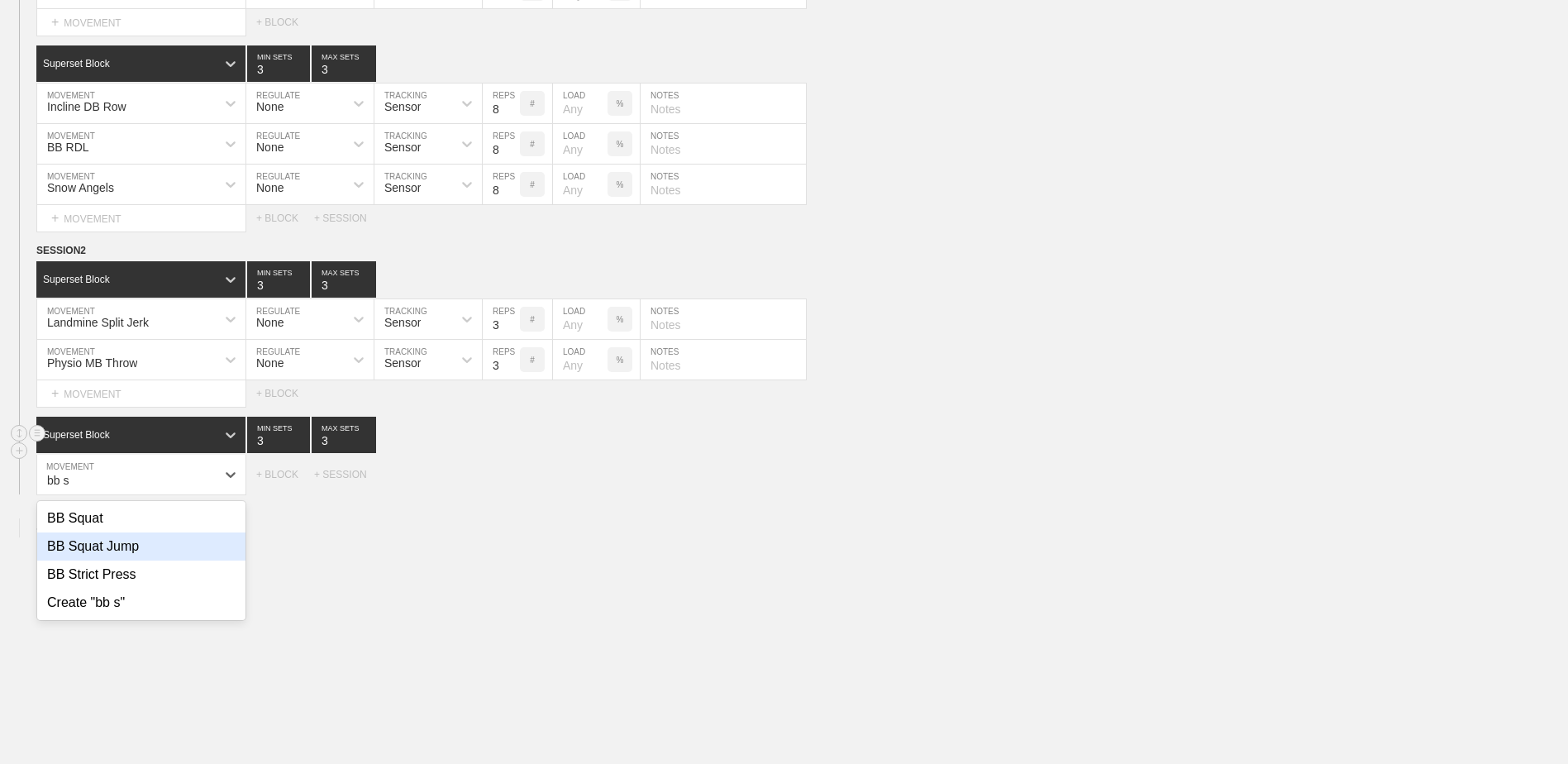
click at [125, 560] on div "BB Squat Jump" at bounding box center [141, 546] width 208 height 28
type input "bb s"
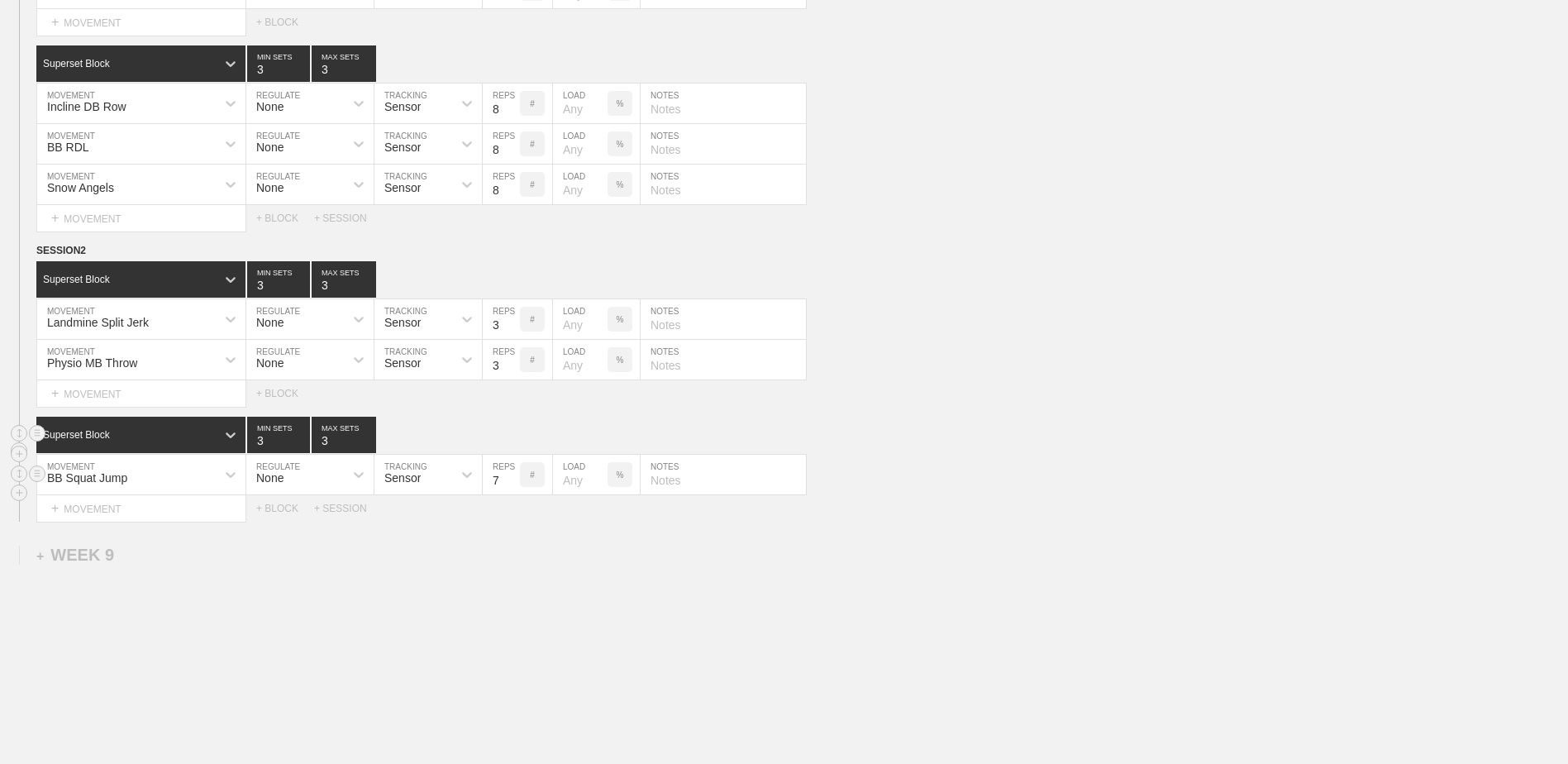
click at [515, 492] on input "7" at bounding box center [501, 474] width 37 height 40
click at [515, 492] on input "6" at bounding box center [501, 474] width 37 height 40
click at [515, 492] on input "5" at bounding box center [501, 474] width 37 height 40
click at [515, 492] on input "4" at bounding box center [501, 474] width 37 height 40
type input "3"
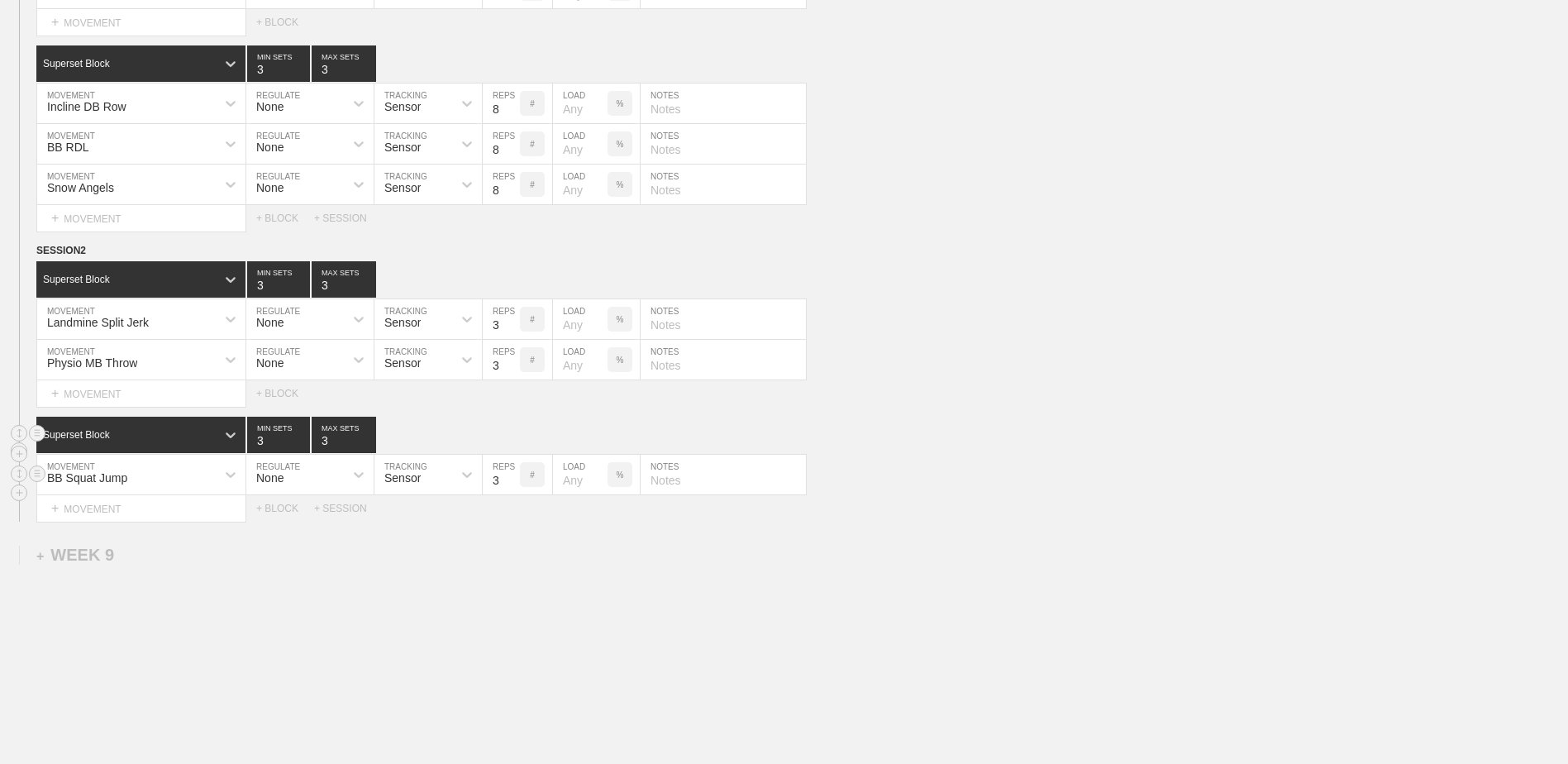
click at [515, 492] on input "3" at bounding box center [501, 474] width 37 height 40
click at [178, 511] on div "+ MOVEMENT" at bounding box center [141, 509] width 210 height 27
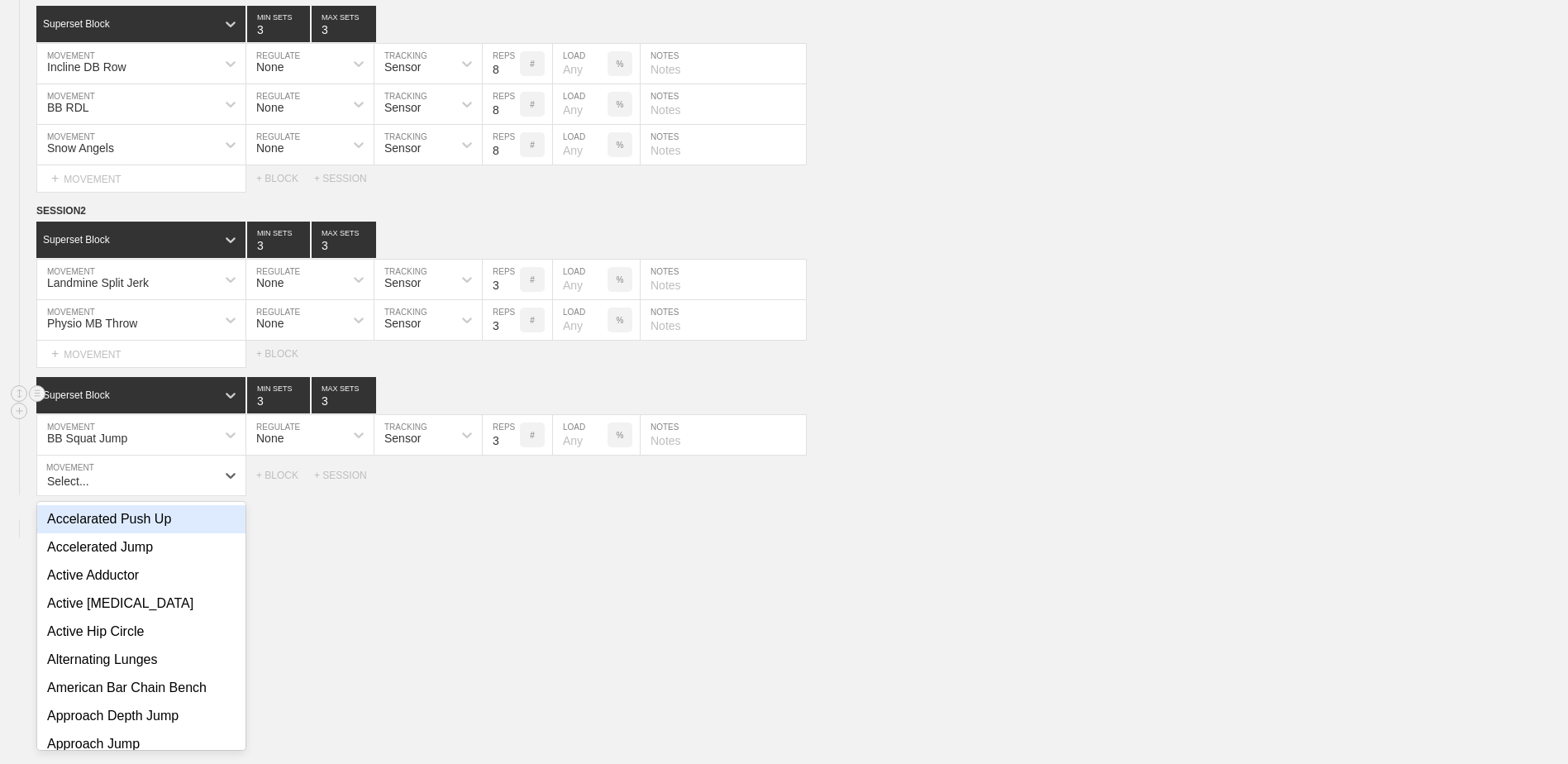
scroll to position [6709, 0]
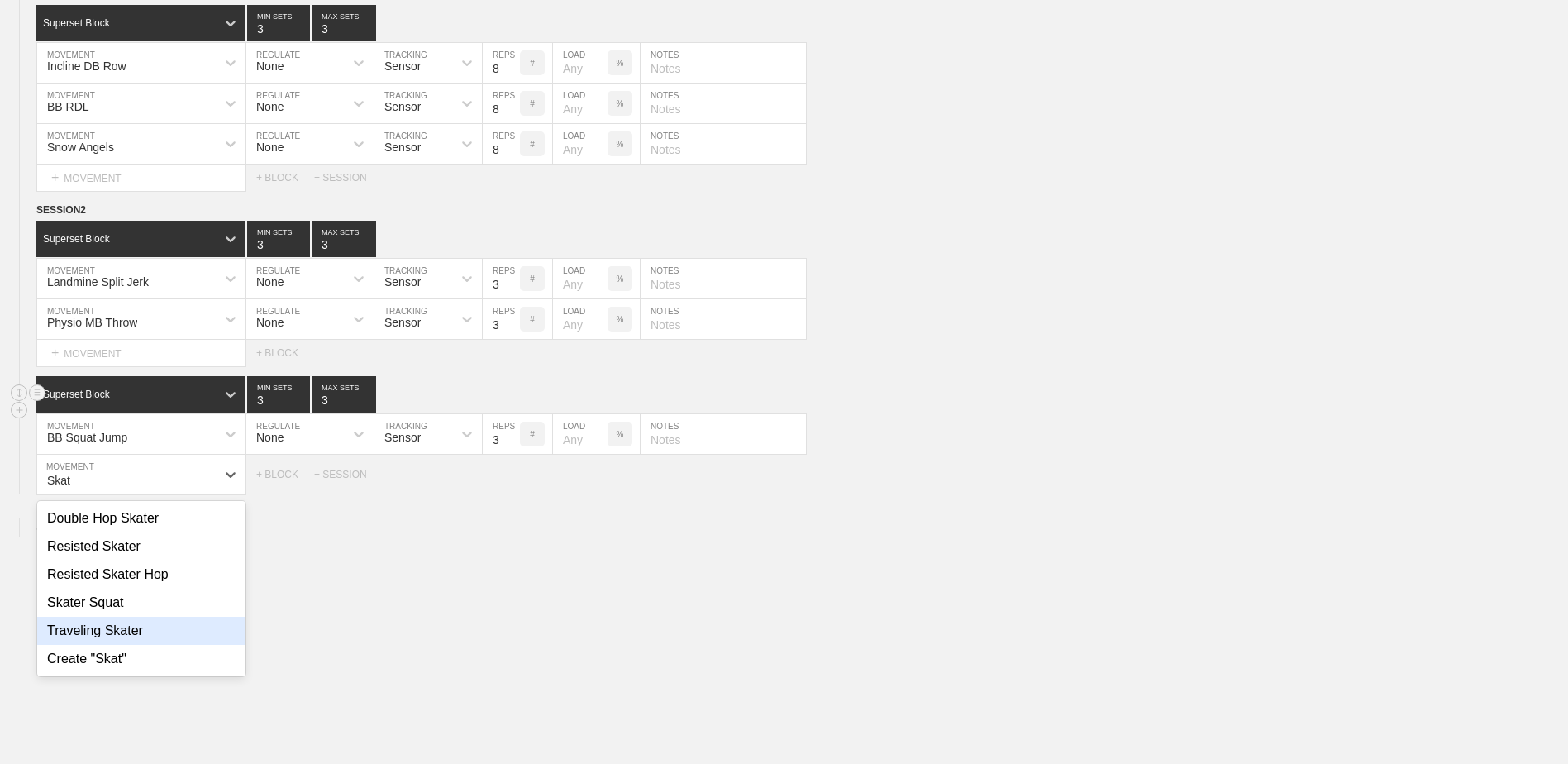
click at [151, 645] on div "Traveling Skater" at bounding box center [141, 630] width 208 height 28
type input "Skat"
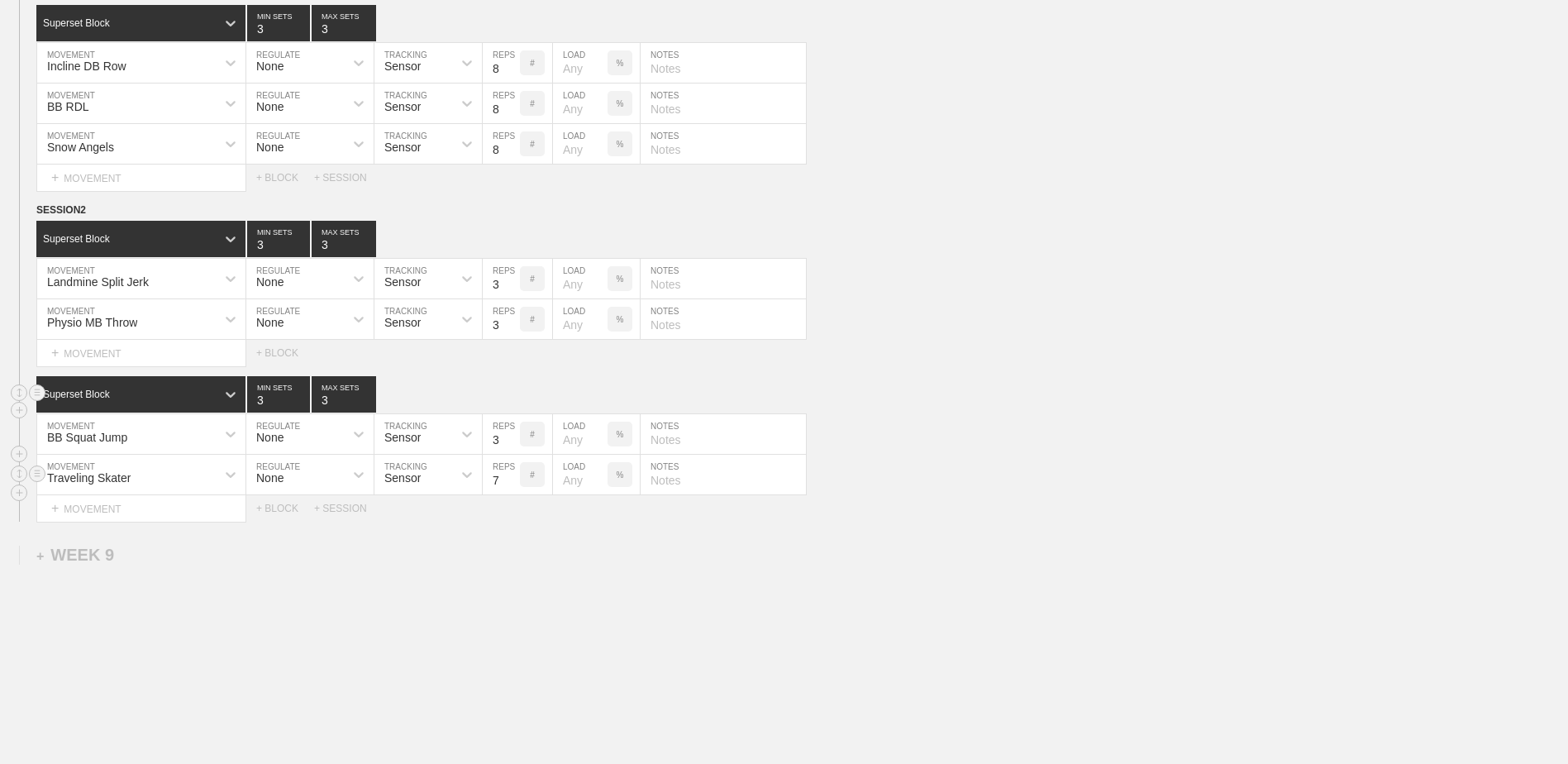
click at [510, 492] on input "7" at bounding box center [501, 474] width 37 height 40
click at [510, 492] on input "6" at bounding box center [501, 474] width 37 height 40
type input "5"
click at [510, 492] on input "5" at bounding box center [501, 474] width 37 height 40
drag, startPoint x: 280, startPoint y: 515, endPoint x: 280, endPoint y: 527, distance: 12.0
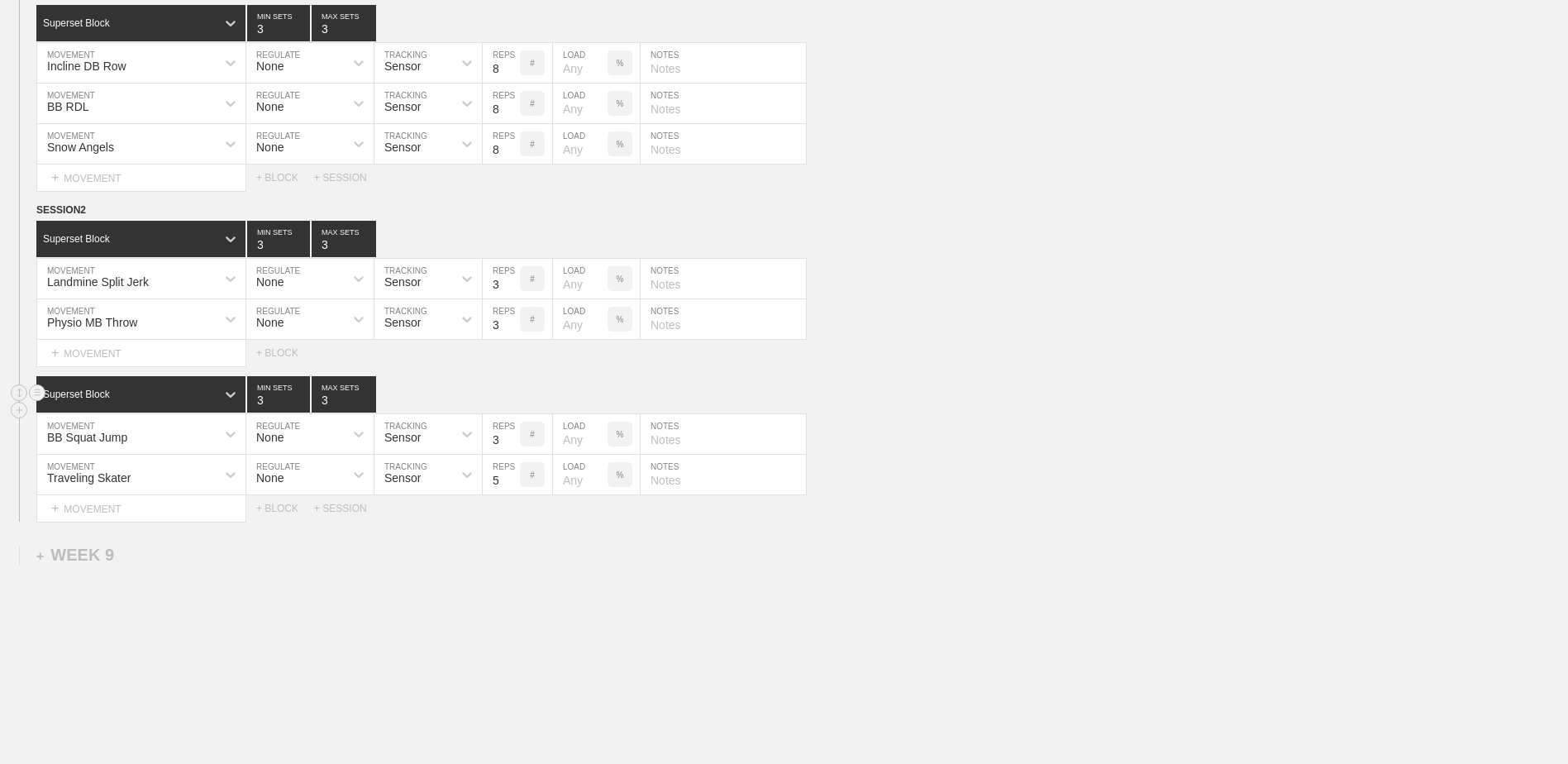
click at [280, 514] on div "+ BLOCK" at bounding box center [285, 508] width 58 height 12
click at [193, 551] on div "Standard Block" at bounding box center [126, 549] width 179 height 14
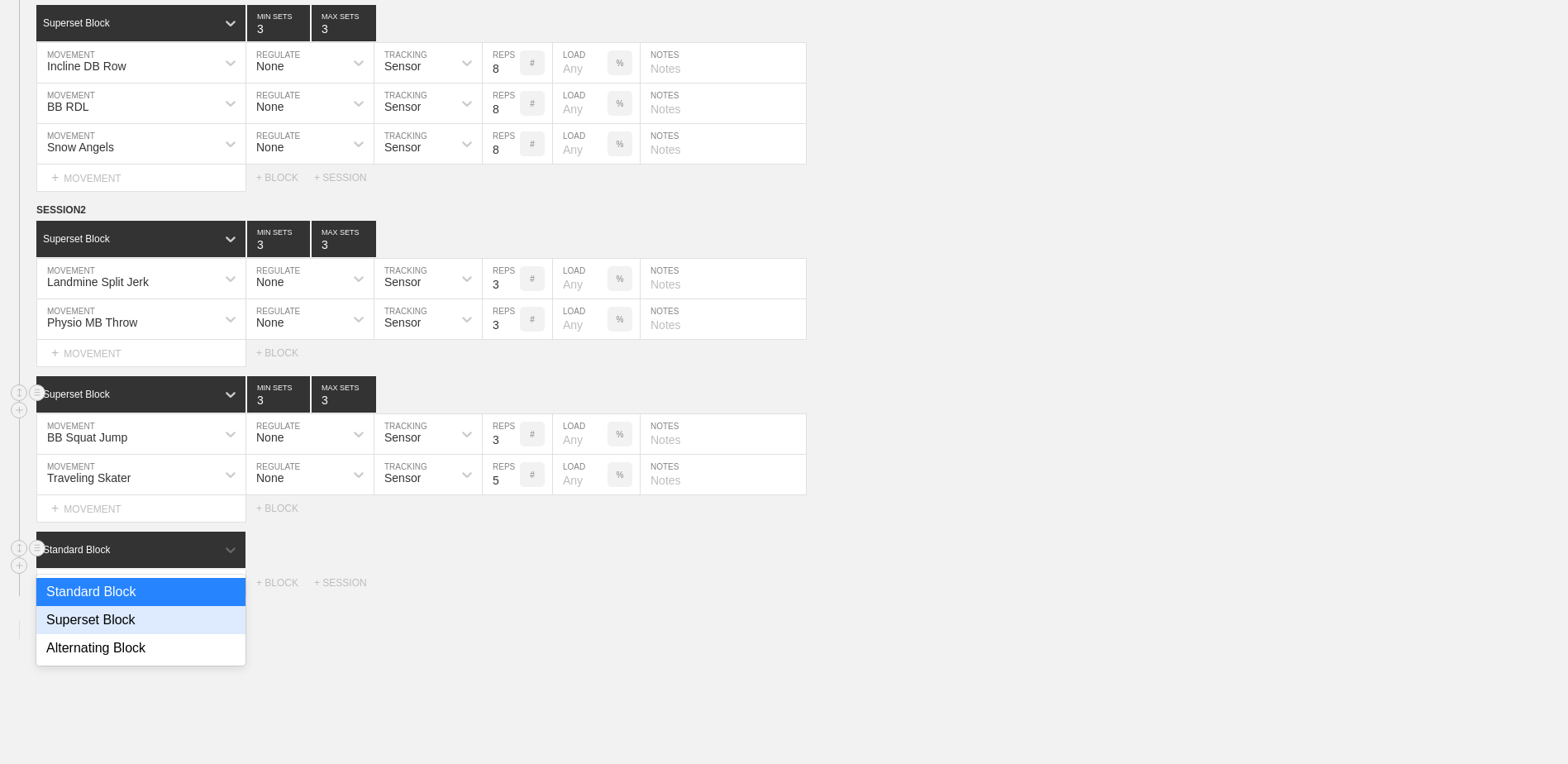
click at [167, 622] on div "Superset Block" at bounding box center [140, 619] width 209 height 28
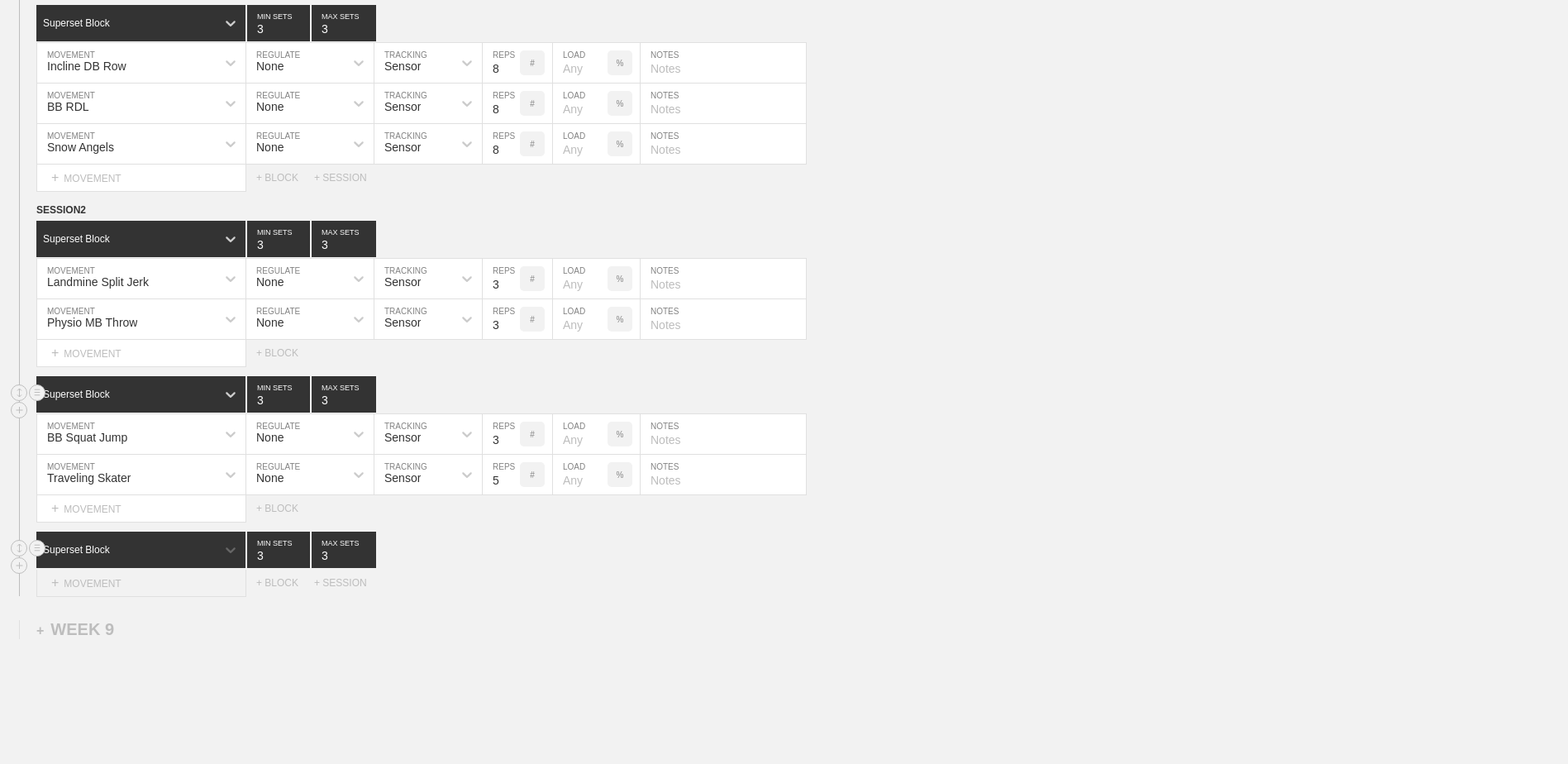
click at [166, 581] on div "+ MOVEMENT" at bounding box center [141, 583] width 210 height 27
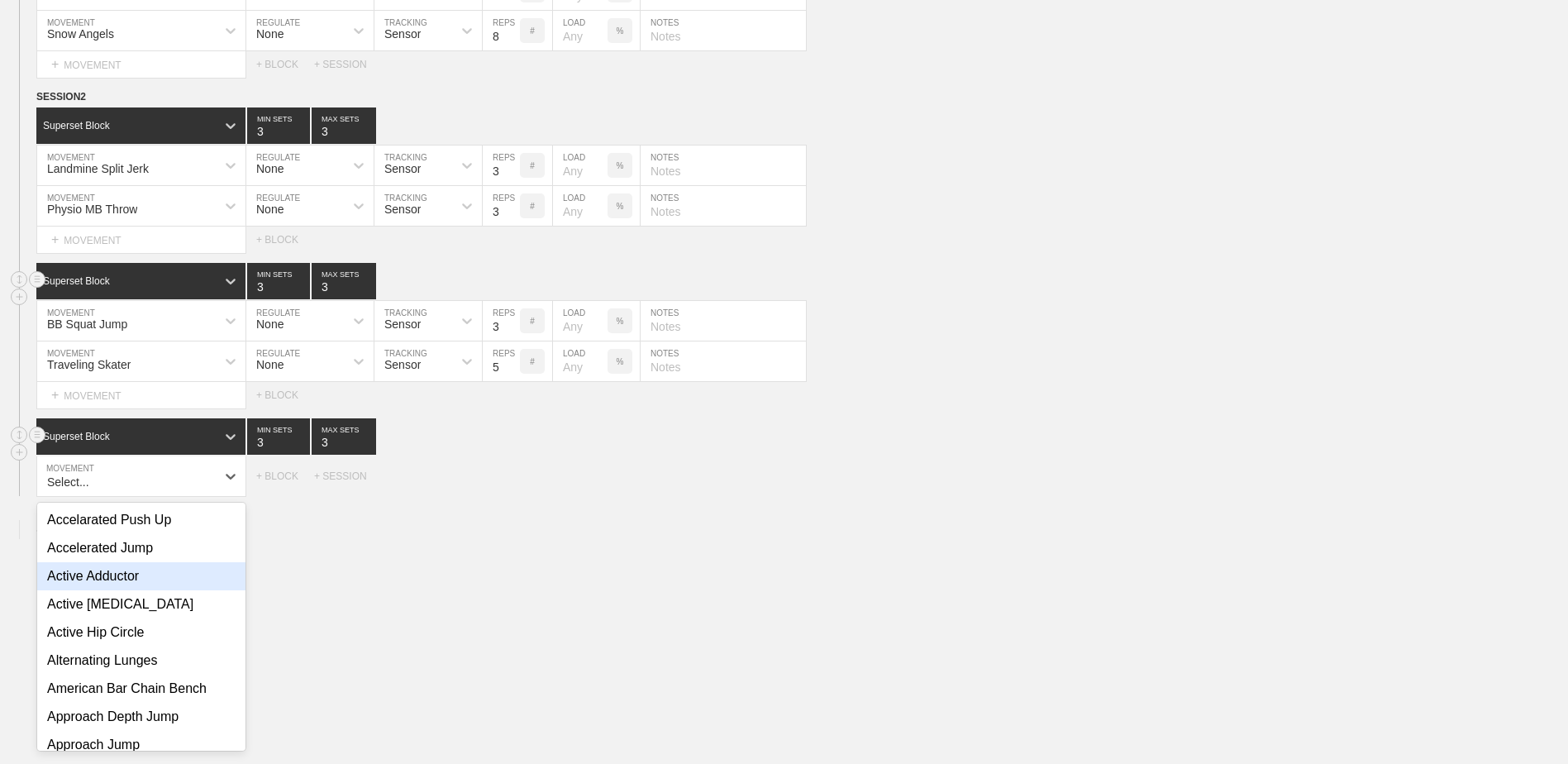
scroll to position [6823, 0]
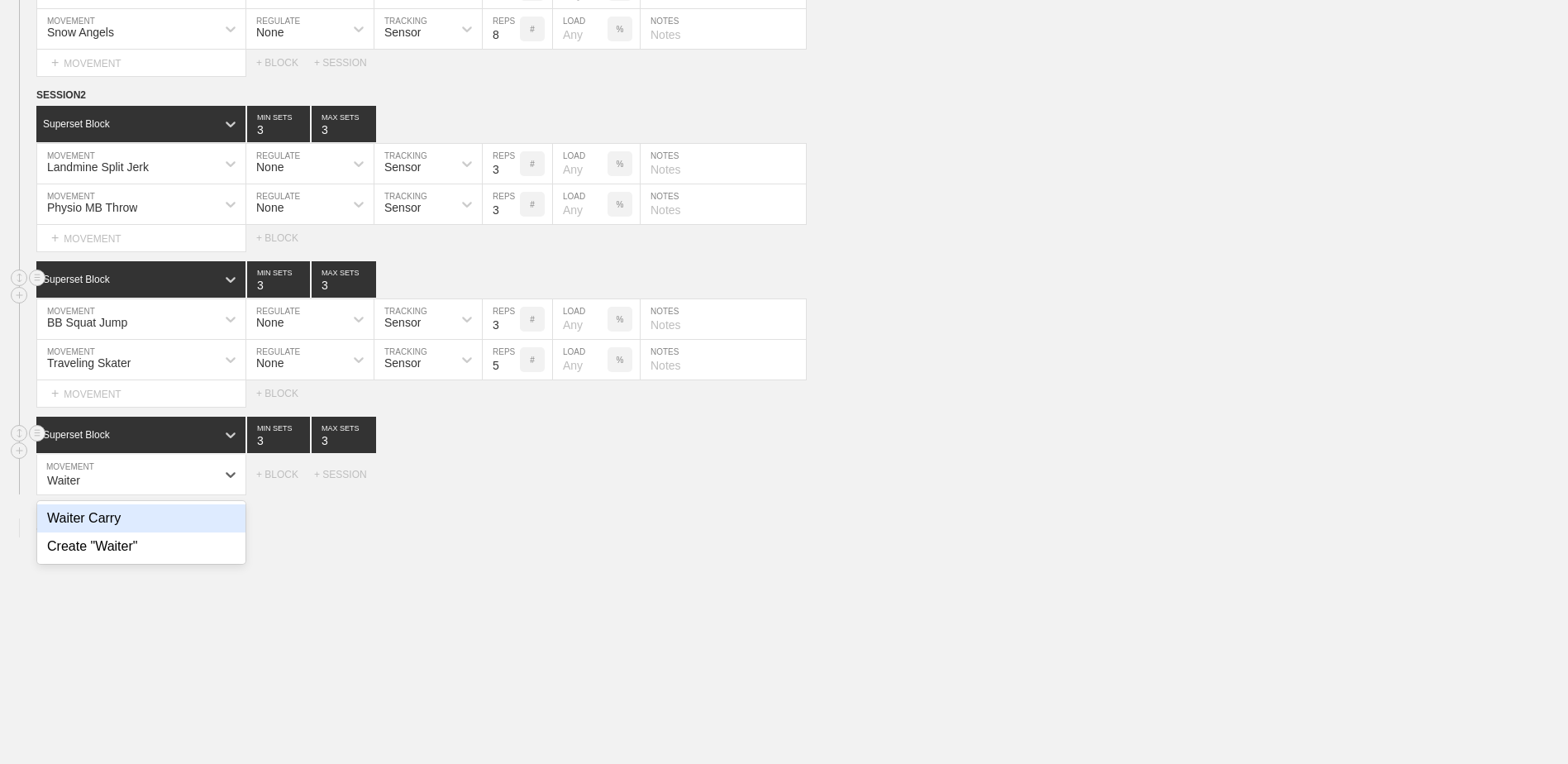
click at [110, 532] on div "Waiter Carry" at bounding box center [141, 518] width 208 height 28
type input "Waiter"
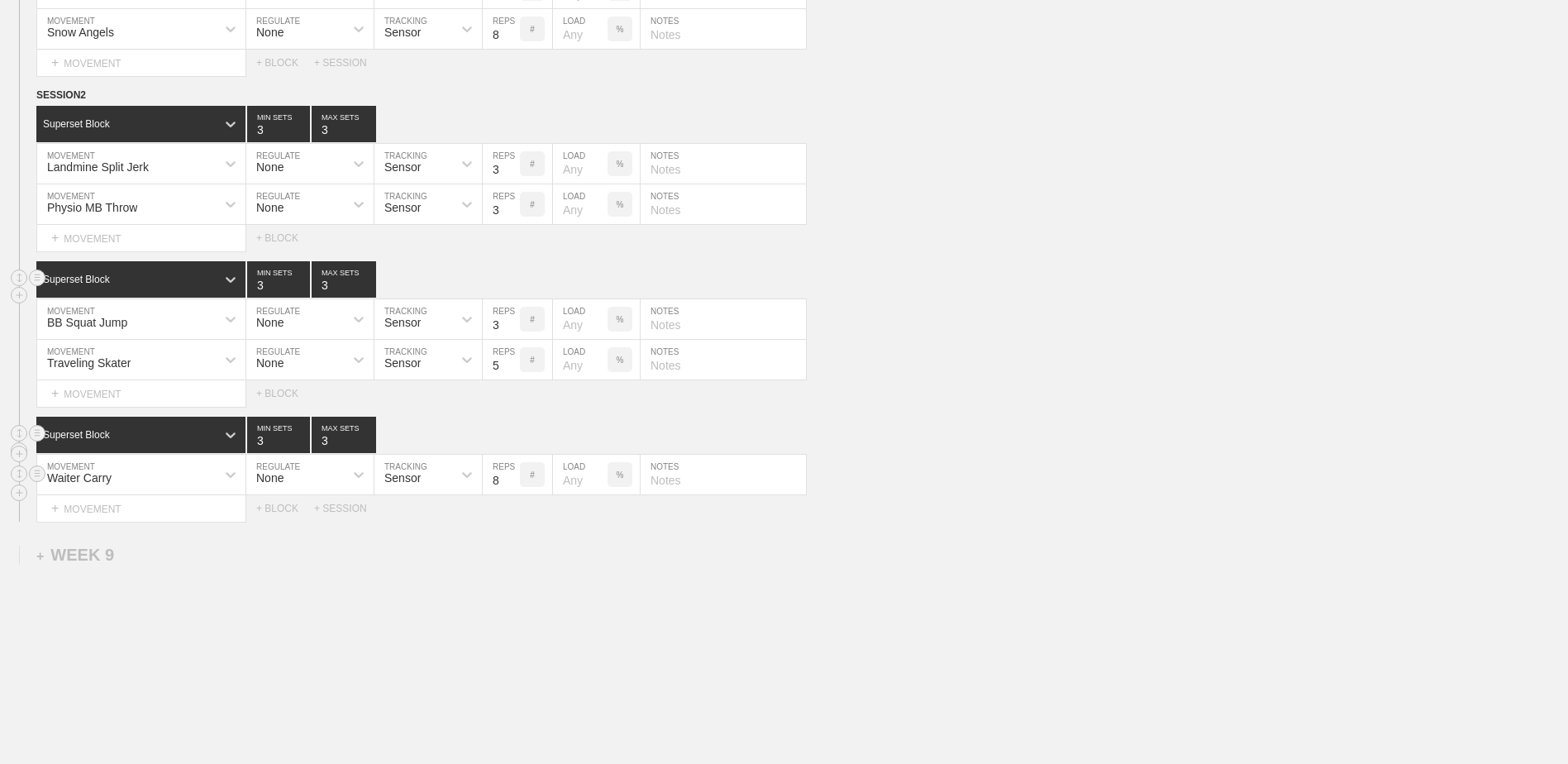
click at [505, 486] on input "8" at bounding box center [501, 474] width 37 height 40
type input "1"
click at [137, 522] on div "+ MOVEMENT" at bounding box center [141, 509] width 210 height 27
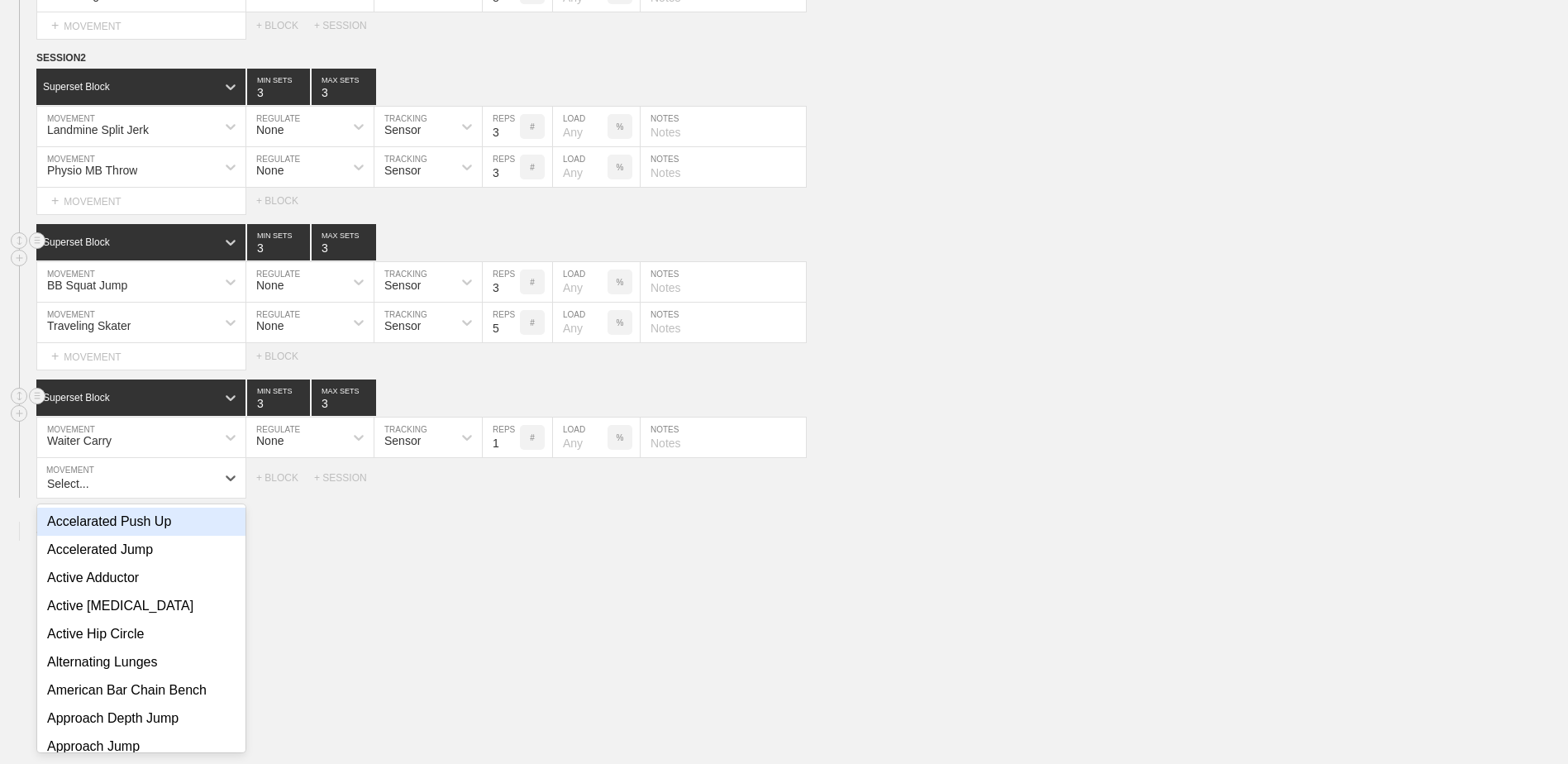
scroll to position [6864, 0]
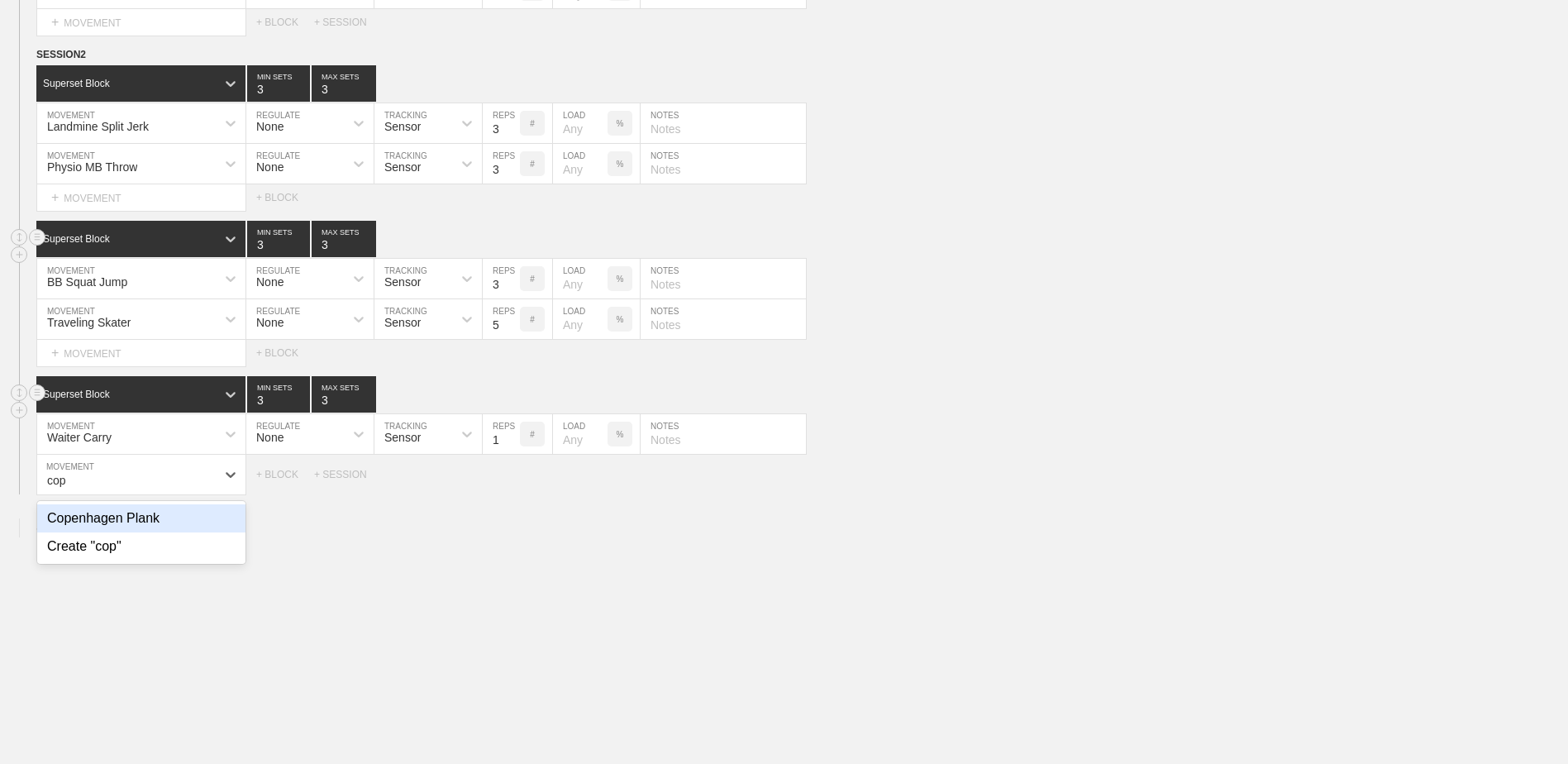
click at [137, 527] on div "Copenhagen Plank" at bounding box center [141, 518] width 208 height 28
type input "cop"
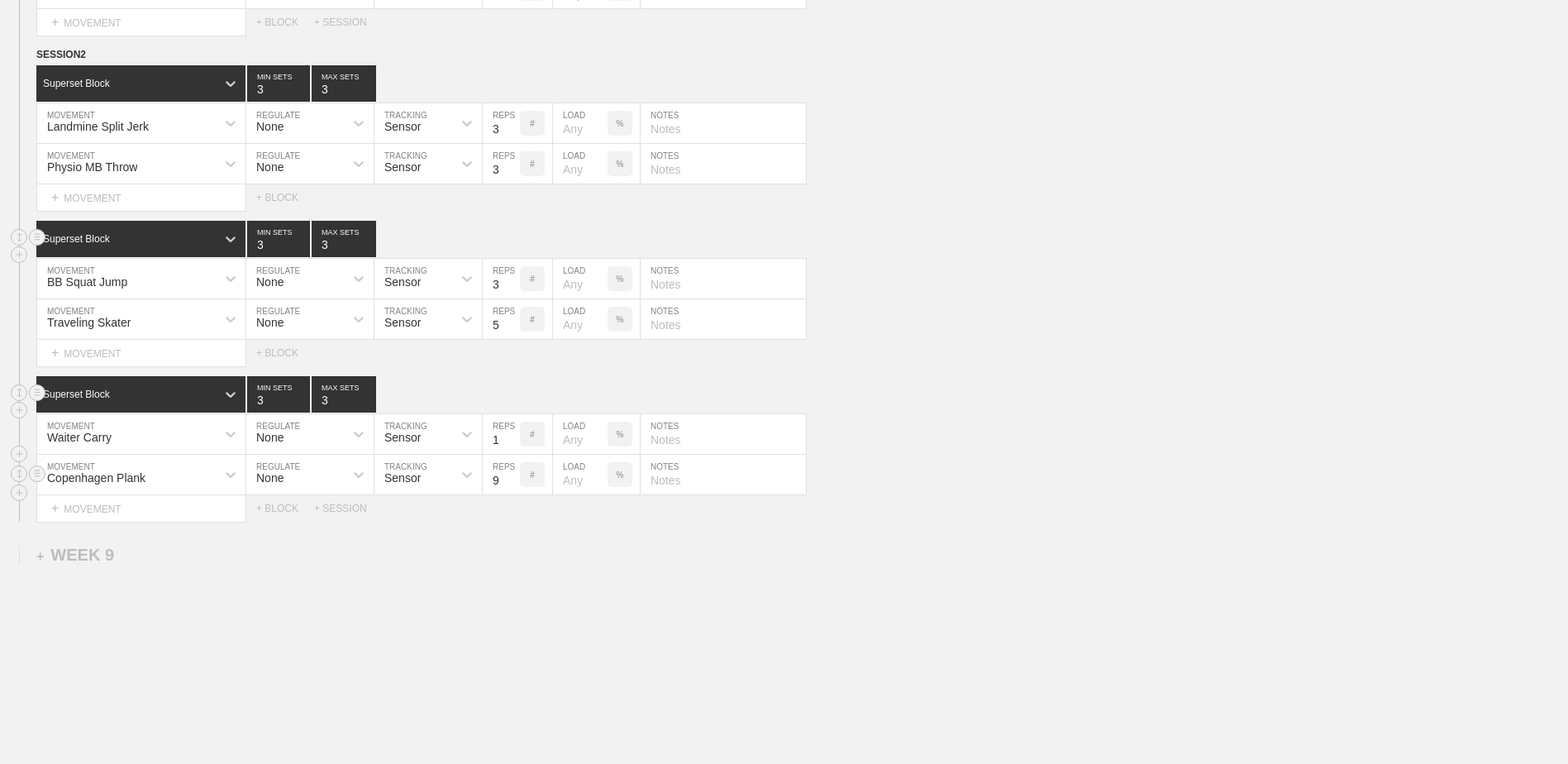
click at [510, 485] on input "9" at bounding box center [501, 474] width 37 height 40
click at [510, 485] on input "10" at bounding box center [501, 474] width 37 height 40
click at [510, 485] on input "11" at bounding box center [501, 474] width 37 height 40
click at [510, 485] on input "12" at bounding box center [501, 474] width 37 height 40
click at [510, 485] on input "13" at bounding box center [501, 474] width 37 height 40
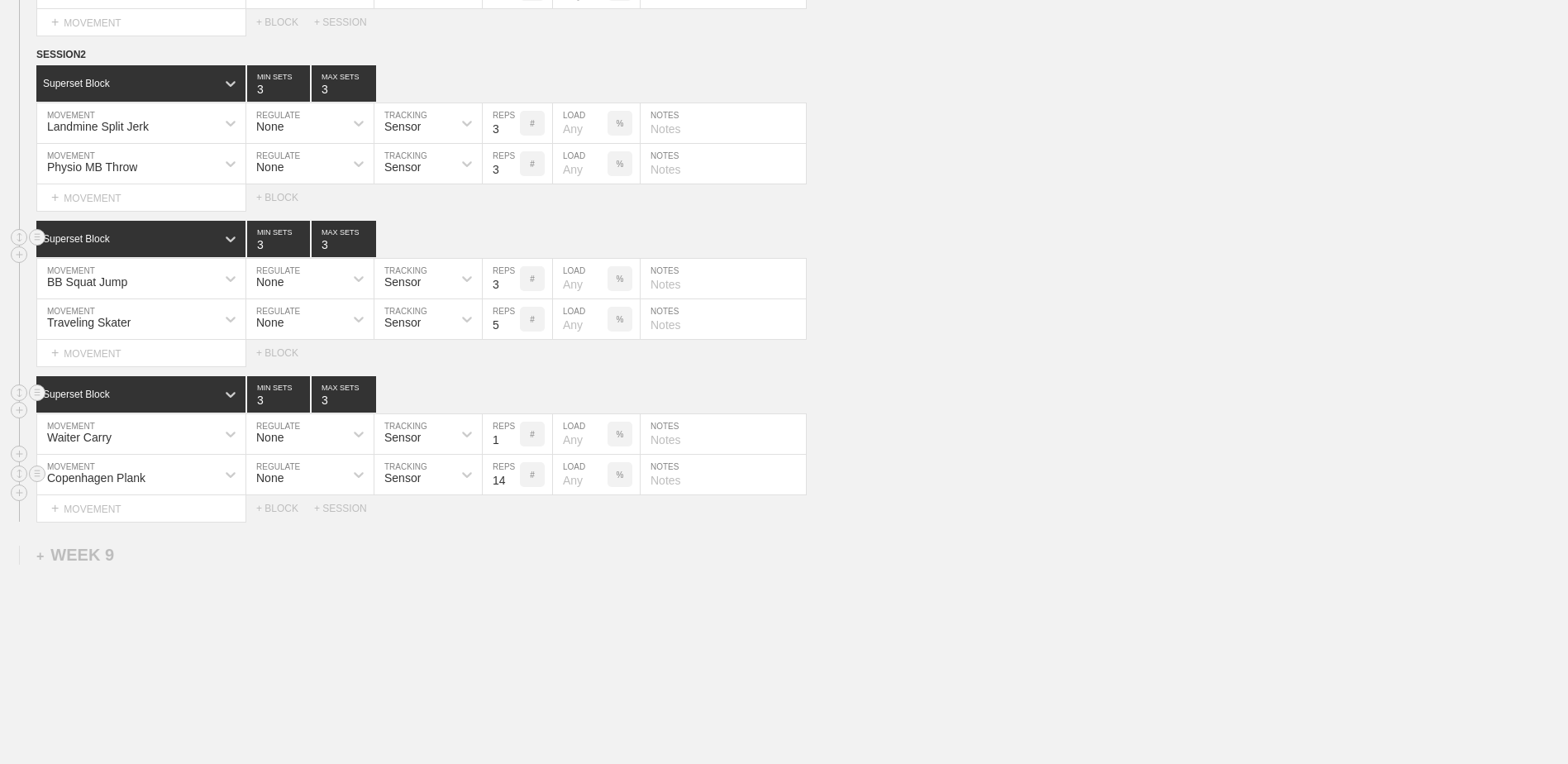
click at [510, 485] on input "14" at bounding box center [501, 474] width 37 height 40
click at [510, 485] on input "15" at bounding box center [501, 474] width 37 height 40
click at [510, 485] on input "16" at bounding box center [501, 474] width 37 height 40
click at [510, 485] on input "17" at bounding box center [501, 474] width 37 height 40
click at [510, 485] on input "18" at bounding box center [501, 474] width 37 height 40
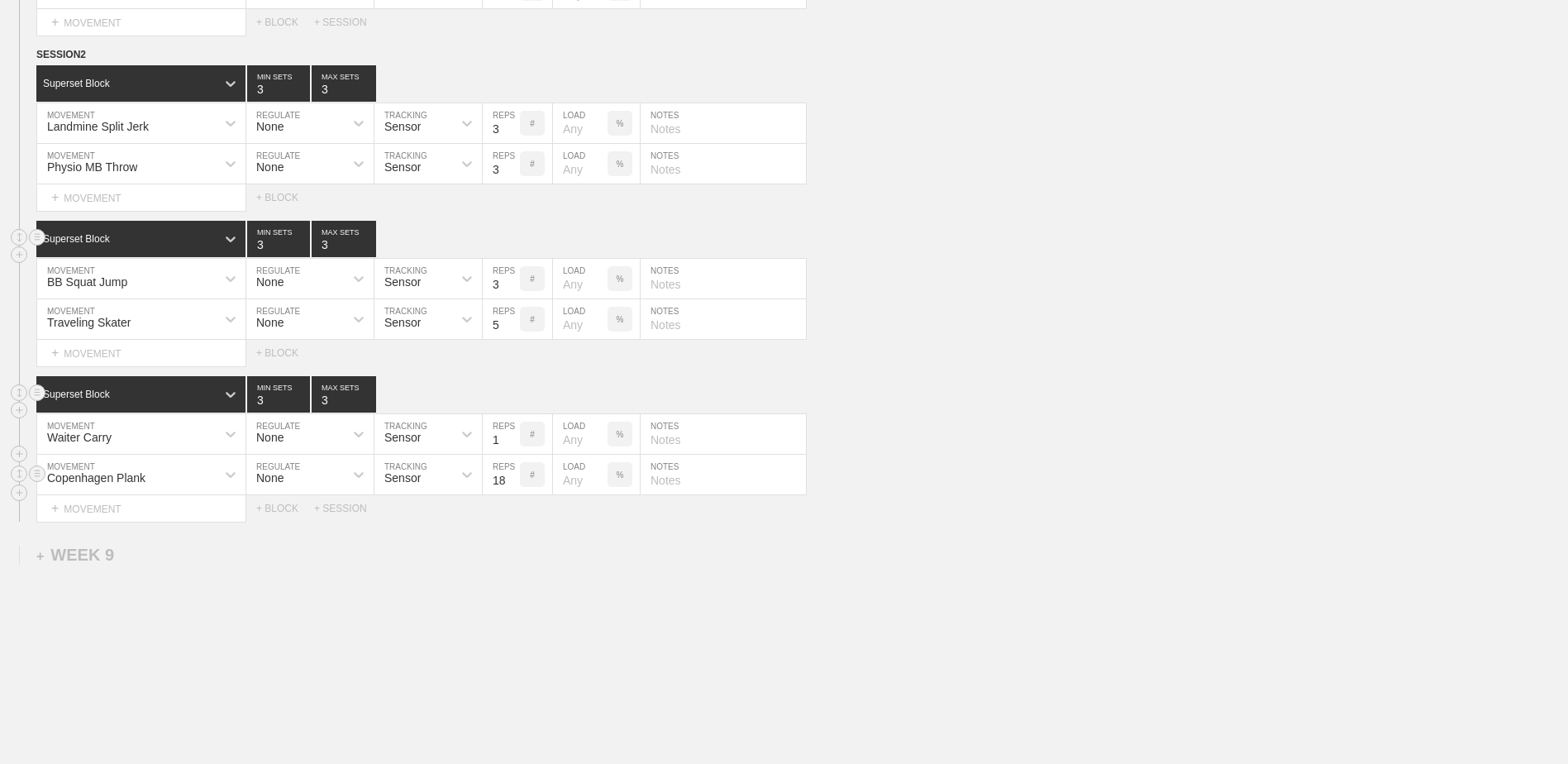
click at [510, 485] on input "19" at bounding box center [501, 474] width 37 height 40
click at [510, 485] on input "20" at bounding box center [501, 474] width 37 height 40
click at [510, 485] on input "21" at bounding box center [501, 474] width 37 height 40
click at [510, 485] on input "22" at bounding box center [501, 474] width 37 height 40
click at [510, 485] on input "23" at bounding box center [501, 474] width 37 height 40
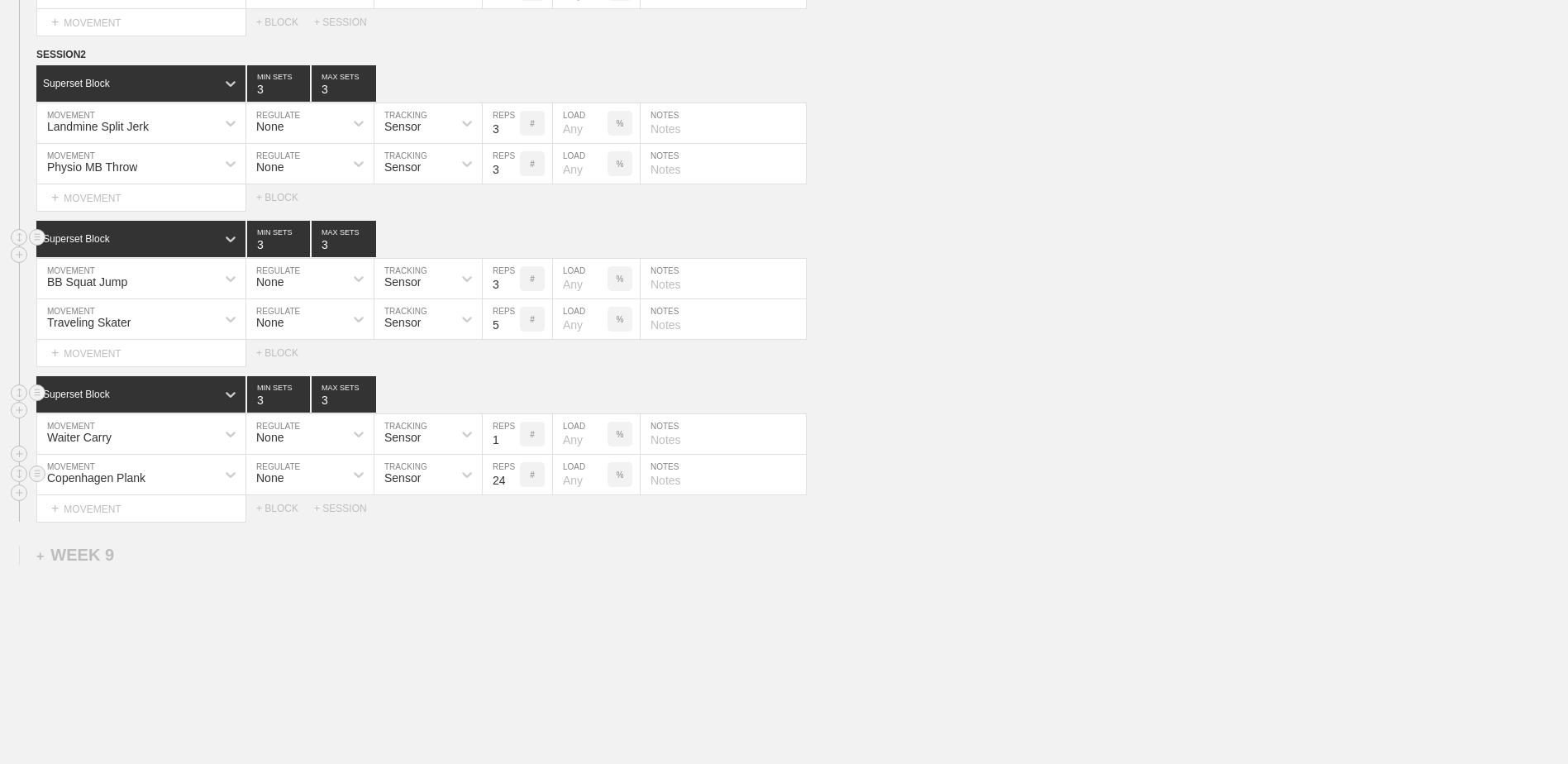
click at [510, 485] on input "24" at bounding box center [501, 474] width 37 height 40
click at [510, 485] on input "25" at bounding box center [501, 474] width 37 height 40
click at [510, 485] on input "26" at bounding box center [501, 474] width 37 height 40
click at [510, 485] on input "27" at bounding box center [501, 474] width 37 height 40
click at [510, 485] on input "28" at bounding box center [501, 474] width 37 height 40
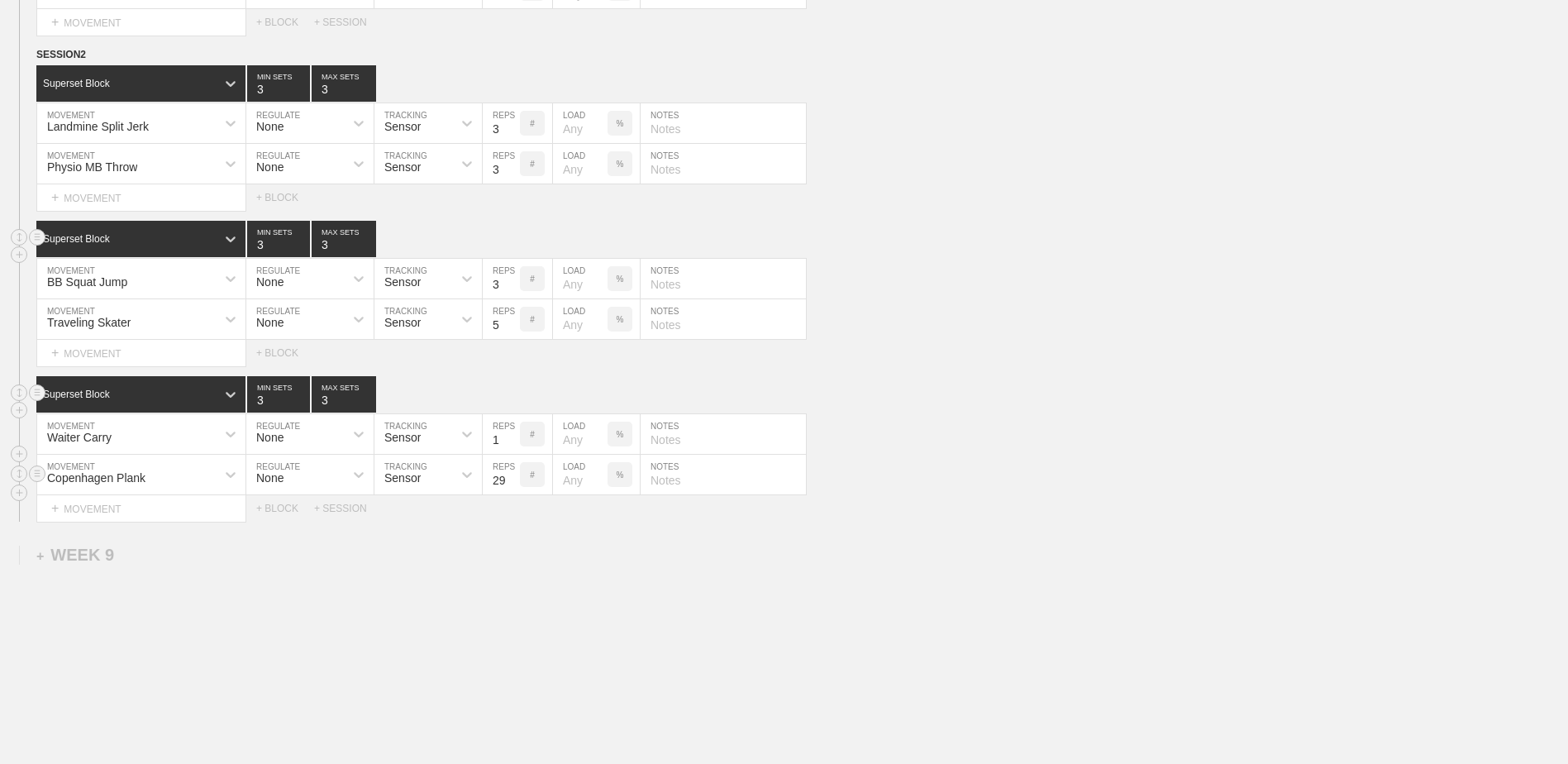
click at [510, 485] on input "29" at bounding box center [501, 474] width 37 height 40
type input "30"
click at [510, 485] on input "30" at bounding box center [501, 474] width 37 height 40
